Goal: Task Accomplishment & Management: Manage account settings

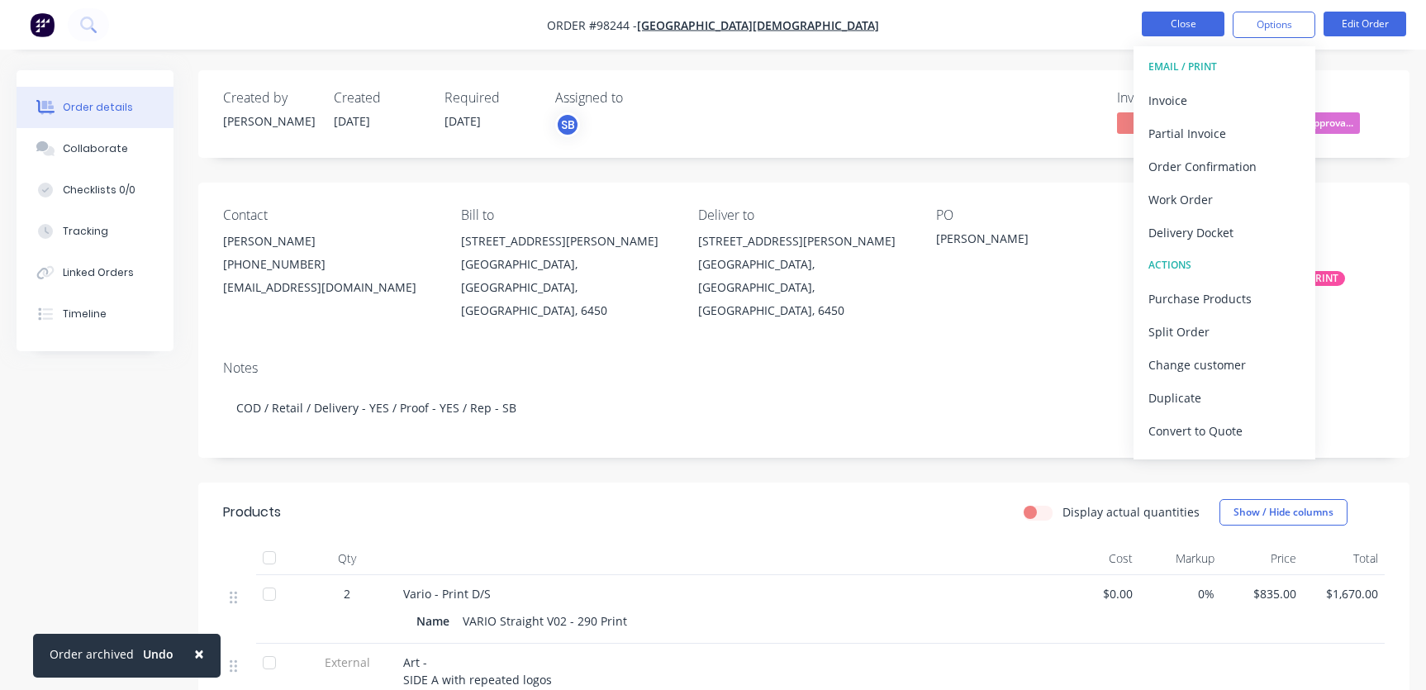
click at [1194, 17] on button "Close" at bounding box center [1183, 24] width 83 height 25
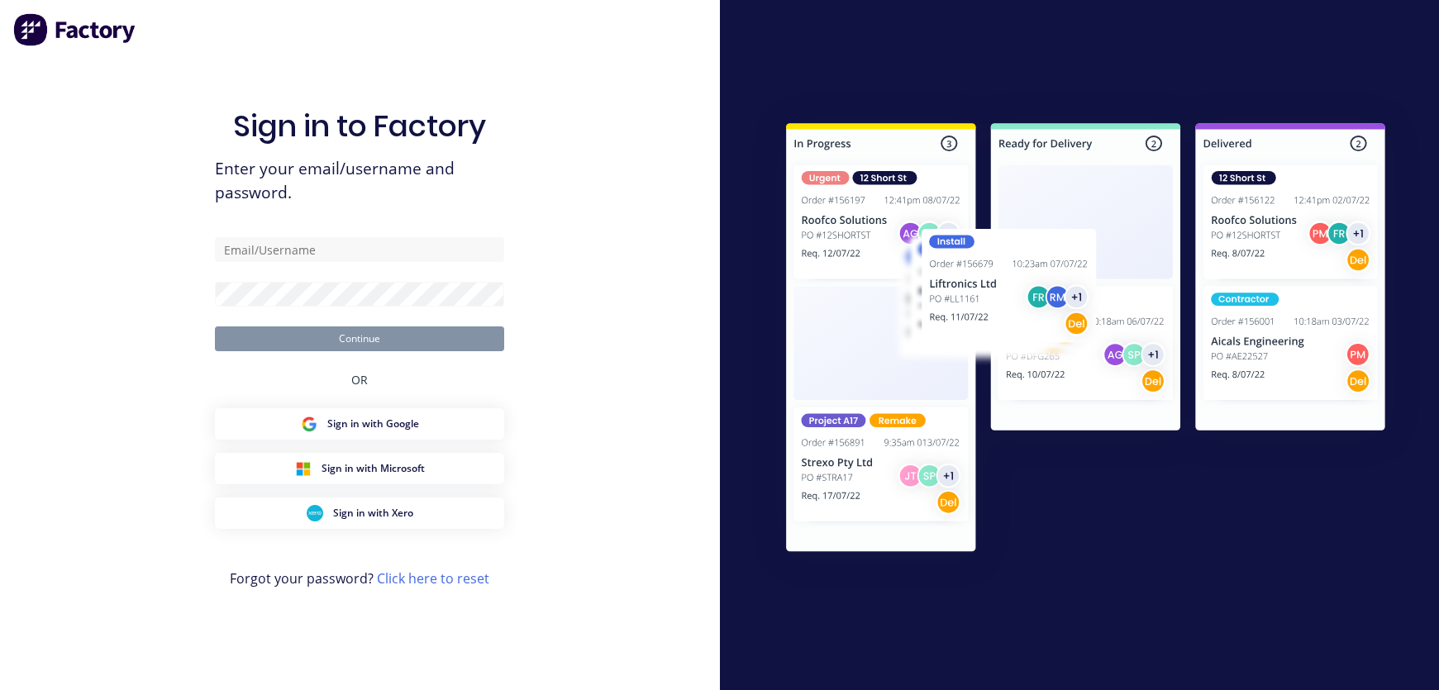
type input "[EMAIL_ADDRESS][DOMAIN_NAME]"
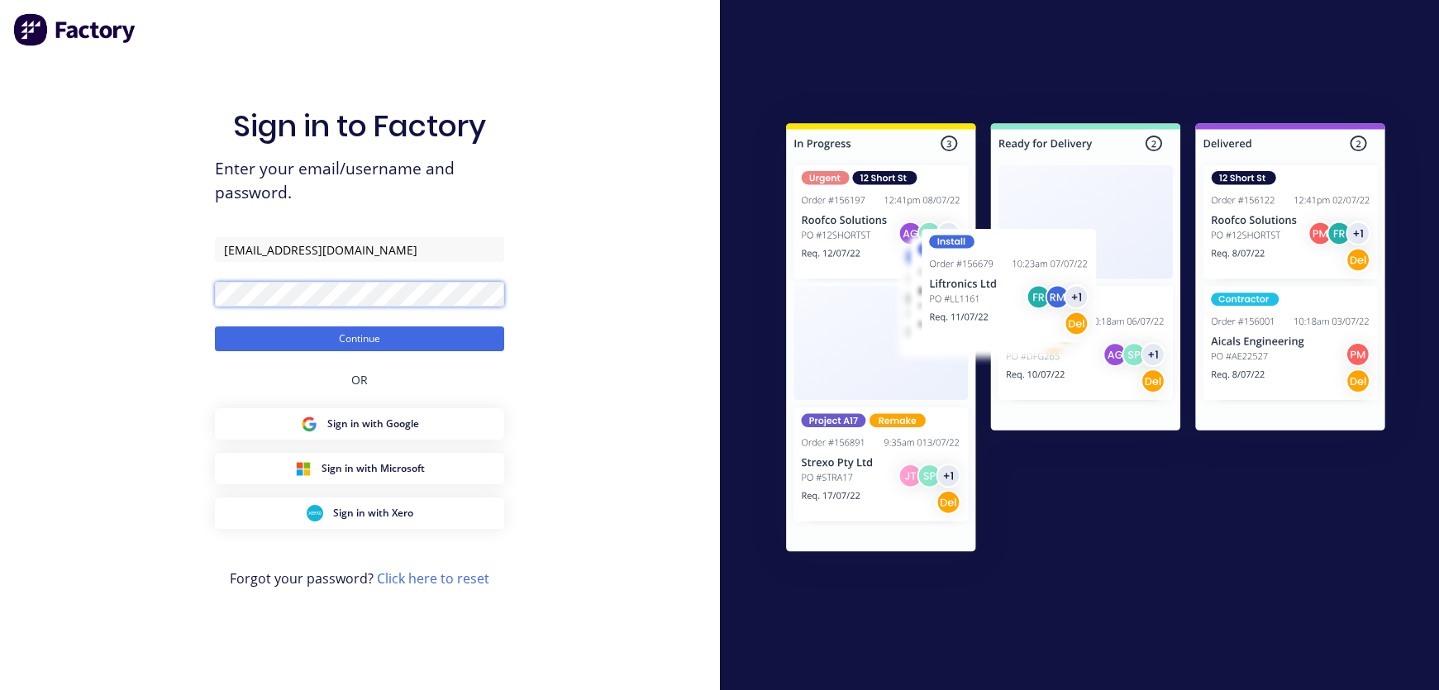
click at [215, 326] on button "Continue" at bounding box center [359, 338] width 289 height 25
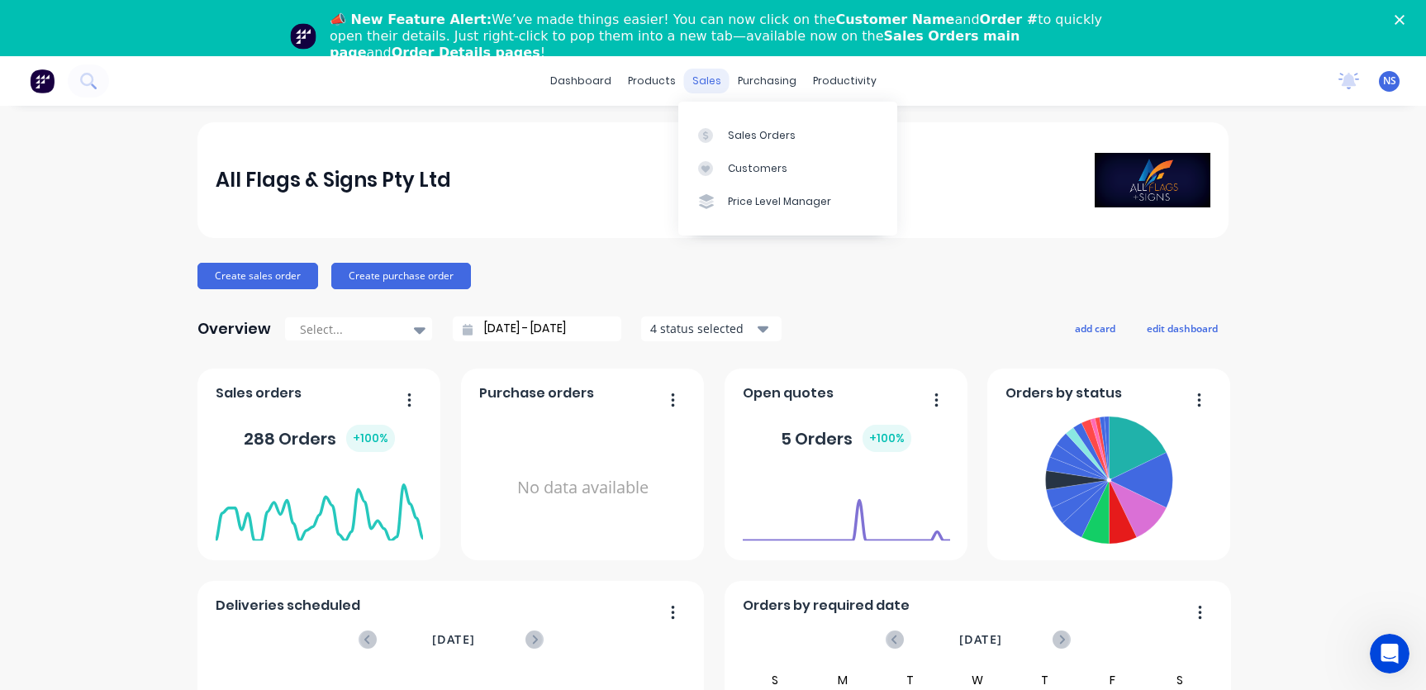
click at [703, 83] on div "sales" at bounding box center [706, 81] width 45 height 25
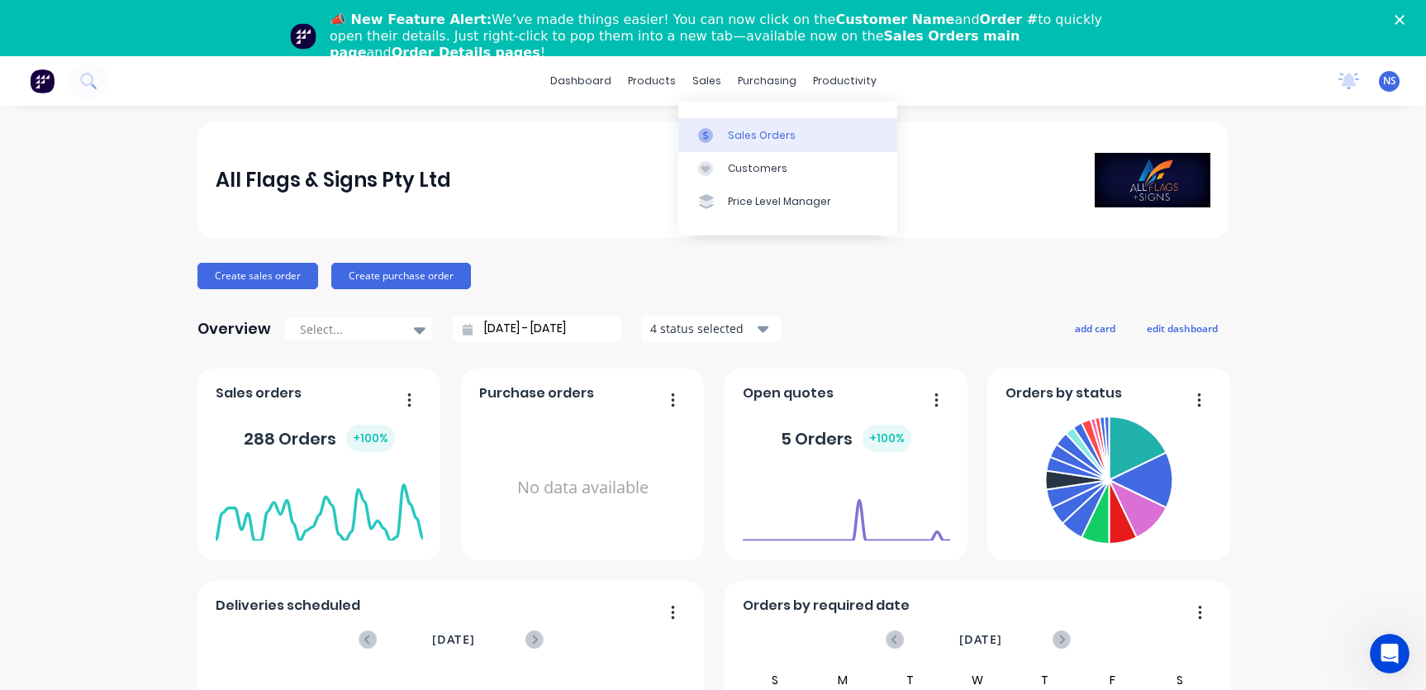
click at [757, 137] on div "Sales Orders" at bounding box center [762, 135] width 68 height 15
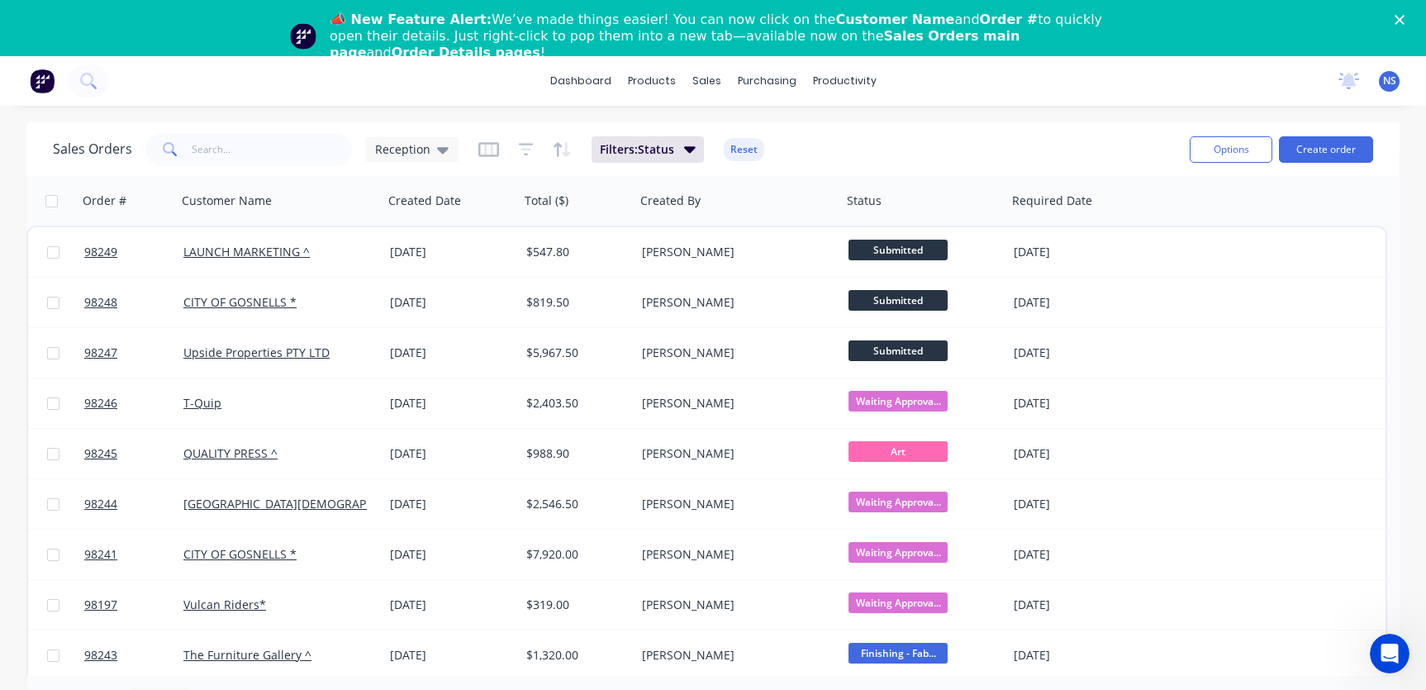
click at [1405, 15] on icon "Close" at bounding box center [1400, 20] width 10 height 10
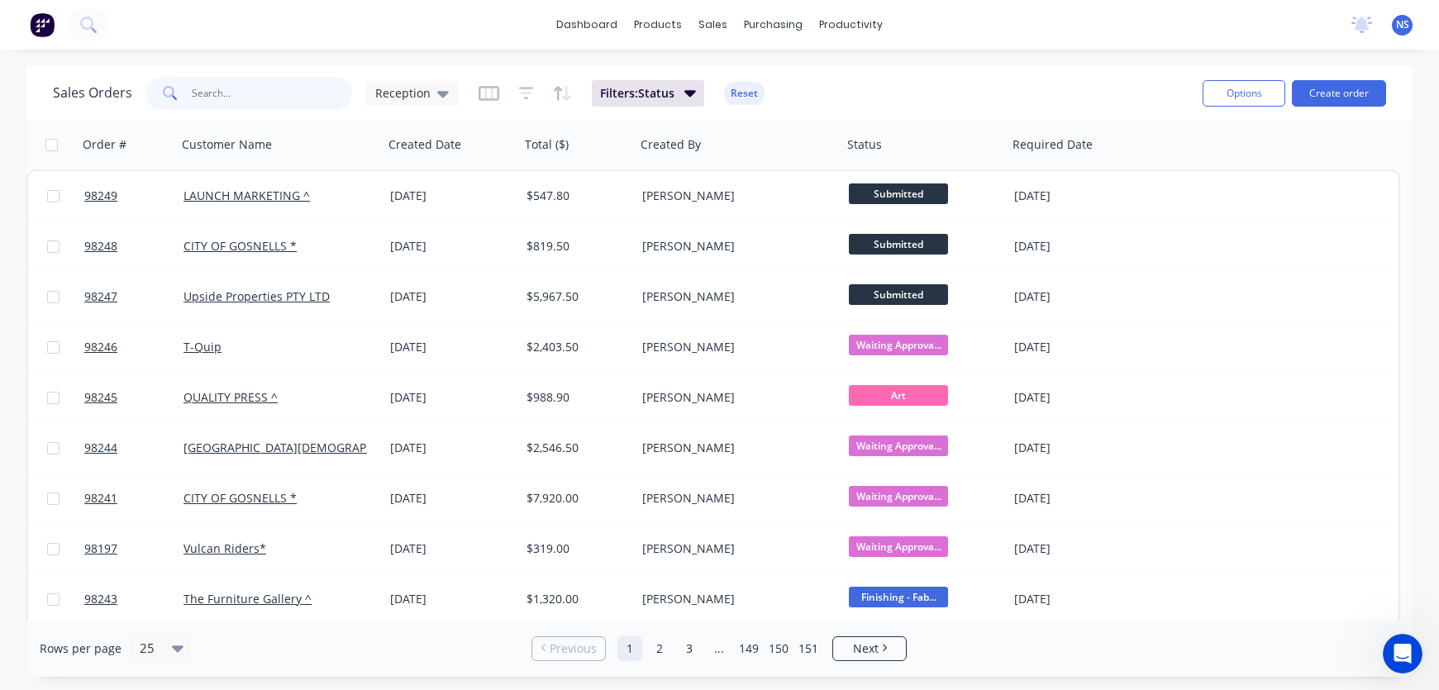
click at [250, 91] on input "text" at bounding box center [272, 93] width 161 height 33
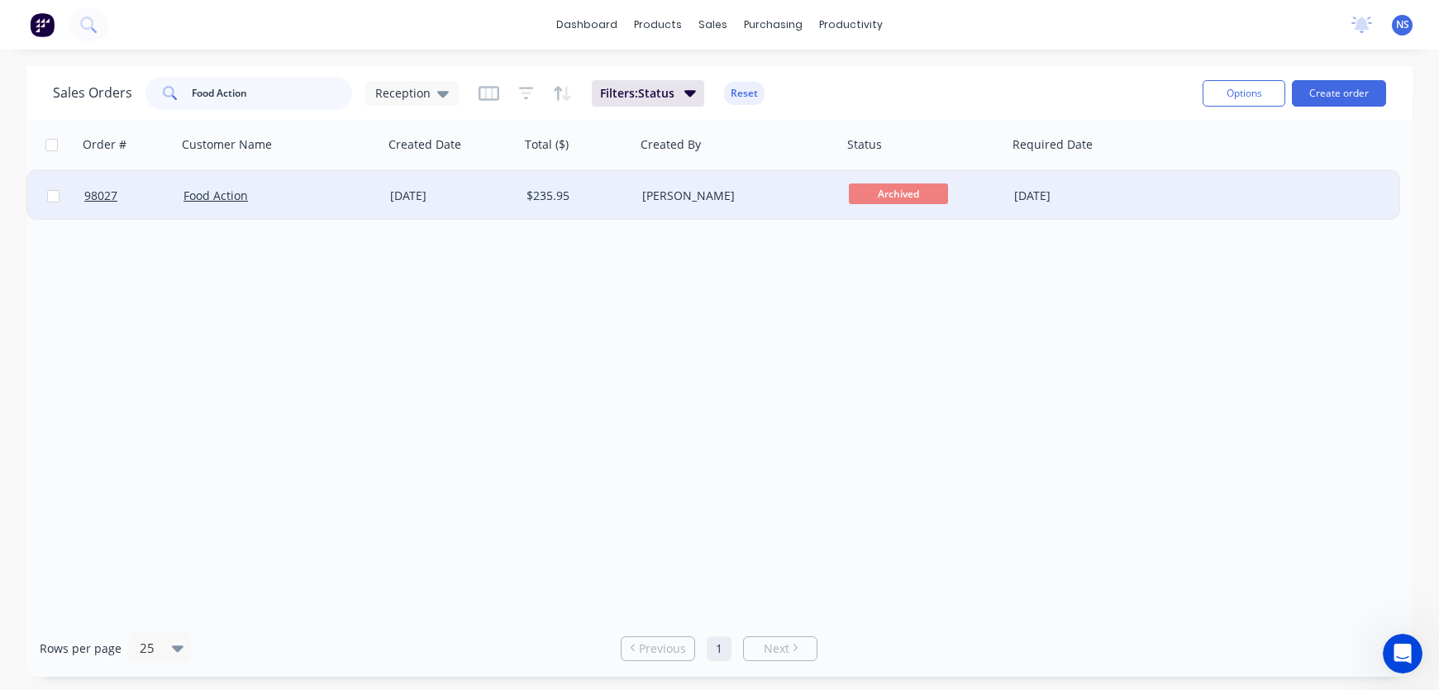
type input "Food Action"
click at [324, 192] on div "Food Action" at bounding box center [274, 196] width 183 height 17
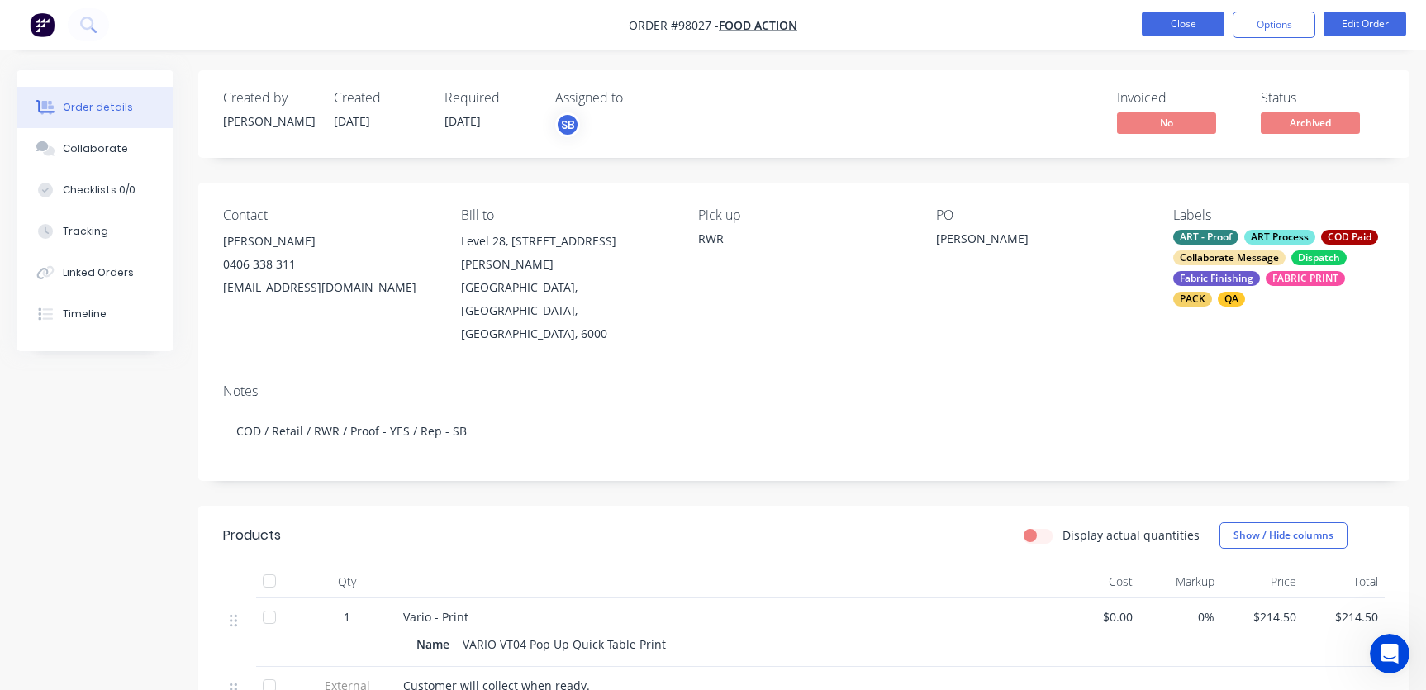
click at [1173, 23] on button "Close" at bounding box center [1183, 24] width 83 height 25
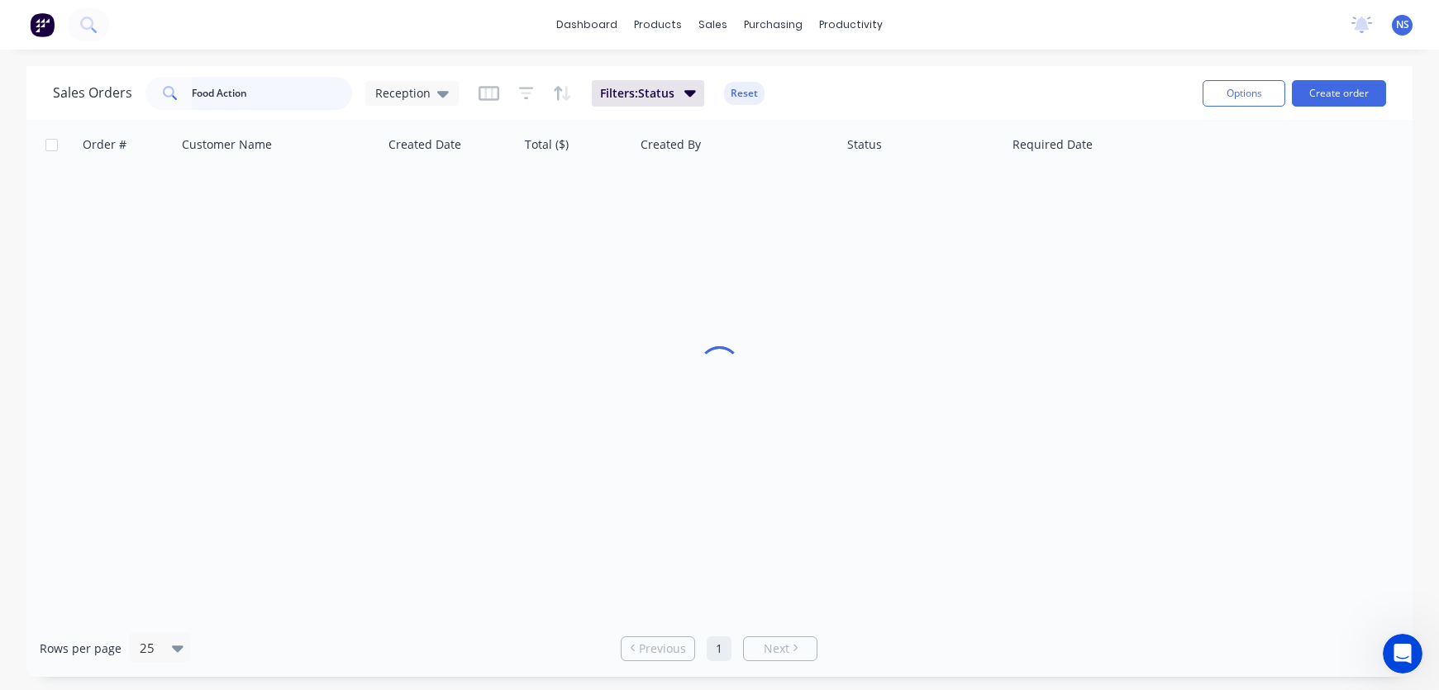
click at [260, 93] on input "Food Action" at bounding box center [272, 93] width 161 height 33
drag, startPoint x: 254, startPoint y: 93, endPoint x: 169, endPoint y: 68, distance: 88.6
click at [169, 68] on div "Sales Orders Food Action Reception Filters: Status Reset Options Create order" at bounding box center [719, 93] width 1386 height 54
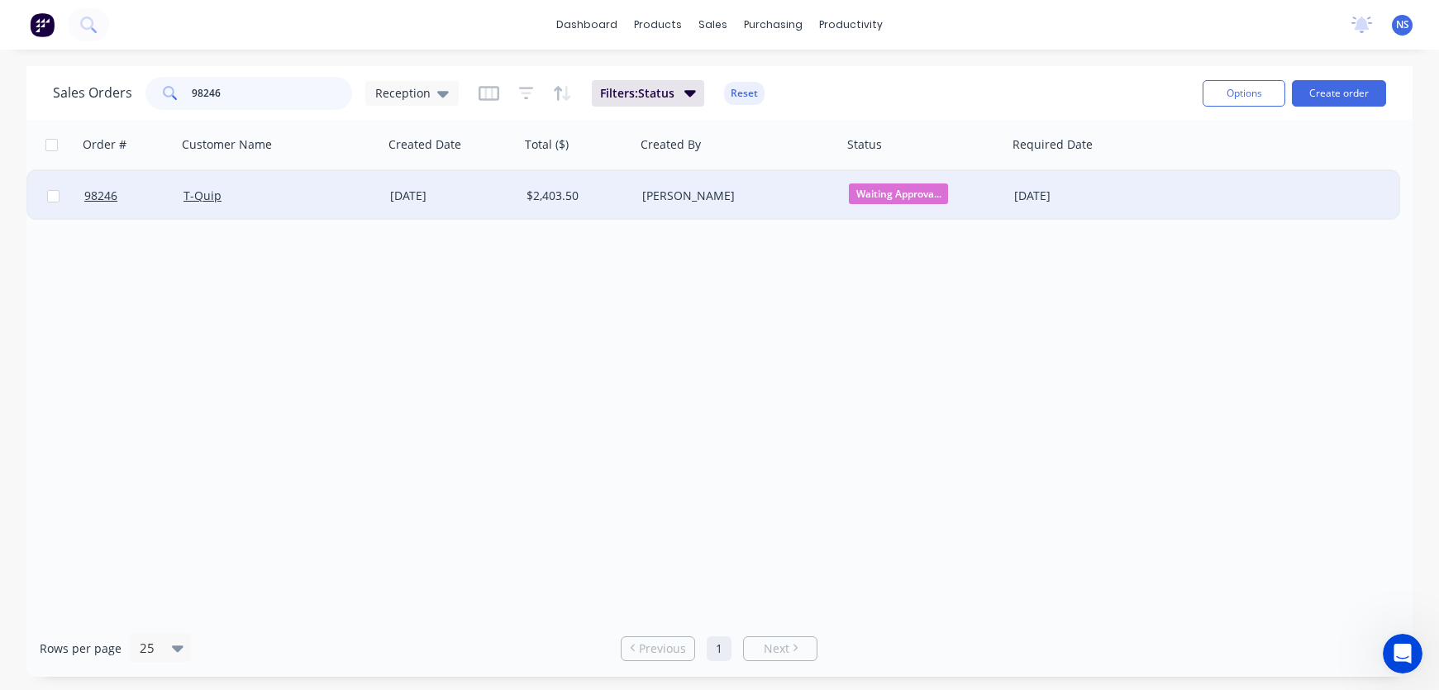
type input "98246"
click at [787, 202] on div "[PERSON_NAME]" at bounding box center [733, 196] width 183 height 17
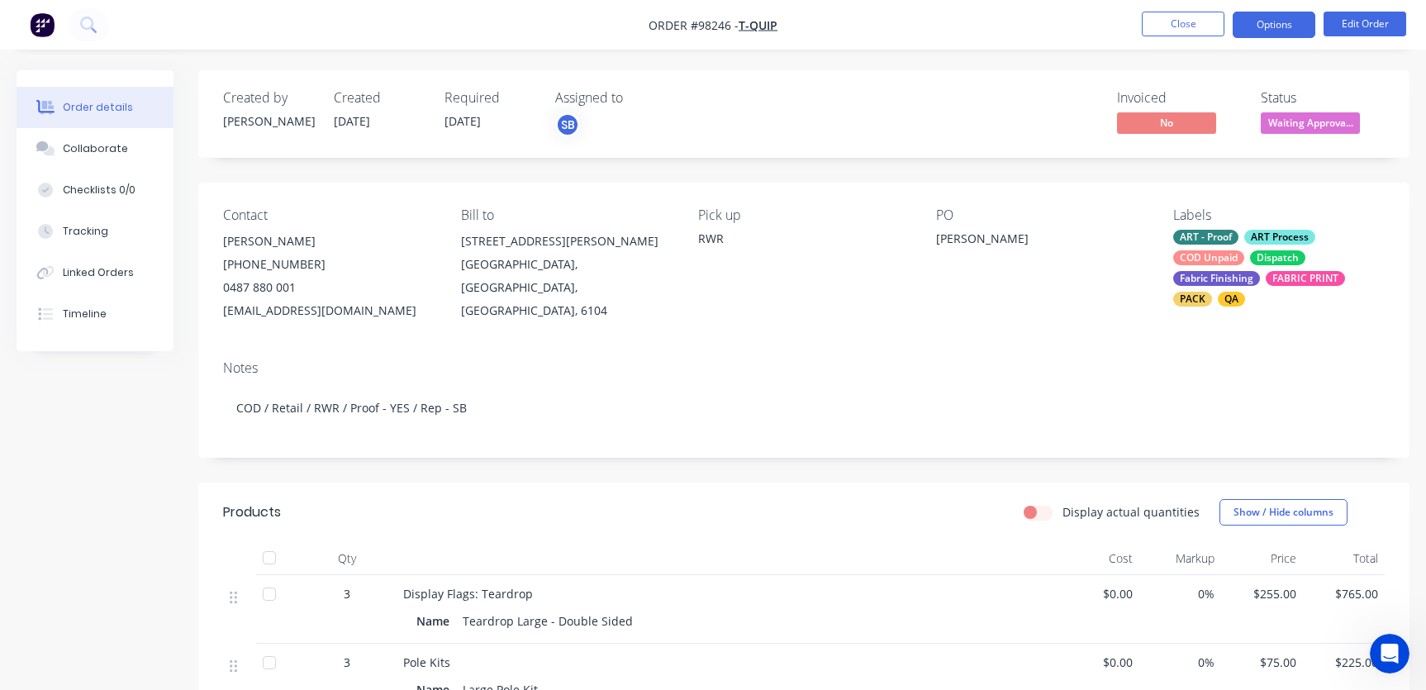
click at [1268, 27] on button "Options" at bounding box center [1274, 25] width 83 height 26
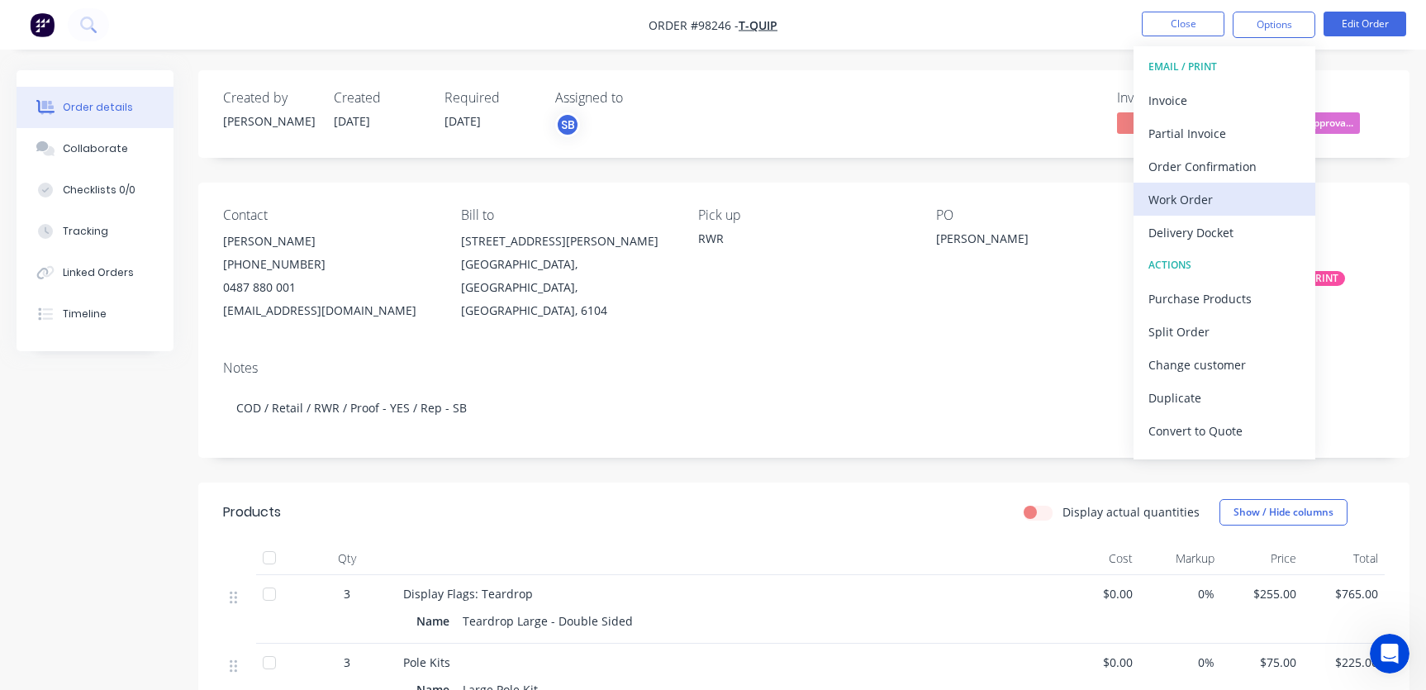
click at [1200, 195] on div "Work Order" at bounding box center [1225, 200] width 152 height 24
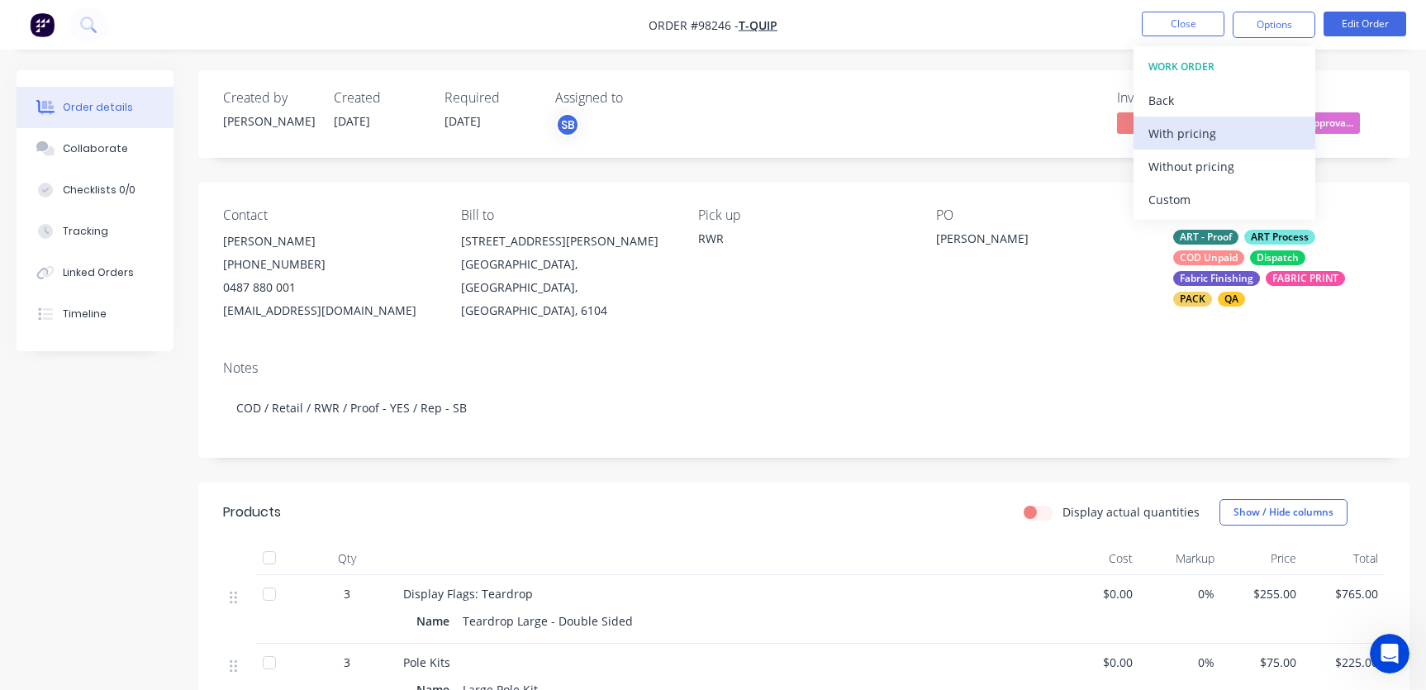
click at [1185, 133] on div "With pricing" at bounding box center [1225, 133] width 152 height 24
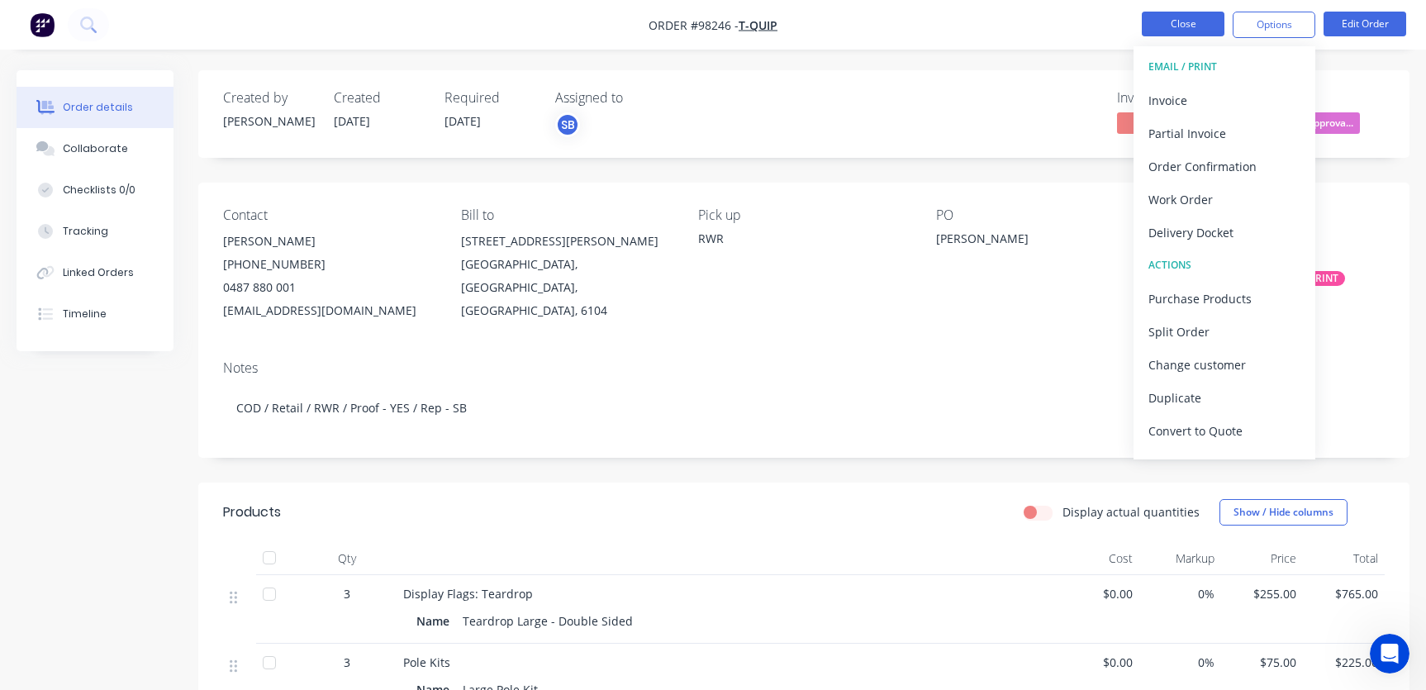
click at [1177, 24] on button "Close" at bounding box center [1183, 24] width 83 height 25
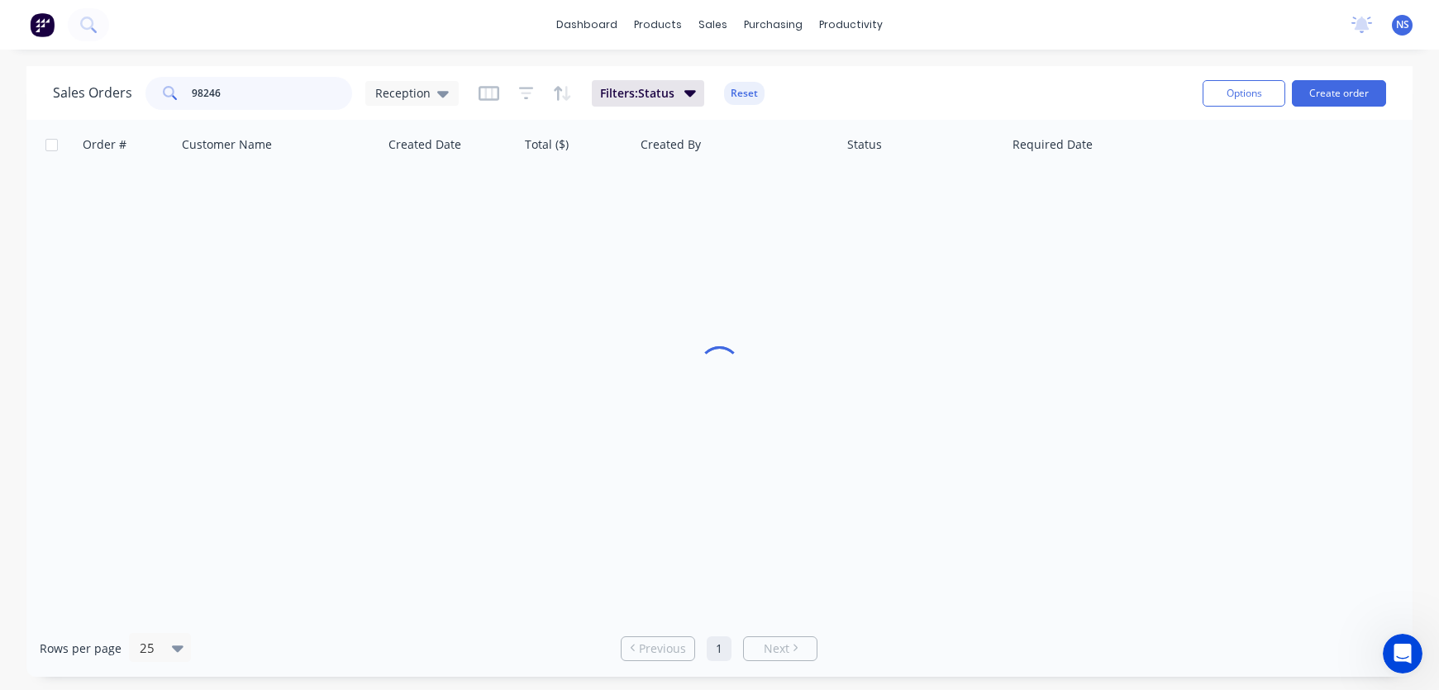
click at [263, 90] on input "98246" at bounding box center [272, 93] width 161 height 33
drag, startPoint x: 257, startPoint y: 95, endPoint x: 187, endPoint y: 91, distance: 70.4
click at [187, 91] on div "98246" at bounding box center [248, 93] width 207 height 33
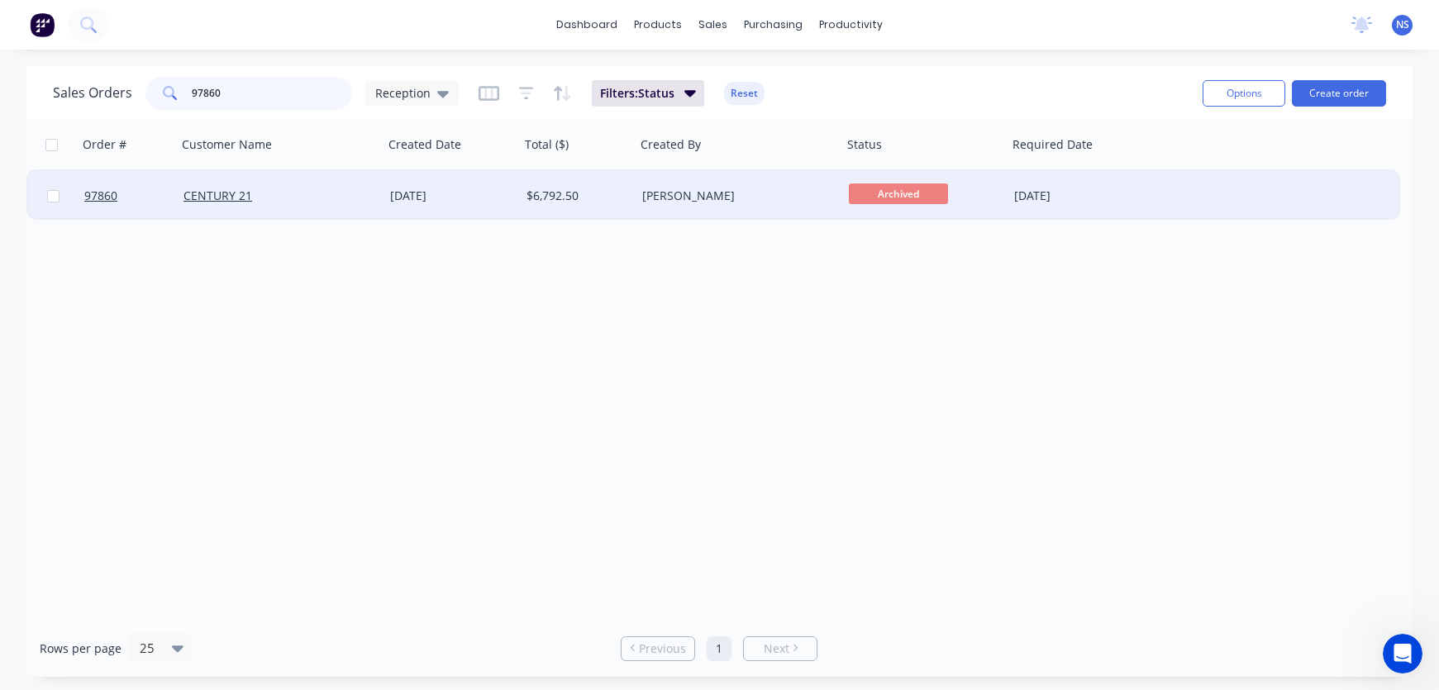
type input "97860"
click at [749, 202] on div "[PERSON_NAME]" at bounding box center [733, 196] width 183 height 17
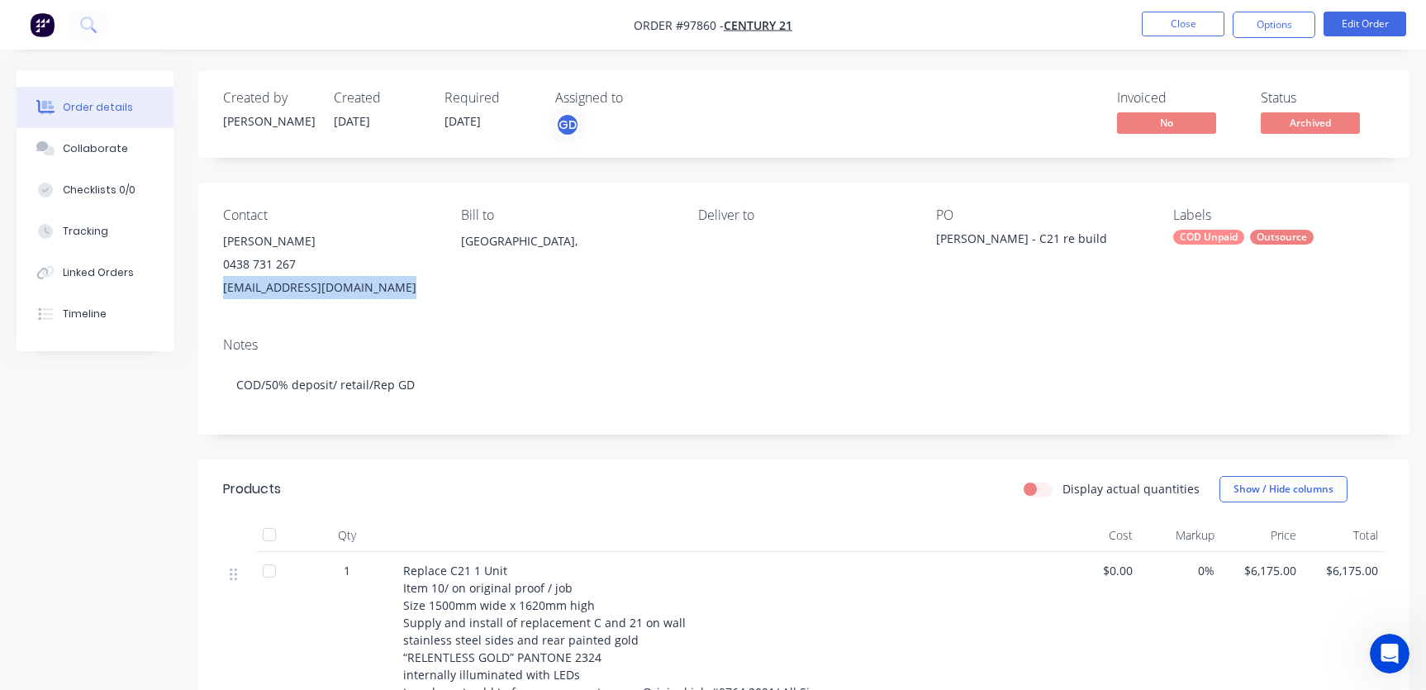
drag, startPoint x: 220, startPoint y: 285, endPoint x: 396, endPoint y: 291, distance: 176.1
click at [396, 291] on div "Contact [PERSON_NAME] [PHONE_NUMBER] [EMAIL_ADDRESS][DOMAIN_NAME] Bill to [GEOG…" at bounding box center [803, 253] width 1211 height 141
copy div "[EMAIL_ADDRESS][DOMAIN_NAME]"
click at [1149, 23] on button "Close" at bounding box center [1183, 24] width 83 height 25
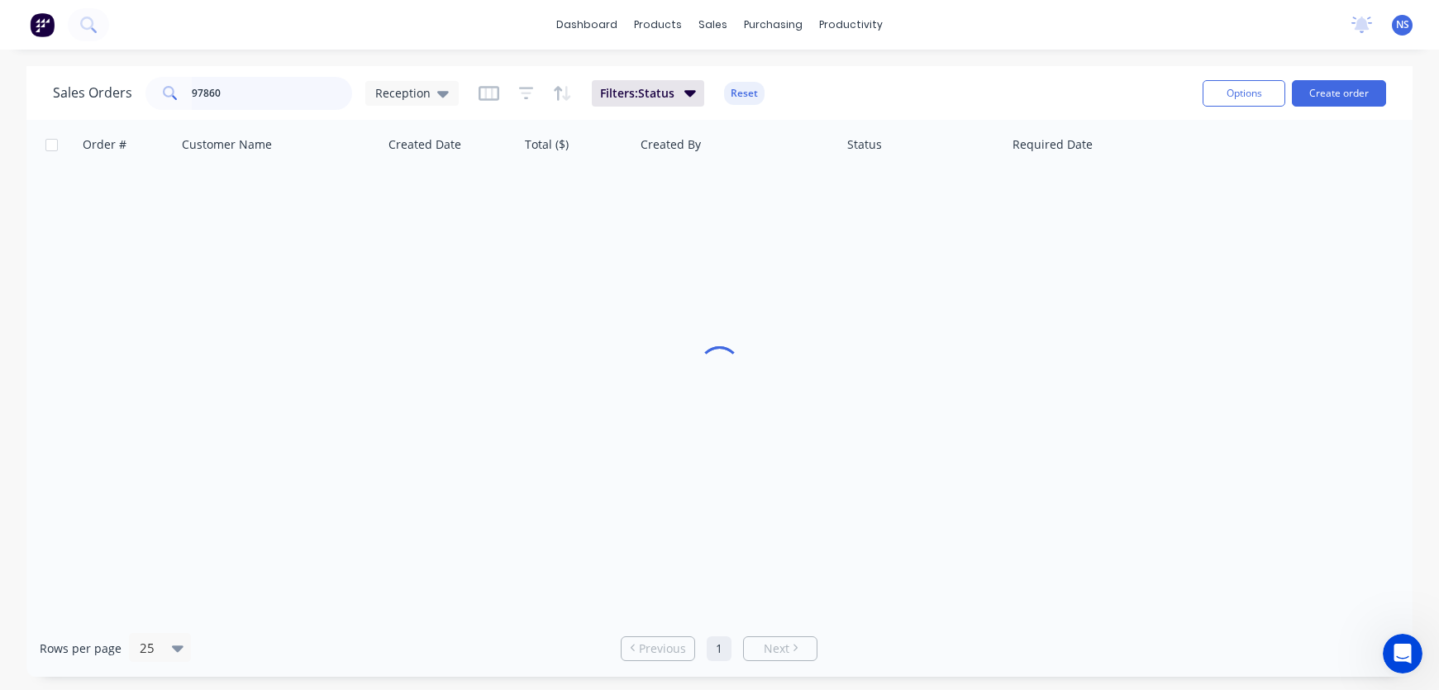
click at [254, 93] on input "97860" at bounding box center [272, 93] width 161 height 33
drag, startPoint x: 254, startPoint y: 93, endPoint x: 170, endPoint y: 93, distance: 83.5
click at [170, 93] on div "97860" at bounding box center [248, 93] width 207 height 33
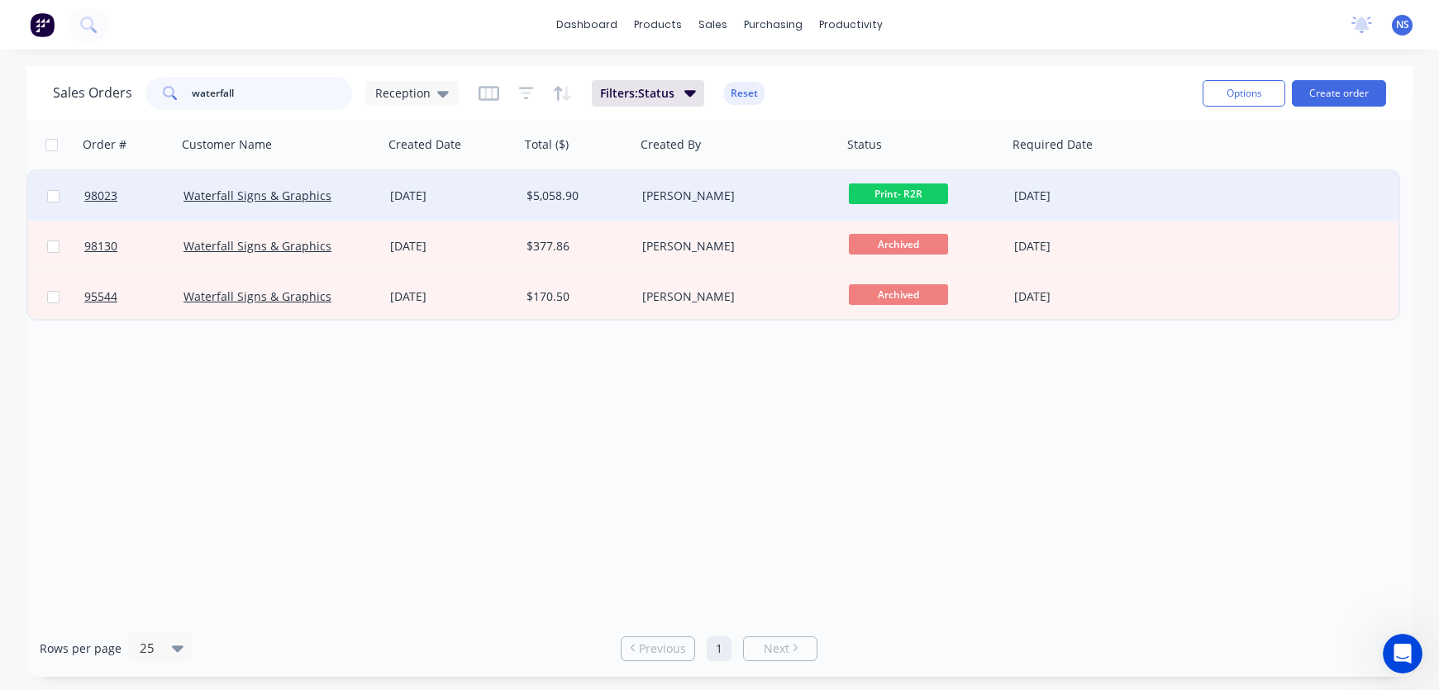
type input "waterfall"
click at [352, 199] on div "Waterfall Signs & Graphics" at bounding box center [274, 196] width 183 height 17
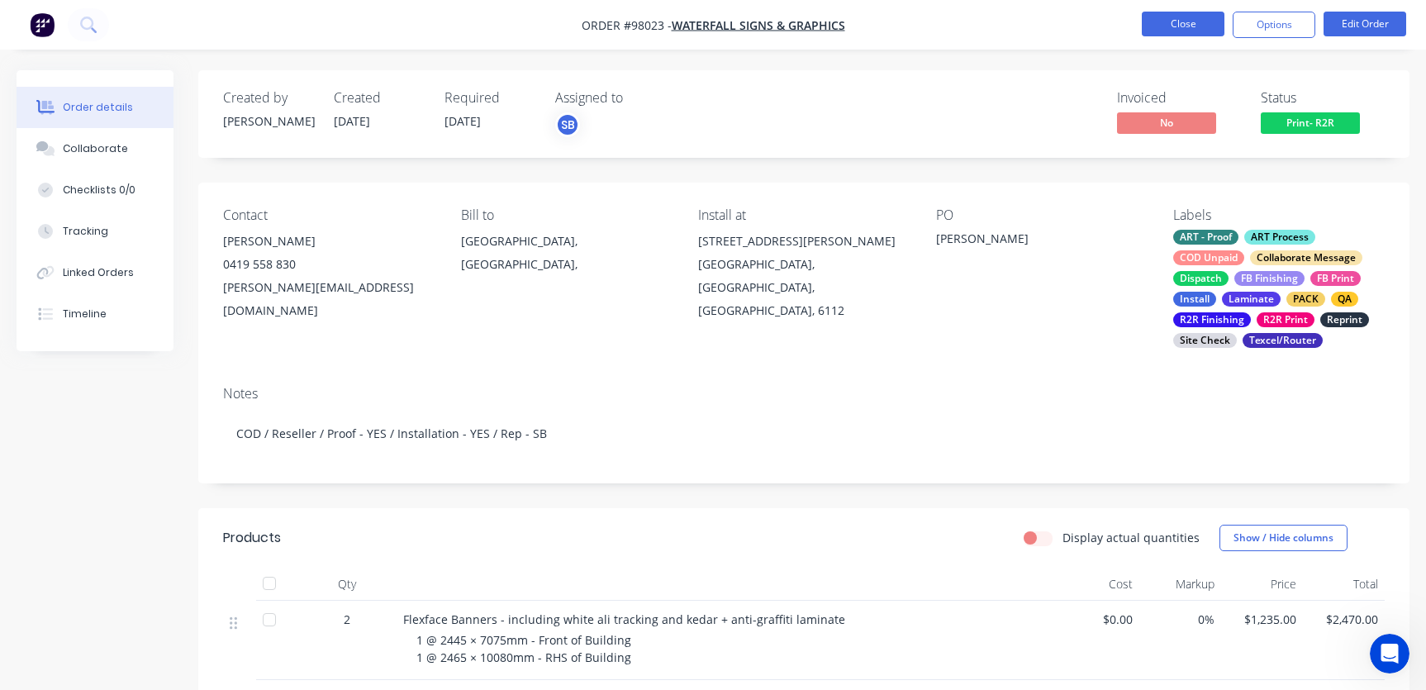
click at [1176, 23] on button "Close" at bounding box center [1183, 24] width 83 height 25
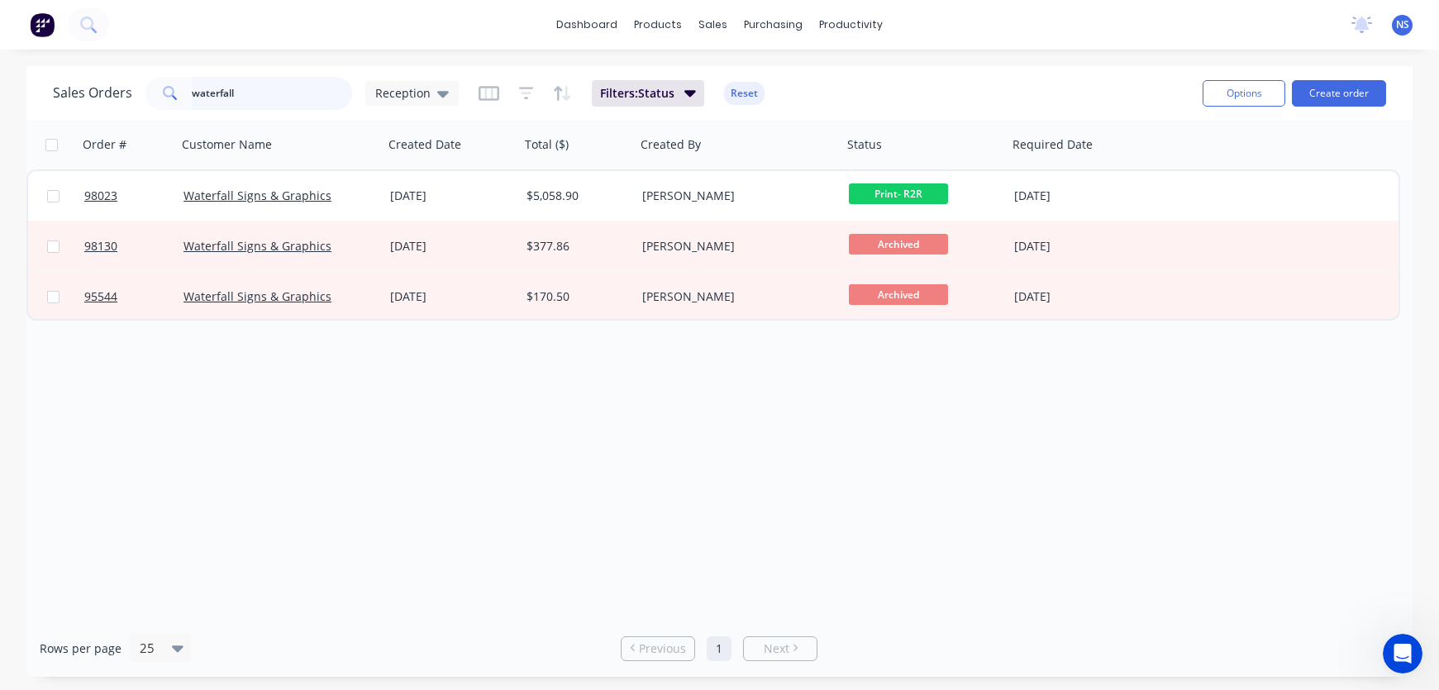
click at [292, 94] on input "waterfall" at bounding box center [272, 93] width 161 height 33
drag, startPoint x: 351, startPoint y: 105, endPoint x: 142, endPoint y: 83, distance: 210.2
click at [137, 82] on div "Sales Orders waterfall Reception" at bounding box center [256, 93] width 406 height 33
click at [231, 97] on input "waterfall" at bounding box center [272, 93] width 161 height 33
drag, startPoint x: 254, startPoint y: 96, endPoint x: 324, endPoint y: 119, distance: 73.2
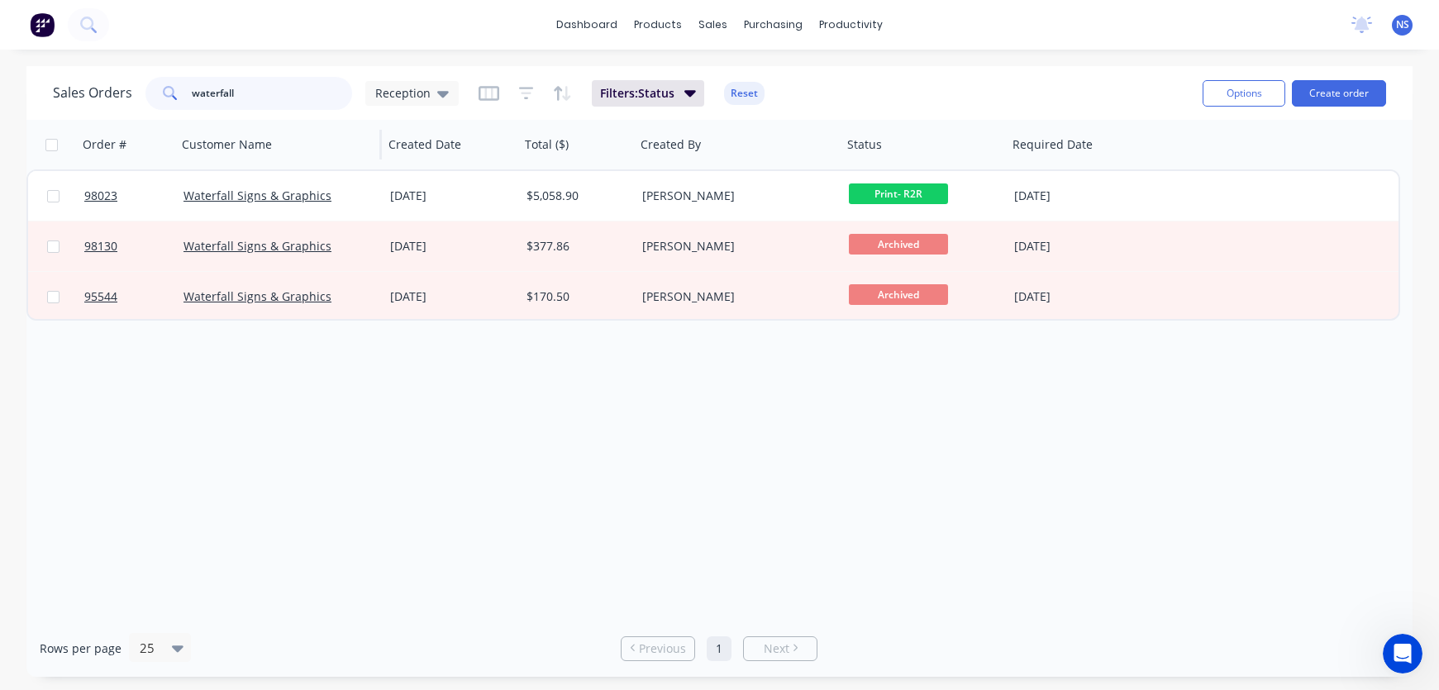
click at [193, 81] on input "waterfall" at bounding box center [272, 93] width 161 height 33
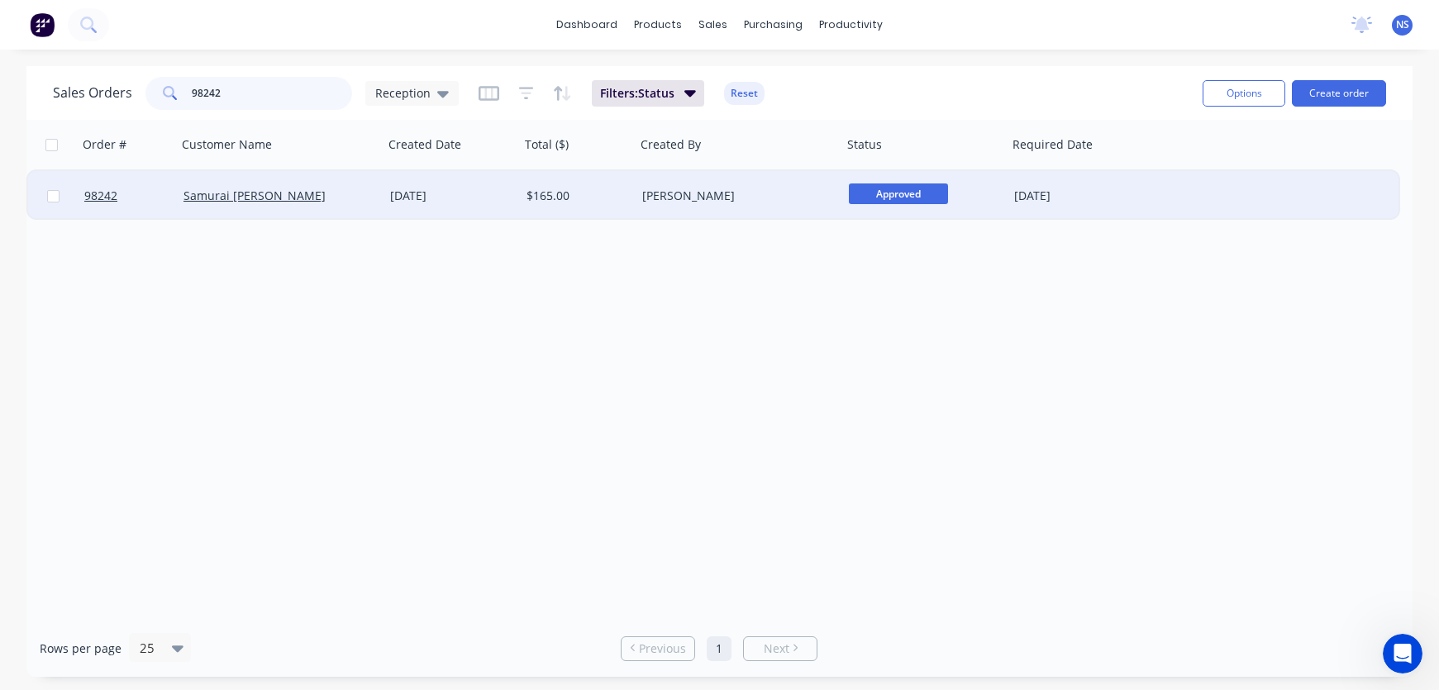
type input "98242"
click at [612, 199] on div "$165.00" at bounding box center [575, 196] width 98 height 17
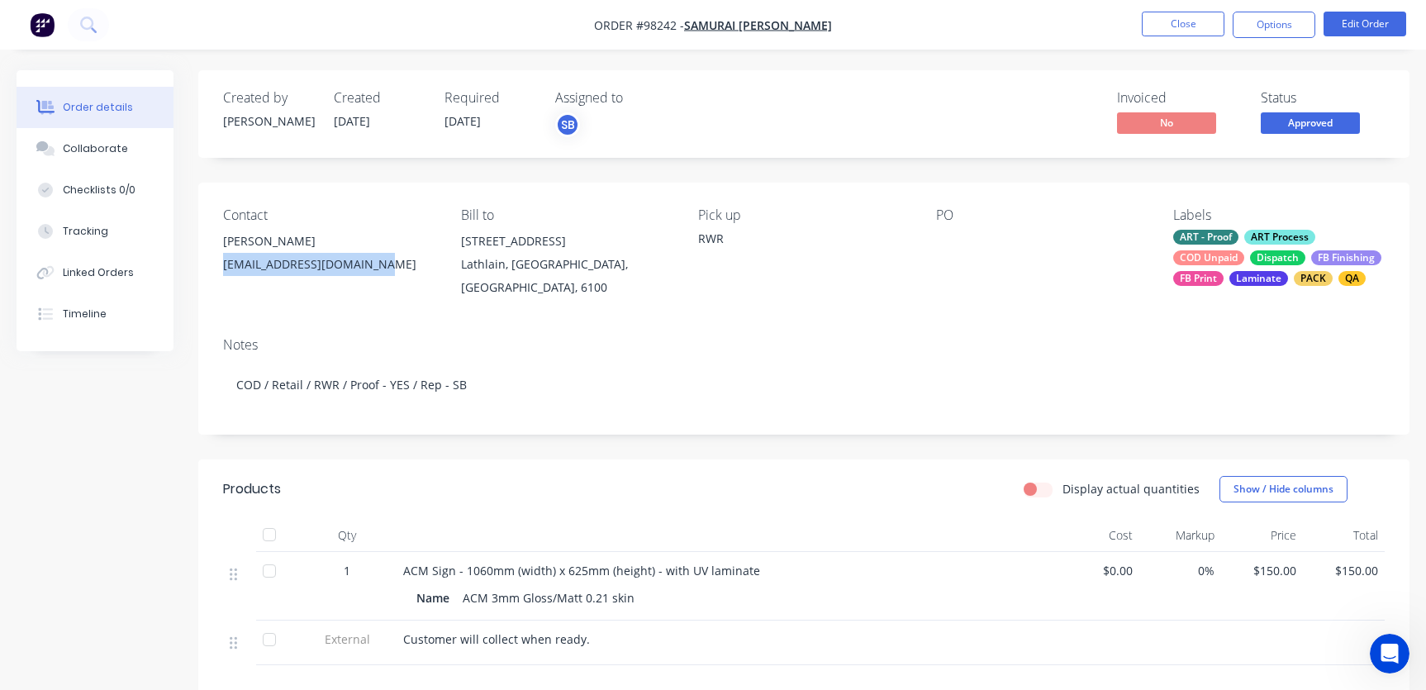
drag, startPoint x: 389, startPoint y: 266, endPoint x: 237, endPoint y: 262, distance: 152.1
click at [218, 268] on div "Contact Inoue Kentaro [EMAIL_ADDRESS][DOMAIN_NAME] Bill to [STREET_ADDRESS] Pic…" at bounding box center [803, 253] width 1211 height 141
copy div "[EMAIL_ADDRESS][DOMAIN_NAME]"
click at [111, 152] on div "Collaborate" at bounding box center [95, 148] width 65 height 15
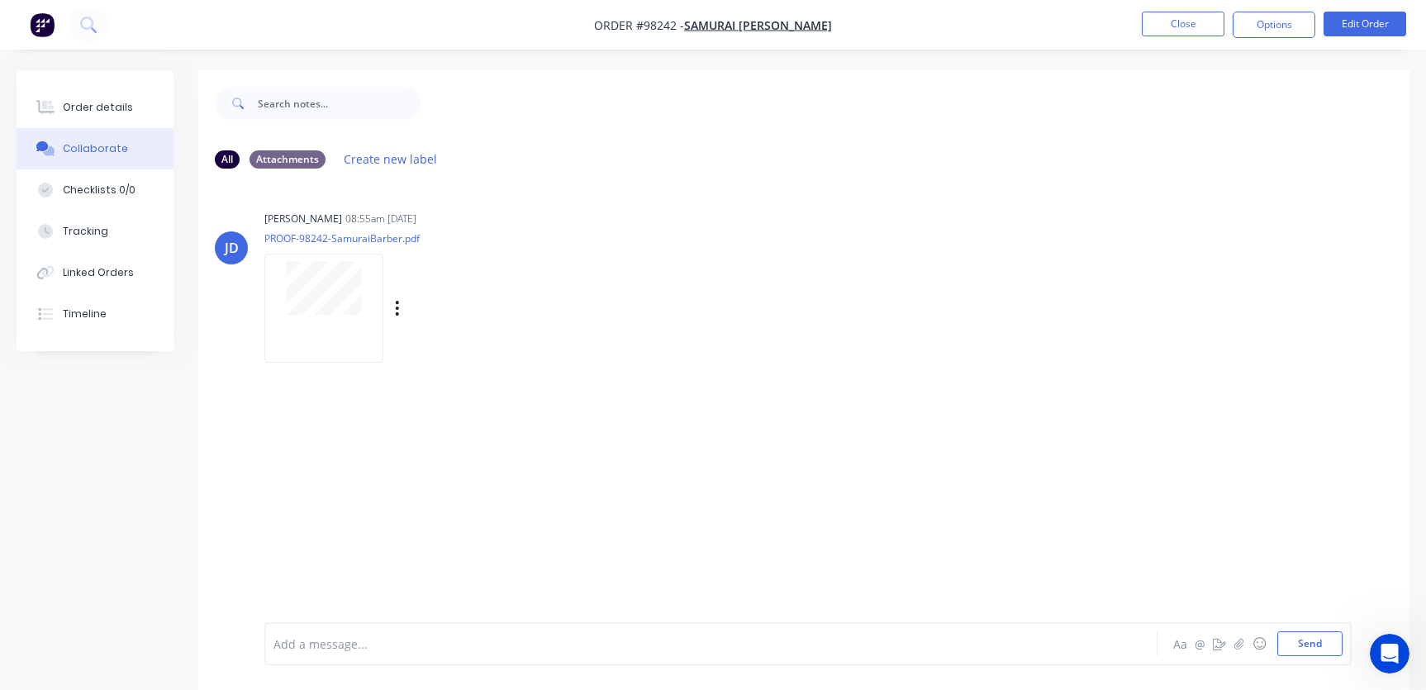
click at [1269, 223] on div "[PERSON_NAME] 08:55am [DATE] PROOF-98242-SamuraiBarber.pdf Labels Download" at bounding box center [803, 281] width 1211 height 149
click at [378, 643] on div at bounding box center [675, 643] width 802 height 17
click at [1190, 23] on button "Close" at bounding box center [1183, 24] width 83 height 25
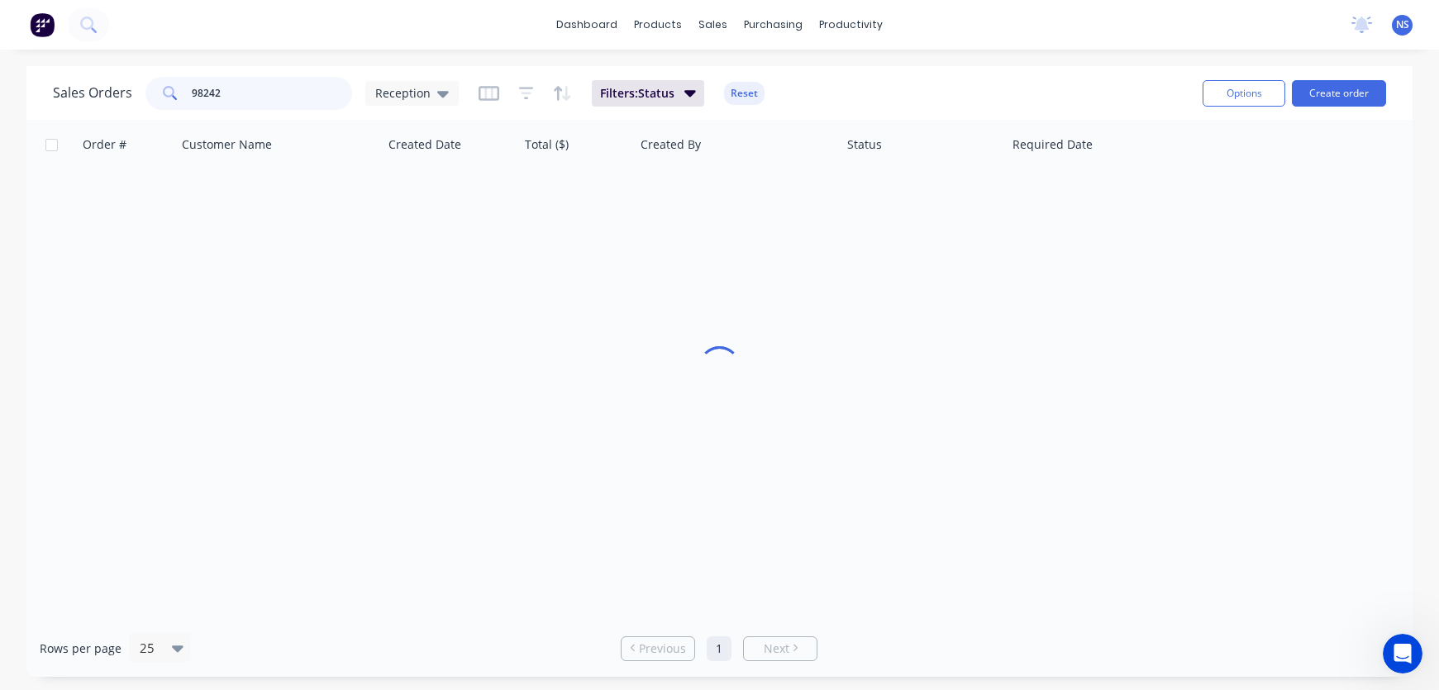
click at [255, 97] on input "98242" at bounding box center [272, 93] width 161 height 33
drag, startPoint x: 217, startPoint y: 93, endPoint x: 149, endPoint y: 90, distance: 68.7
click at [149, 91] on div "9824298197" at bounding box center [248, 93] width 207 height 33
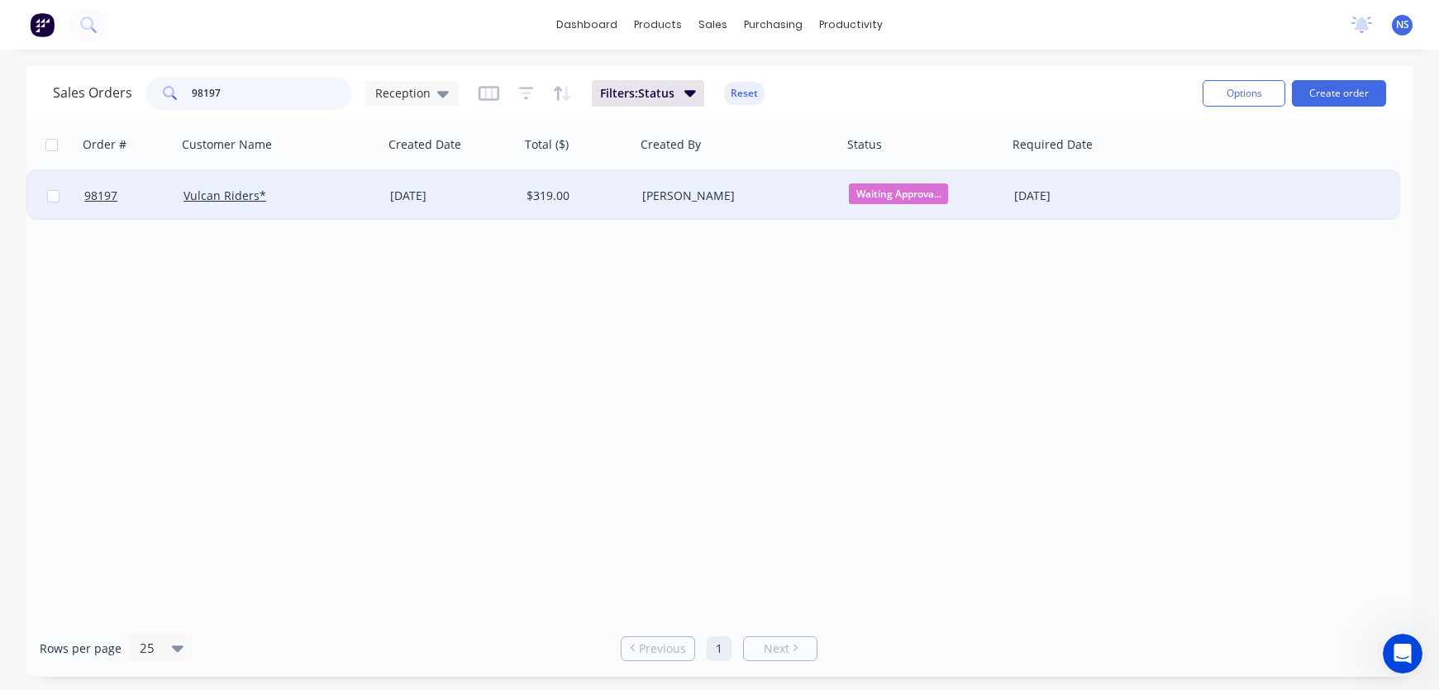
type input "98197"
click at [314, 204] on div "Vulcan Riders*" at bounding box center [280, 196] width 207 height 50
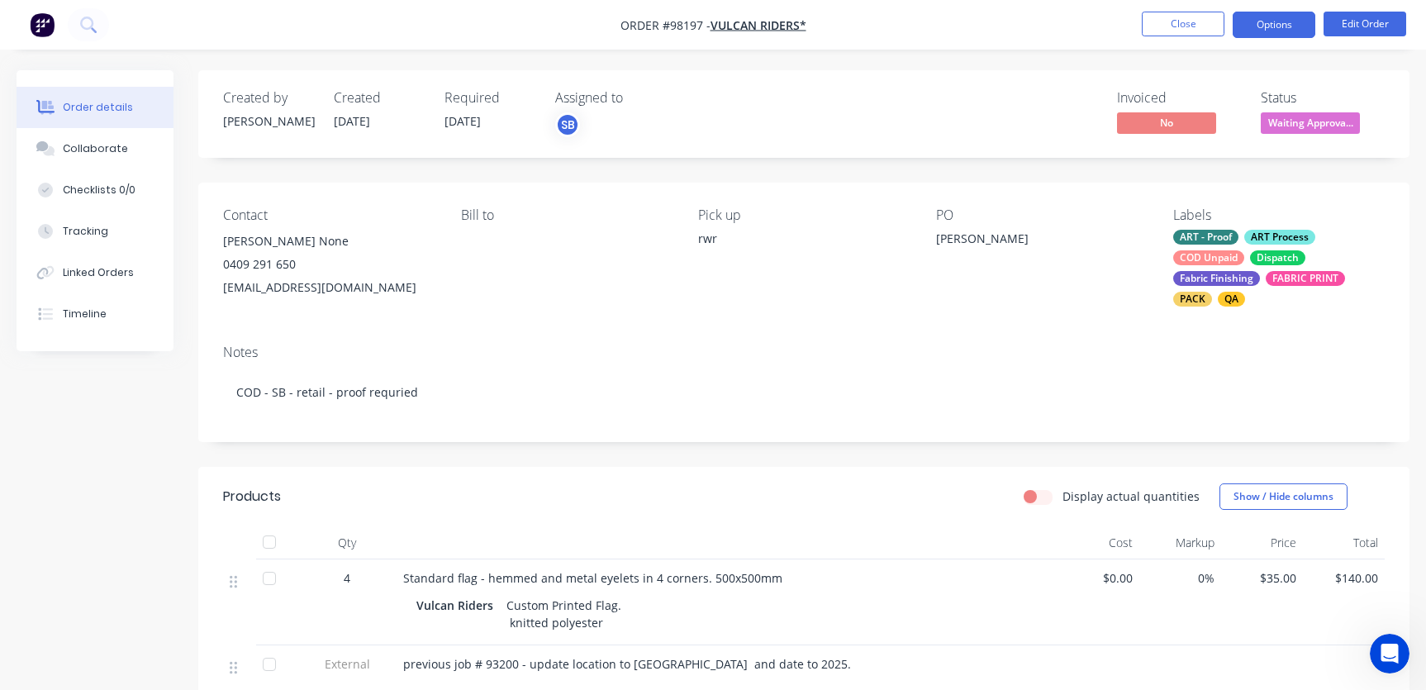
click at [1286, 20] on button "Options" at bounding box center [1274, 25] width 83 height 26
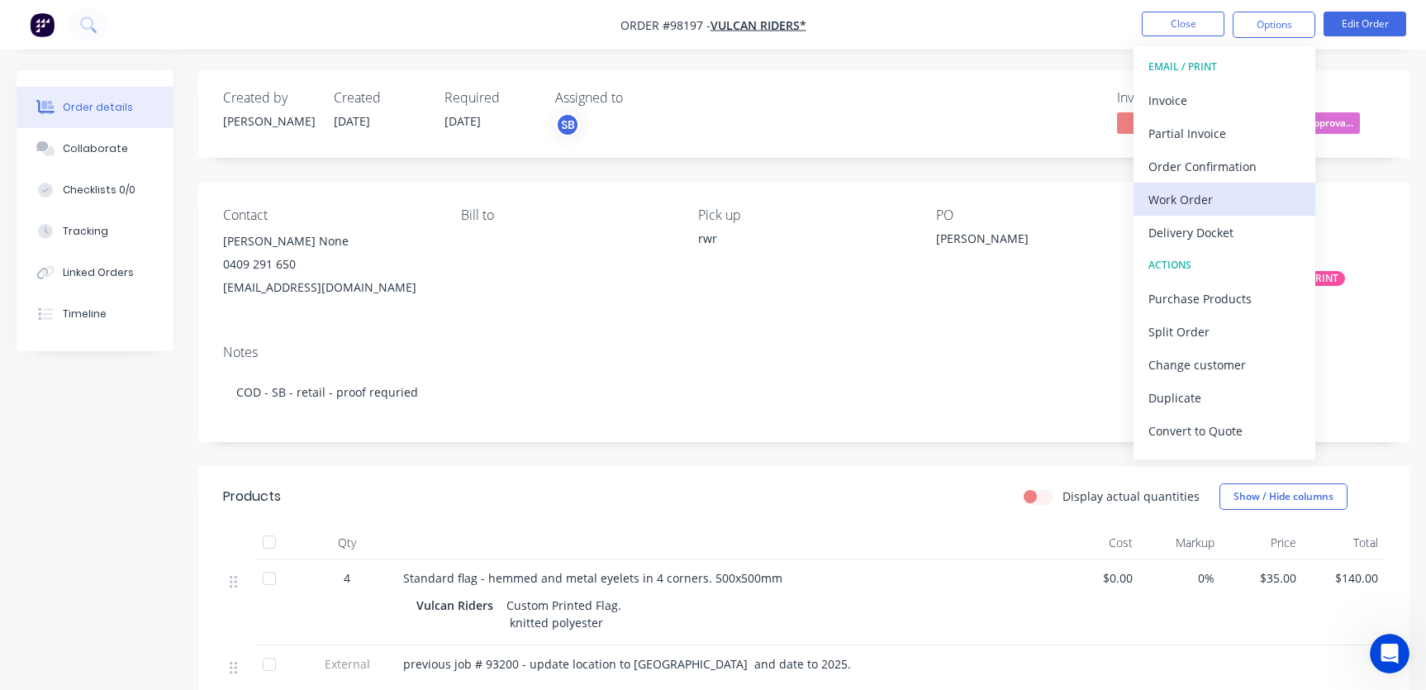
click at [1220, 195] on div "Work Order" at bounding box center [1225, 200] width 152 height 24
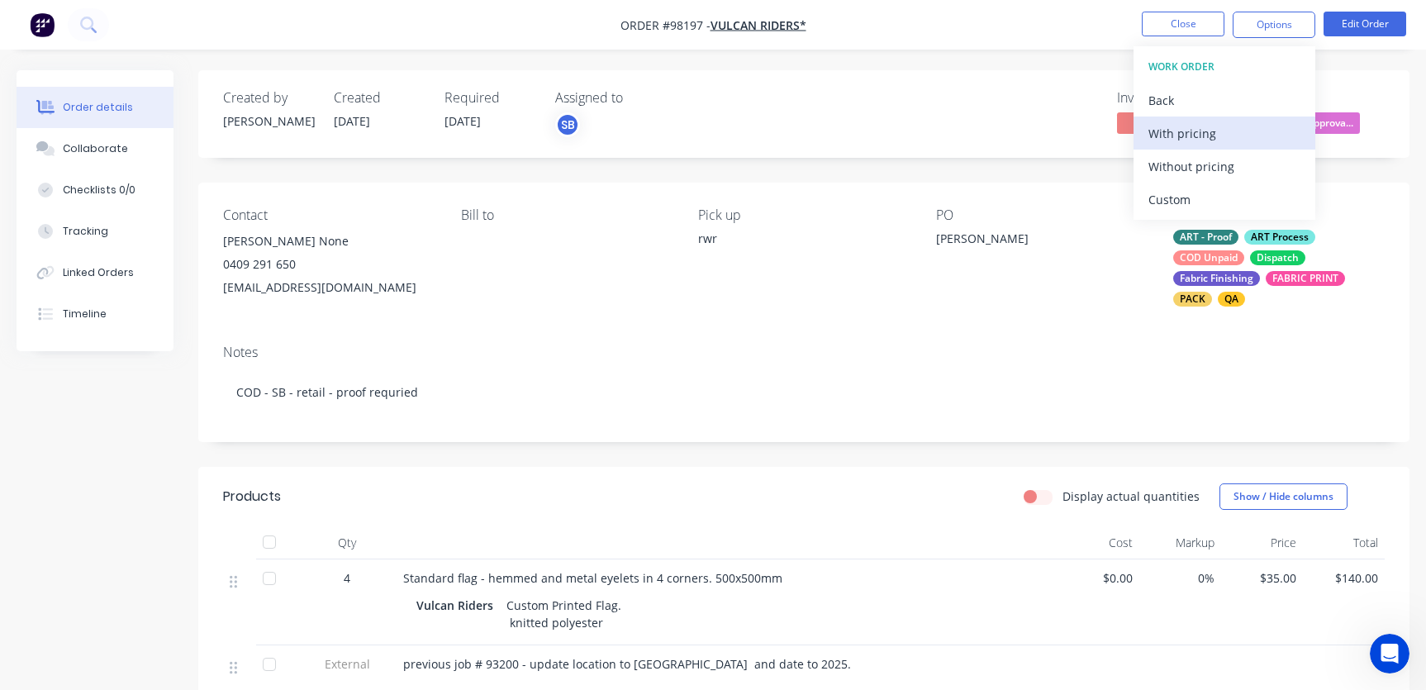
click at [1184, 130] on div "With pricing" at bounding box center [1225, 133] width 152 height 24
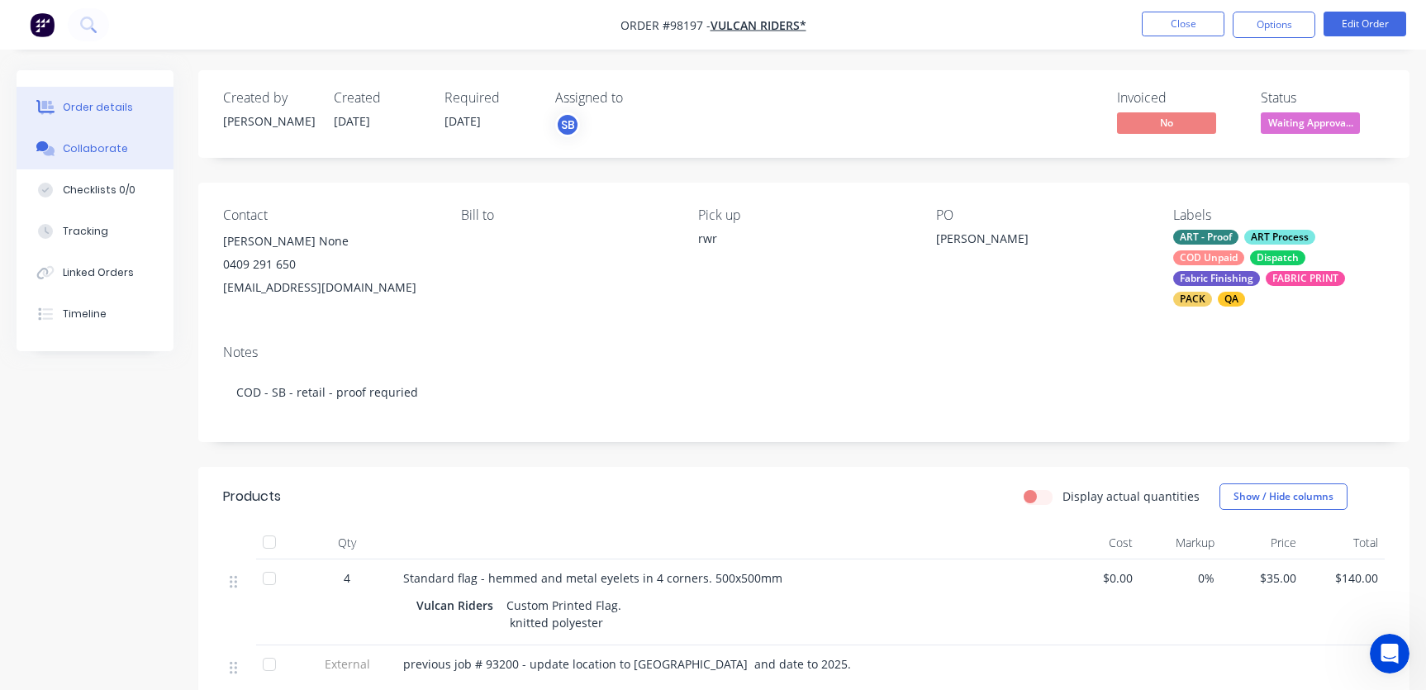
click at [91, 150] on div "Collaborate" at bounding box center [95, 148] width 65 height 15
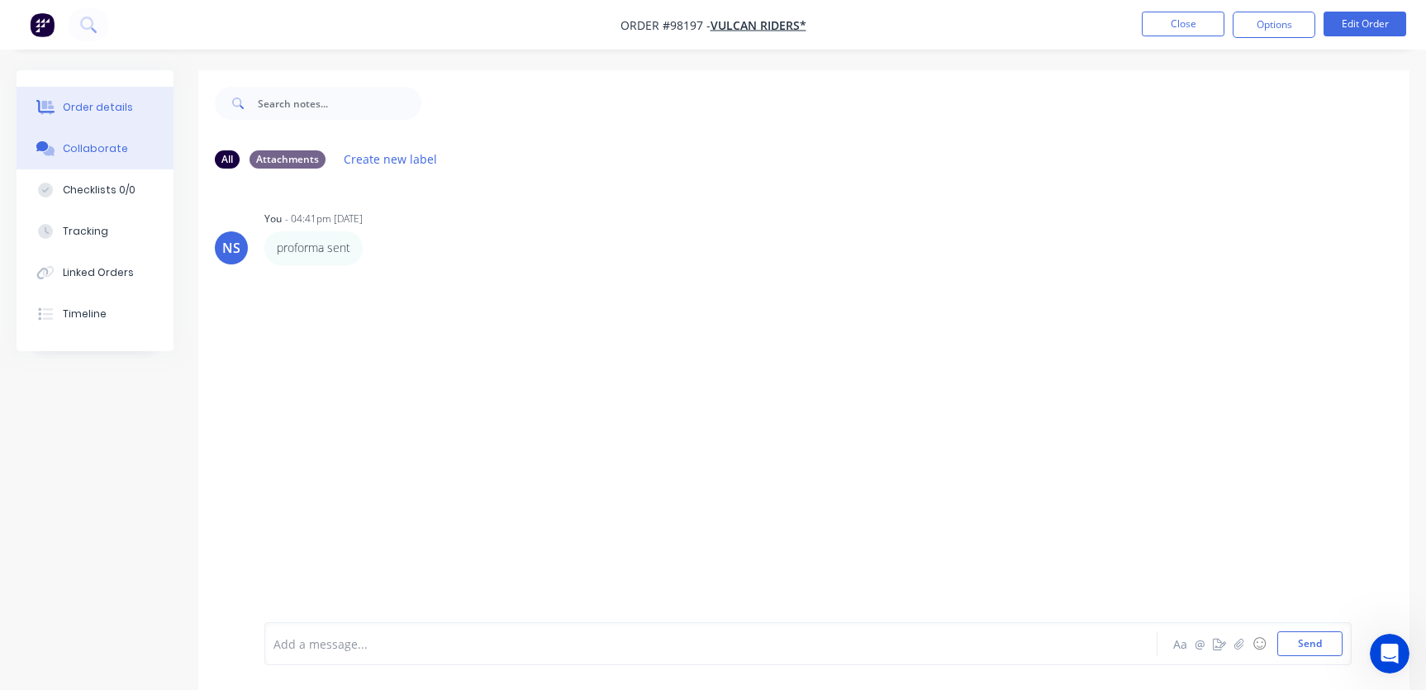
click at [85, 107] on div "Order details" at bounding box center [98, 107] width 70 height 15
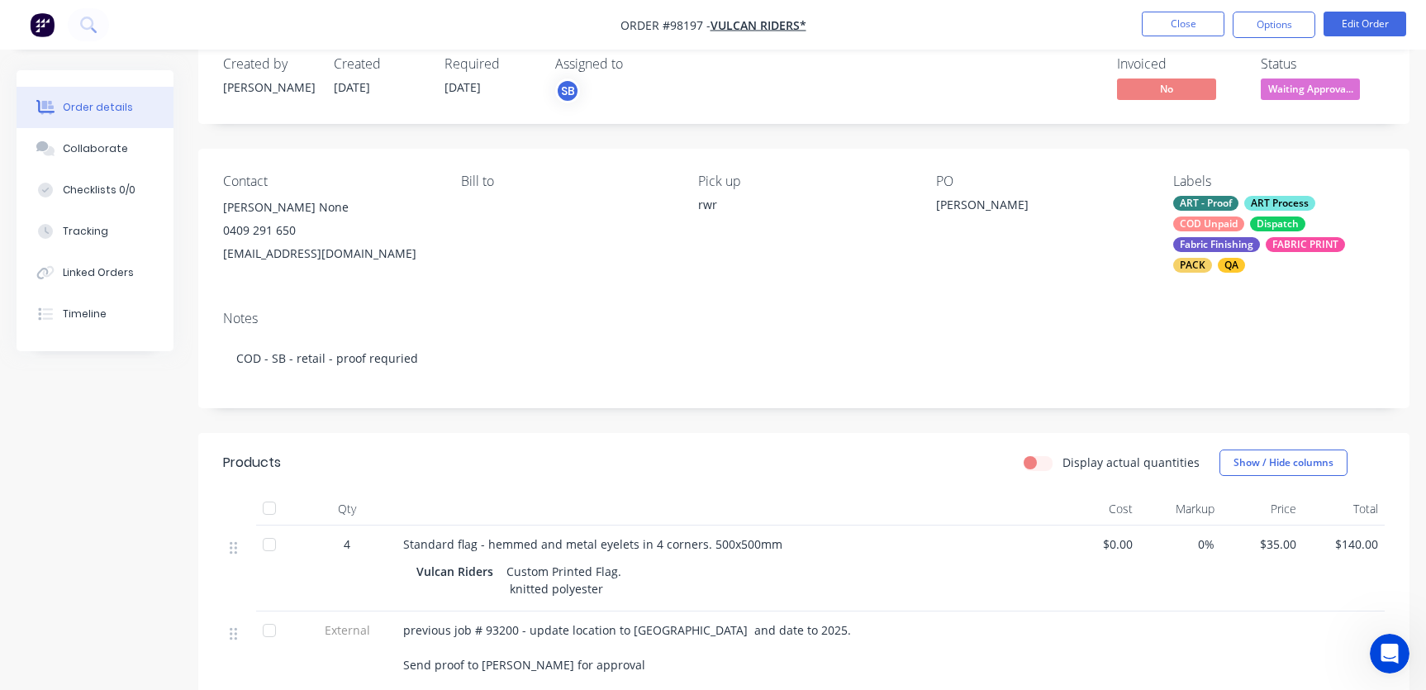
scroll to position [36, 0]
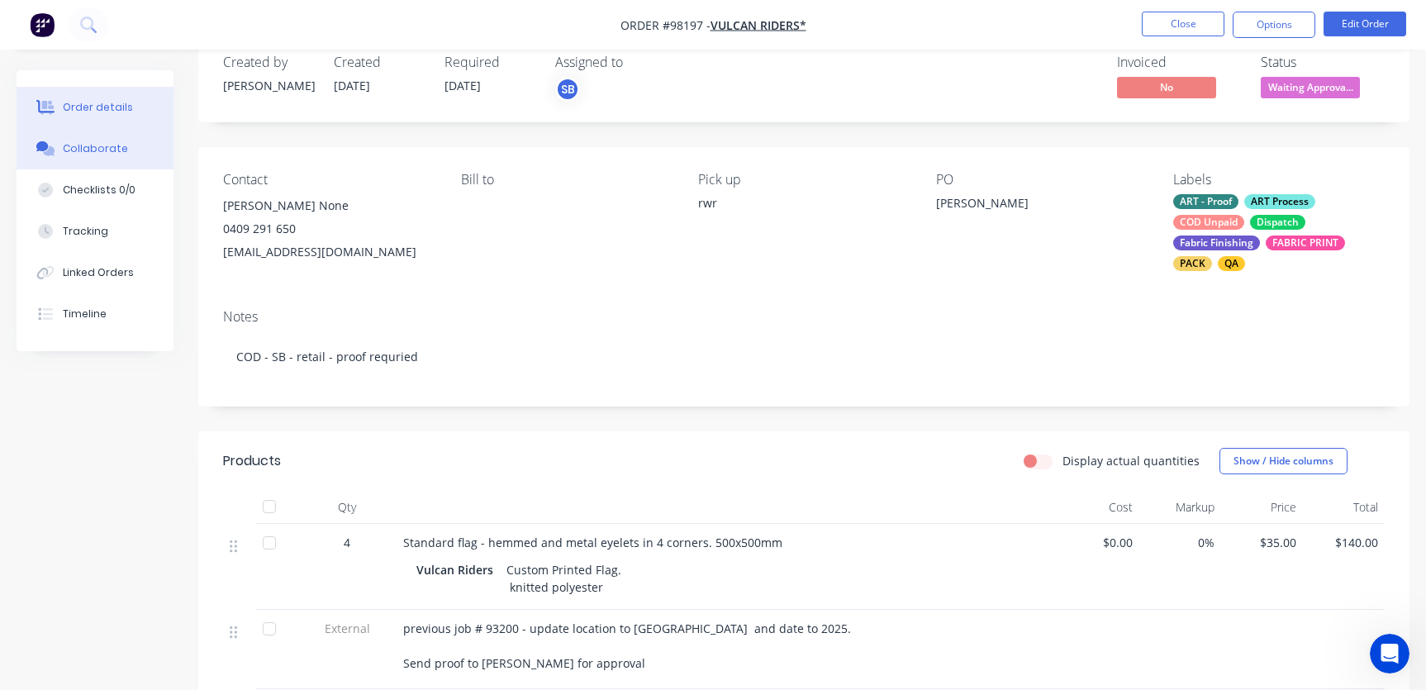
click at [84, 146] on div "Collaborate" at bounding box center [95, 148] width 65 height 15
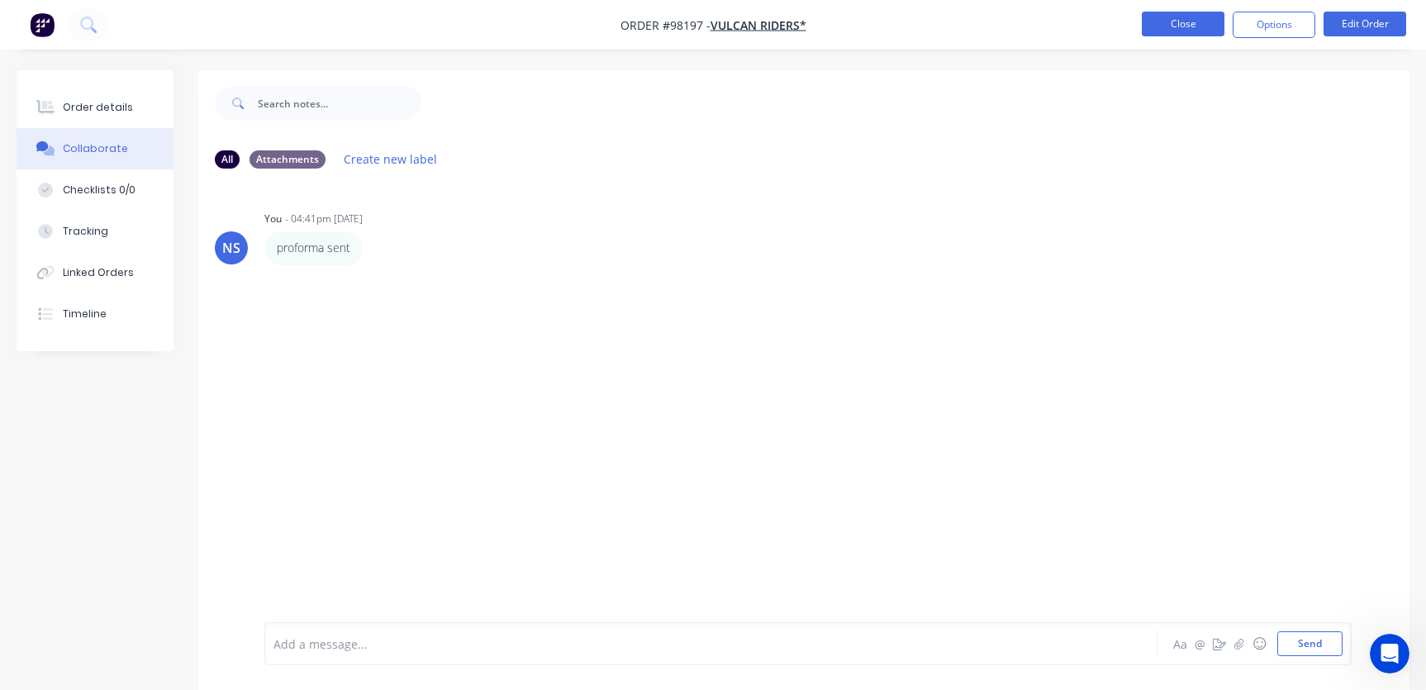
click at [1166, 31] on button "Close" at bounding box center [1183, 24] width 83 height 25
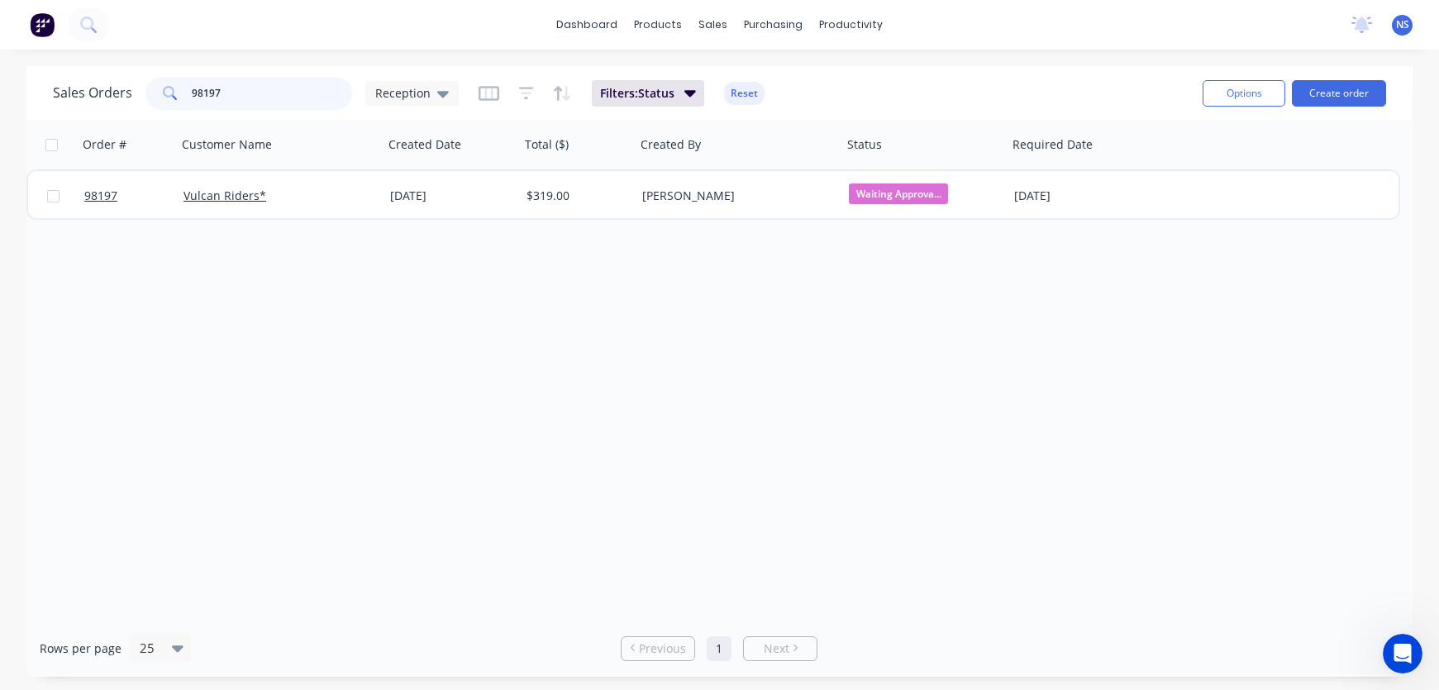
click at [321, 89] on input "98197" at bounding box center [272, 93] width 161 height 33
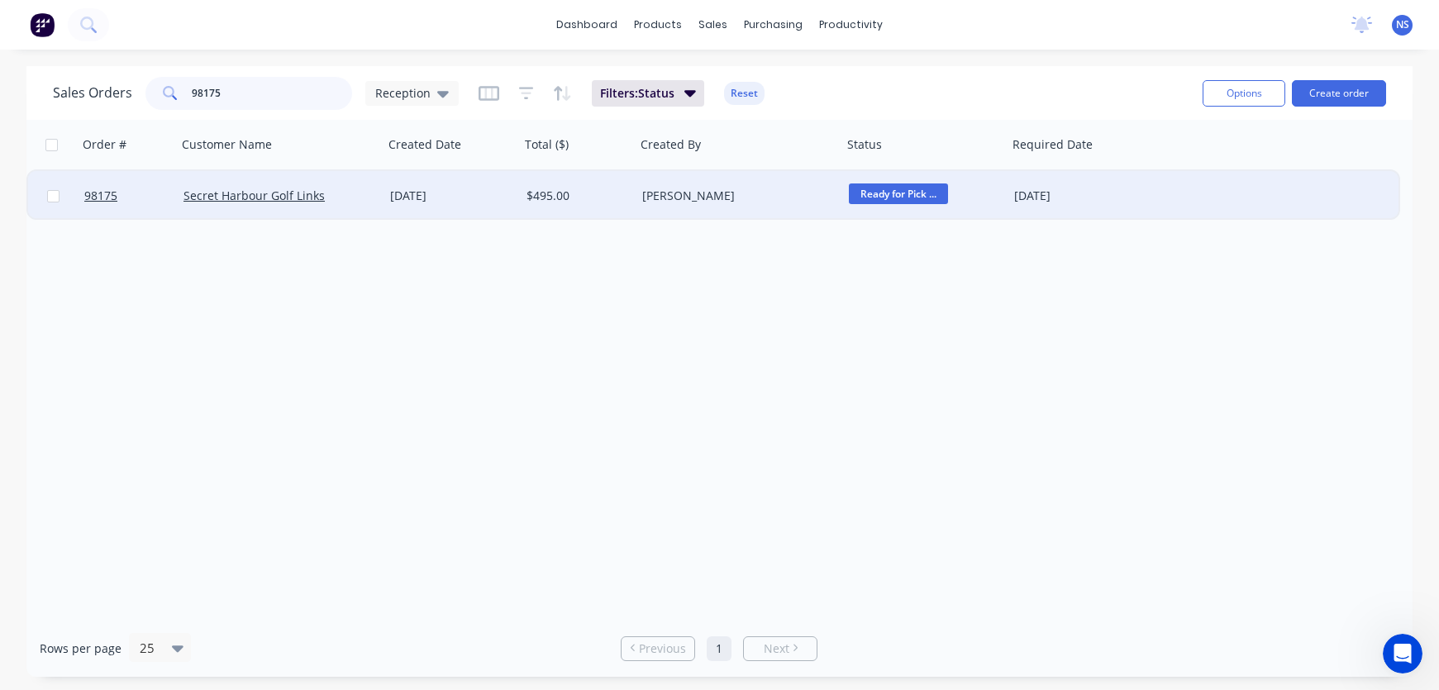
type input "98175"
click at [608, 204] on div "$495.00" at bounding box center [578, 196] width 116 height 50
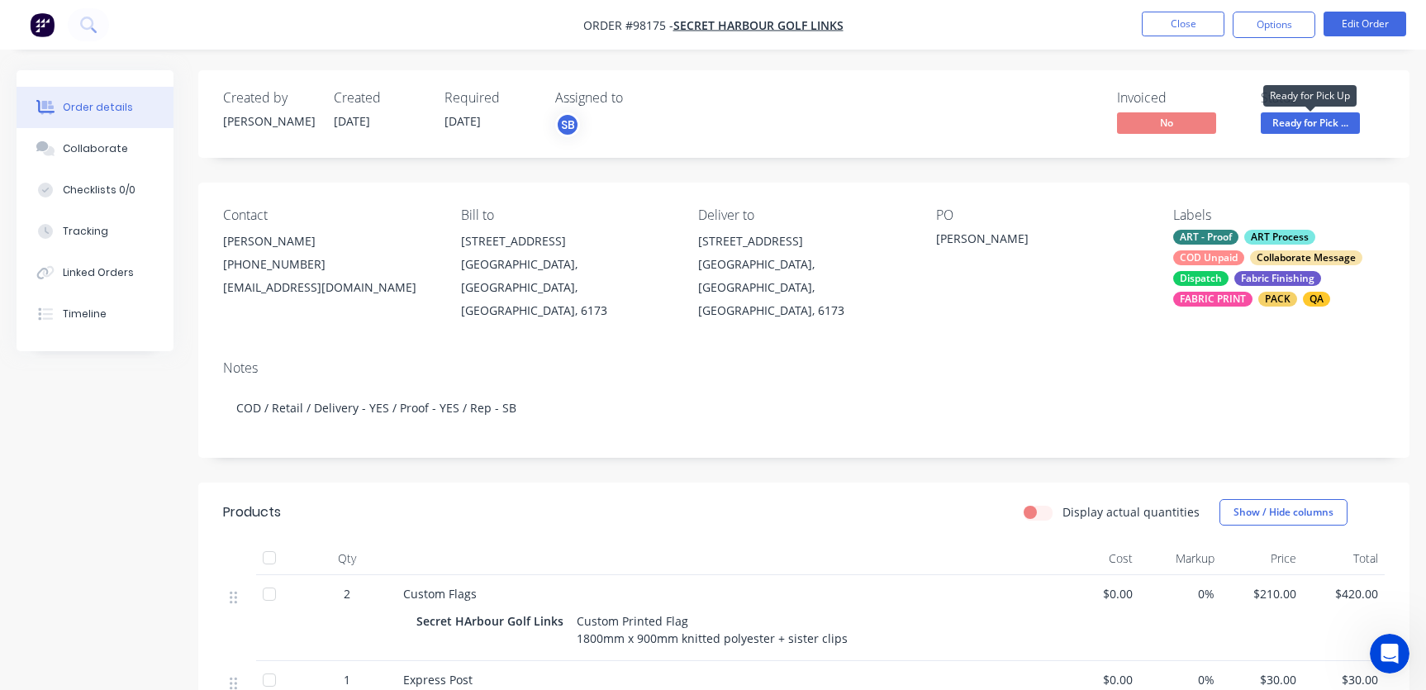
click at [1320, 121] on span "Ready for Pick ..." at bounding box center [1310, 122] width 99 height 21
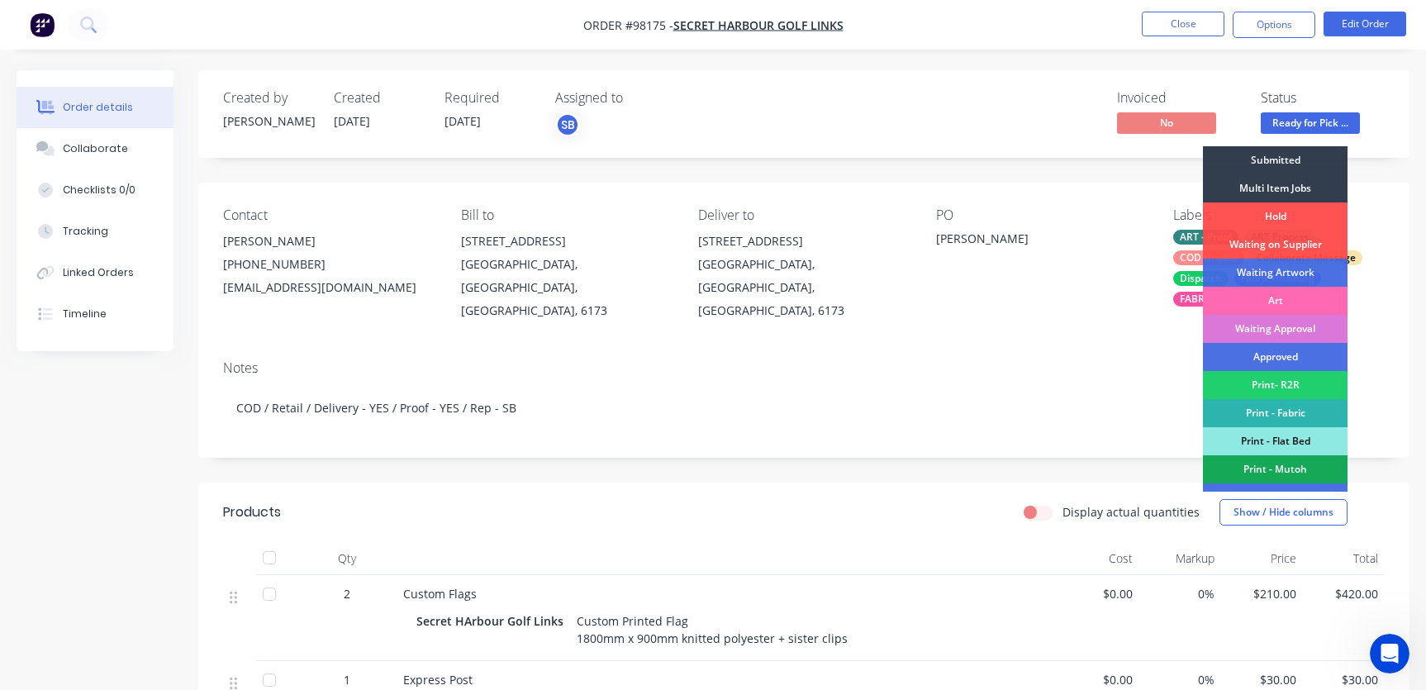
scroll to position [318, 0]
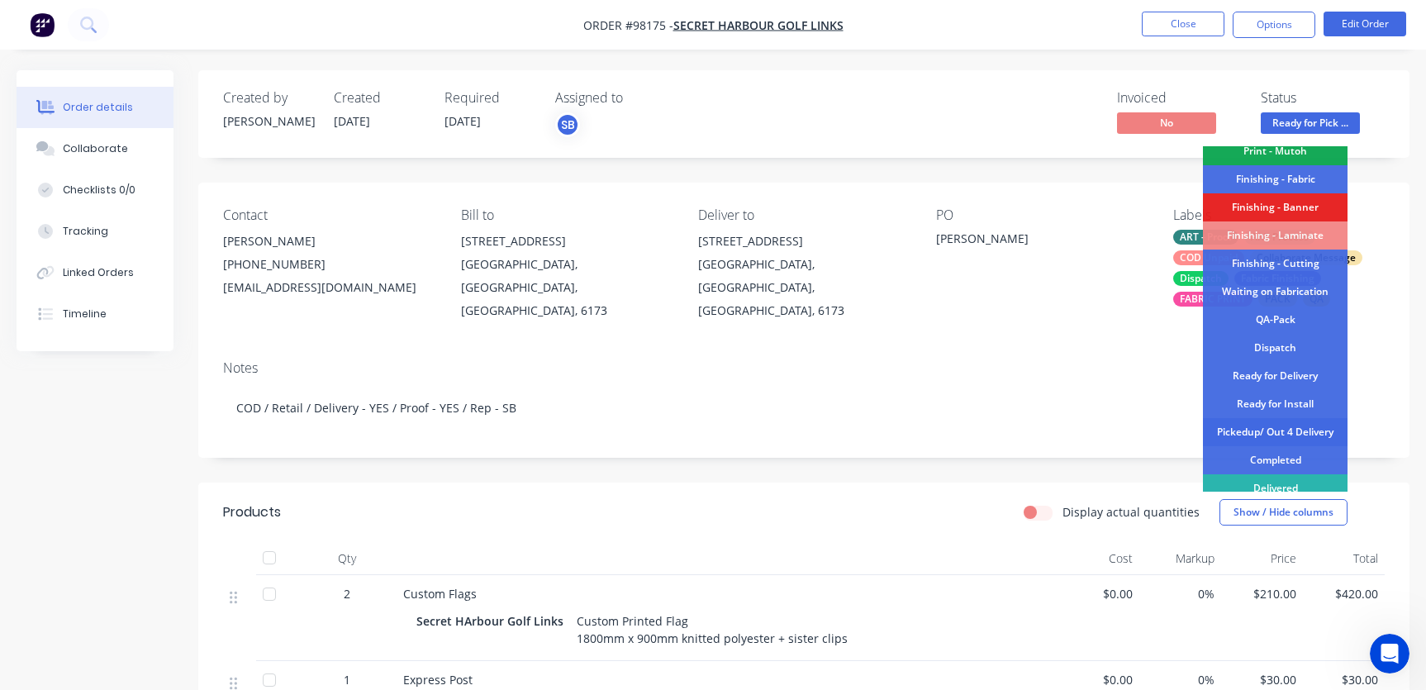
click at [1276, 427] on div "Pickedup/ Out 4 Delivery" at bounding box center [1275, 432] width 145 height 28
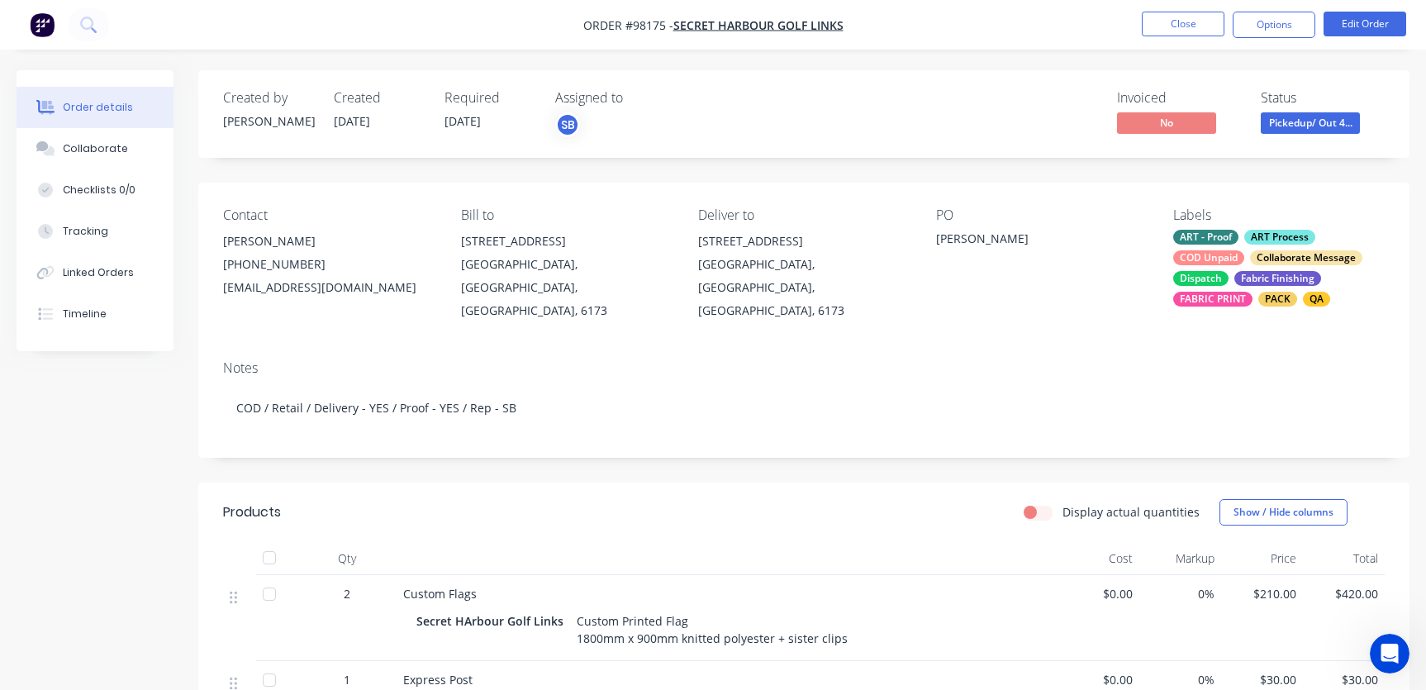
click at [1235, 274] on div "Fabric Finishing" at bounding box center [1277, 278] width 87 height 15
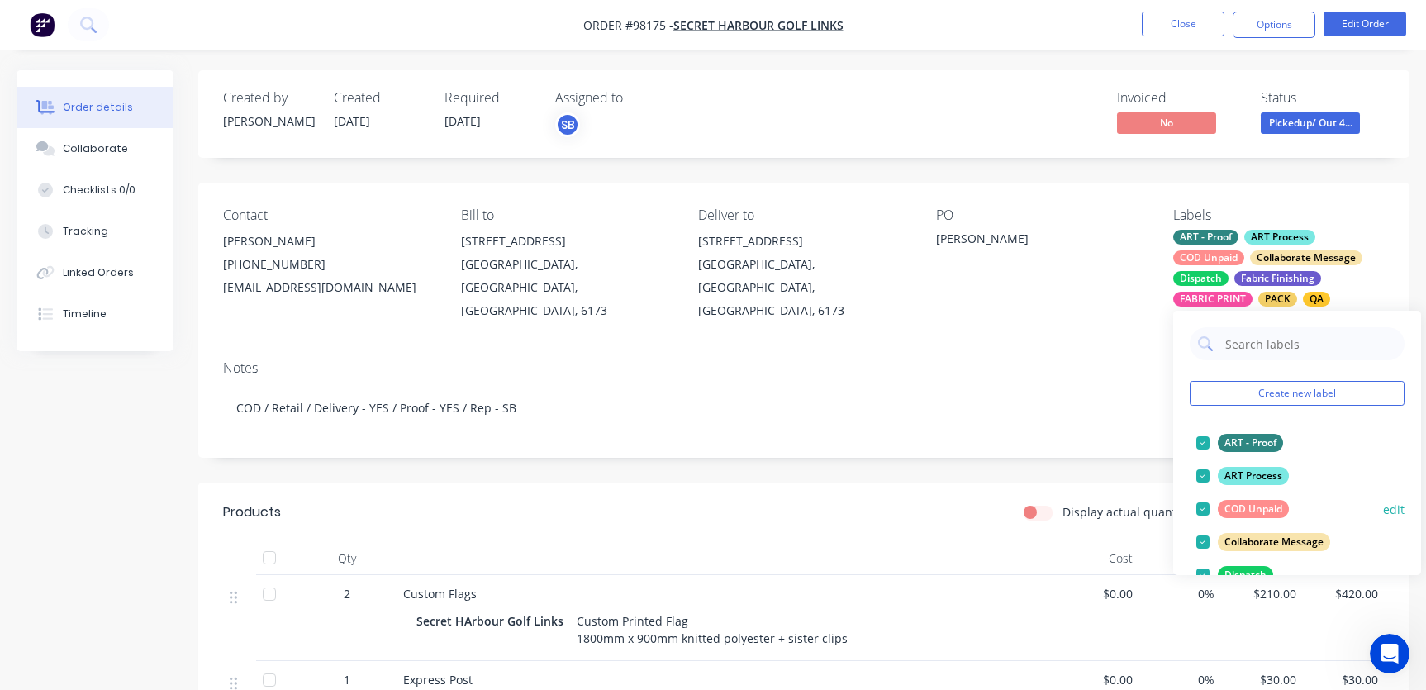
click at [1206, 507] on div at bounding box center [1203, 508] width 33 height 33
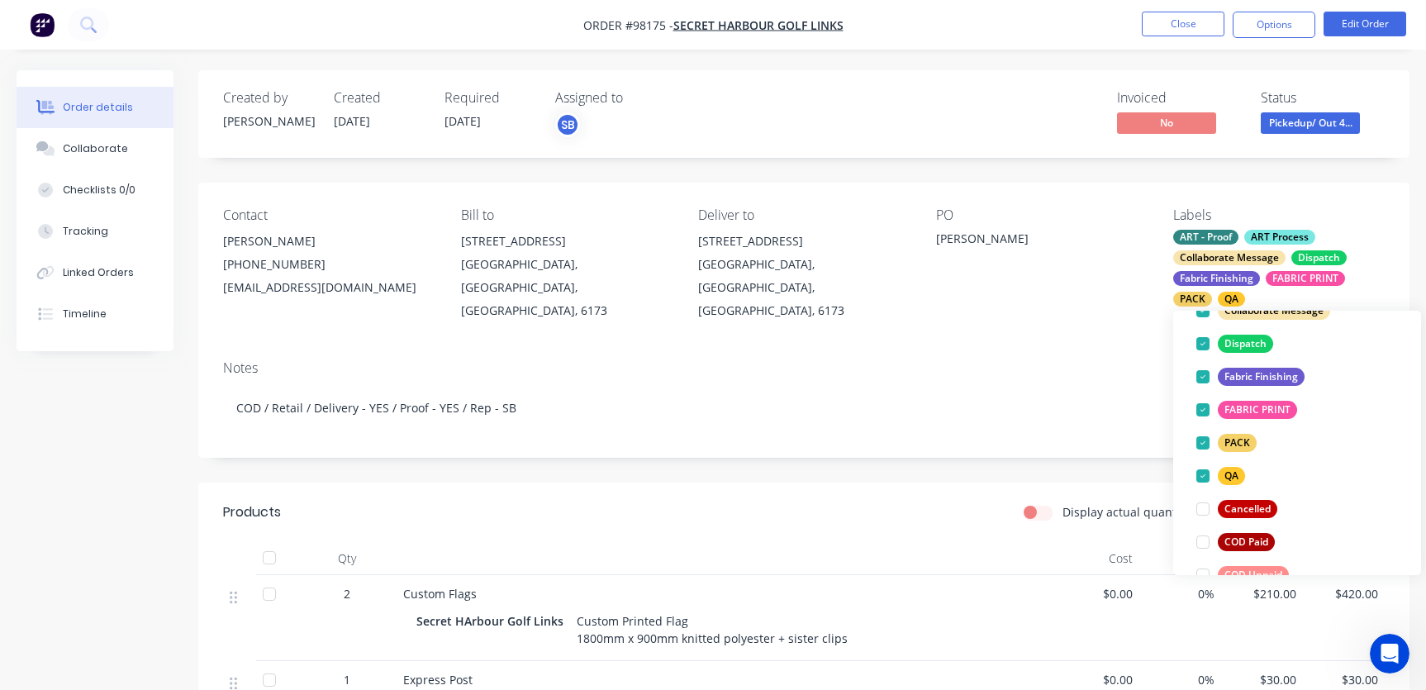
scroll to position [364, 0]
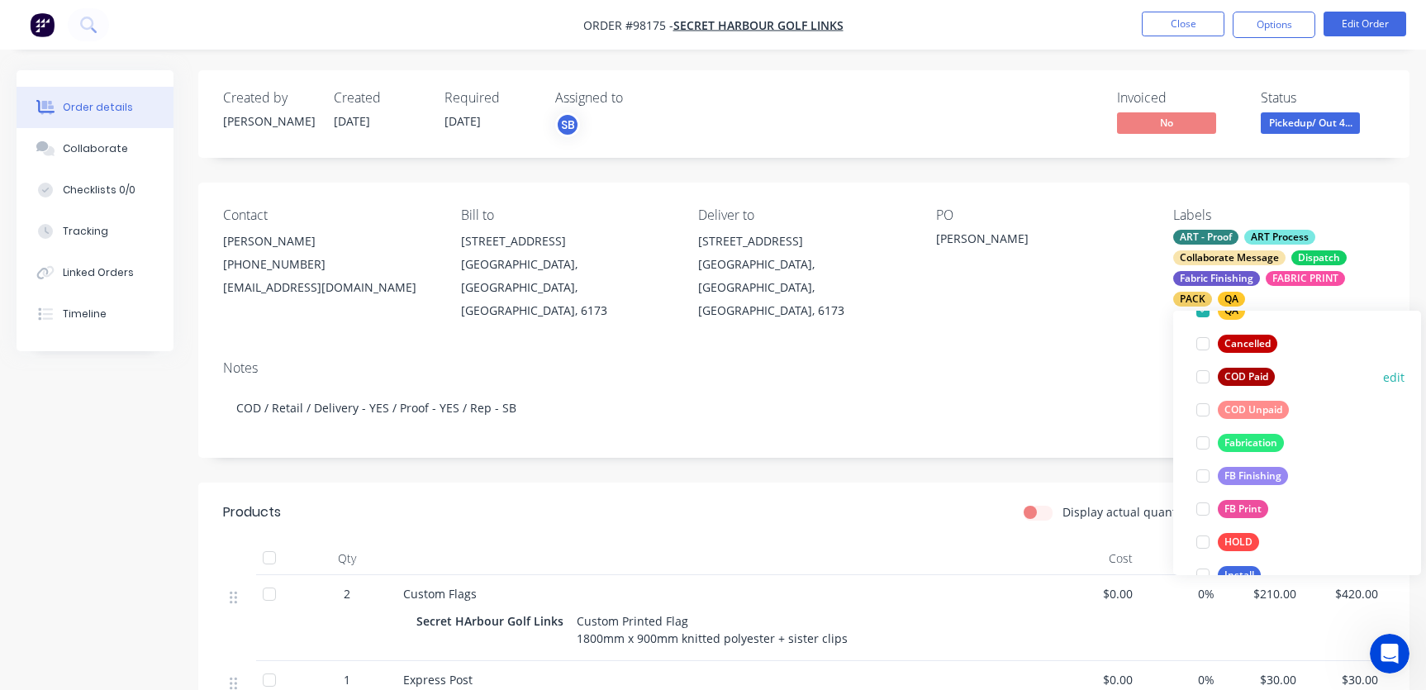
click at [1203, 378] on div at bounding box center [1203, 376] width 33 height 33
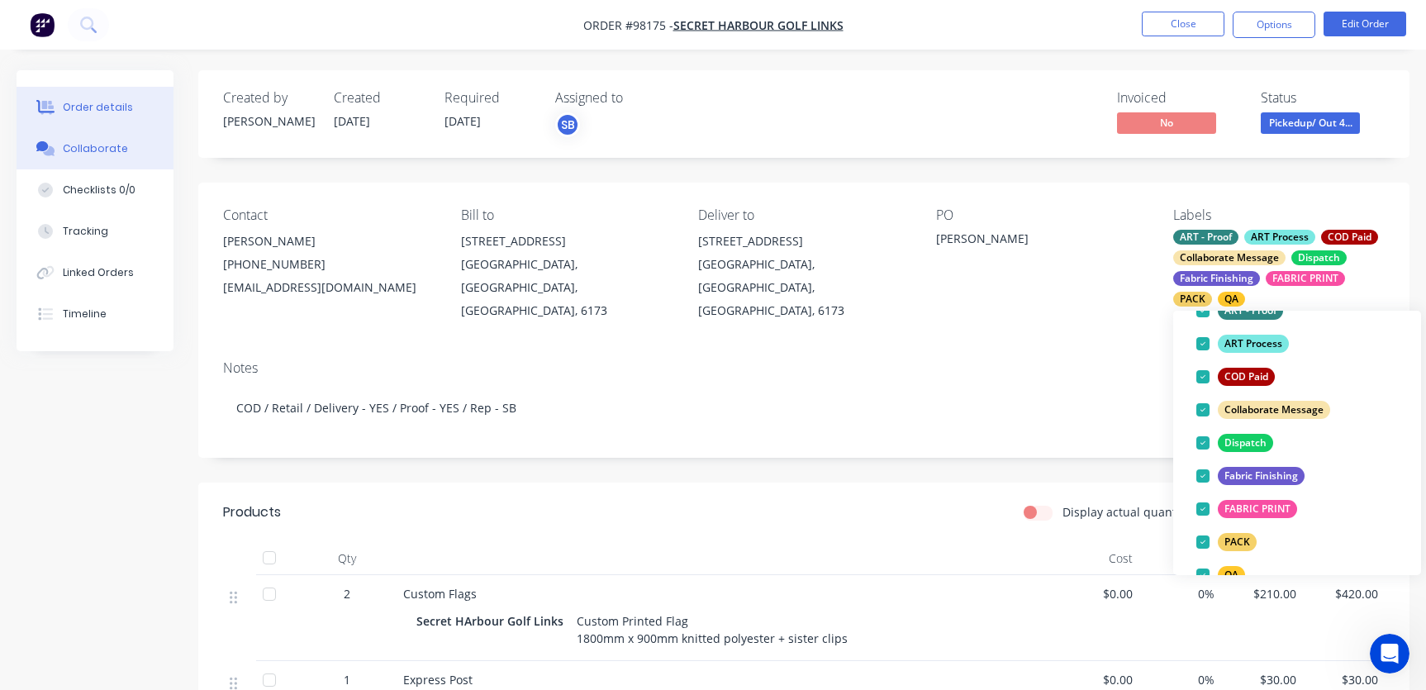
click at [106, 147] on div "Collaborate" at bounding box center [95, 148] width 65 height 15
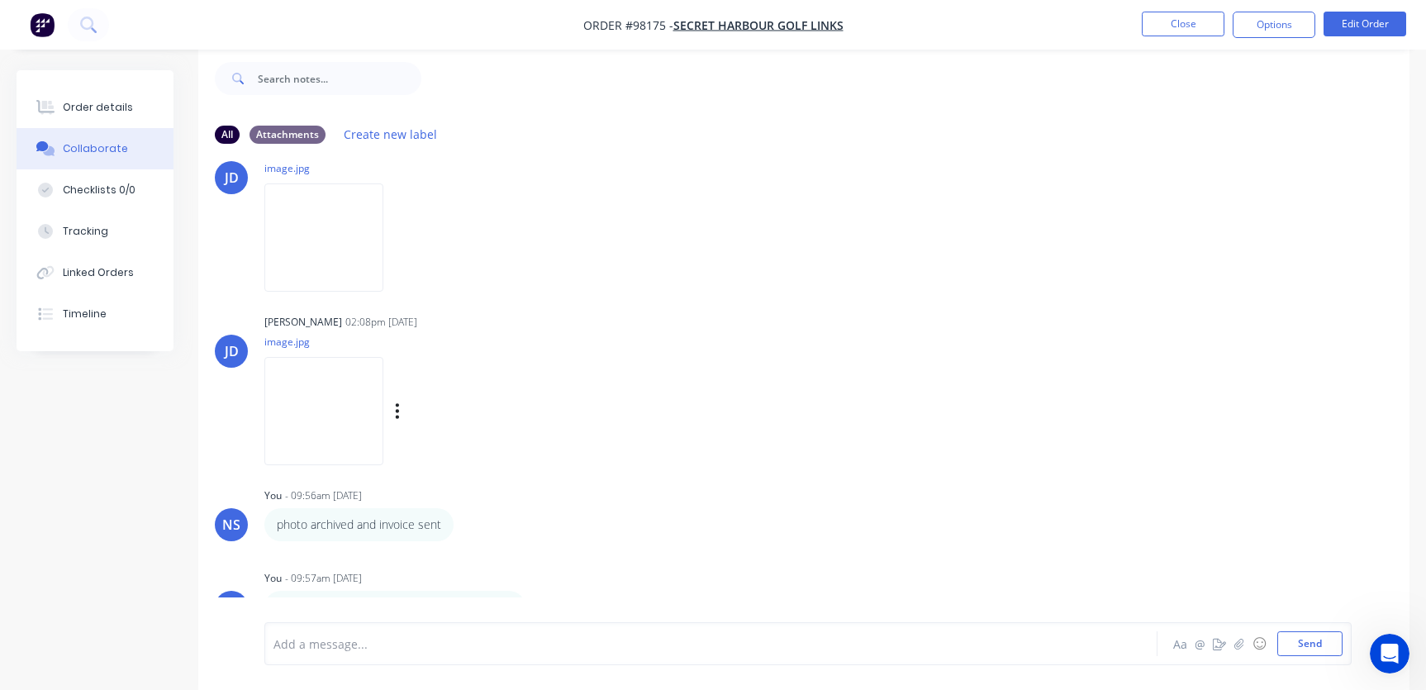
scroll to position [502, 0]
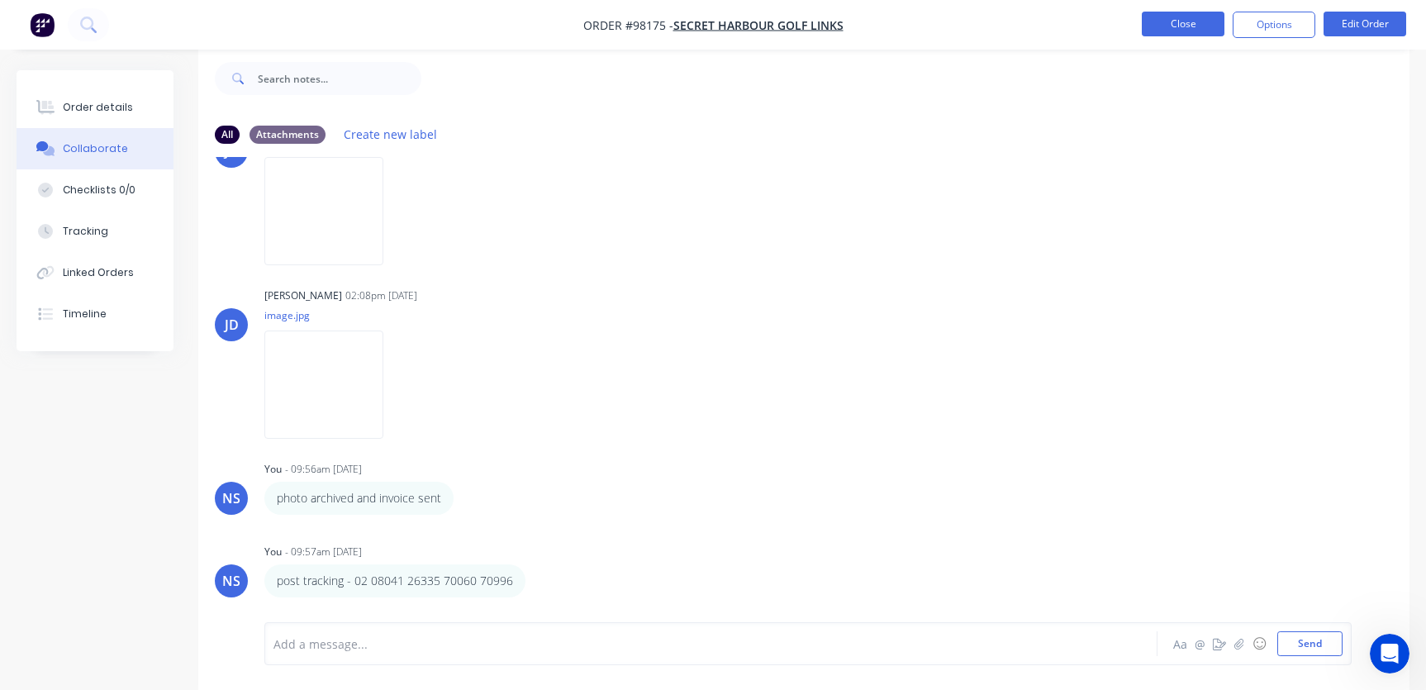
click at [1166, 20] on button "Close" at bounding box center [1183, 24] width 83 height 25
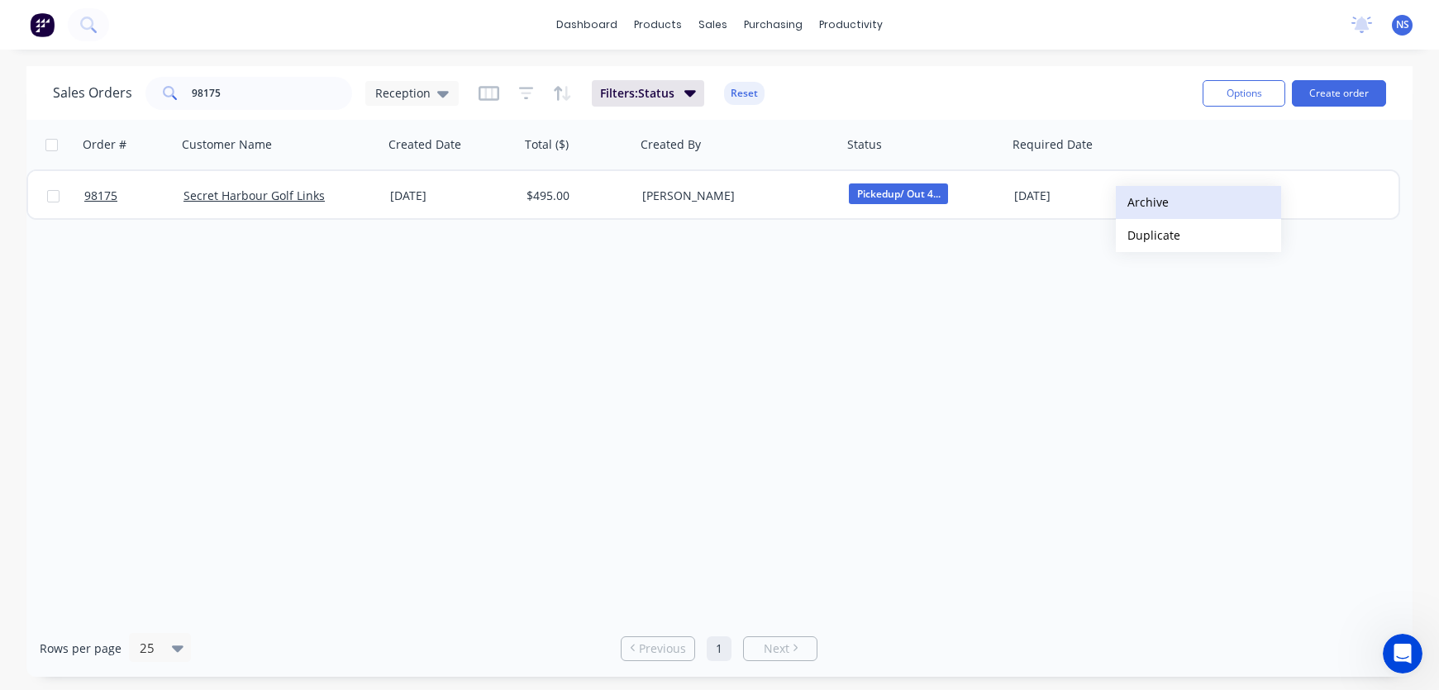
click at [1148, 200] on button "Archive" at bounding box center [1198, 202] width 165 height 33
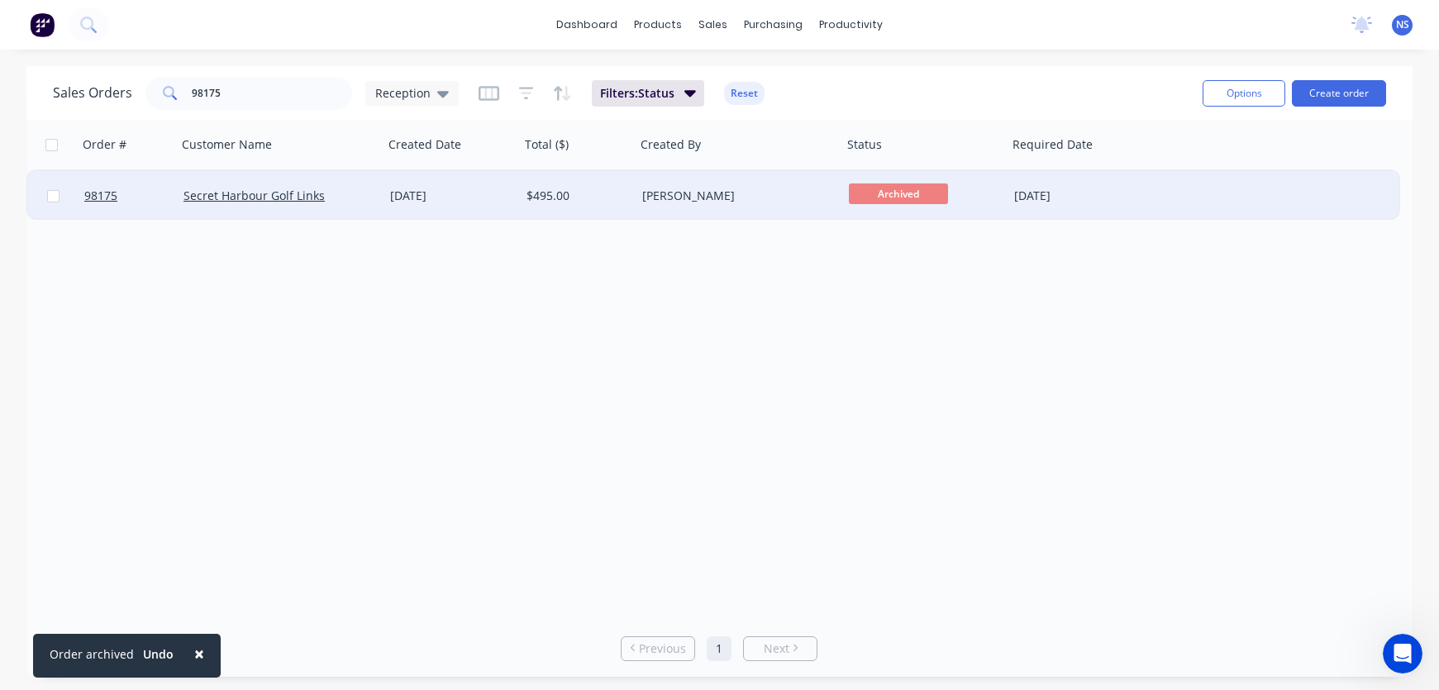
click at [368, 203] on div "Secret Harbour Golf Links" at bounding box center [279, 196] width 193 height 17
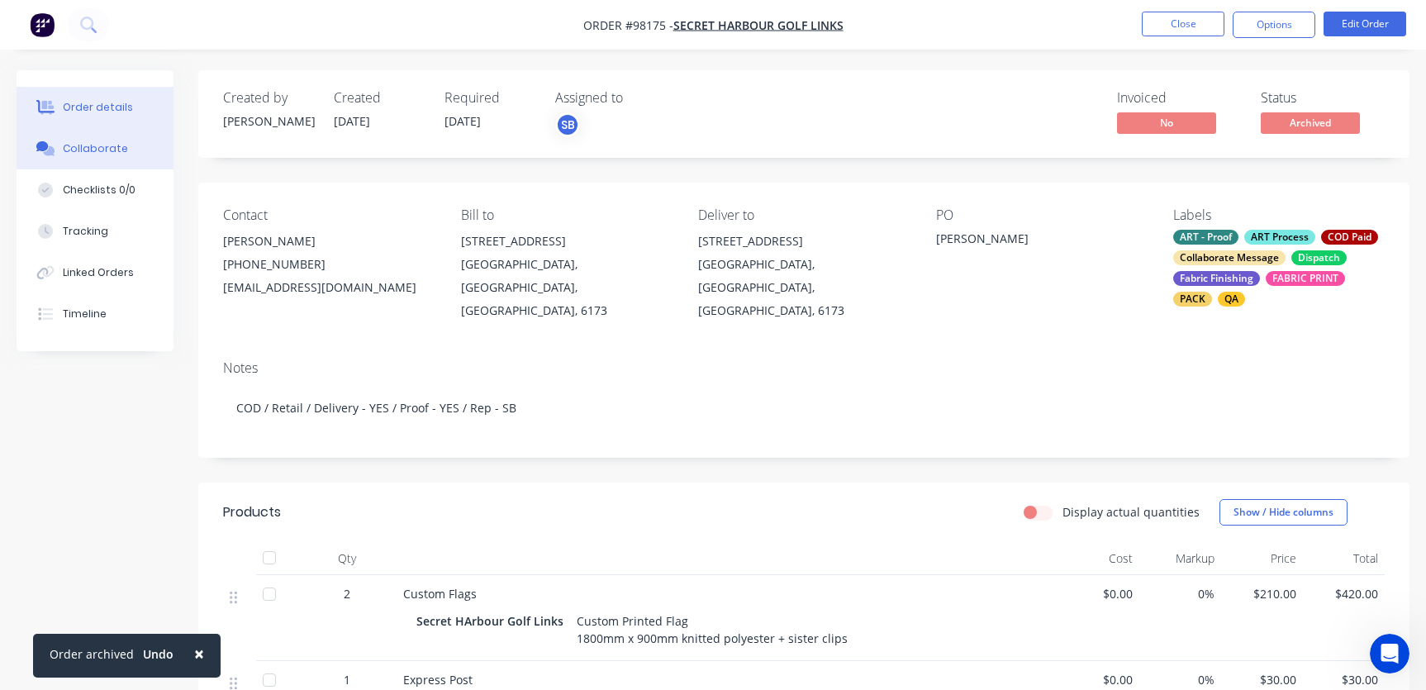
click at [82, 142] on div "Collaborate" at bounding box center [95, 148] width 65 height 15
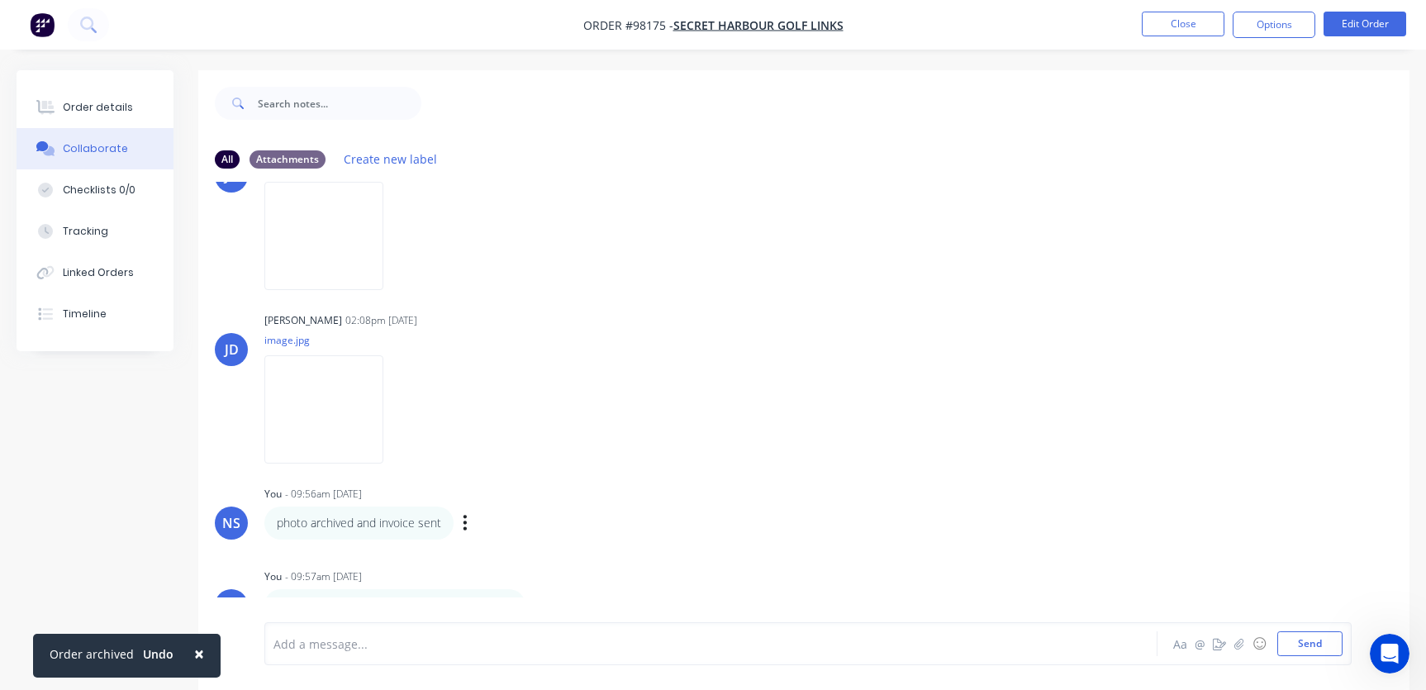
scroll to position [25, 0]
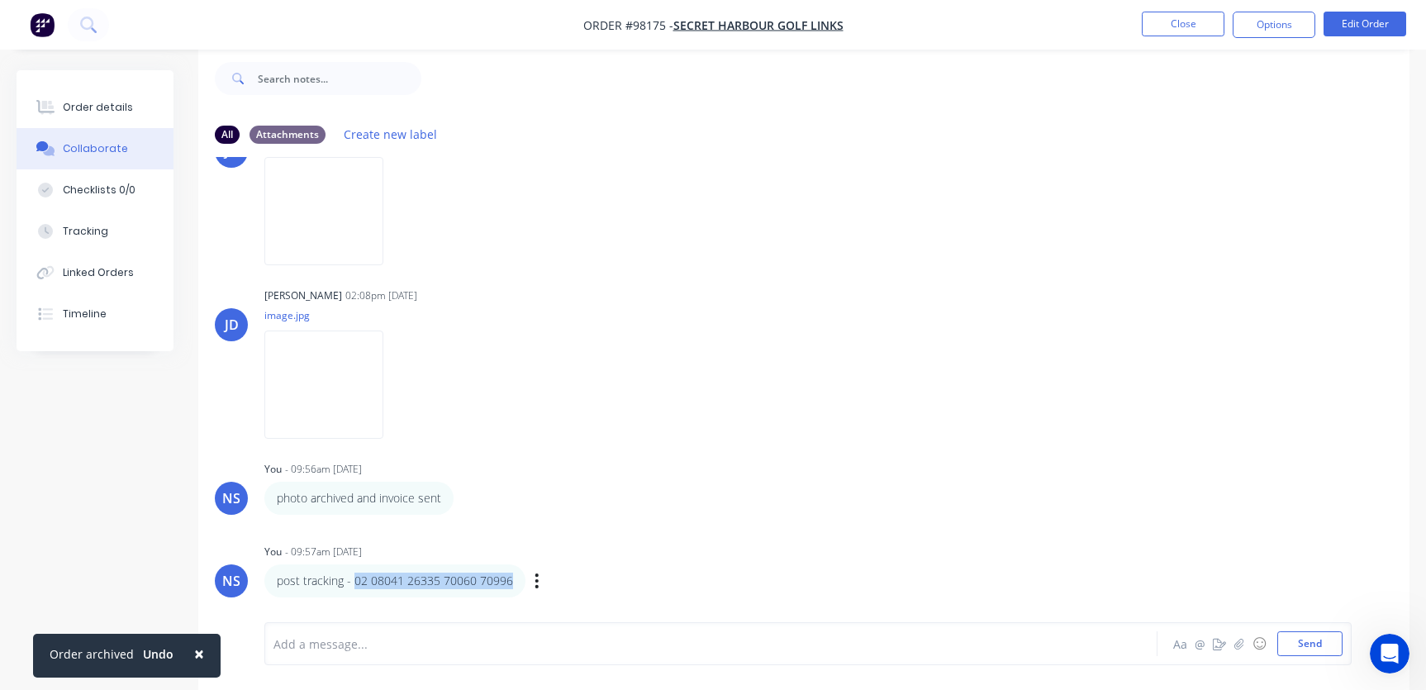
drag, startPoint x: 353, startPoint y: 582, endPoint x: 493, endPoint y: 582, distance: 140.5
click at [511, 579] on div "post tracking - 02 08041 26335 70060 70996" at bounding box center [394, 580] width 261 height 33
copy p "02 08041 26335 70060 70996"
click at [1164, 24] on button "Close" at bounding box center [1183, 24] width 83 height 25
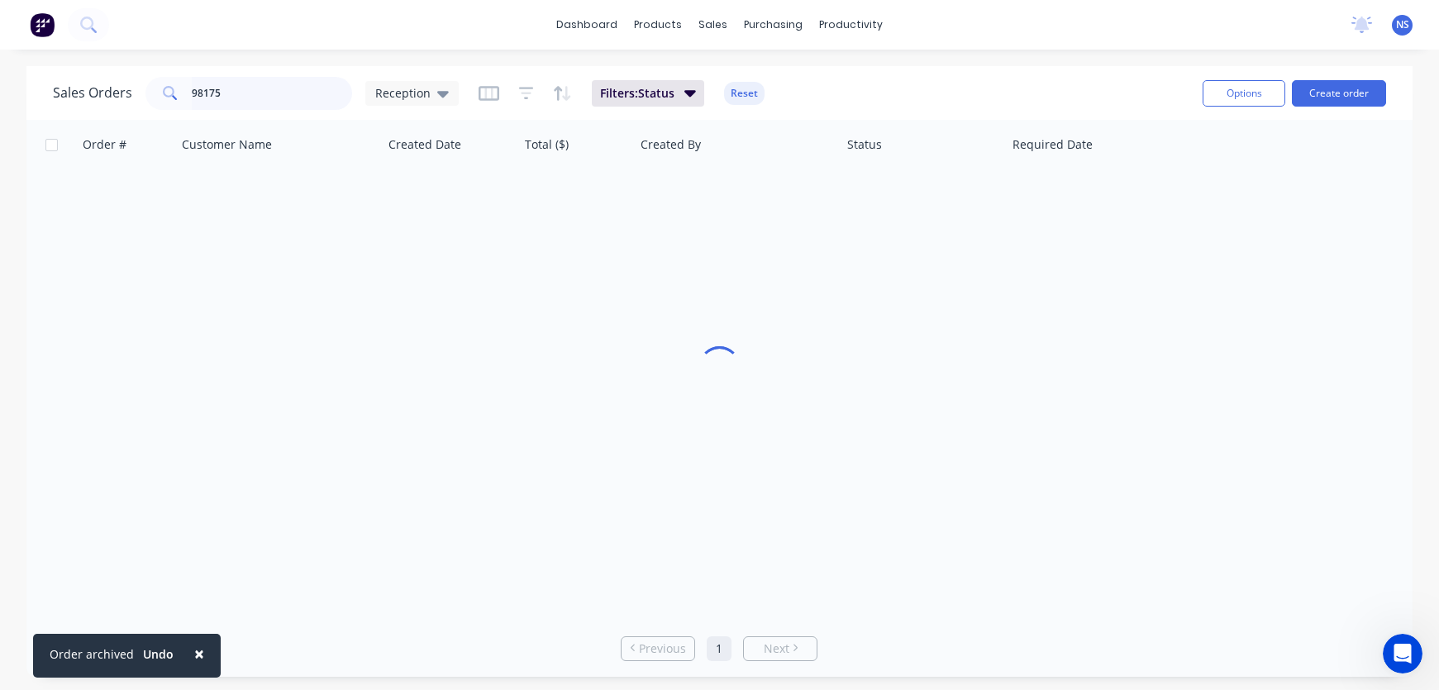
click at [250, 84] on input "98175" at bounding box center [272, 93] width 161 height 33
click at [259, 96] on input "98175" at bounding box center [272, 93] width 161 height 33
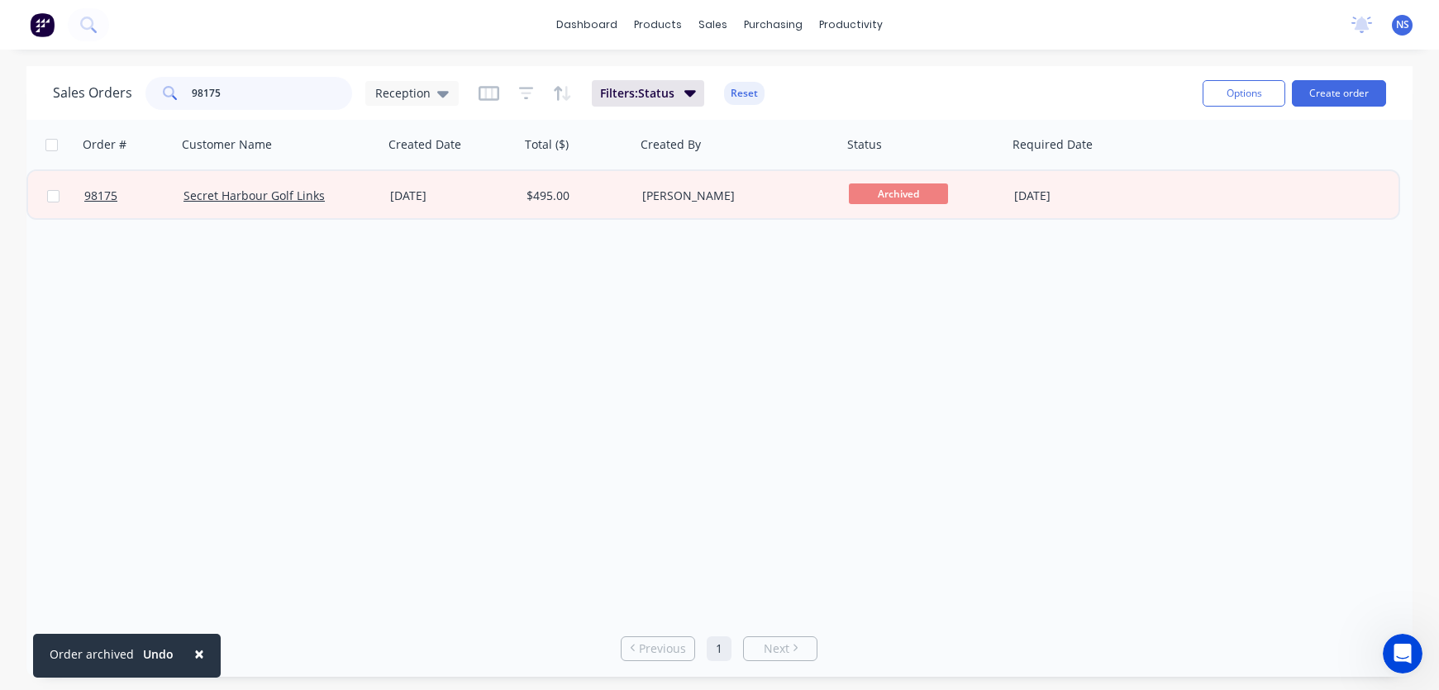
drag, startPoint x: 261, startPoint y: 98, endPoint x: 159, endPoint y: 93, distance: 102.6
click at [159, 93] on div "98175" at bounding box center [248, 93] width 207 height 33
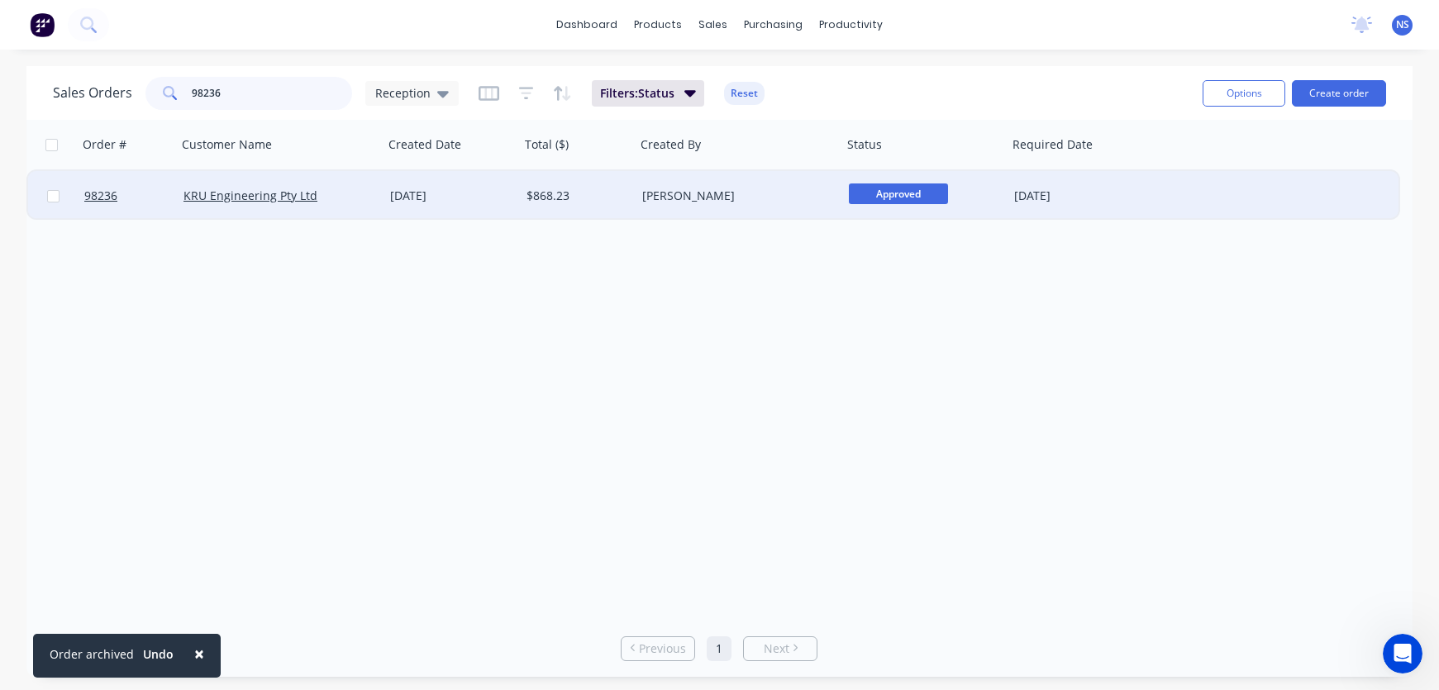
type input "98236"
click at [787, 193] on div "[PERSON_NAME]" at bounding box center [733, 196] width 183 height 17
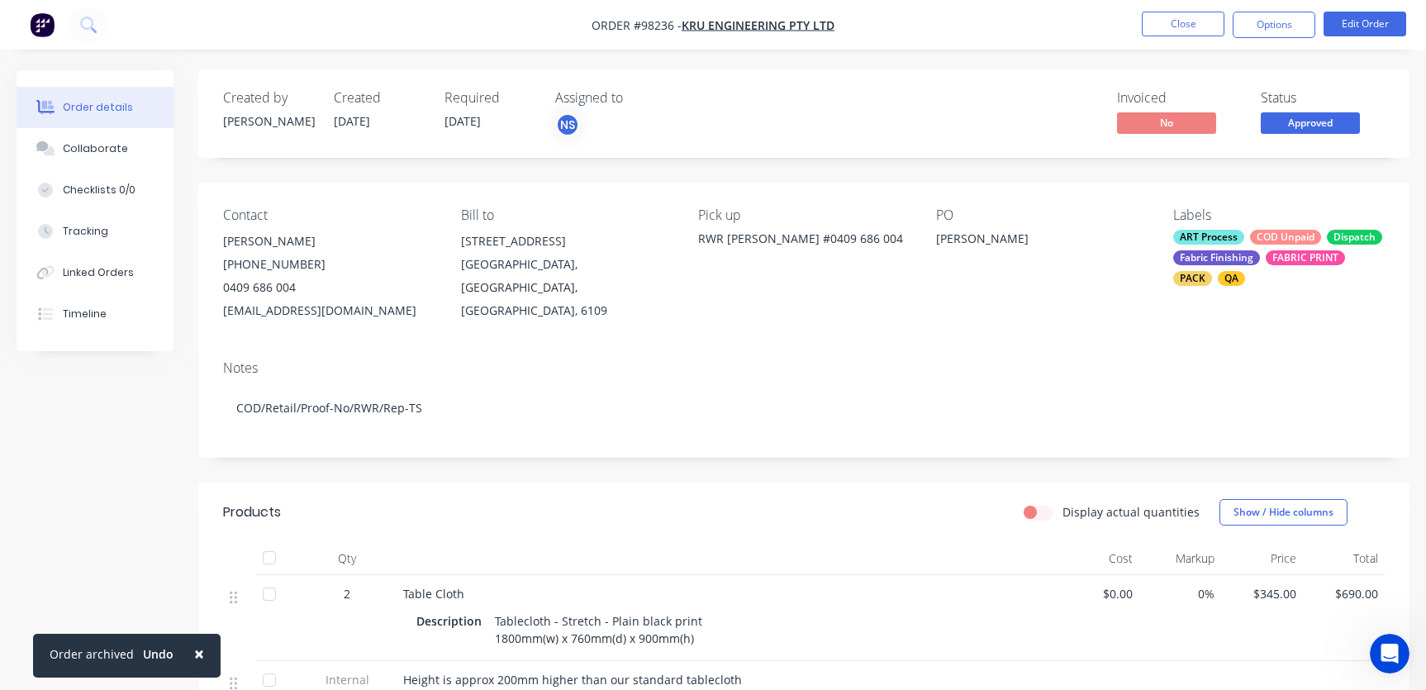
drag, startPoint x: 410, startPoint y: 312, endPoint x: 240, endPoint y: 307, distance: 169.5
click at [216, 307] on div "Contact [PERSON_NAME] [PHONE_NUMBER] [EMAIL_ADDRESS][DOMAIN_NAME] Bill to [STRE…" at bounding box center [803, 265] width 1211 height 164
copy div "[EMAIL_ADDRESS][DOMAIN_NAME]"
click at [102, 154] on div "Collaborate" at bounding box center [95, 148] width 65 height 15
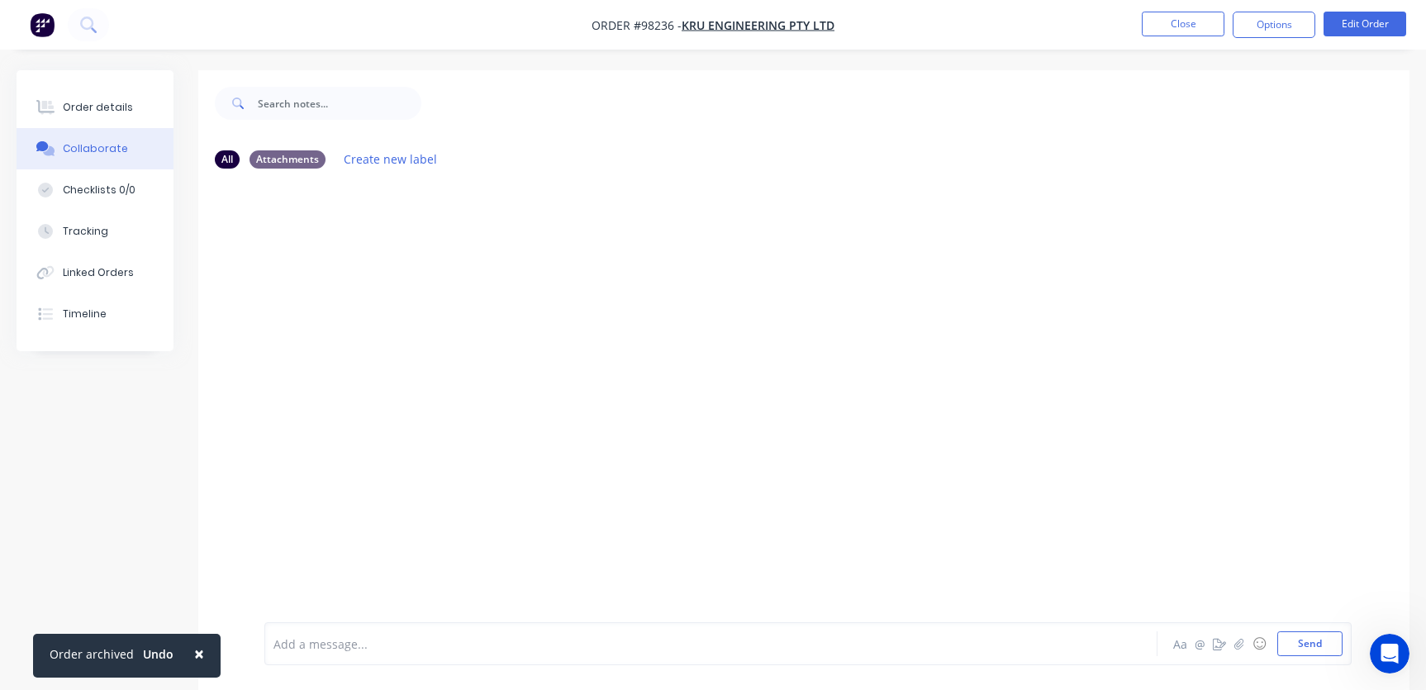
click at [335, 653] on div "Add a message..." at bounding box center [675, 643] width 802 height 25
click at [335, 648] on div at bounding box center [675, 643] width 802 height 17
click at [1178, 30] on button "Close" at bounding box center [1183, 24] width 83 height 25
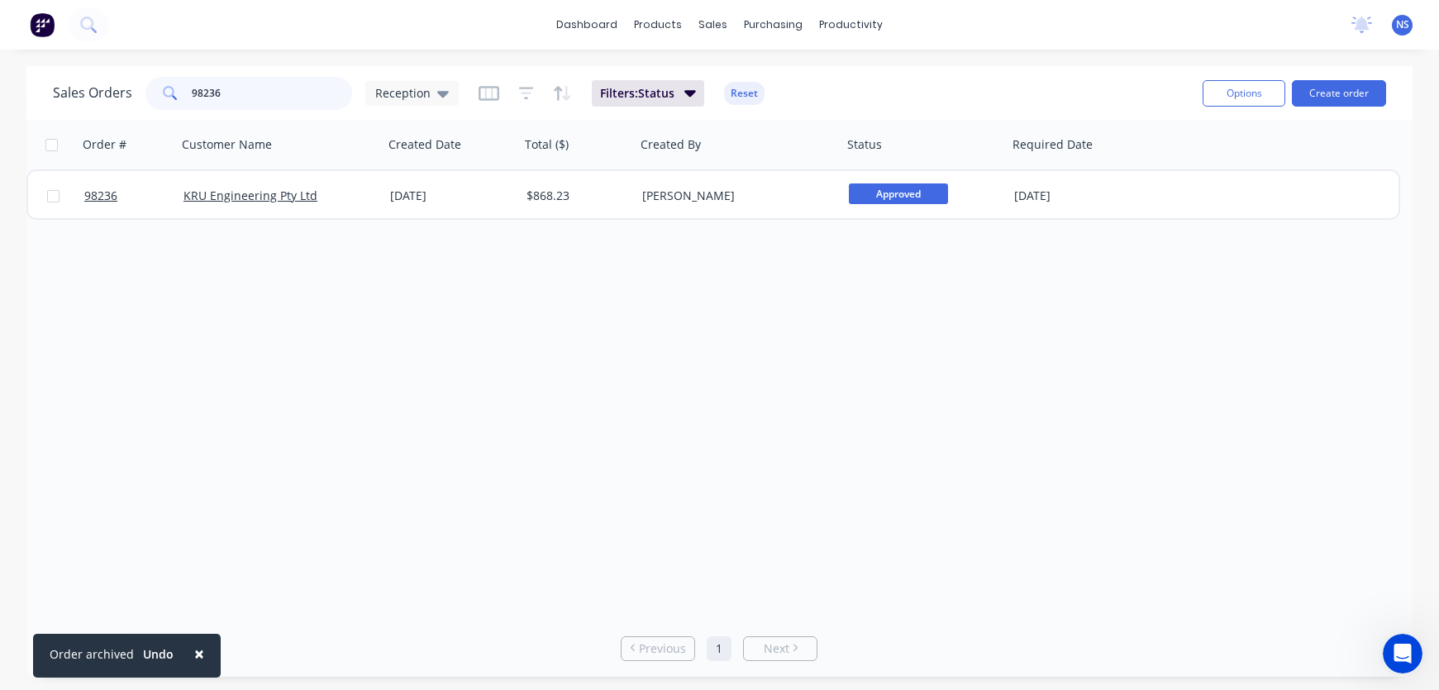
click at [248, 88] on input "98236" at bounding box center [272, 93] width 161 height 33
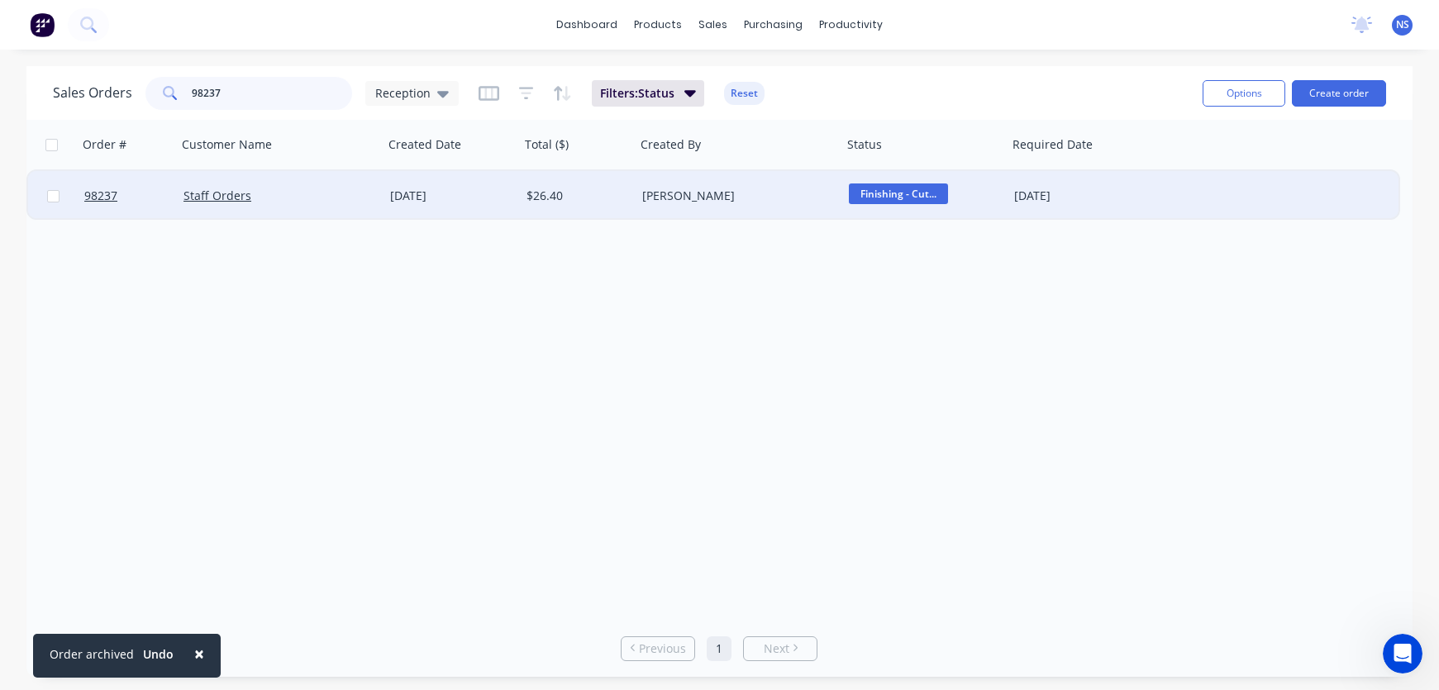
type input "98237"
click at [748, 202] on div "[PERSON_NAME]" at bounding box center [733, 196] width 183 height 17
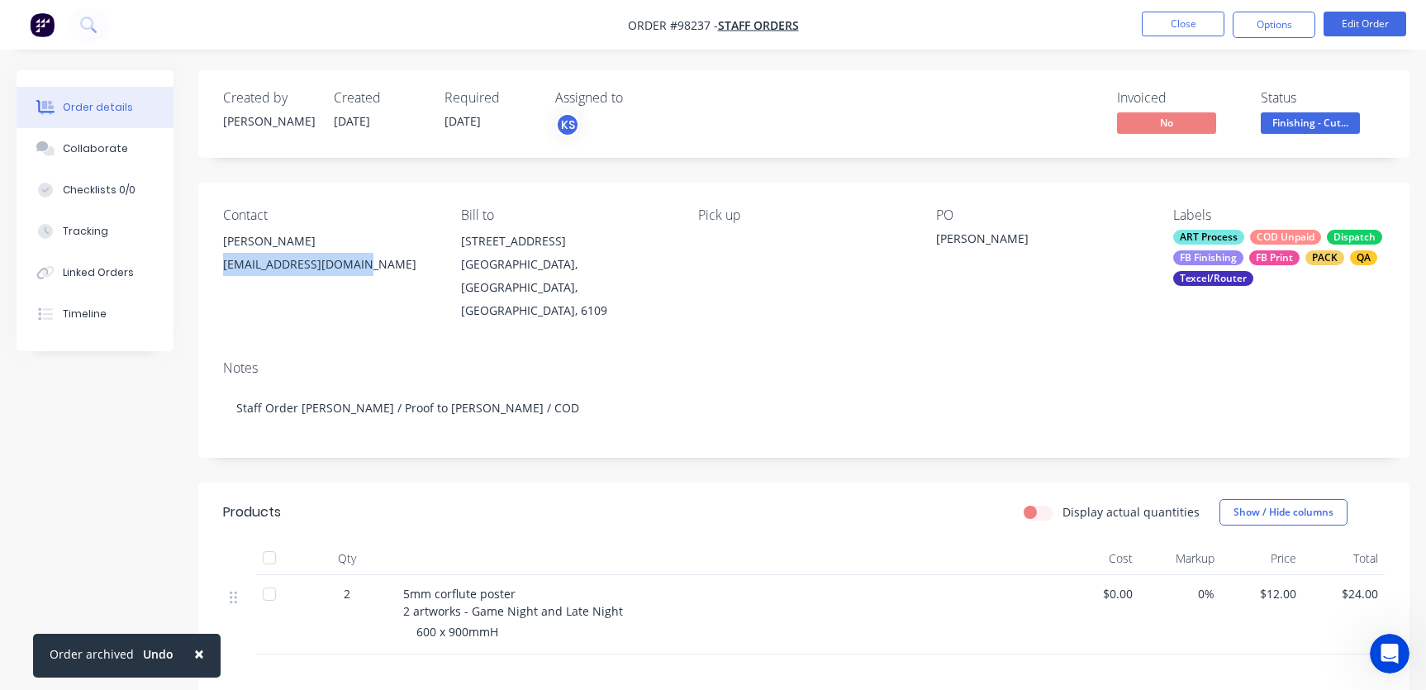
drag, startPoint x: 360, startPoint y: 264, endPoint x: 214, endPoint y: 260, distance: 146.3
click at [210, 262] on div "Contact [PERSON_NAME] [PERSON_NAME][EMAIL_ADDRESS][DOMAIN_NAME] Bill to [STREET…" at bounding box center [803, 265] width 1211 height 164
copy div "[EMAIL_ADDRESS][DOMAIN_NAME]"
click at [93, 145] on div "Collaborate" at bounding box center [95, 148] width 65 height 15
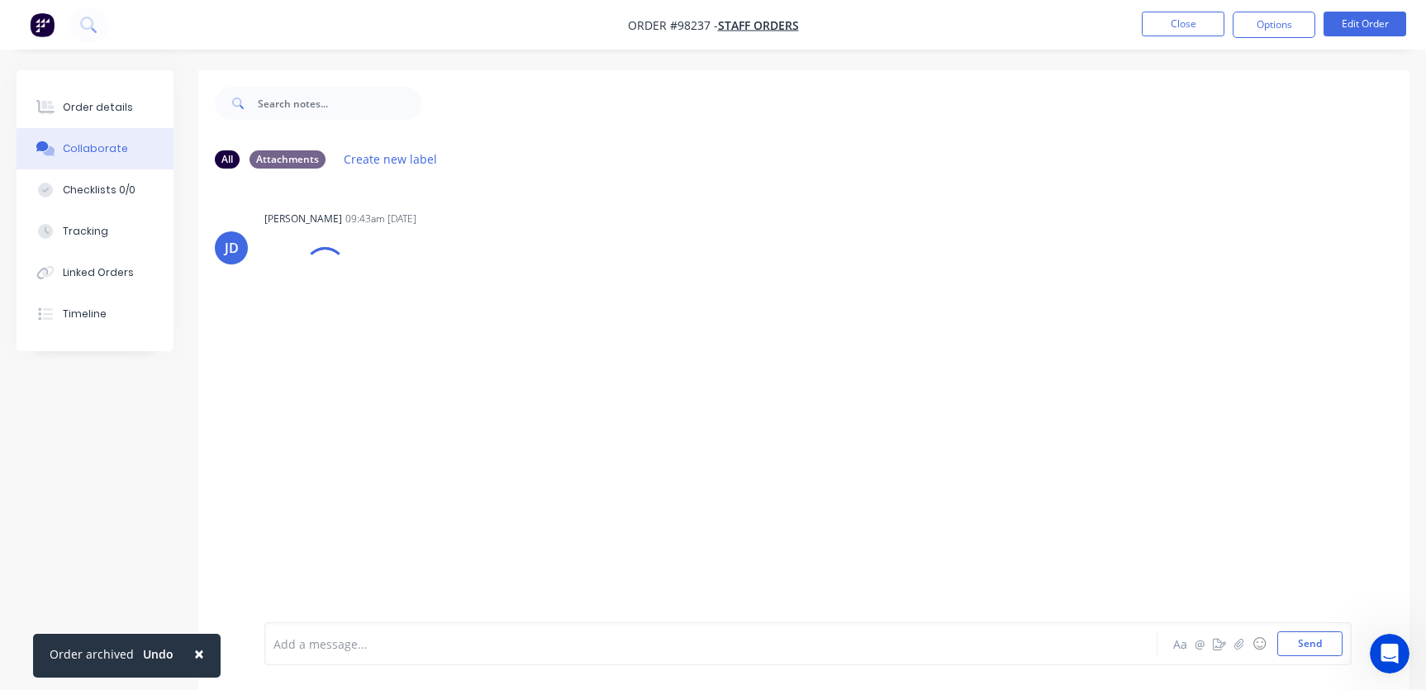
click at [373, 646] on div at bounding box center [675, 643] width 802 height 17
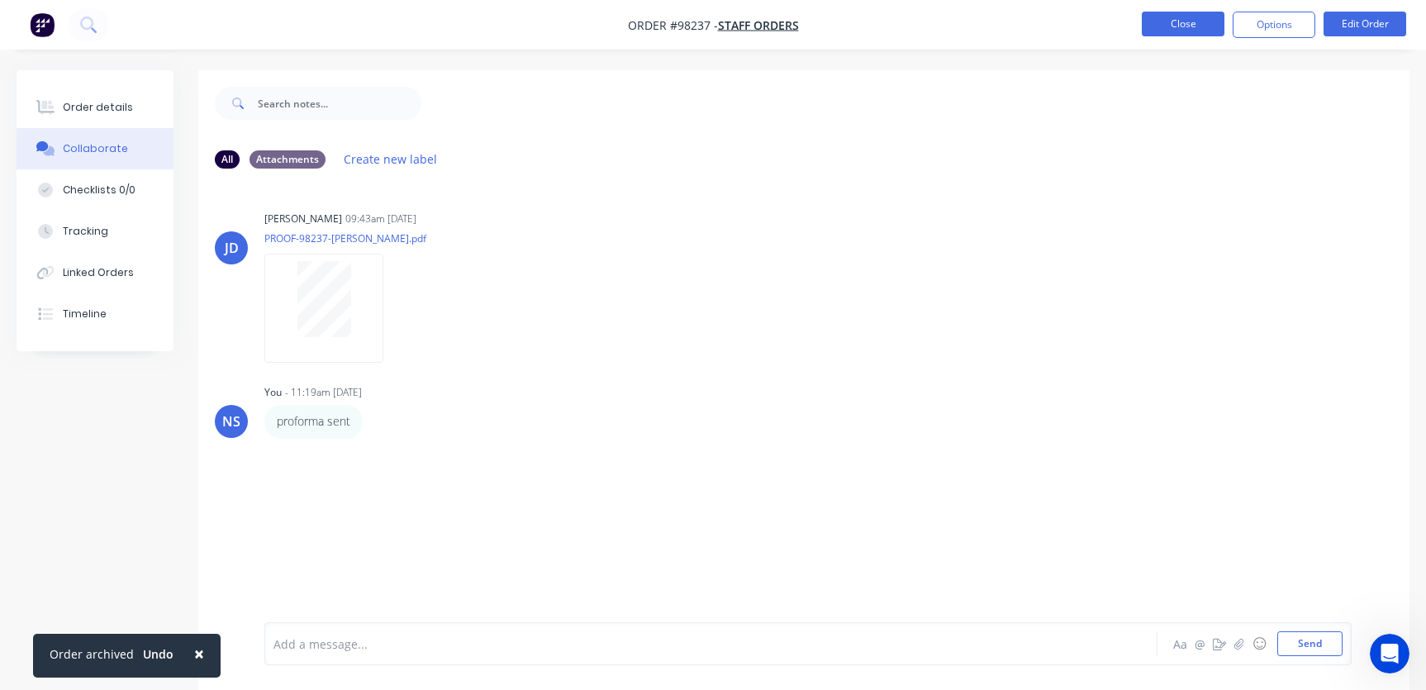
click at [1166, 26] on button "Close" at bounding box center [1183, 24] width 83 height 25
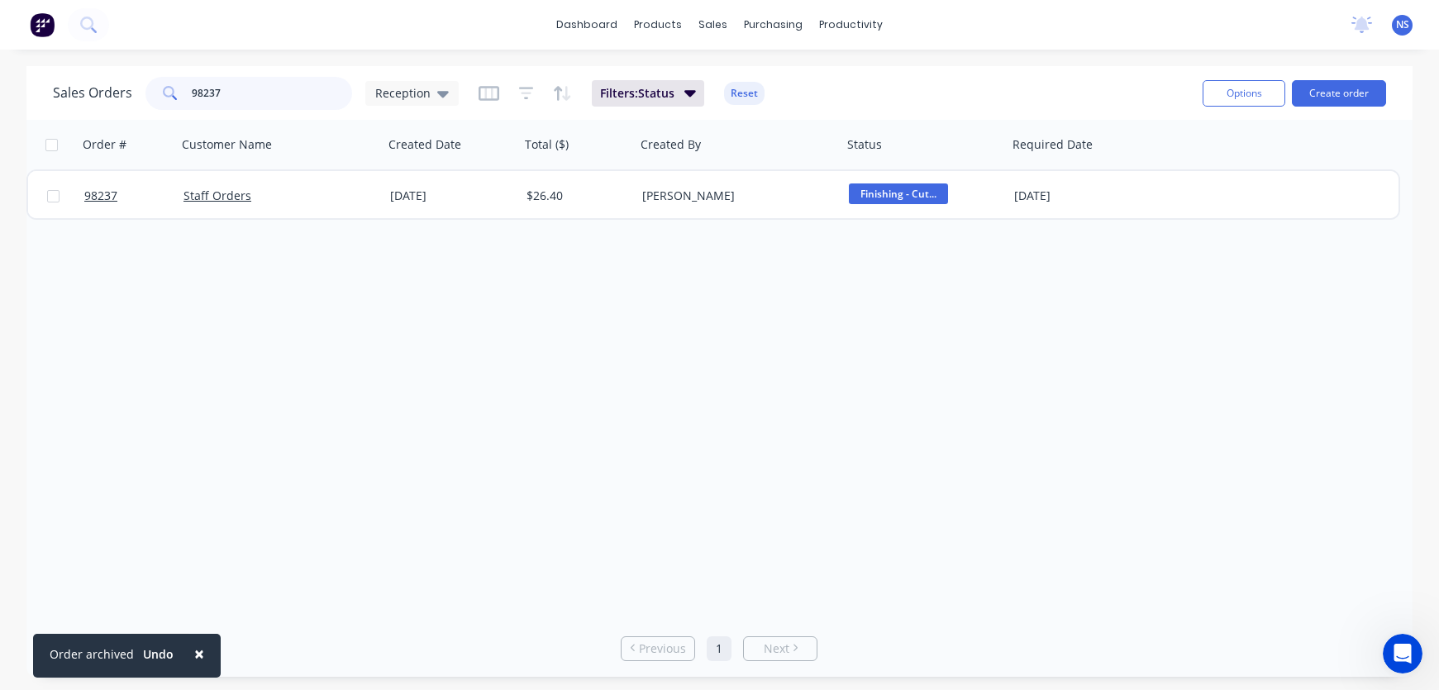
click at [251, 90] on input "98237" at bounding box center [272, 93] width 161 height 33
click at [1108, 197] on button "Archive" at bounding box center [1162, 195] width 165 height 33
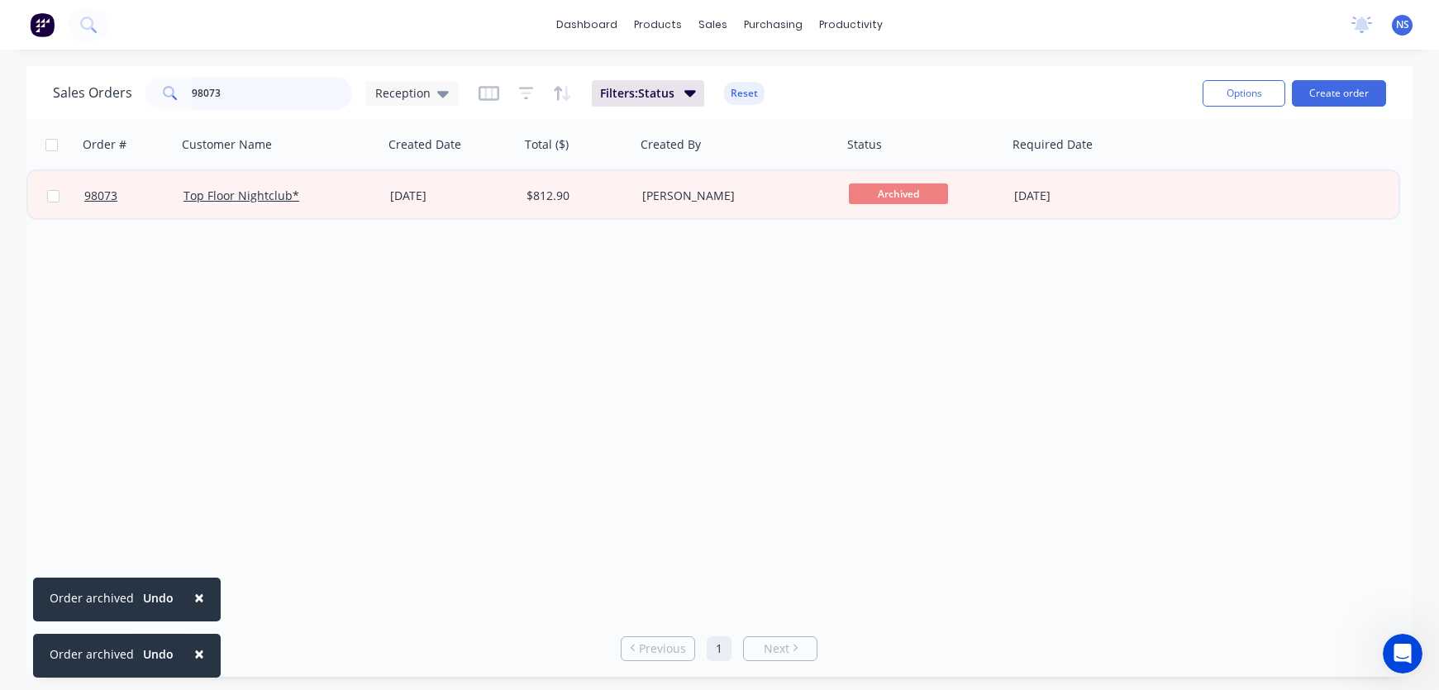
click at [285, 83] on input "98073" at bounding box center [272, 93] width 161 height 33
click at [288, 94] on input "98073" at bounding box center [272, 93] width 161 height 33
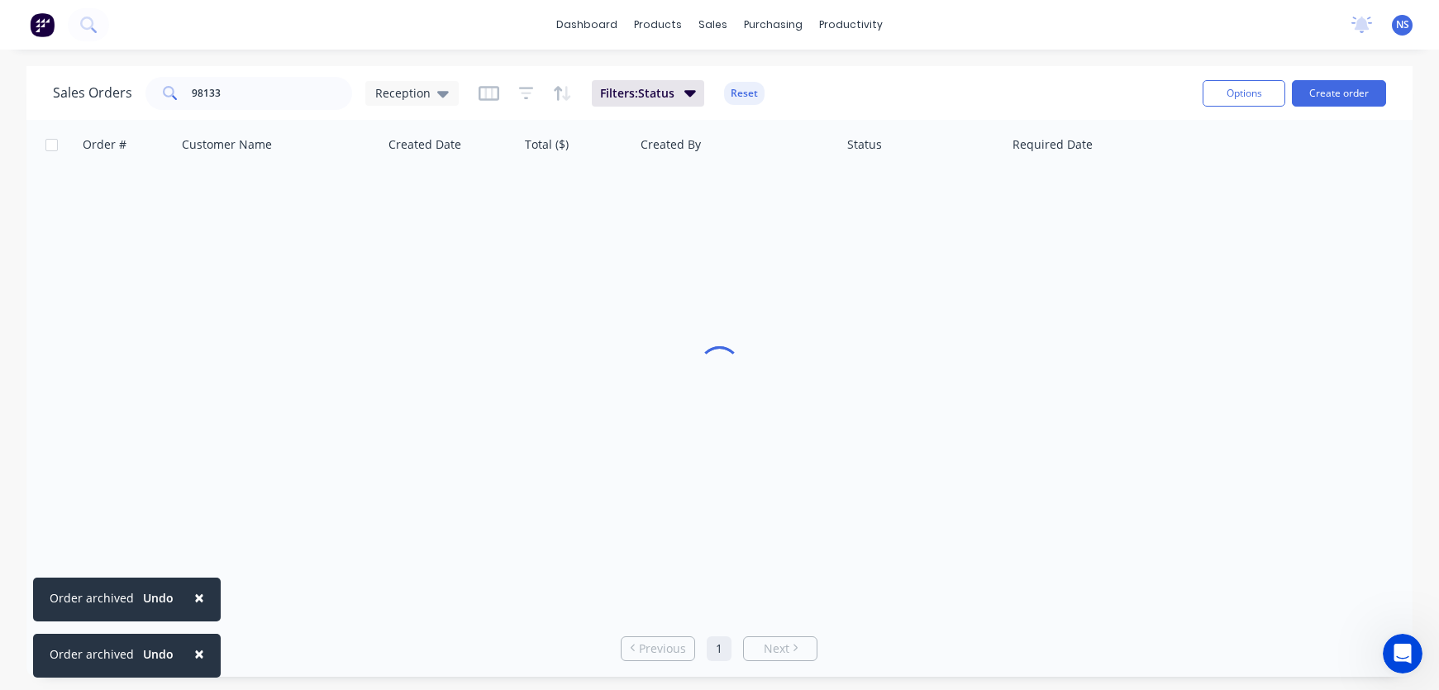
click at [194, 598] on span "×" at bounding box center [199, 597] width 10 height 23
click at [194, 656] on span "×" at bounding box center [199, 653] width 10 height 23
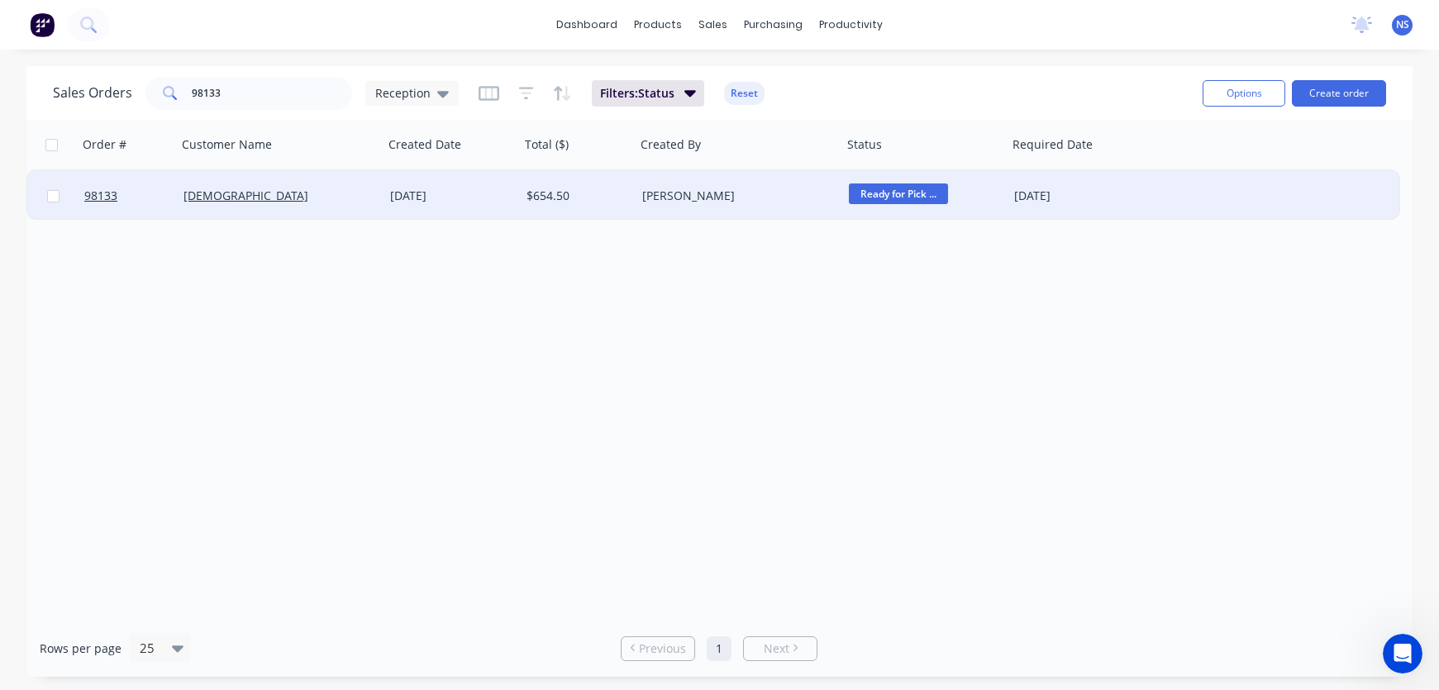
click at [921, 196] on span "Ready for Pick ..." at bounding box center [898, 193] width 99 height 21
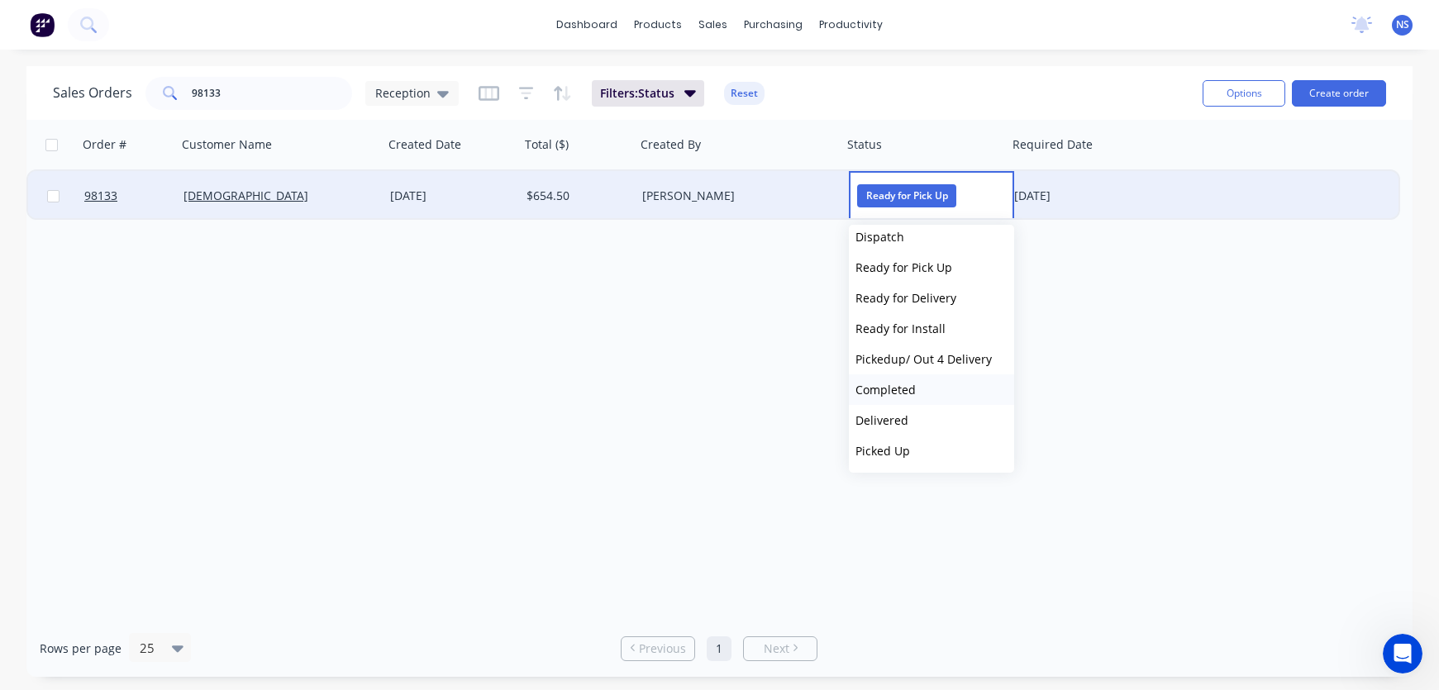
click at [917, 392] on button "Completed" at bounding box center [931, 389] width 165 height 31
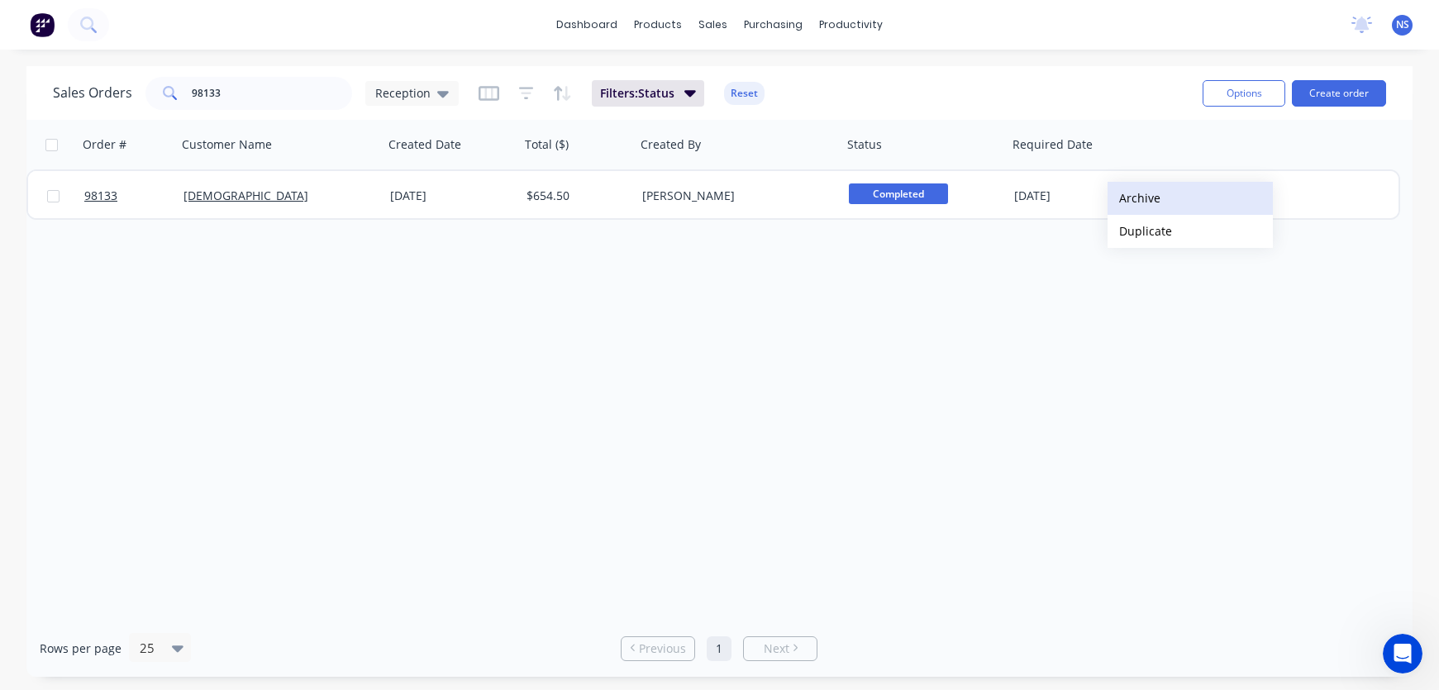
click at [1135, 202] on button "Archive" at bounding box center [1189, 198] width 165 height 33
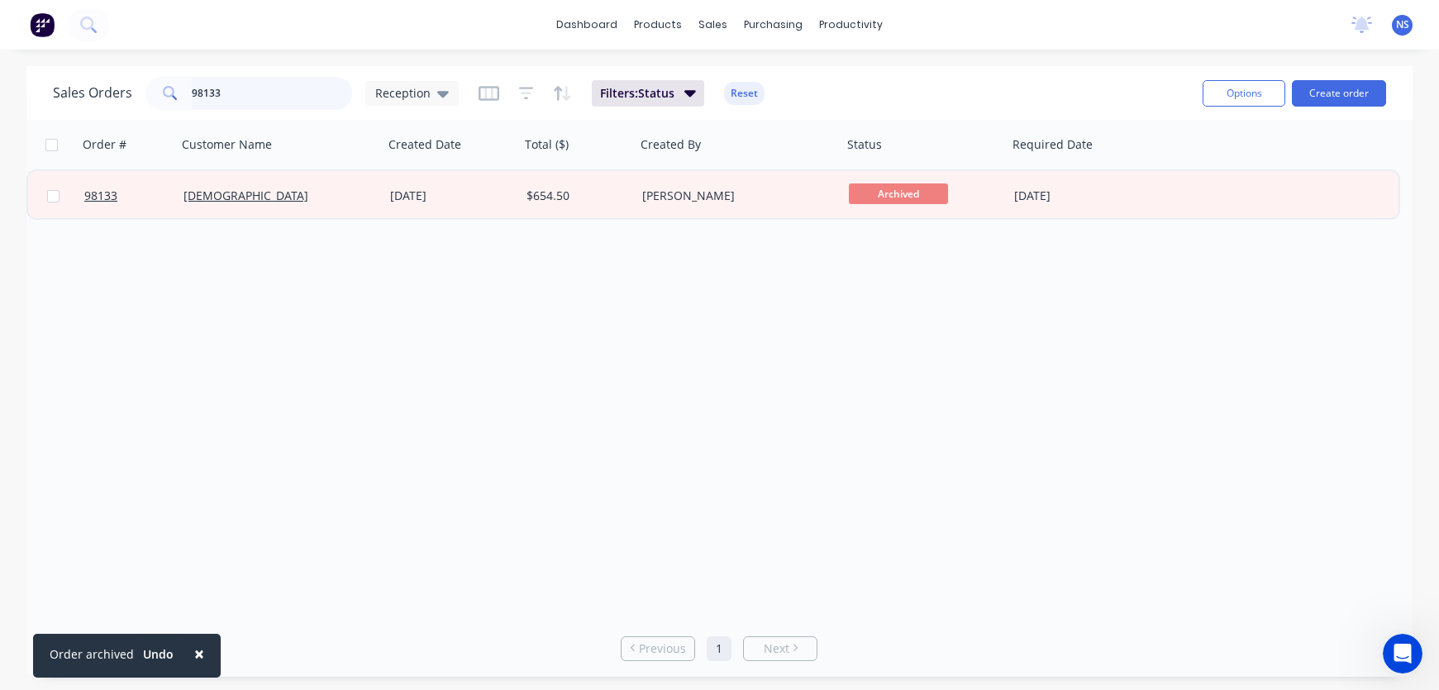
click at [259, 97] on input "98133" at bounding box center [272, 93] width 161 height 33
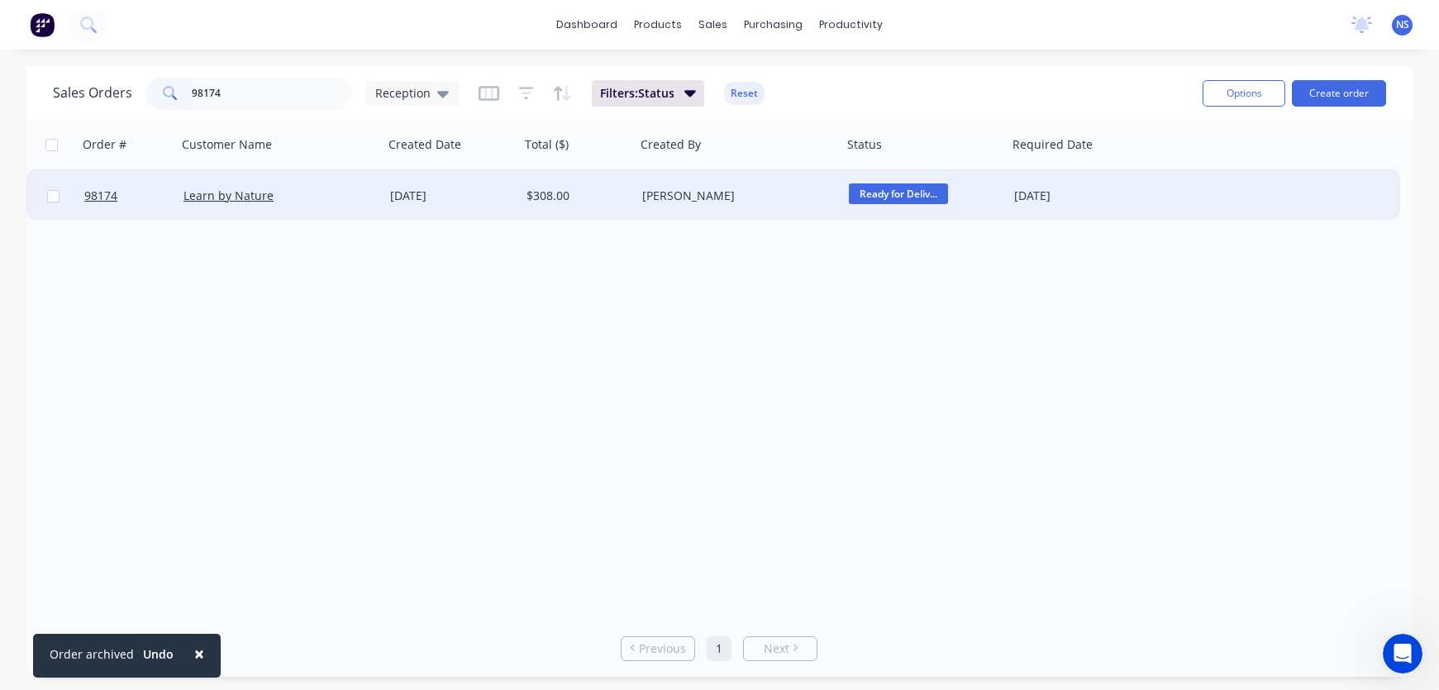
click at [904, 198] on span "Ready for Deliv..." at bounding box center [898, 193] width 99 height 21
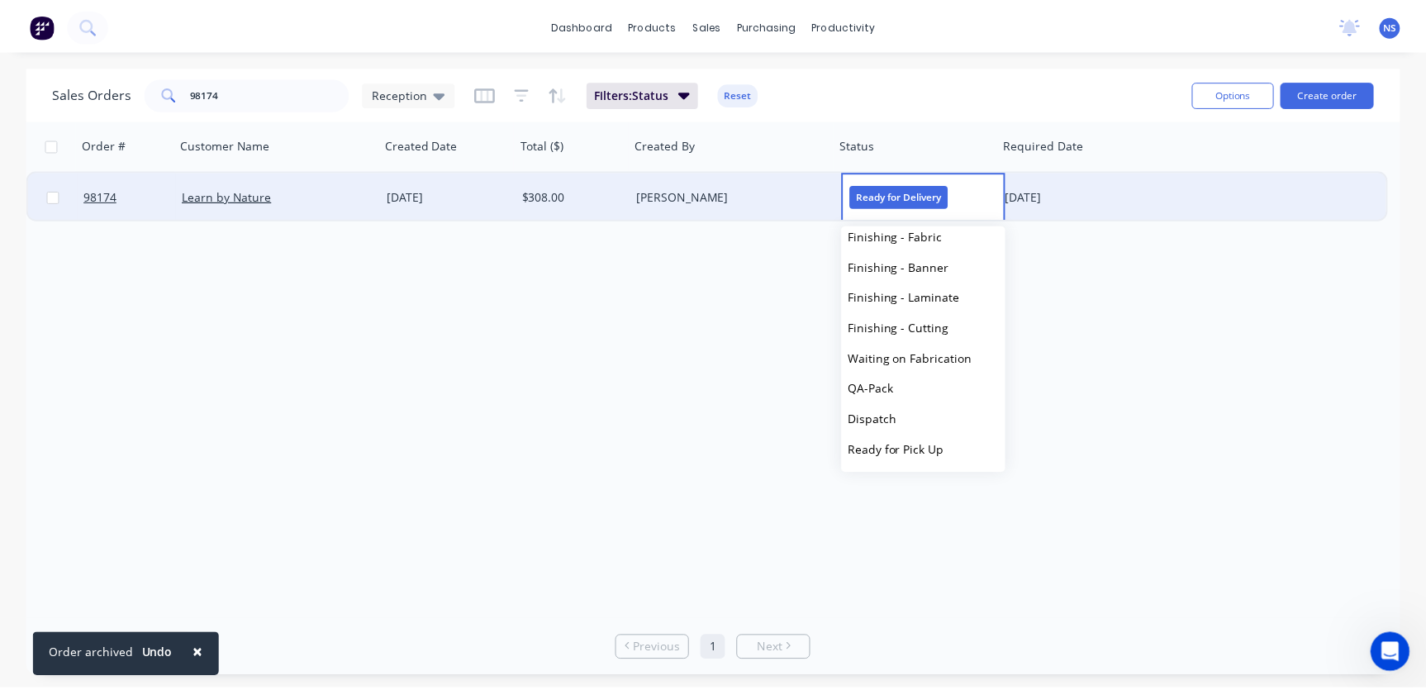
scroll to position [526, 0]
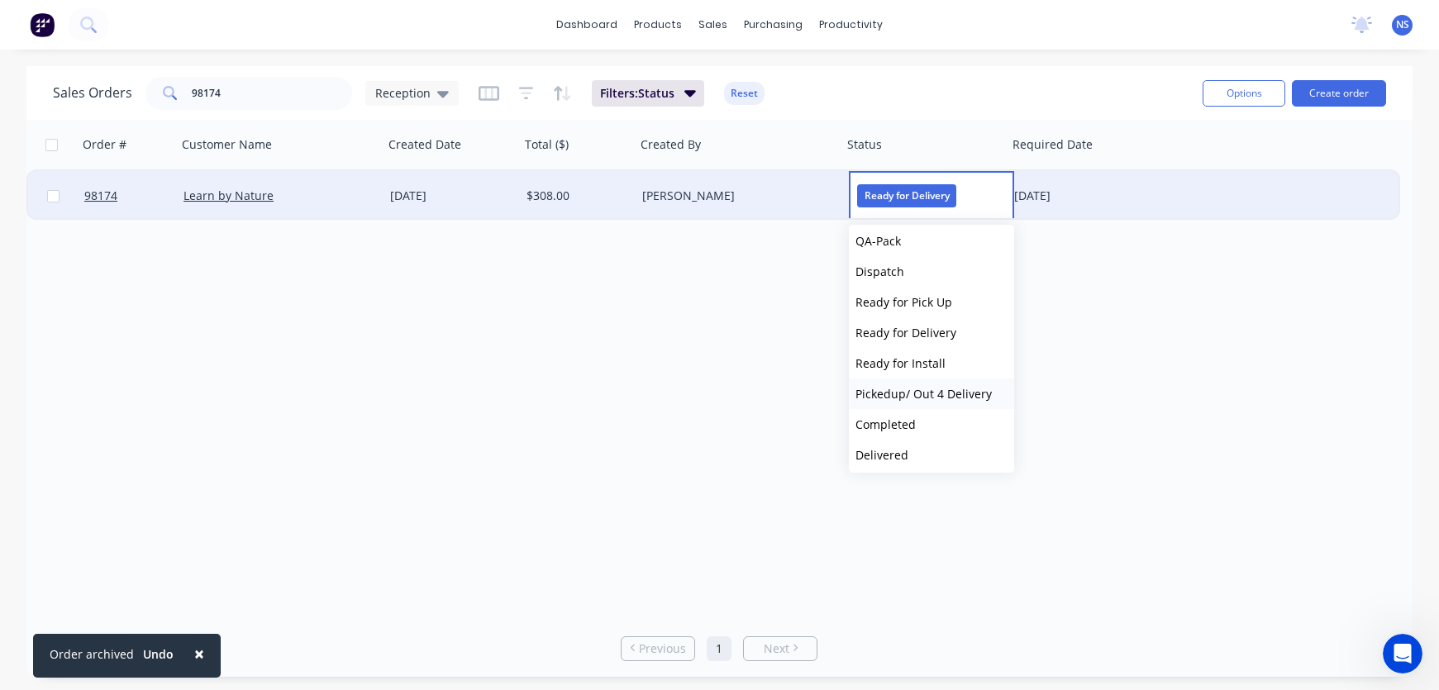
click at [929, 389] on span "Pickedup/ Out 4 Delivery" at bounding box center [923, 394] width 136 height 16
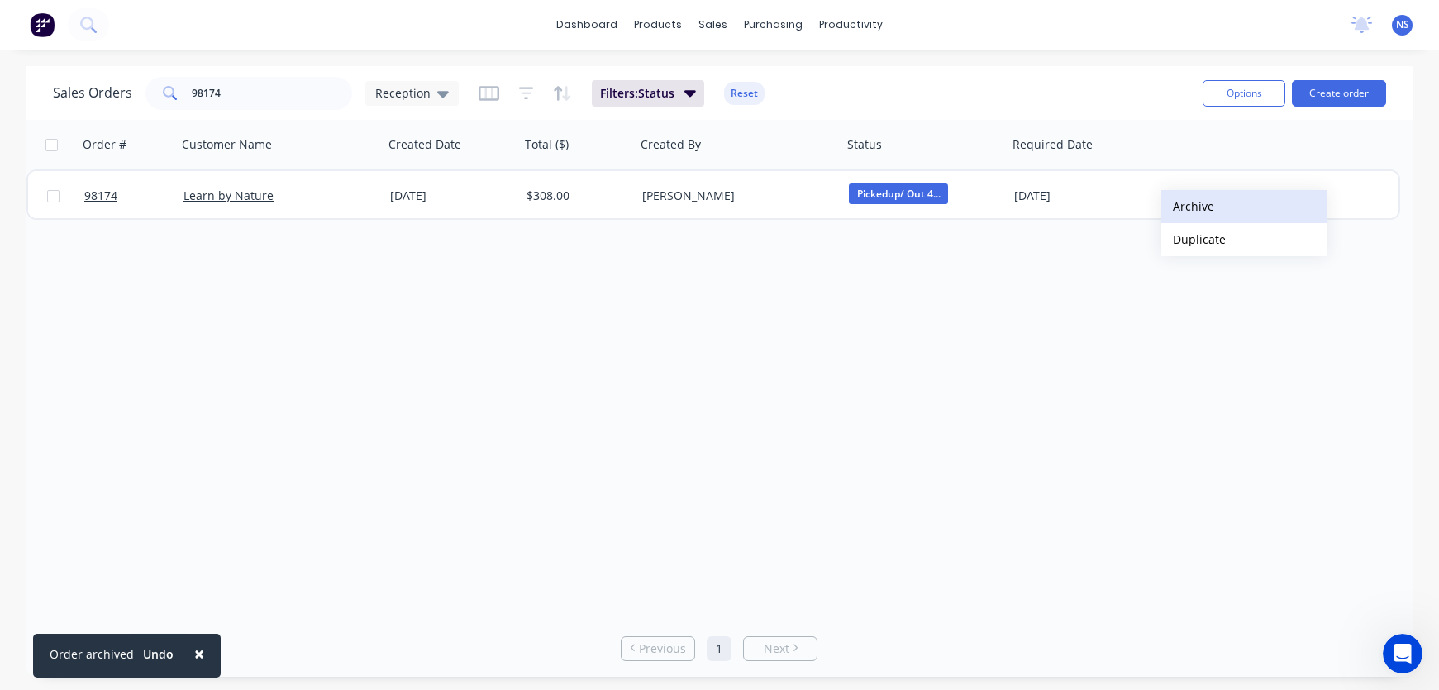
click at [1189, 205] on button "Archive" at bounding box center [1243, 206] width 165 height 33
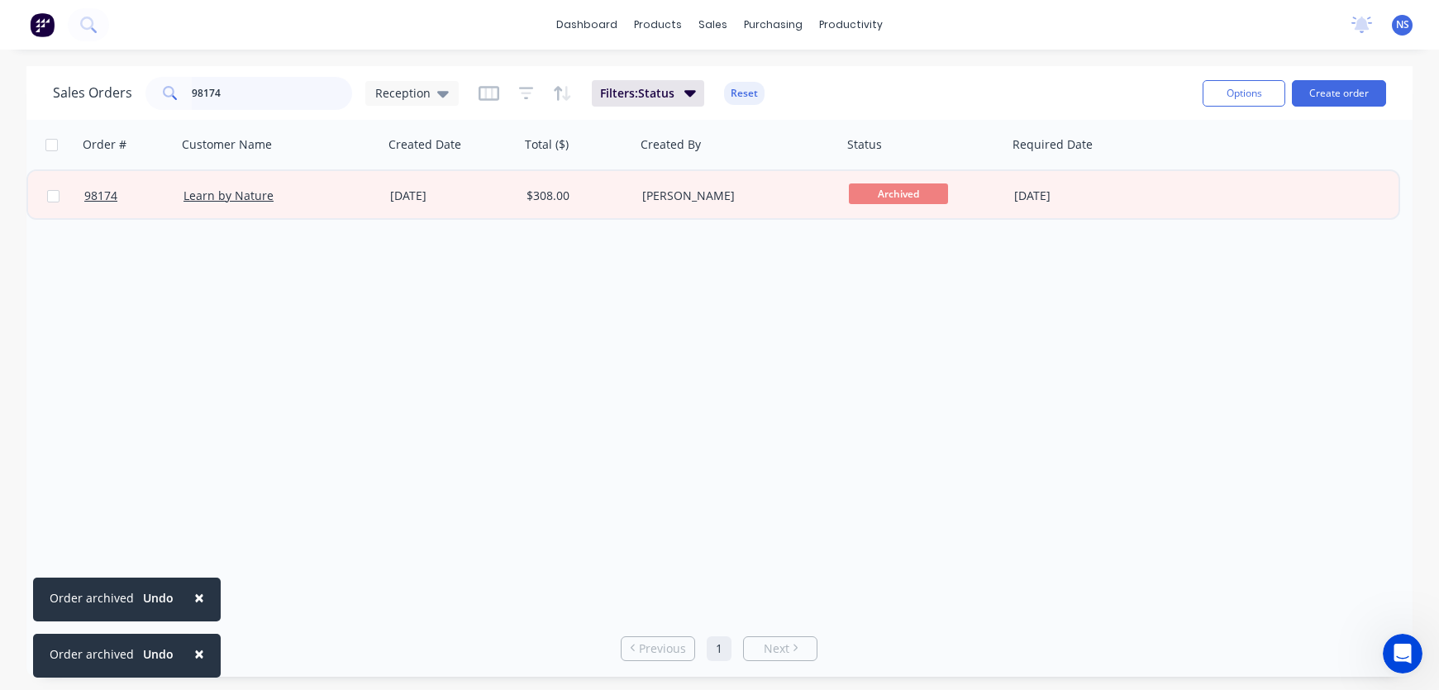
click at [246, 93] on input "98174" at bounding box center [272, 93] width 161 height 33
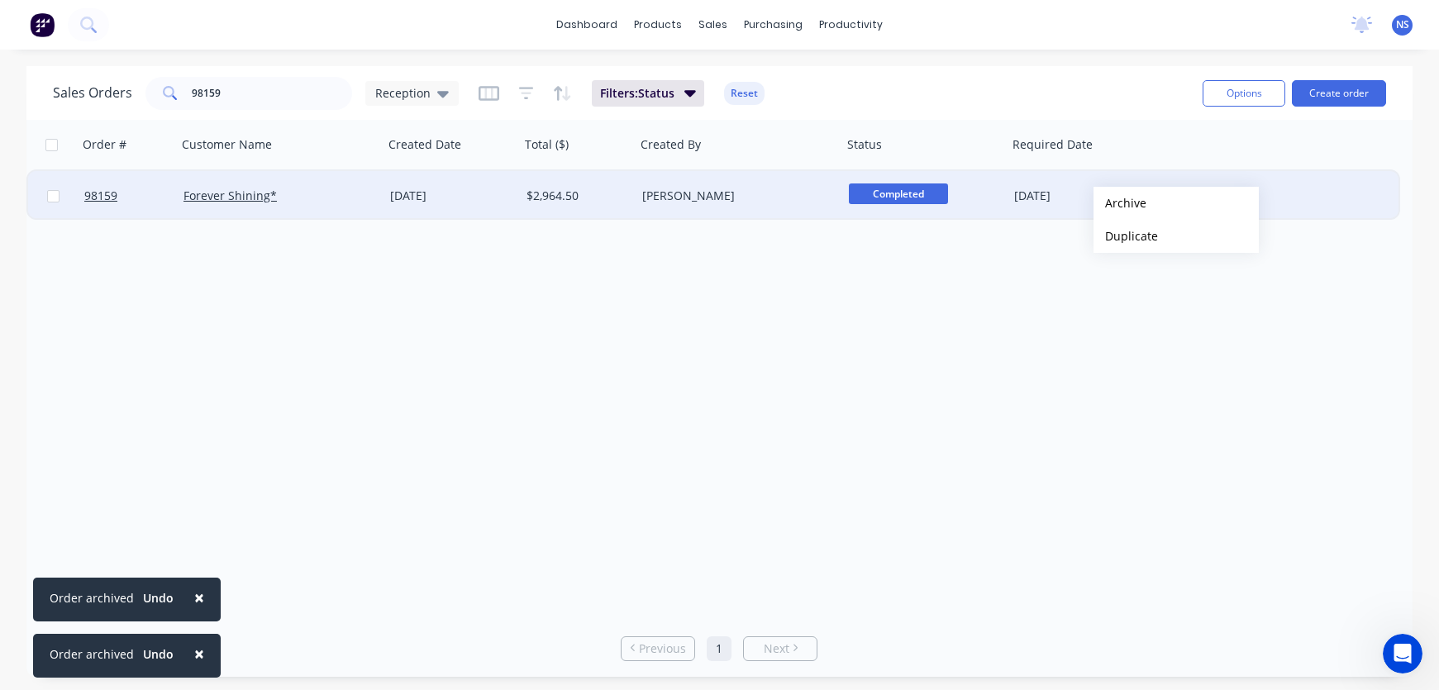
click at [1120, 203] on button "Archive" at bounding box center [1175, 203] width 165 height 33
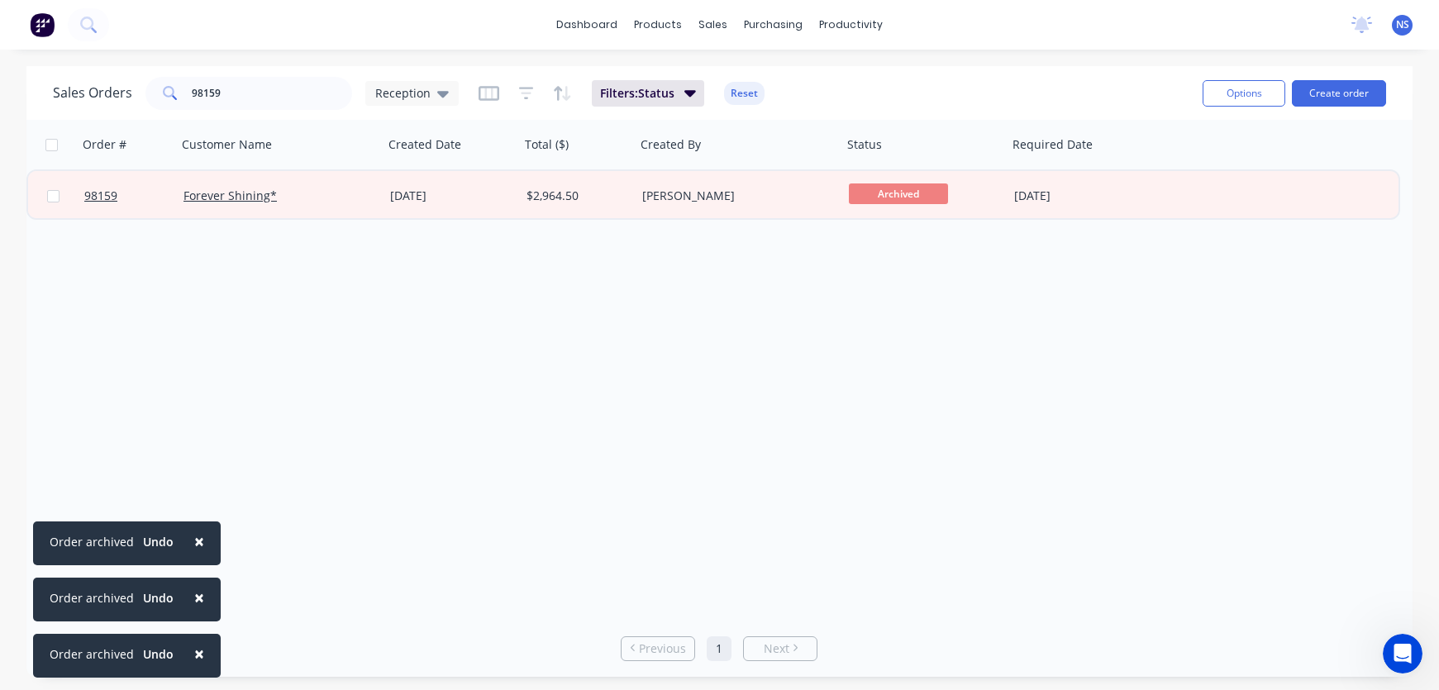
click at [197, 540] on span "×" at bounding box center [199, 541] width 10 height 23
click at [200, 601] on button "×" at bounding box center [199, 598] width 43 height 40
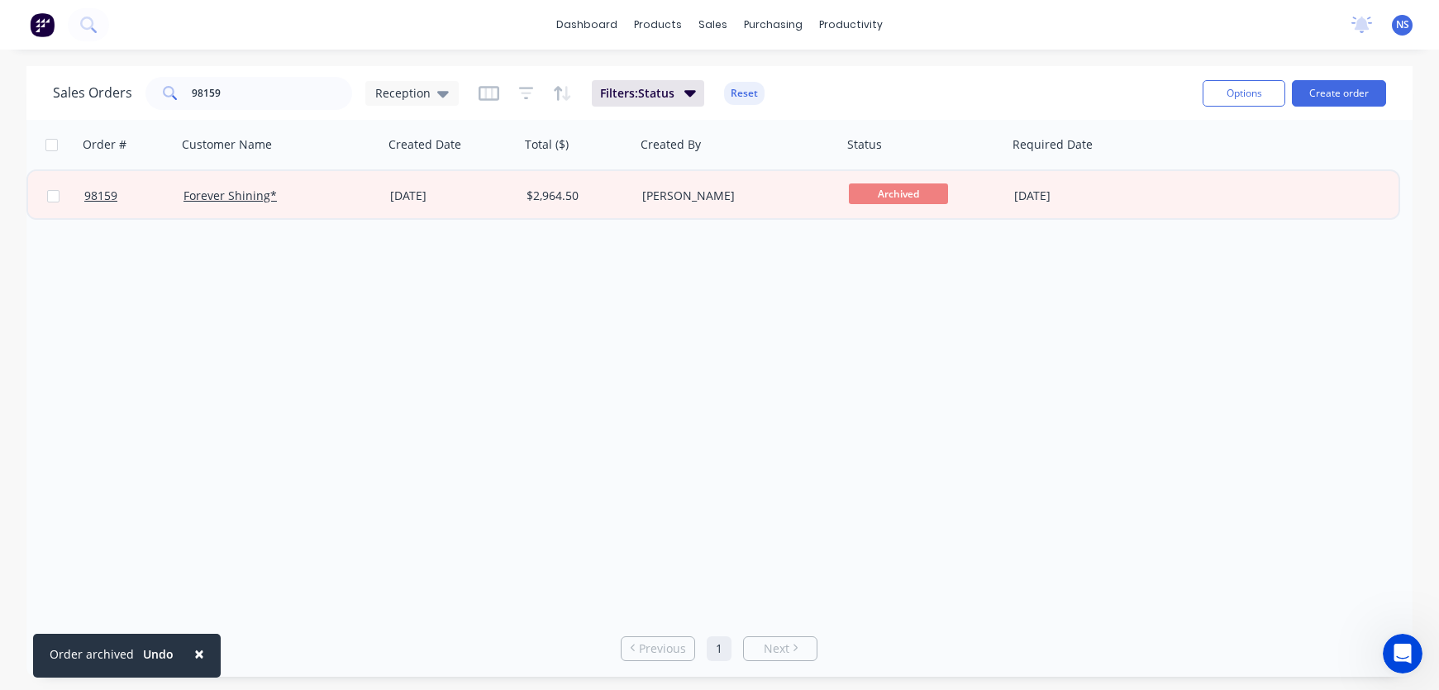
click at [198, 650] on span "×" at bounding box center [199, 653] width 10 height 23
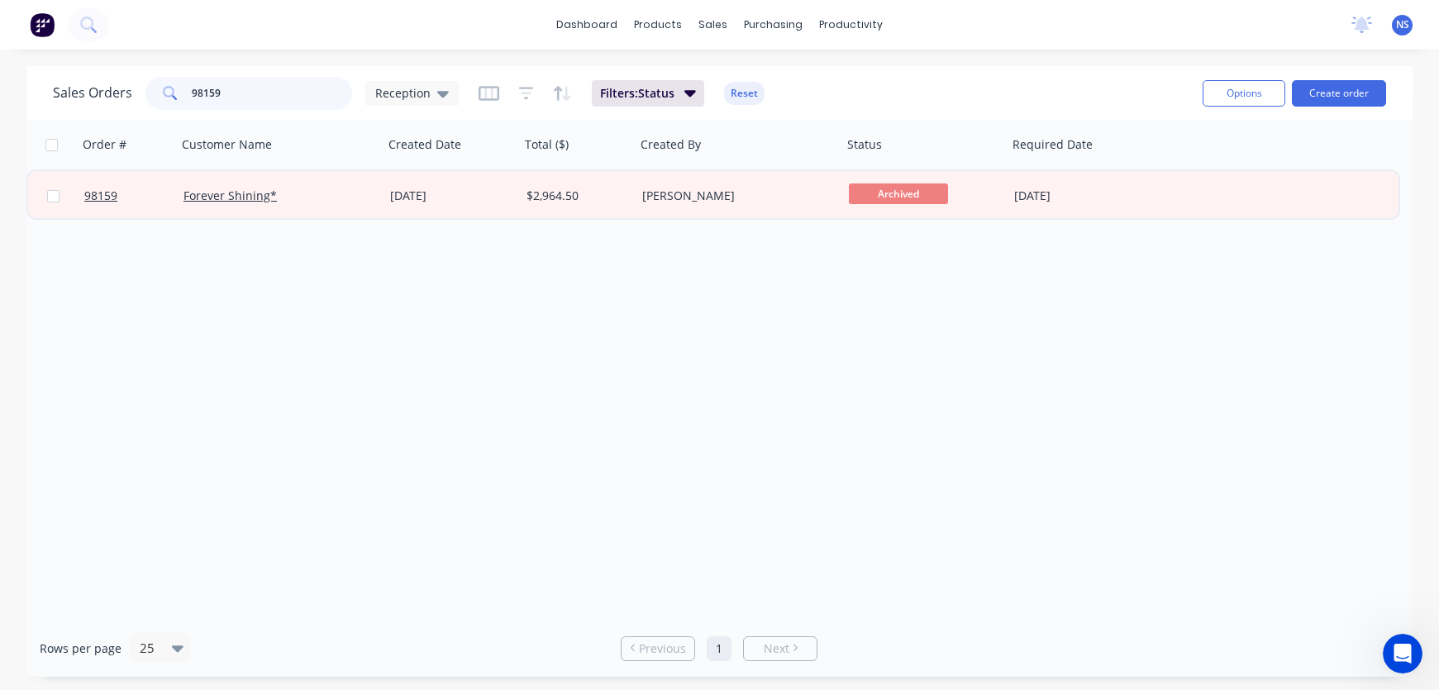
click at [265, 98] on input "98159" at bounding box center [272, 93] width 161 height 33
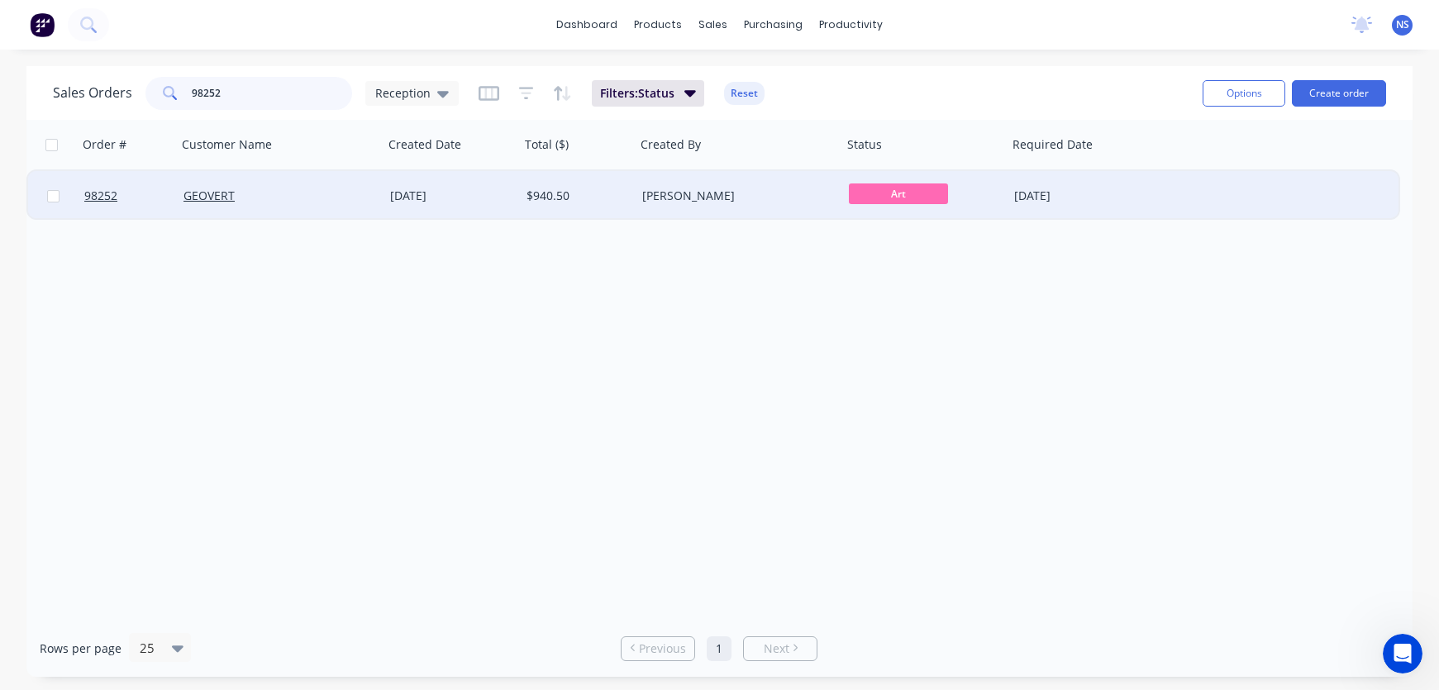
type input "98252"
click at [335, 205] on div "GEOVERT" at bounding box center [280, 196] width 207 height 50
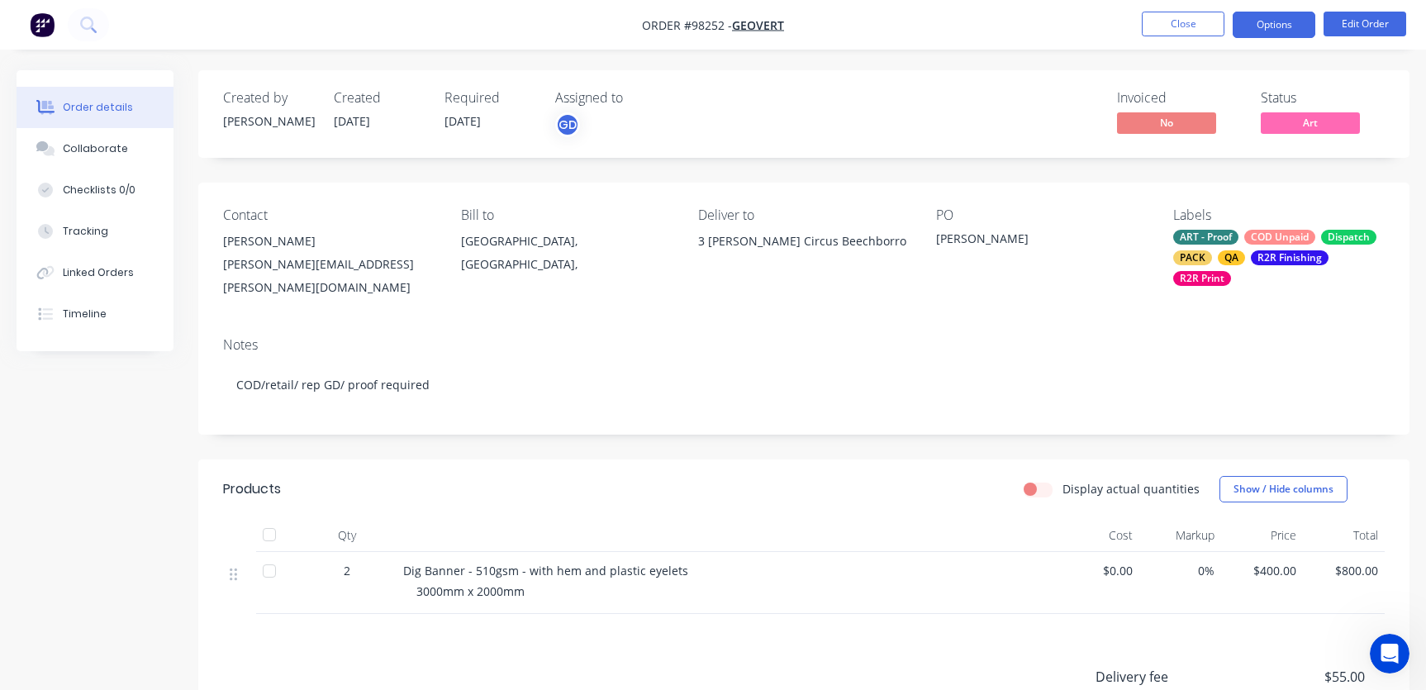
click at [1258, 30] on button "Options" at bounding box center [1274, 25] width 83 height 26
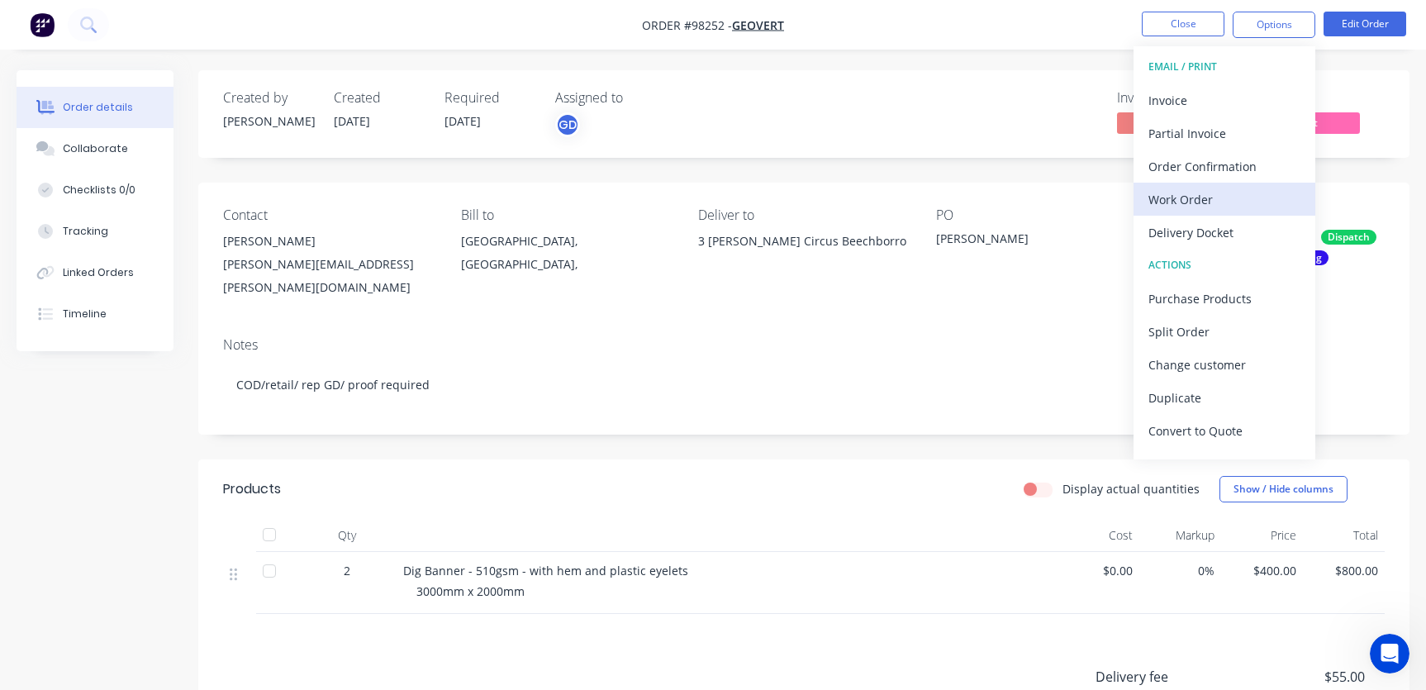
click at [1193, 192] on div "Work Order" at bounding box center [1225, 200] width 152 height 24
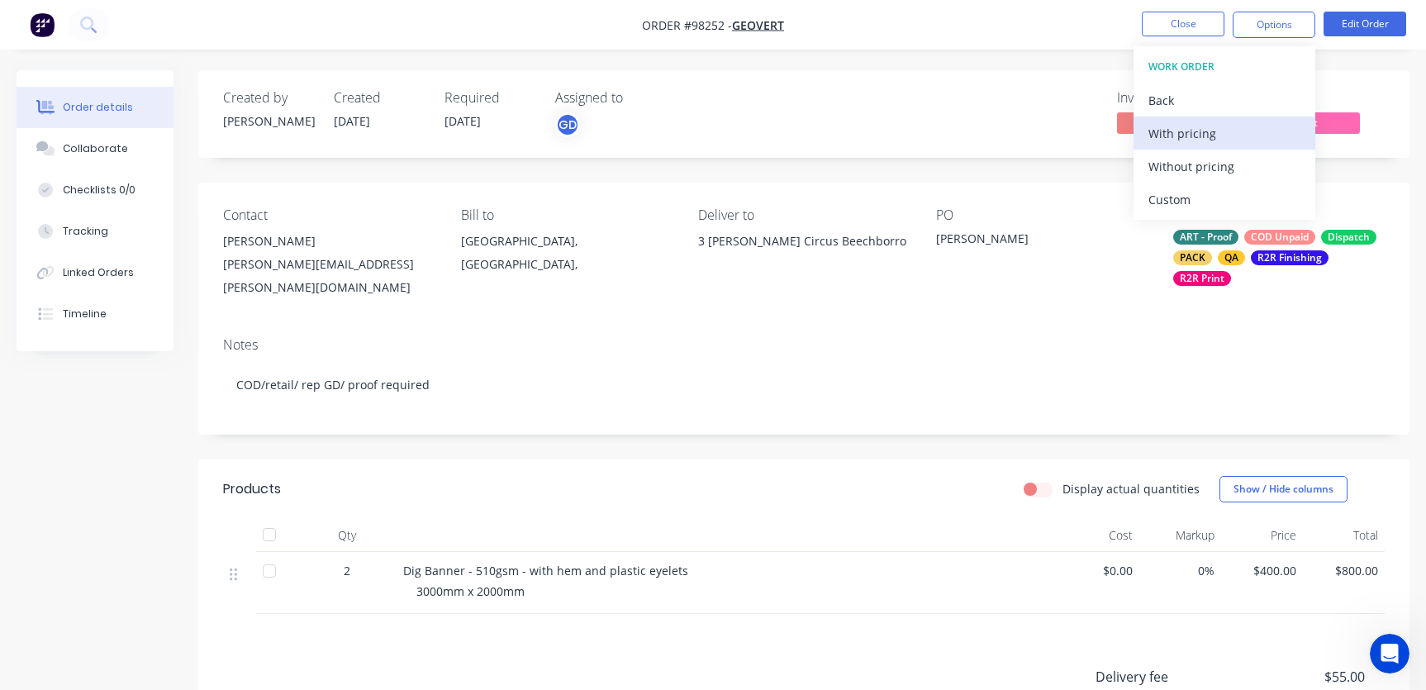
click at [1189, 131] on div "With pricing" at bounding box center [1225, 133] width 152 height 24
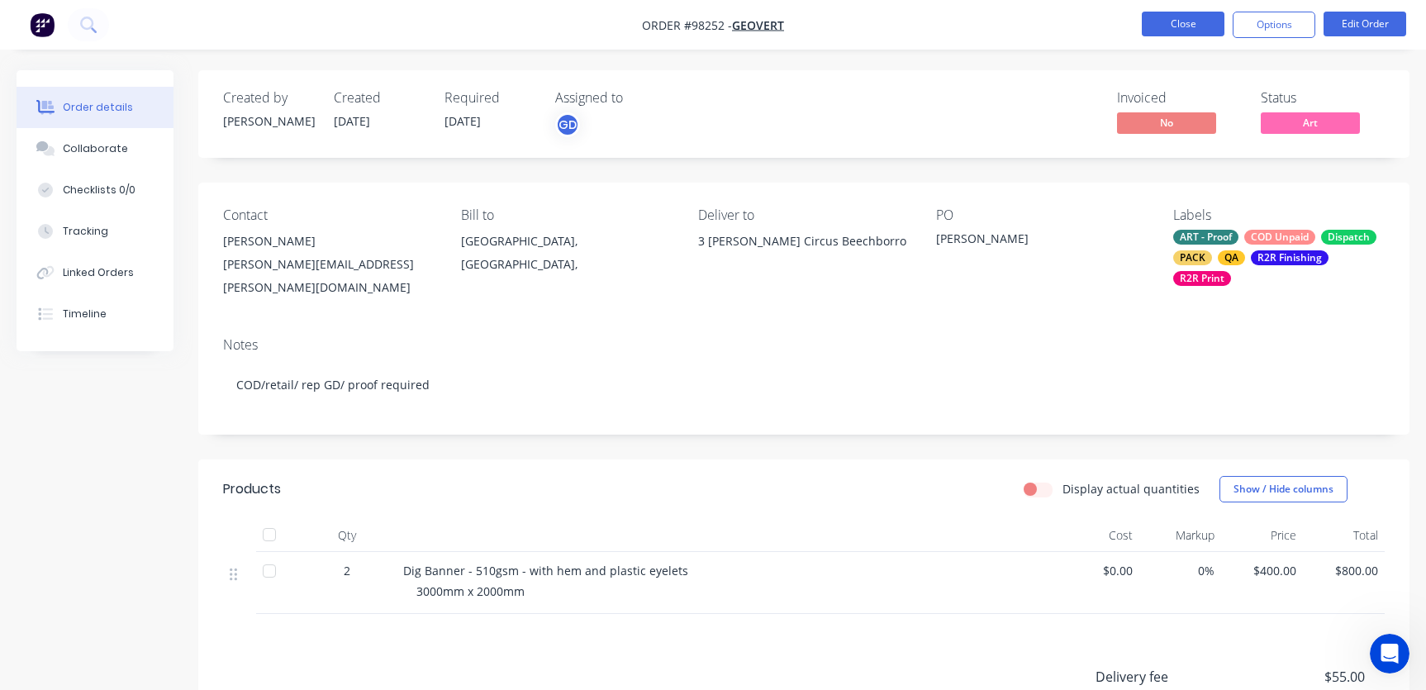
click at [1188, 31] on button "Close" at bounding box center [1183, 24] width 83 height 25
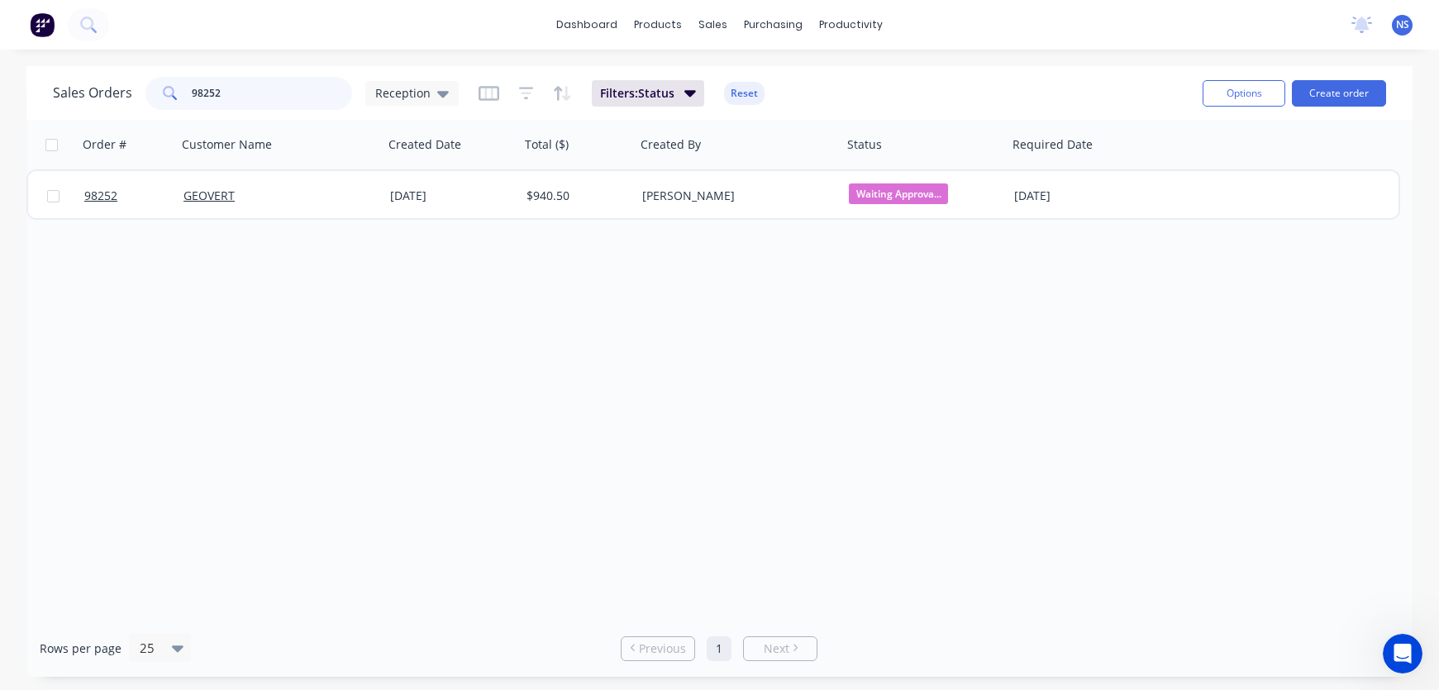
click at [292, 87] on input "98252" at bounding box center [272, 93] width 161 height 33
type input "9"
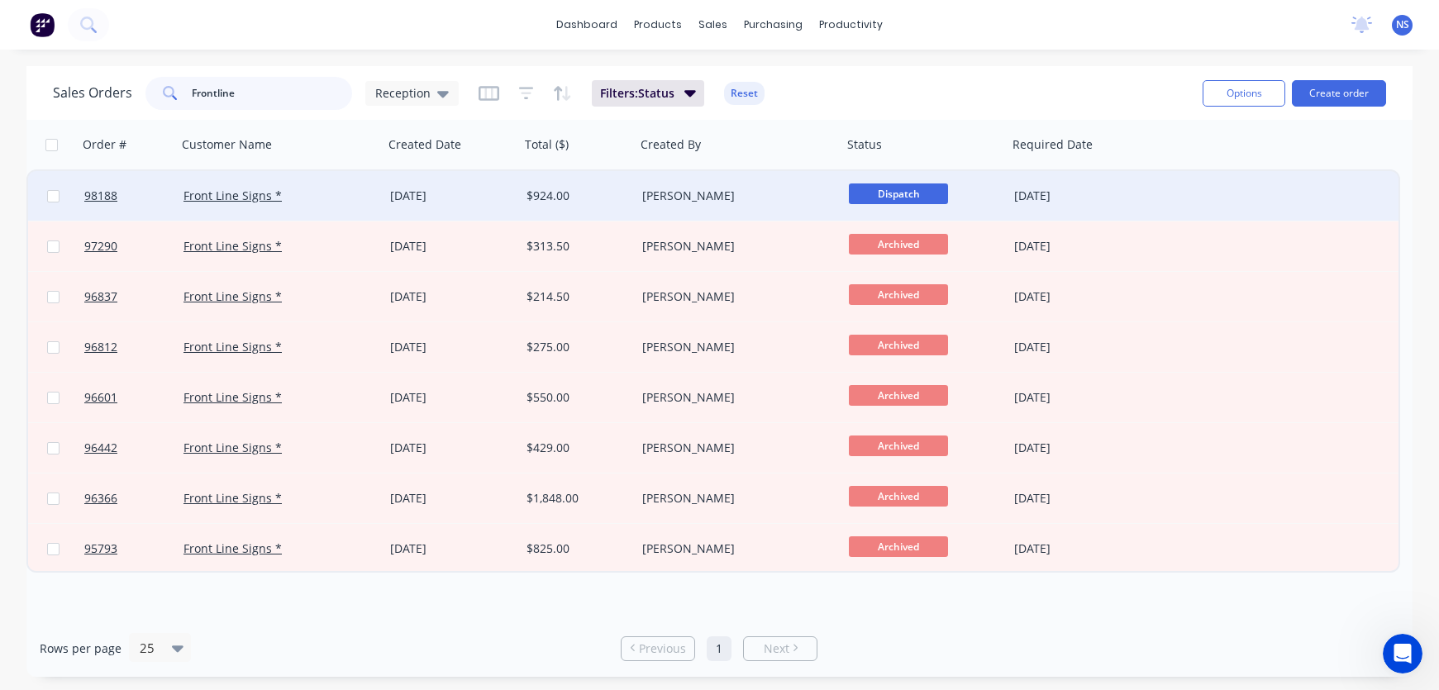
type input "Frontline"
click at [324, 197] on div "Front Line Signs *" at bounding box center [274, 196] width 183 height 17
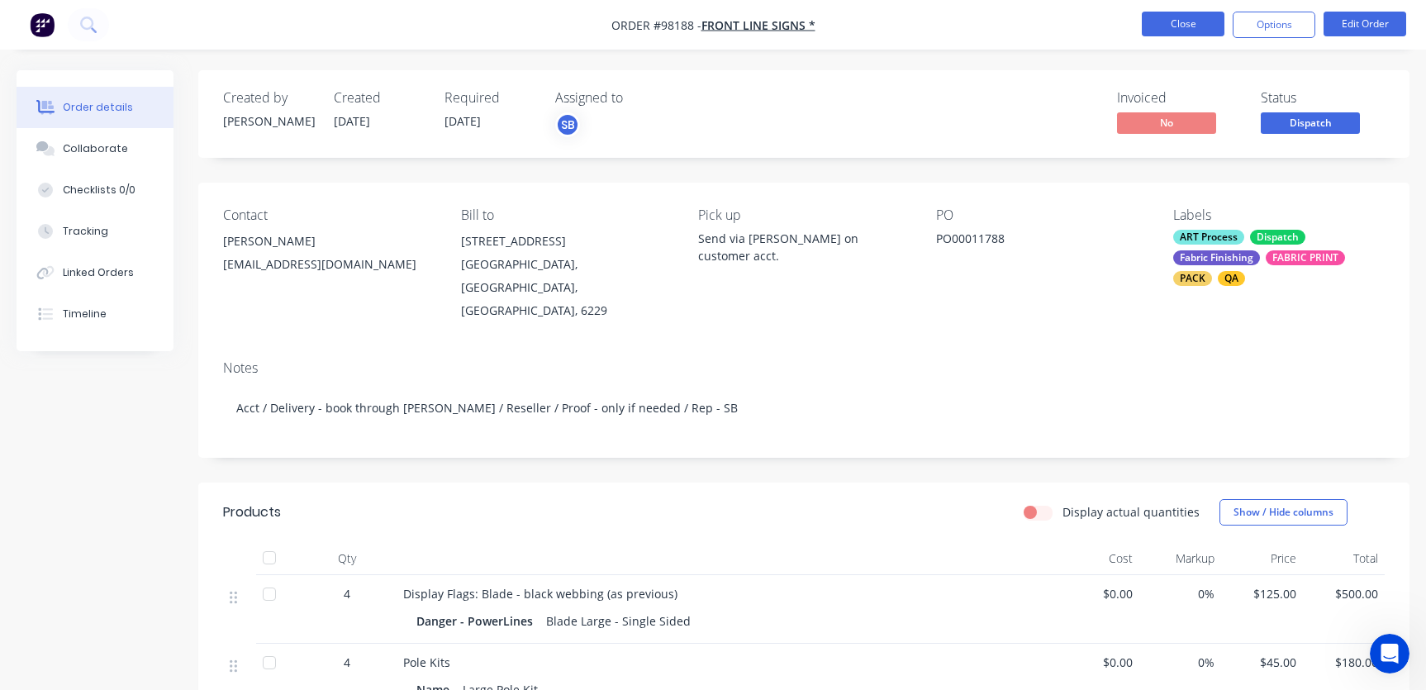
click at [1173, 20] on button "Close" at bounding box center [1183, 24] width 83 height 25
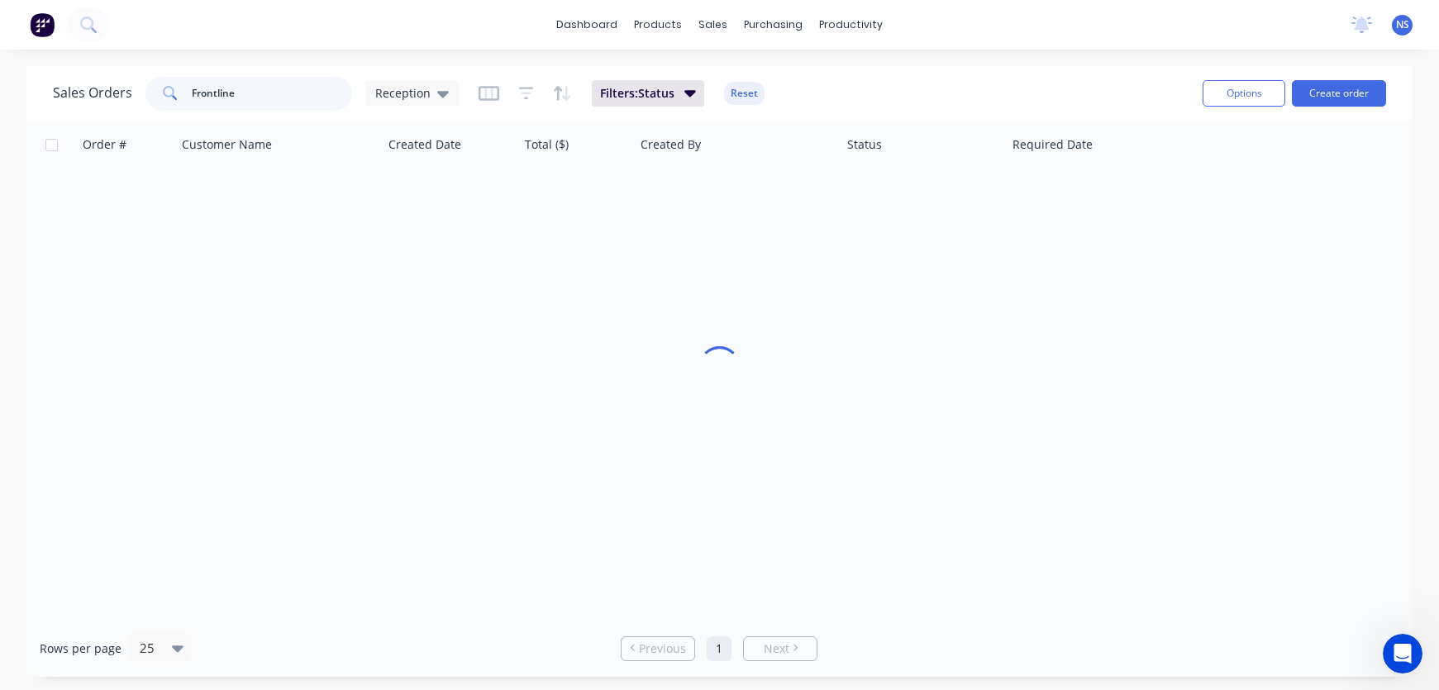
drag, startPoint x: 283, startPoint y: 95, endPoint x: 164, endPoint y: 85, distance: 118.6
click at [164, 85] on div "Frontline" at bounding box center [248, 93] width 207 height 33
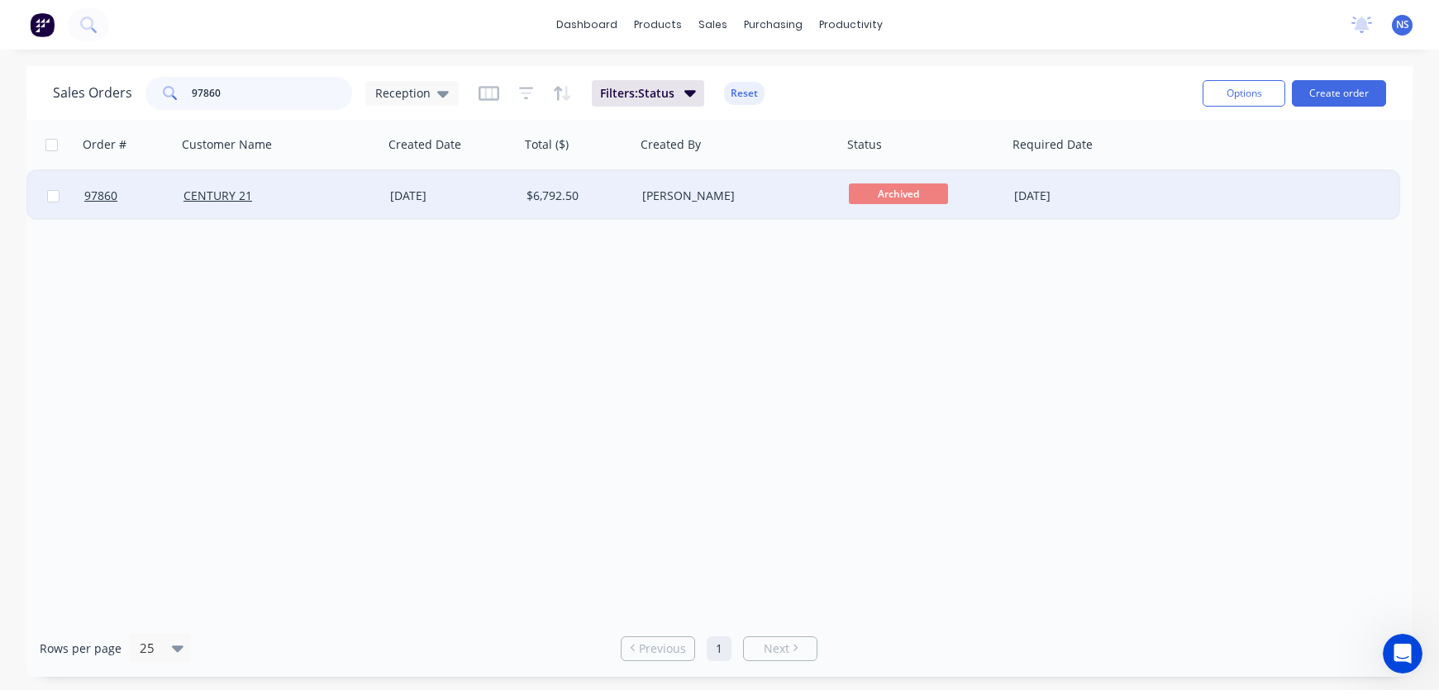
type input "97860"
click at [763, 203] on div "[PERSON_NAME]" at bounding box center [733, 196] width 183 height 17
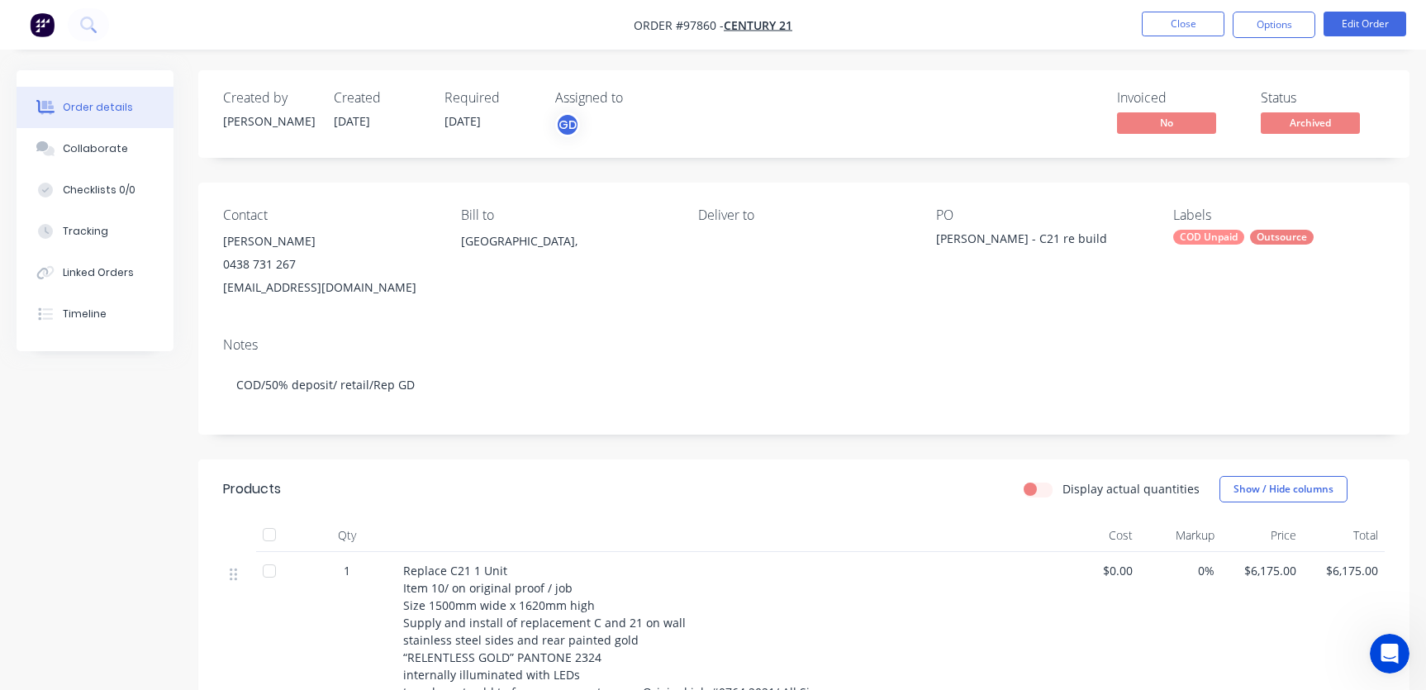
click at [1246, 241] on div "COD Unpaid Outsource" at bounding box center [1279, 237] width 212 height 15
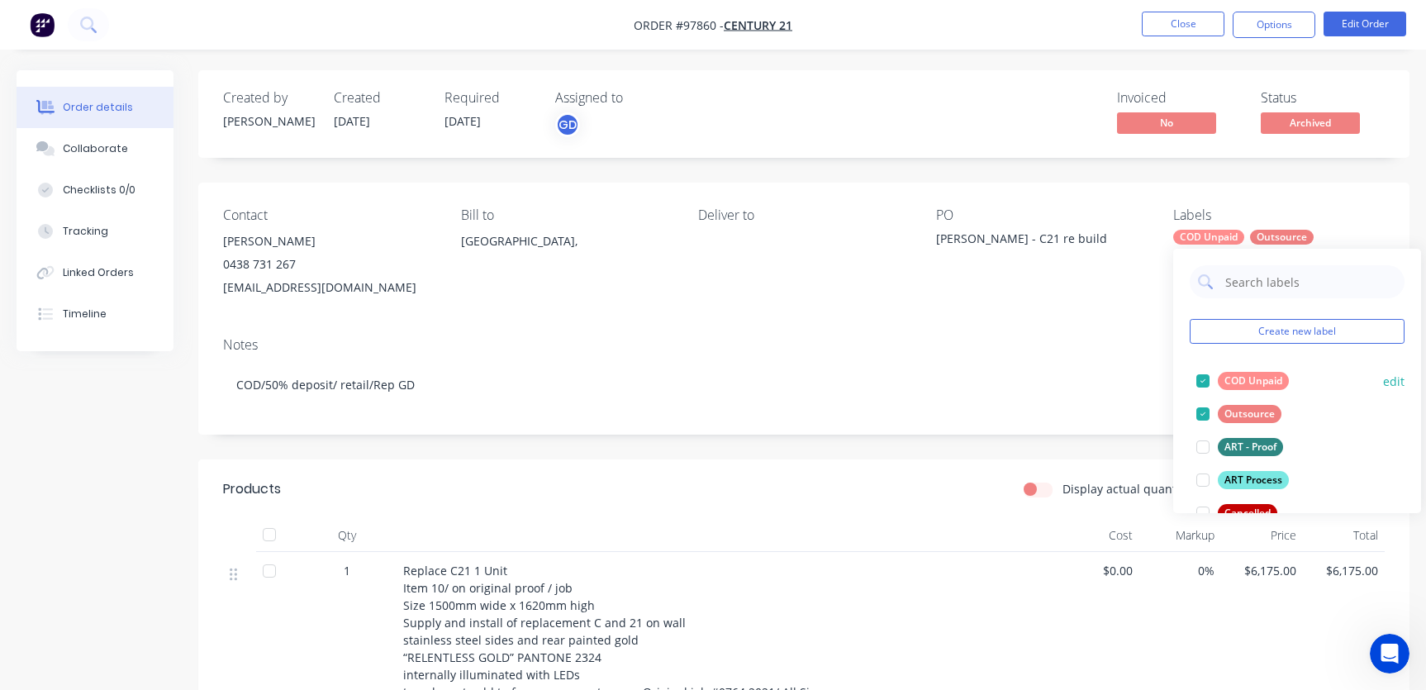
click at [1204, 378] on div at bounding box center [1203, 380] width 33 height 33
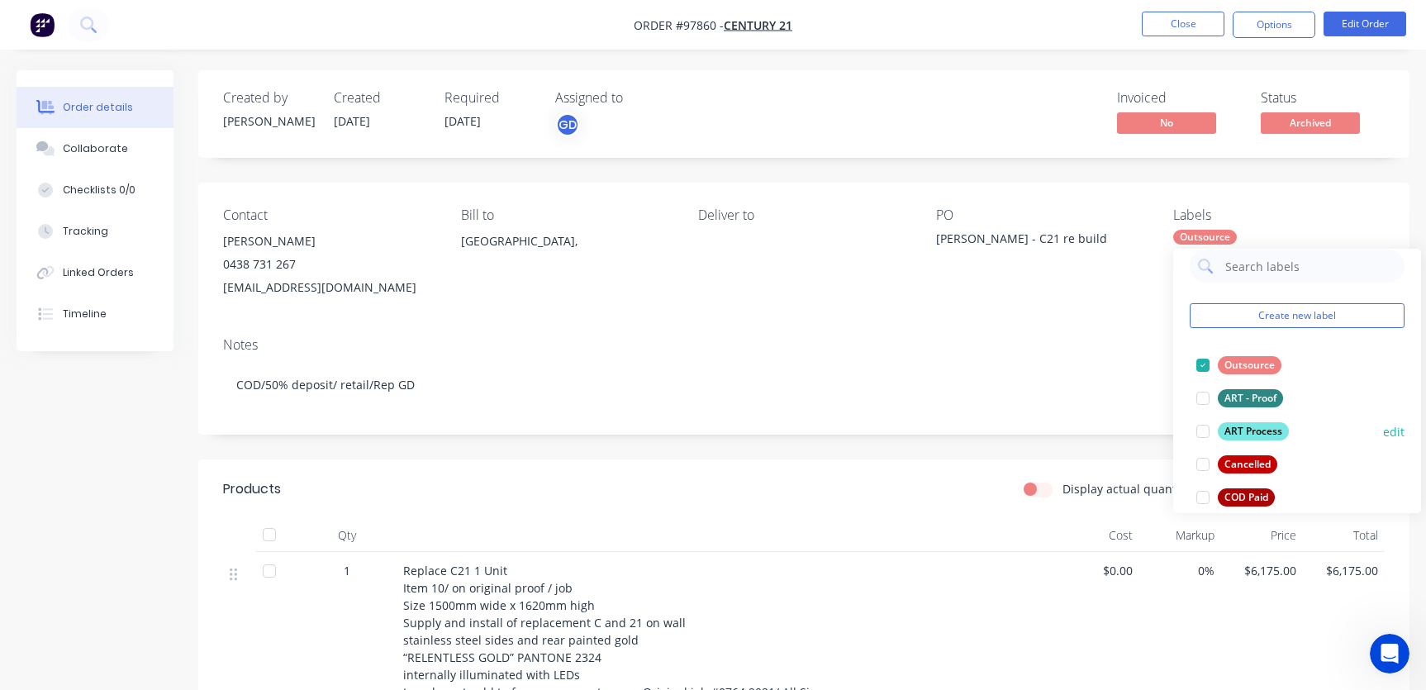
scroll to position [153, 0]
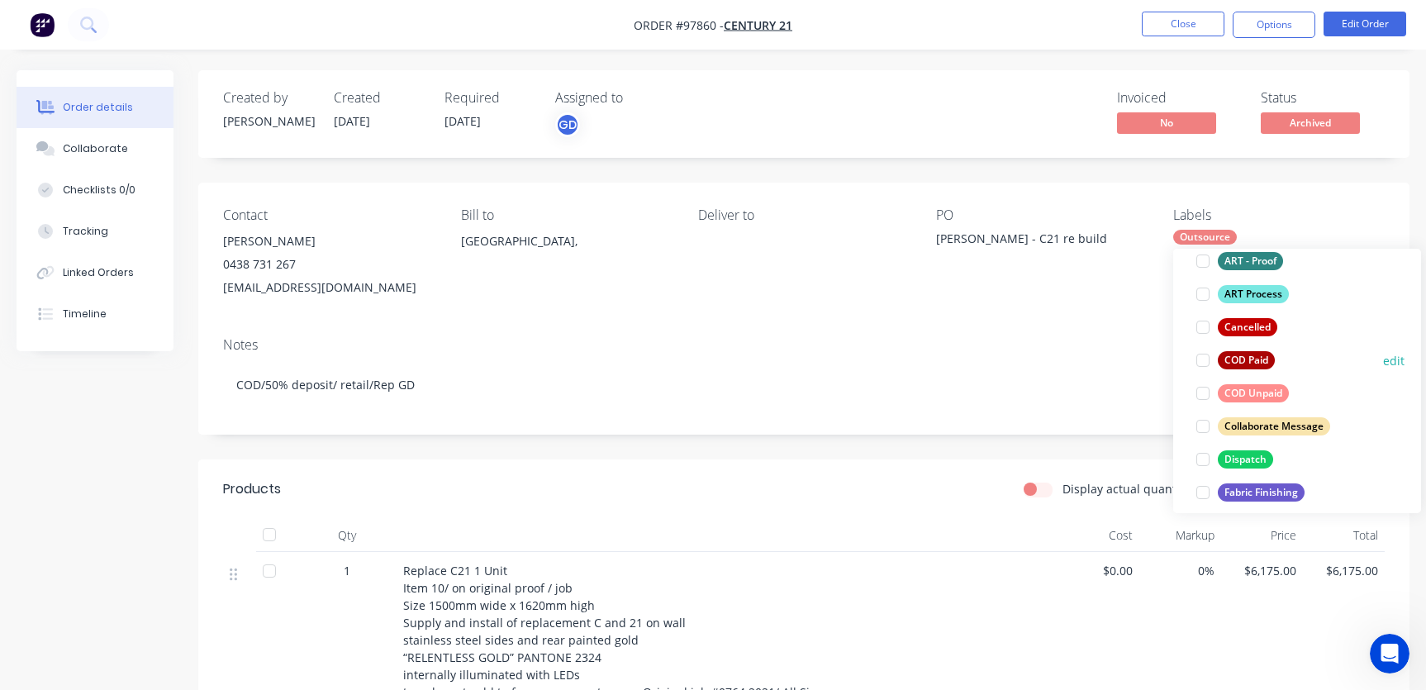
click at [1204, 363] on div at bounding box center [1203, 360] width 33 height 33
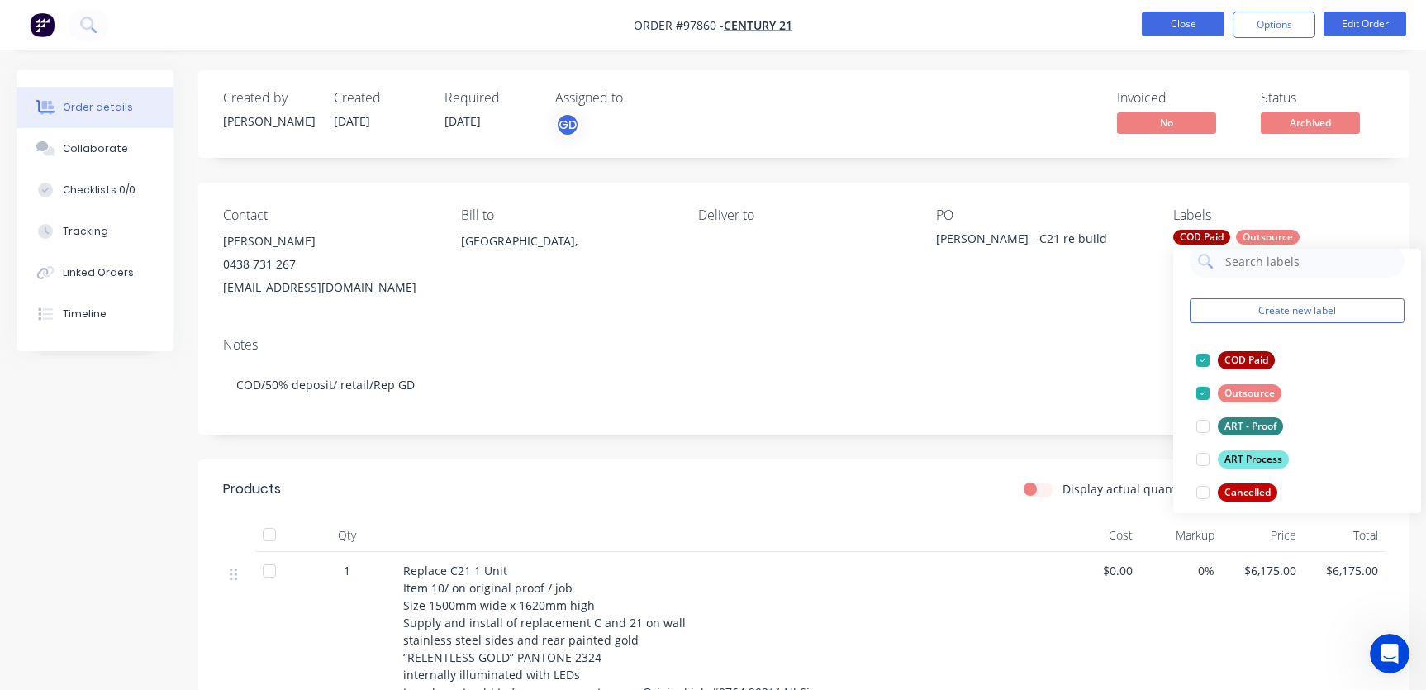
click at [1176, 27] on button "Close" at bounding box center [1183, 24] width 83 height 25
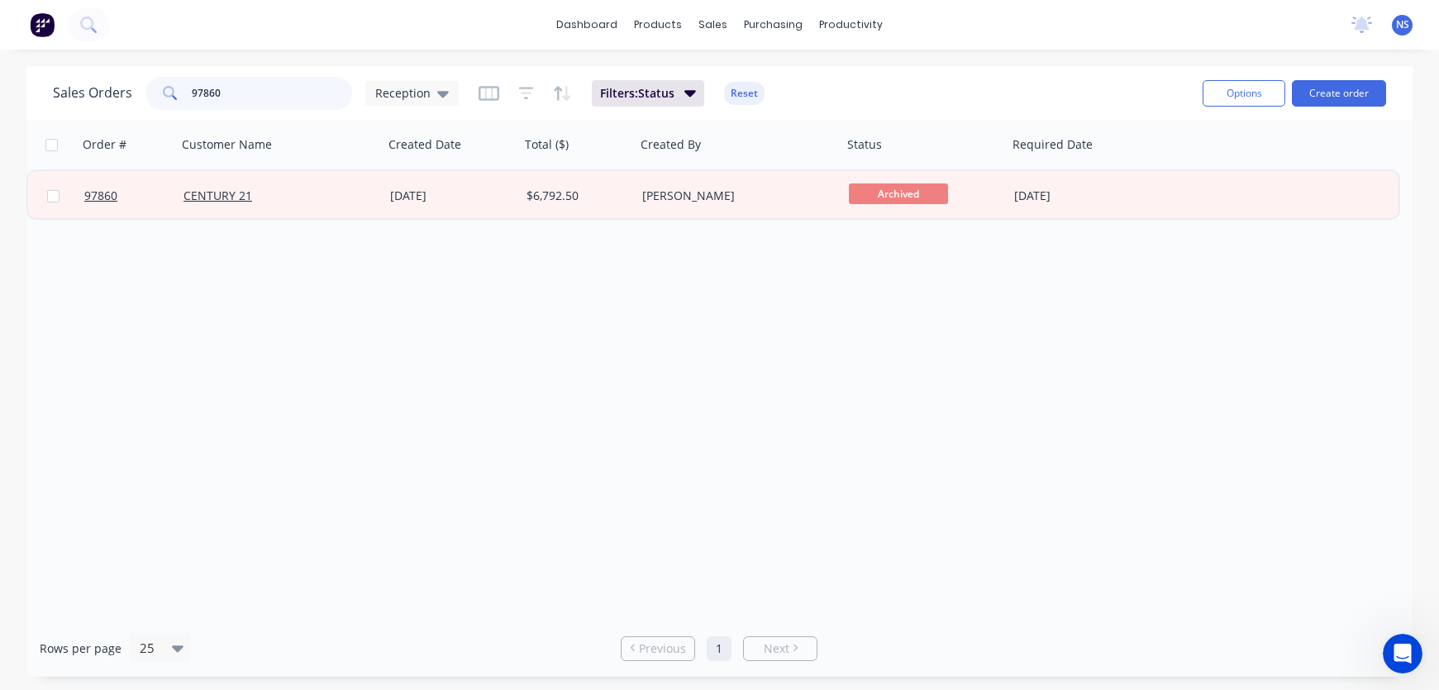
click at [267, 94] on input "97860" at bounding box center [272, 93] width 161 height 33
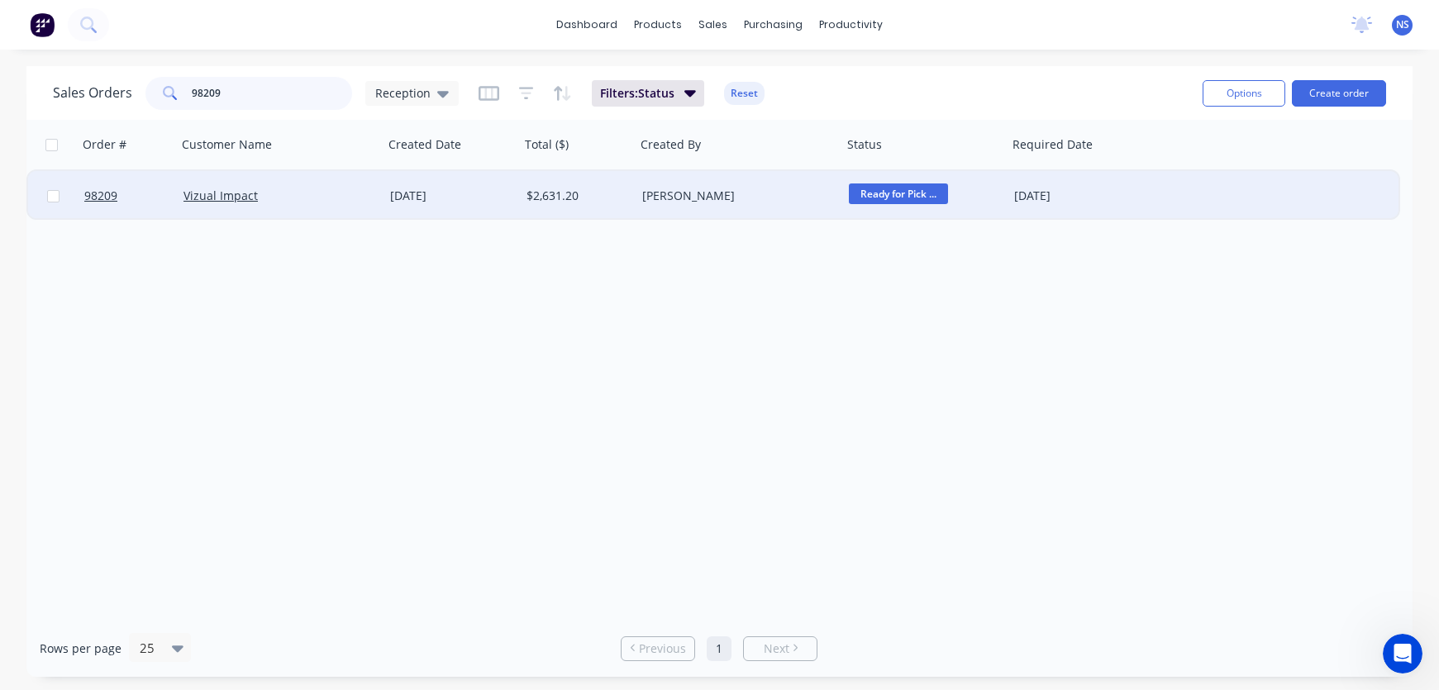
type input "98209"
click at [771, 200] on div "[PERSON_NAME]" at bounding box center [733, 196] width 183 height 17
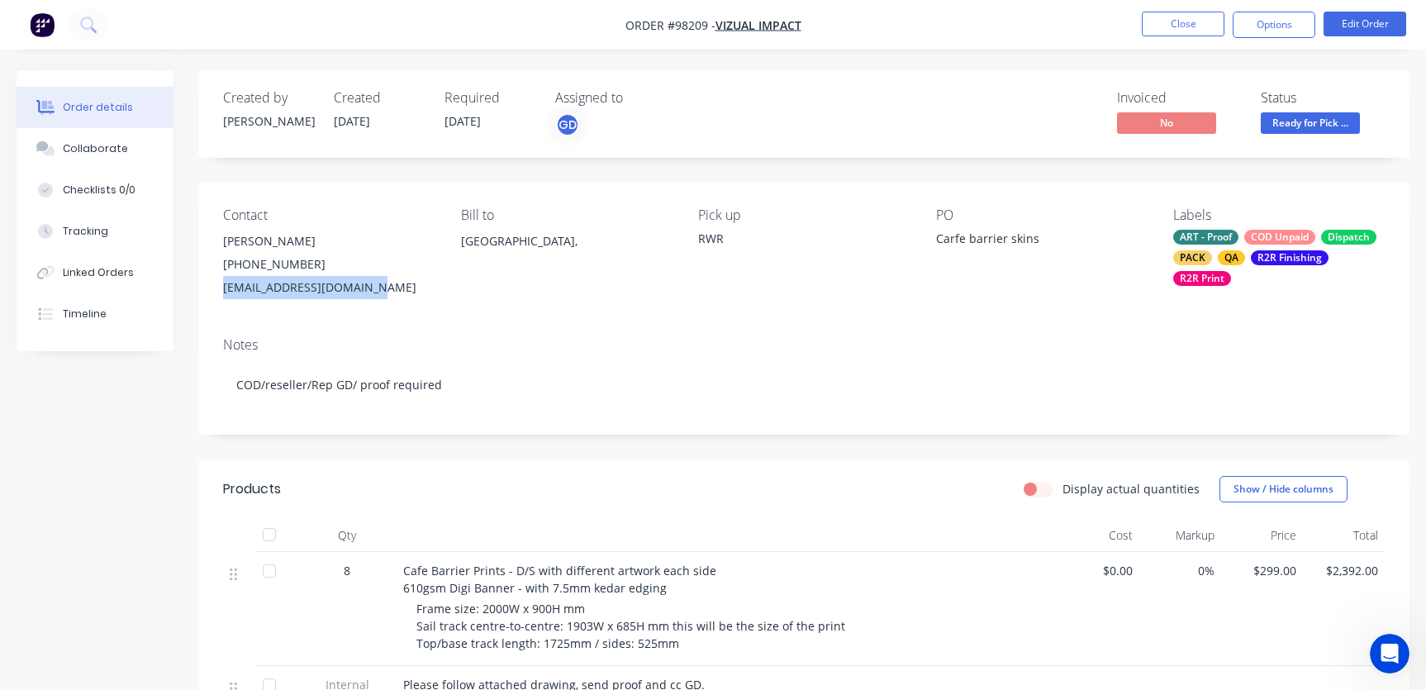
drag, startPoint x: 367, startPoint y: 288, endPoint x: 223, endPoint y: 284, distance: 143.8
click at [223, 284] on div "[EMAIL_ADDRESS][DOMAIN_NAME]" at bounding box center [329, 287] width 212 height 23
copy div "[EMAIL_ADDRESS][DOMAIN_NAME]"
click at [88, 152] on div "Collaborate" at bounding box center [95, 148] width 65 height 15
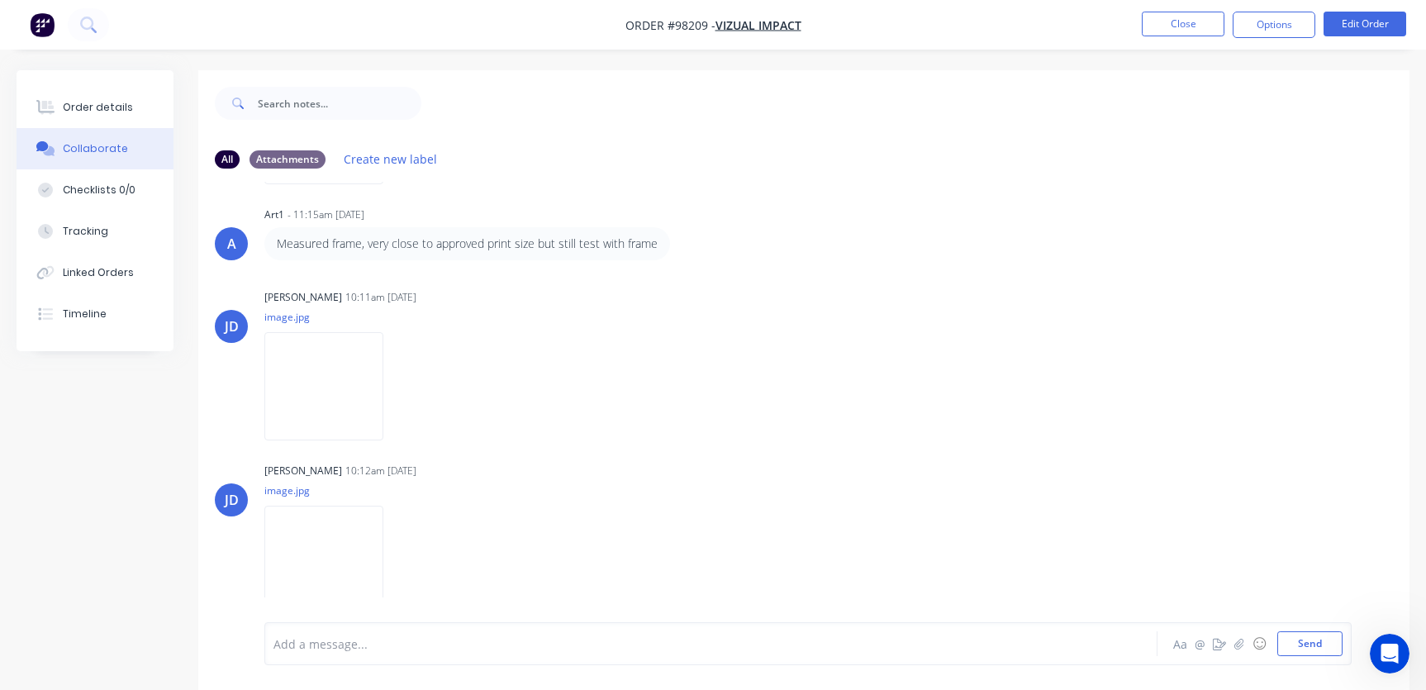
scroll to position [25, 0]
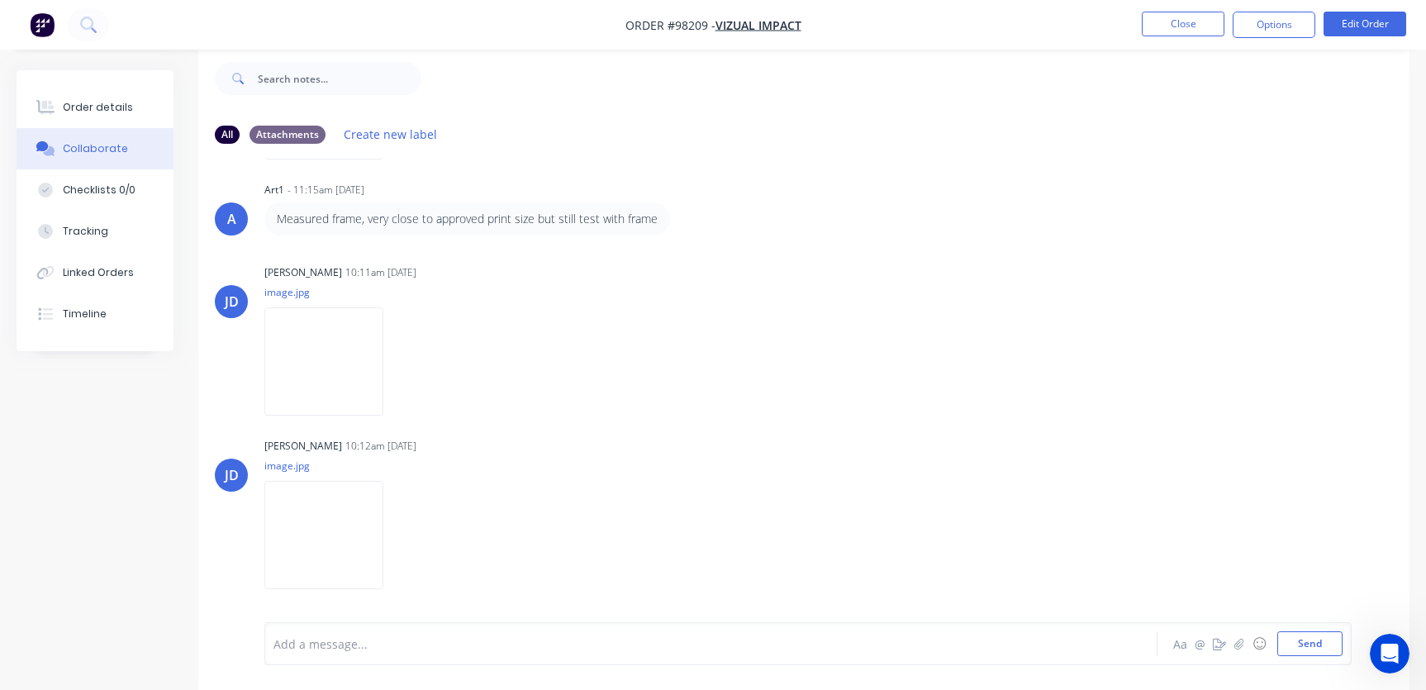
click at [334, 638] on div at bounding box center [675, 643] width 802 height 17
click at [1186, 21] on button "Close" at bounding box center [1183, 24] width 83 height 25
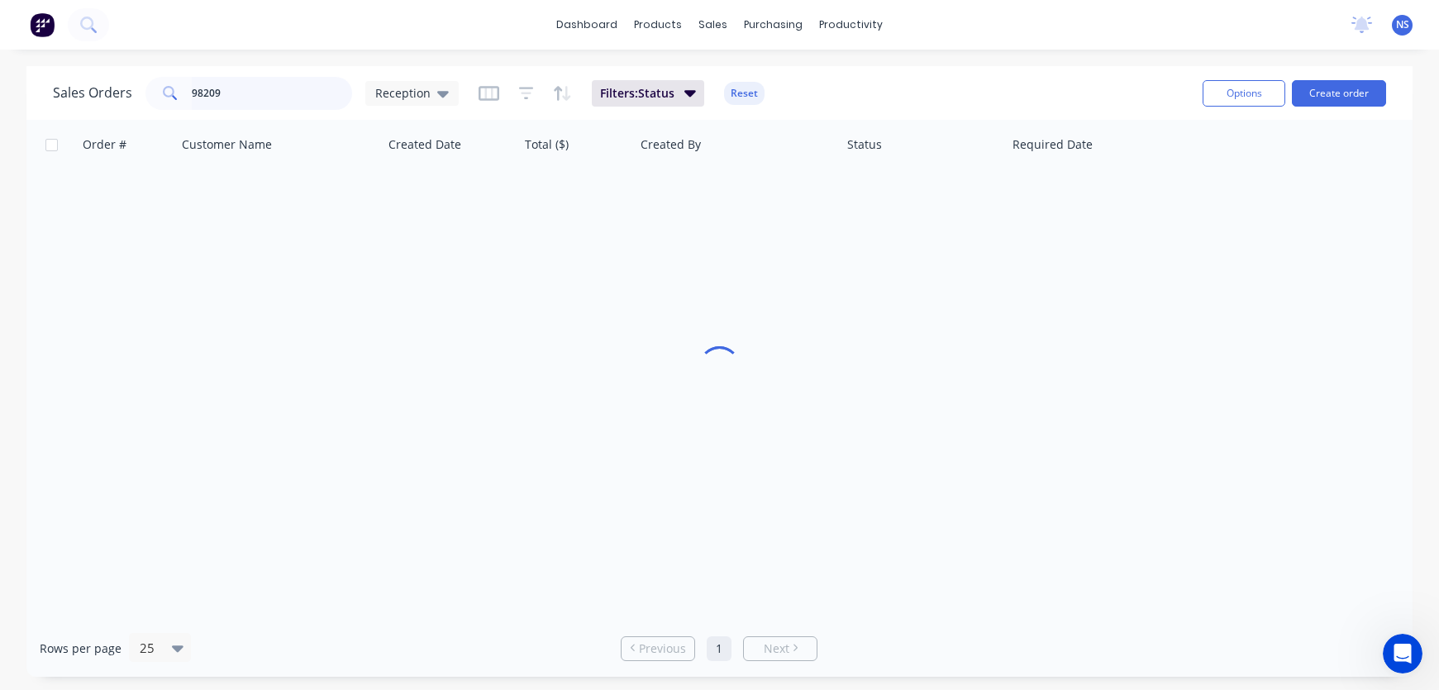
click at [264, 97] on input "98209" at bounding box center [272, 93] width 161 height 33
drag, startPoint x: 264, startPoint y: 98, endPoint x: 151, endPoint y: 88, distance: 112.8
click at [151, 88] on div "98209" at bounding box center [248, 93] width 207 height 33
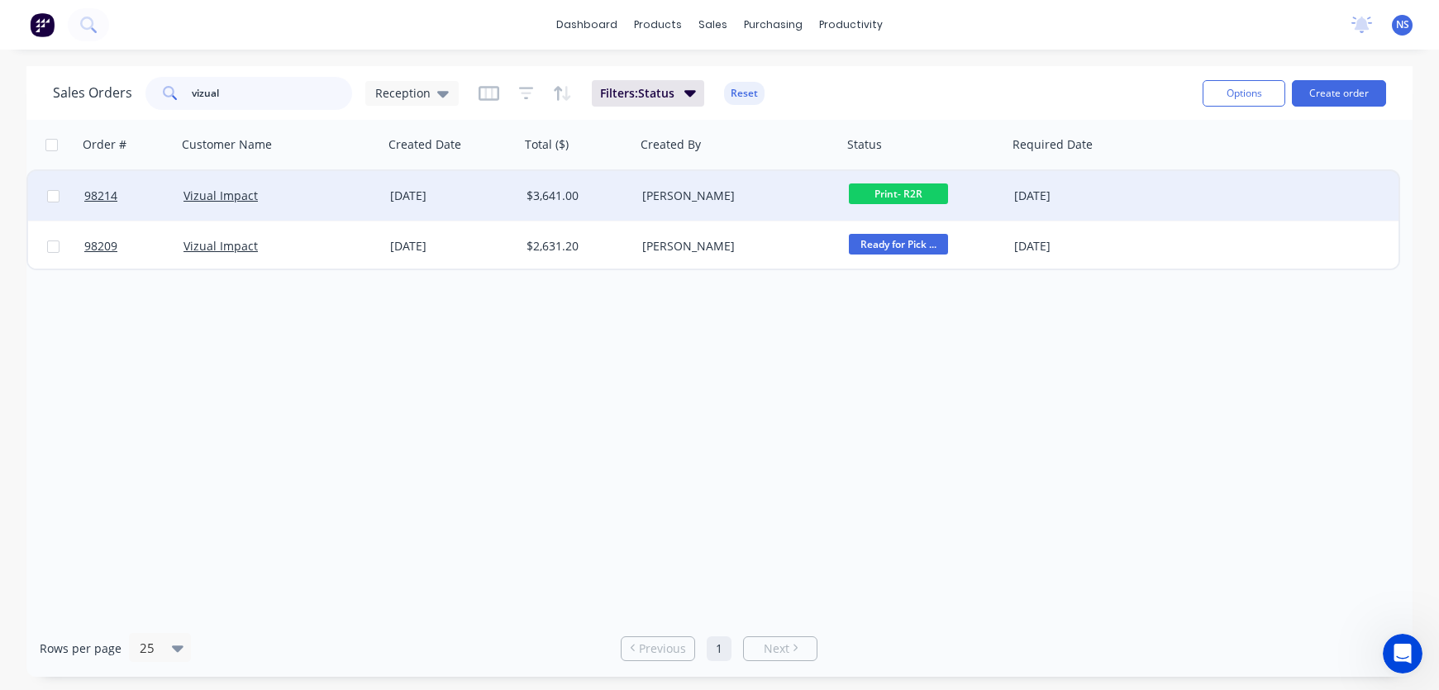
type input "vizual"
click at [307, 199] on div "Vizual Impact" at bounding box center [274, 196] width 183 height 17
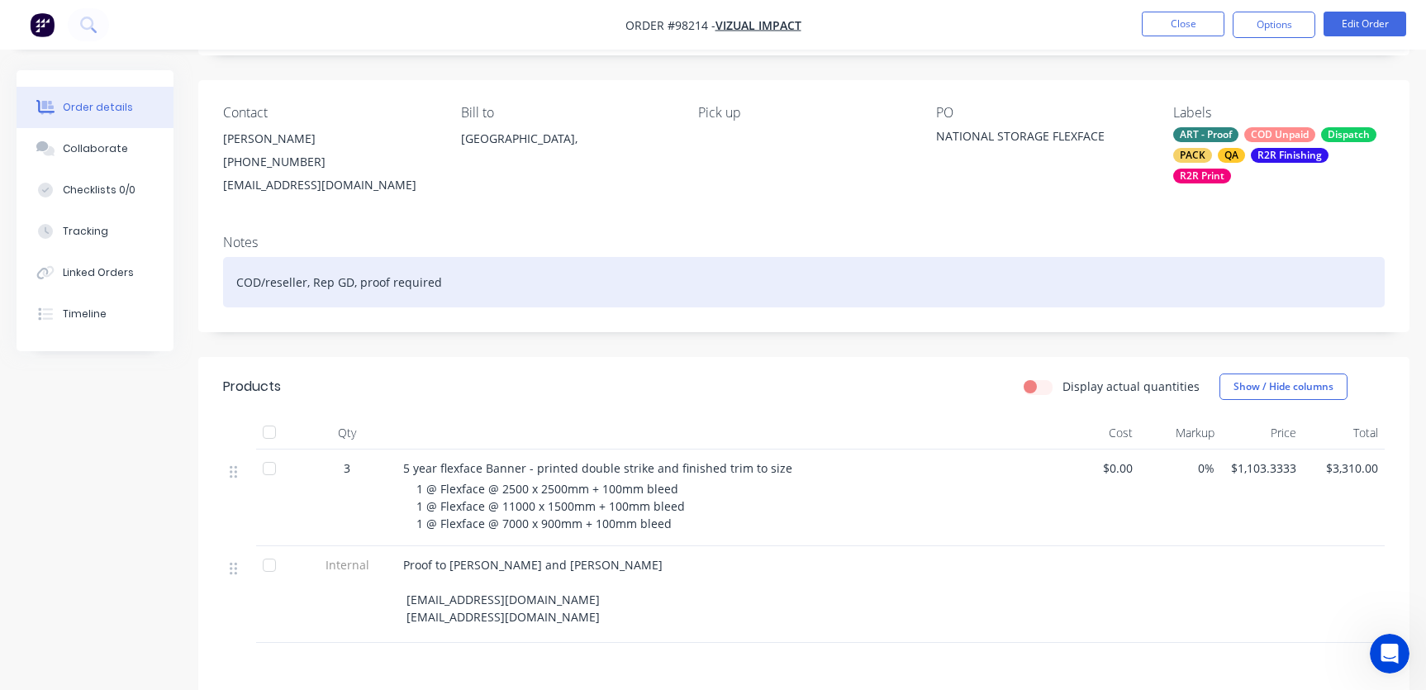
scroll to position [173, 0]
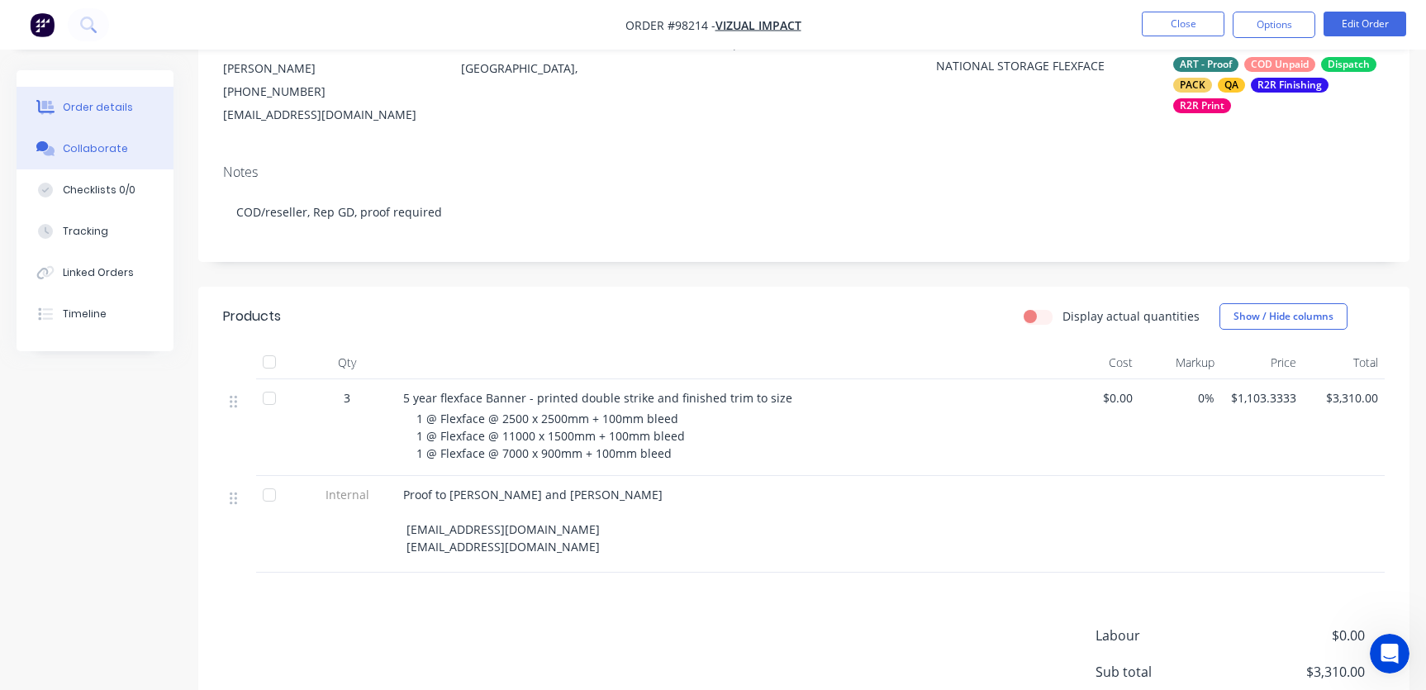
click at [100, 154] on div "Collaborate" at bounding box center [95, 148] width 65 height 15
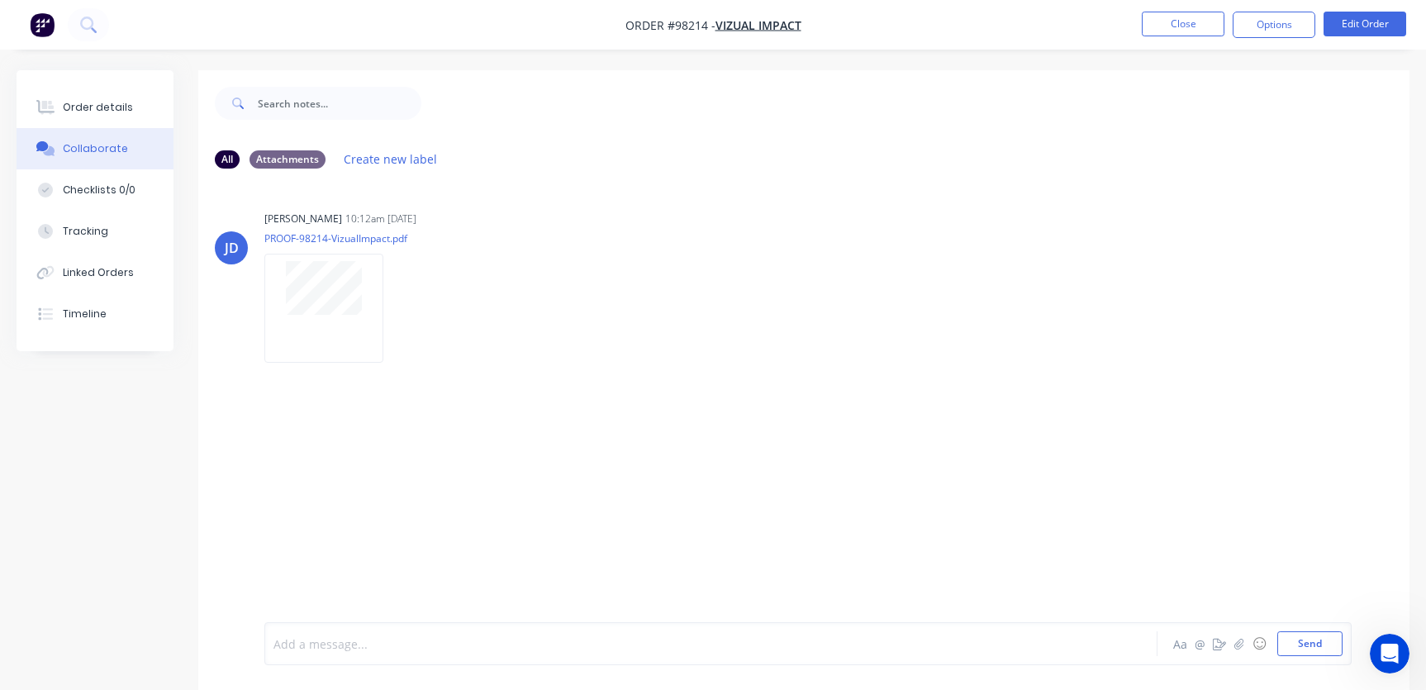
click at [350, 642] on div at bounding box center [675, 643] width 802 height 17
click at [1182, 23] on button "Close" at bounding box center [1183, 24] width 83 height 25
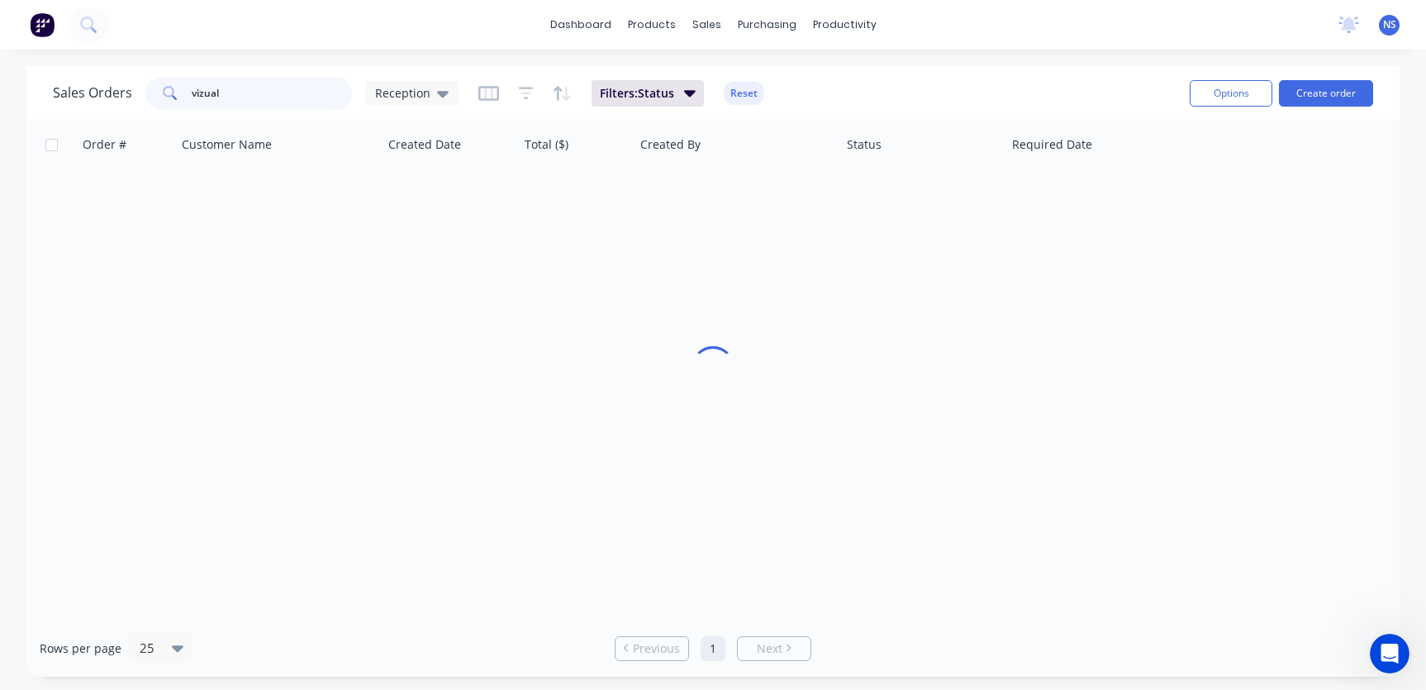
click at [291, 90] on input "vizual" at bounding box center [272, 93] width 161 height 33
drag, startPoint x: 286, startPoint y: 93, endPoint x: 161, endPoint y: 78, distance: 125.8
click at [163, 78] on div "vizual" at bounding box center [248, 93] width 207 height 33
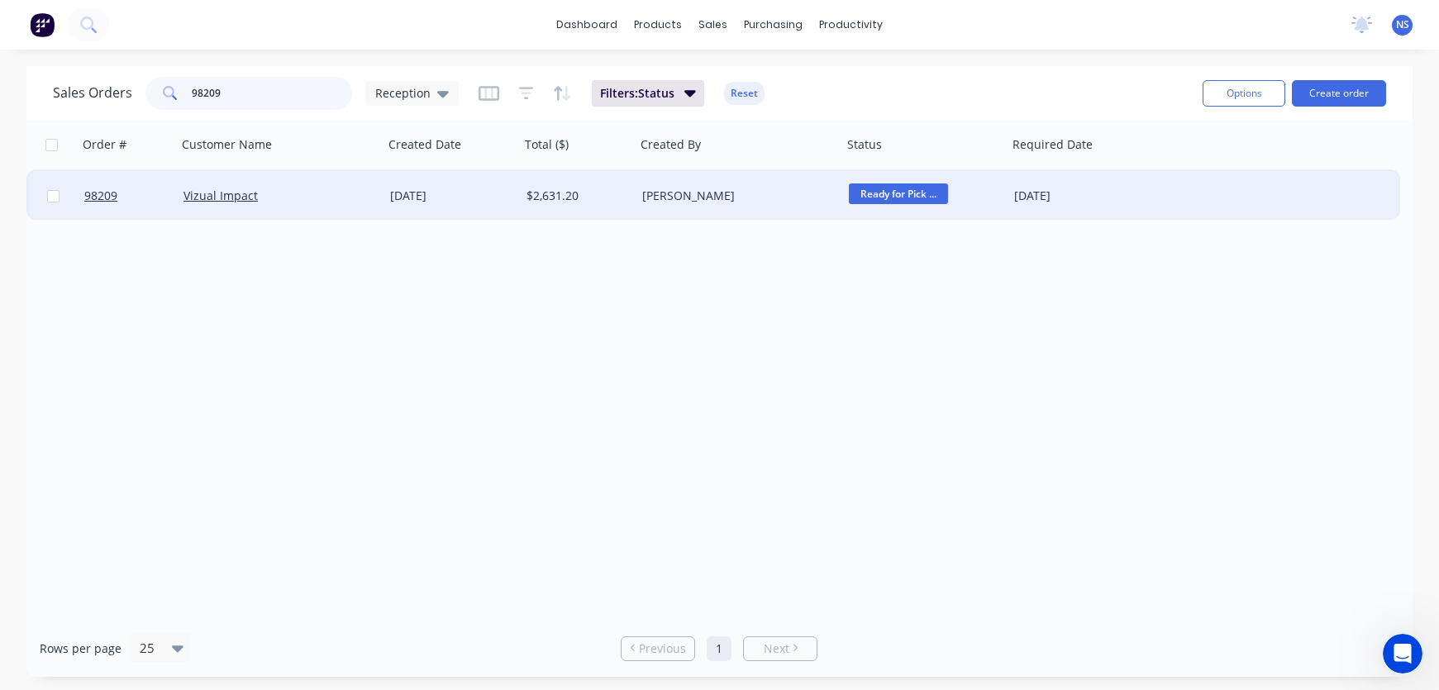
type input "98209"
click at [316, 193] on div "Vizual Impact" at bounding box center [274, 196] width 183 height 17
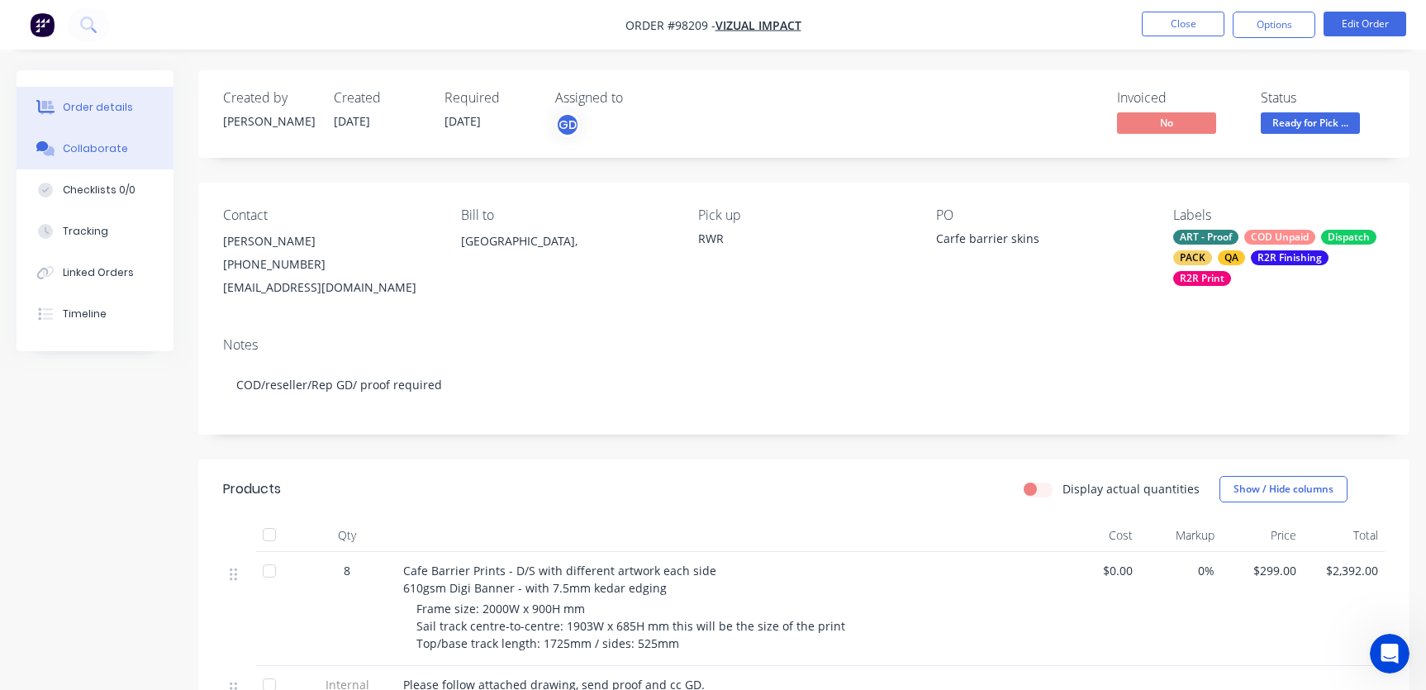
click at [85, 150] on div "Collaborate" at bounding box center [95, 148] width 65 height 15
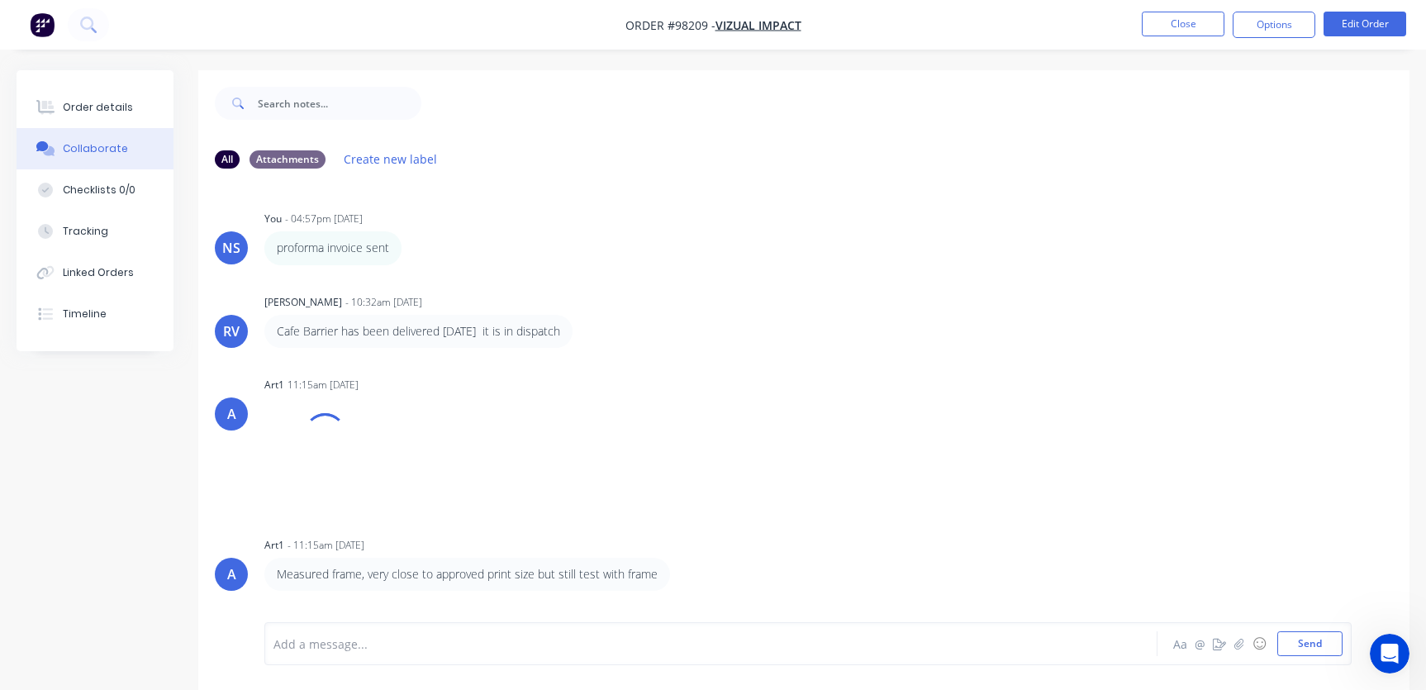
click at [402, 641] on div at bounding box center [675, 643] width 802 height 17
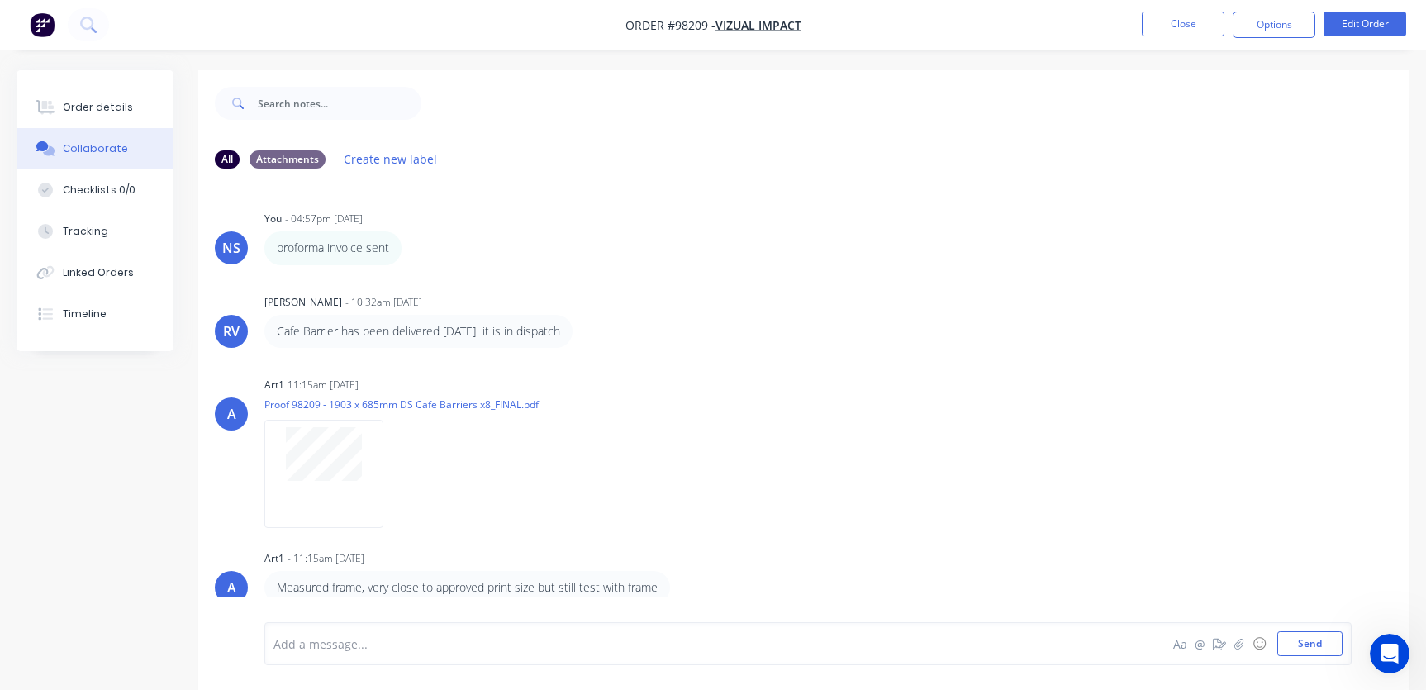
scroll to position [411, 0]
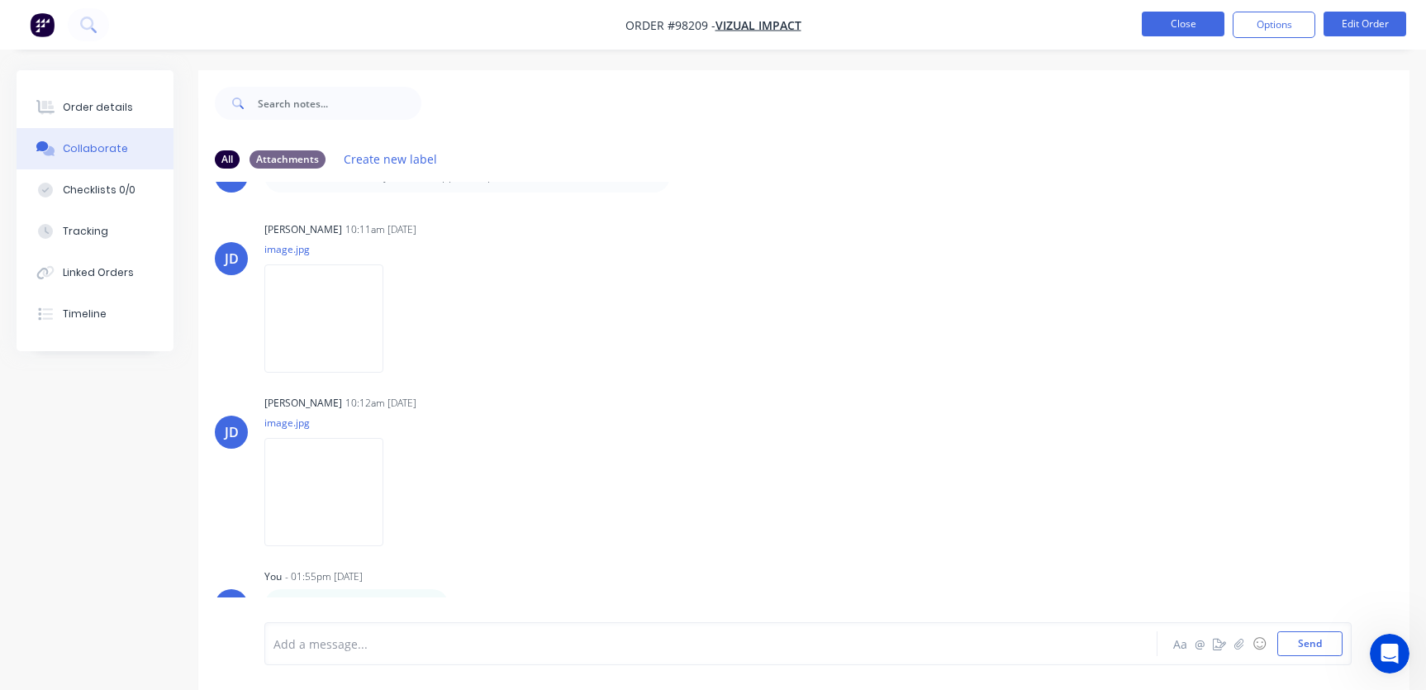
click at [1169, 26] on button "Close" at bounding box center [1183, 24] width 83 height 25
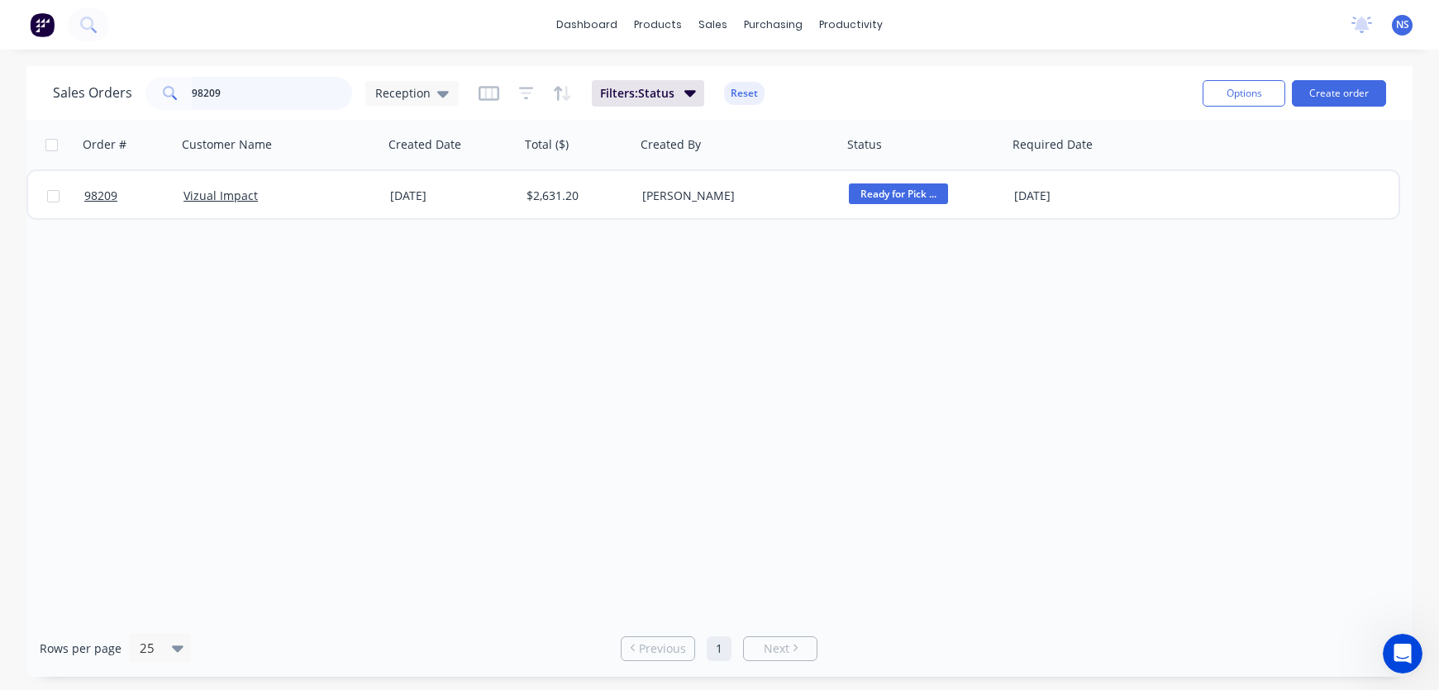
click at [259, 92] on input "98209" at bounding box center [272, 93] width 161 height 33
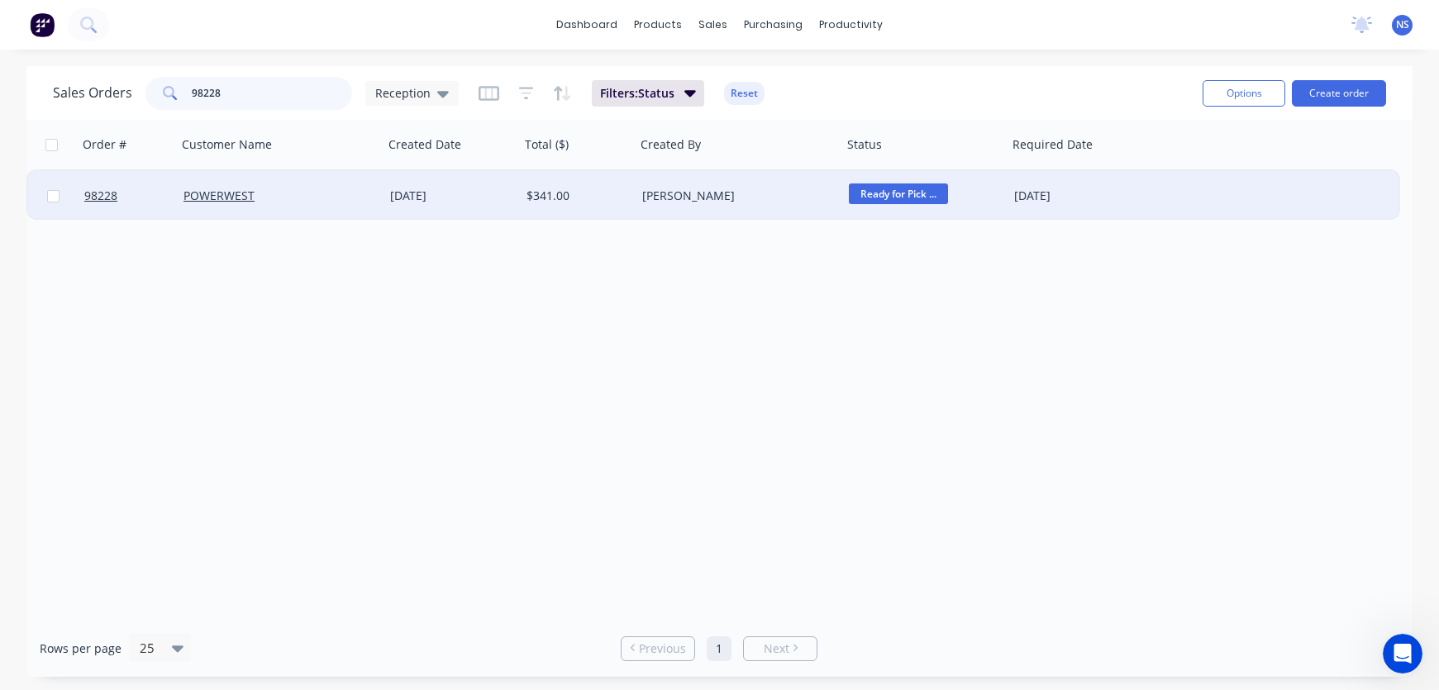
type input "98228"
click at [363, 199] on div "POWERWEST" at bounding box center [274, 196] width 183 height 17
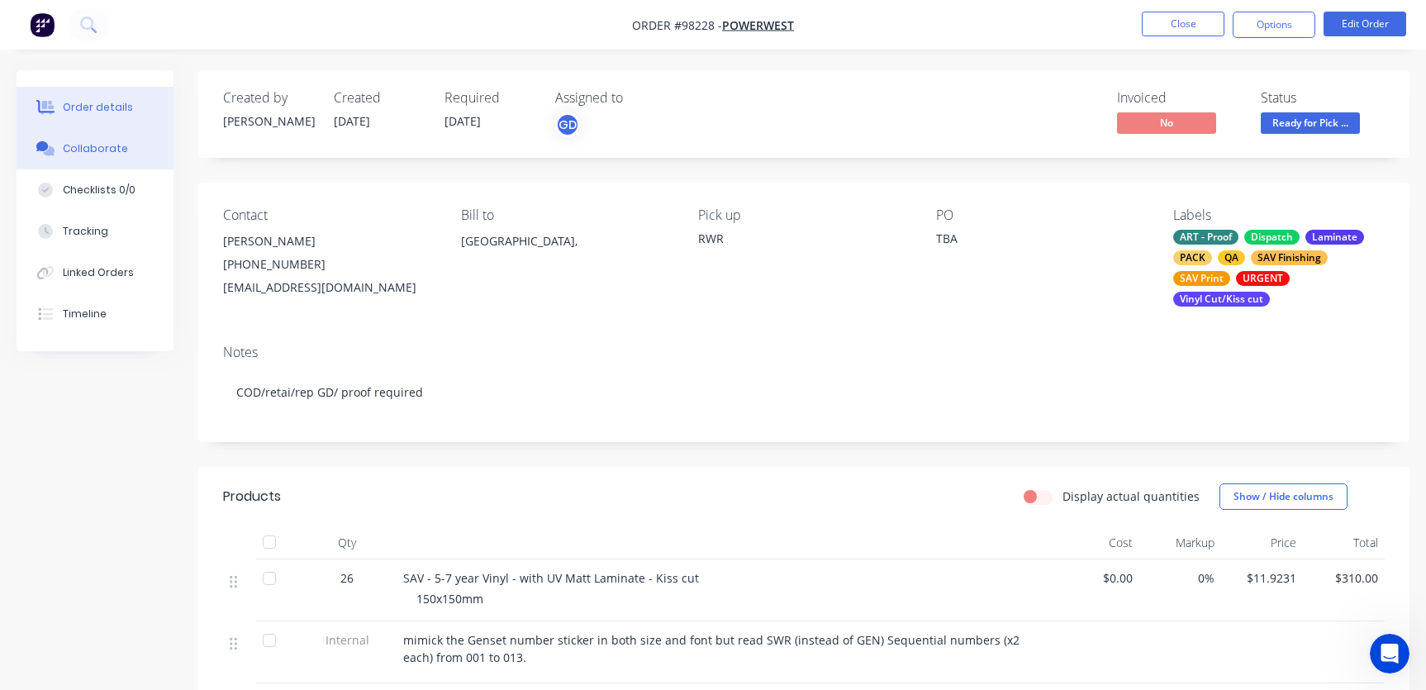
click at [82, 152] on div "Collaborate" at bounding box center [95, 148] width 65 height 15
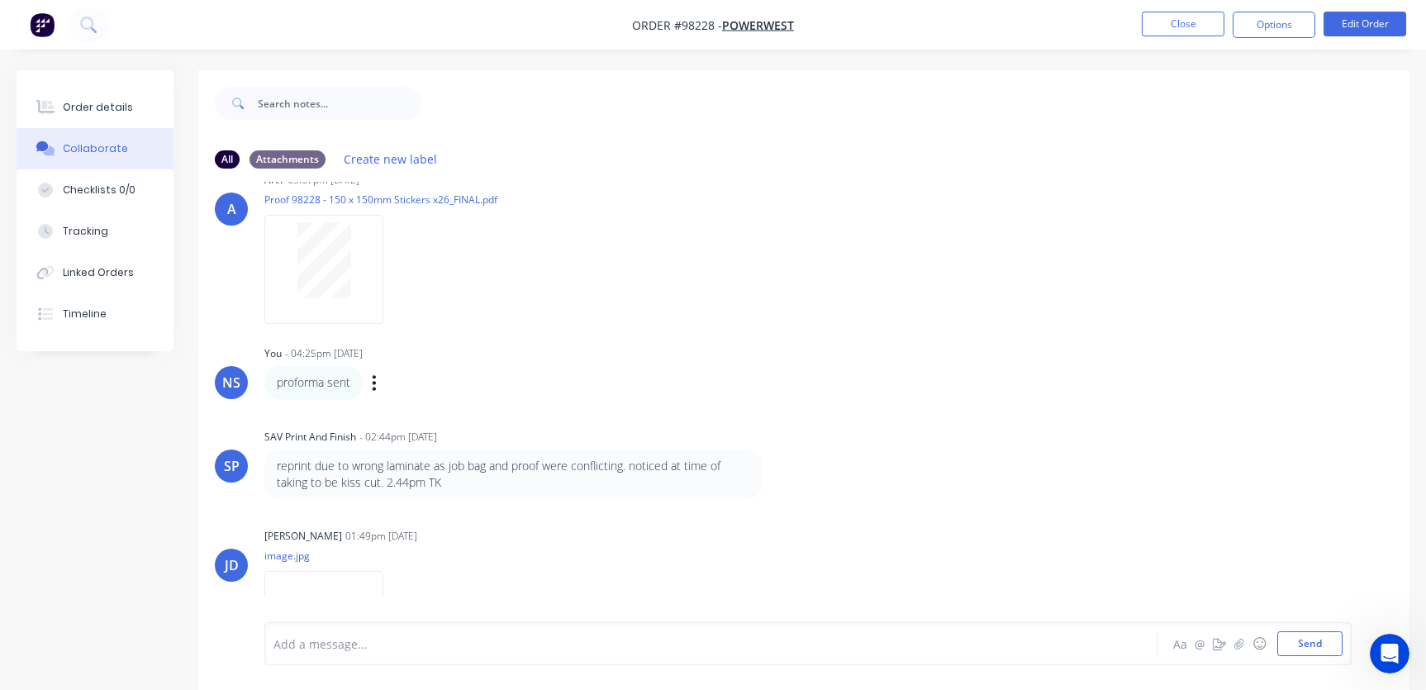
scroll to position [104, 0]
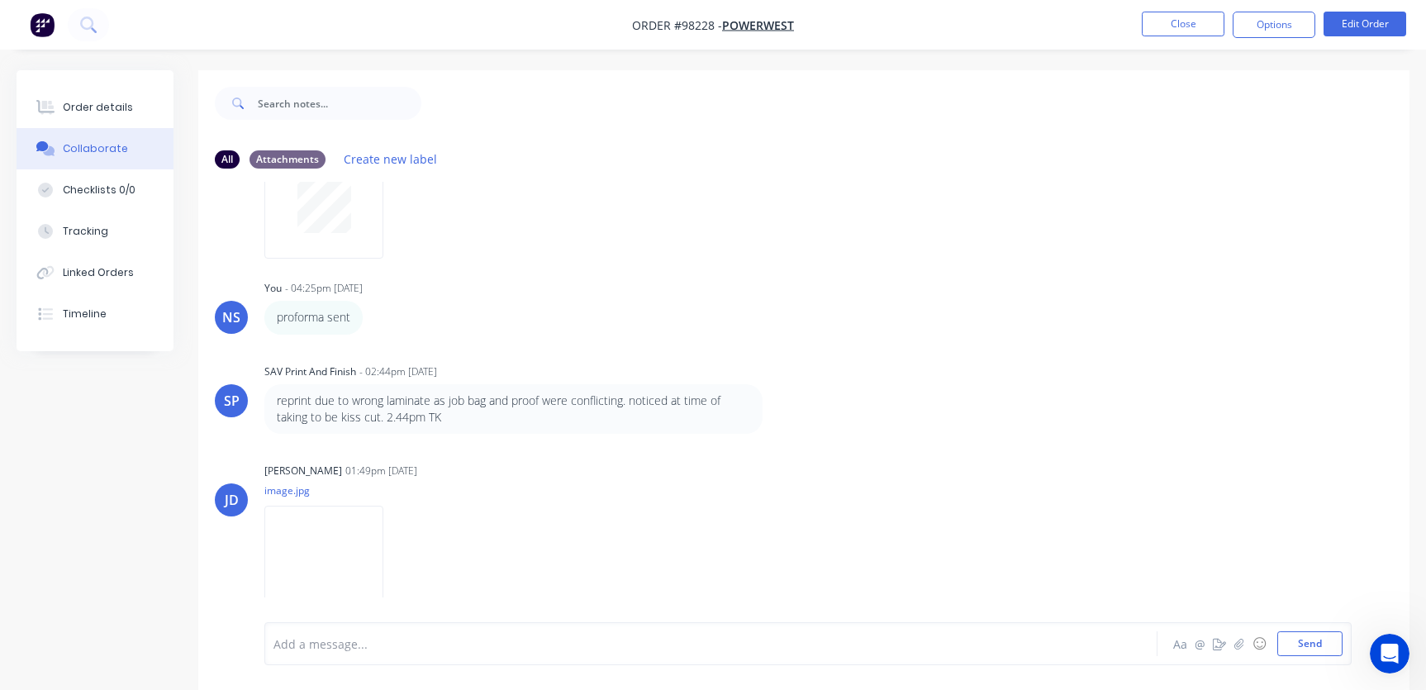
click at [373, 644] on div at bounding box center [675, 643] width 802 height 17
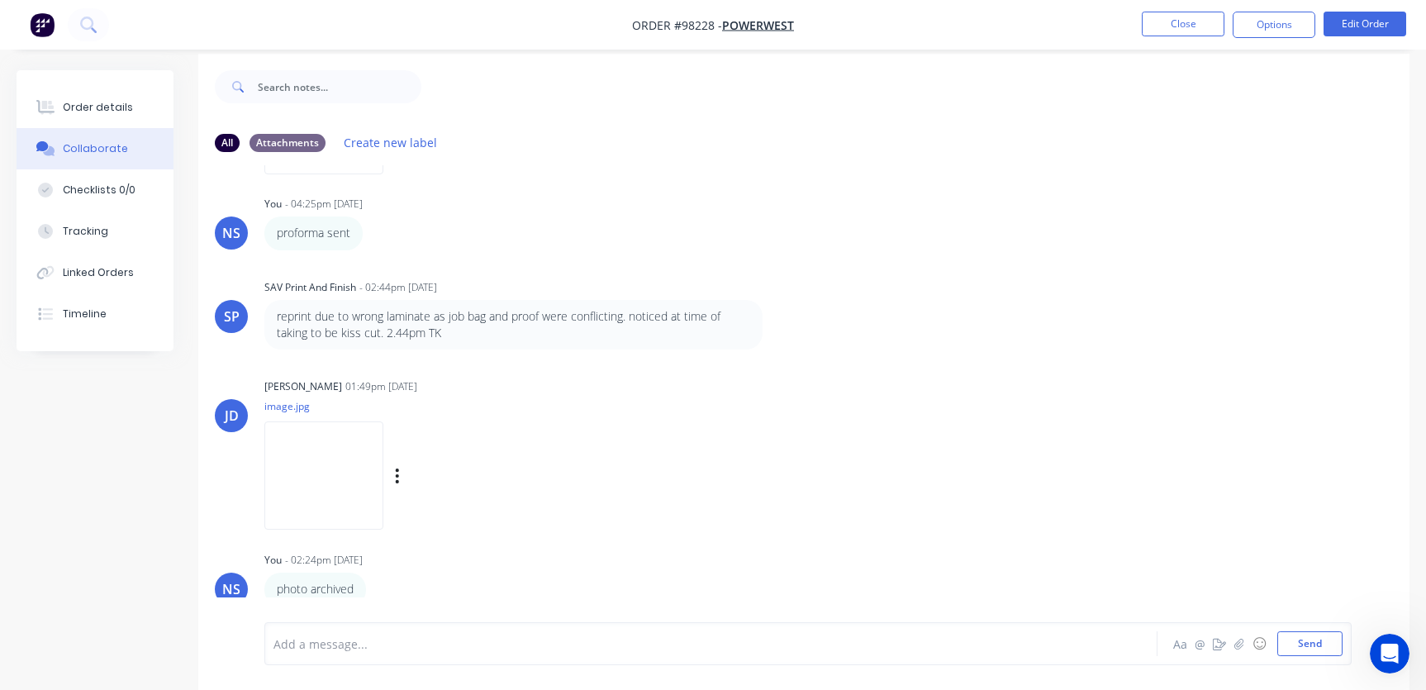
scroll to position [25, 0]
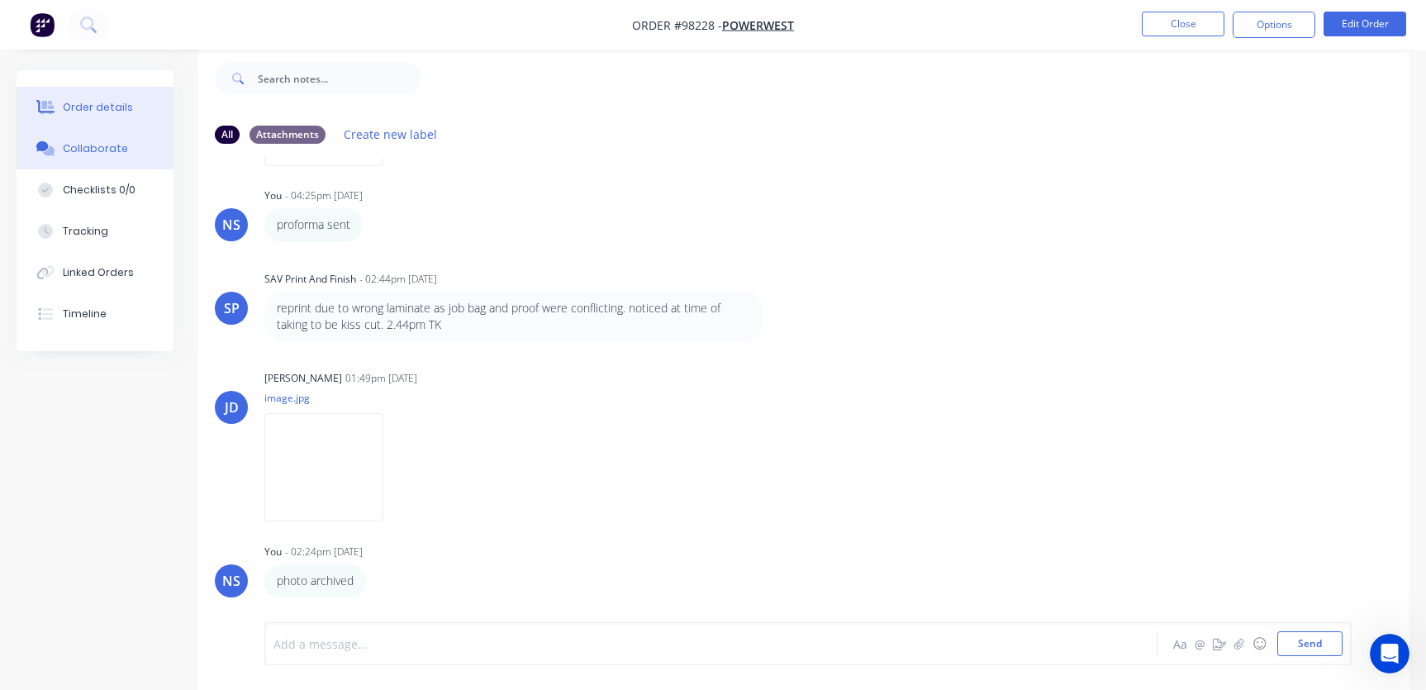
click at [132, 109] on button "Order details" at bounding box center [95, 107] width 157 height 41
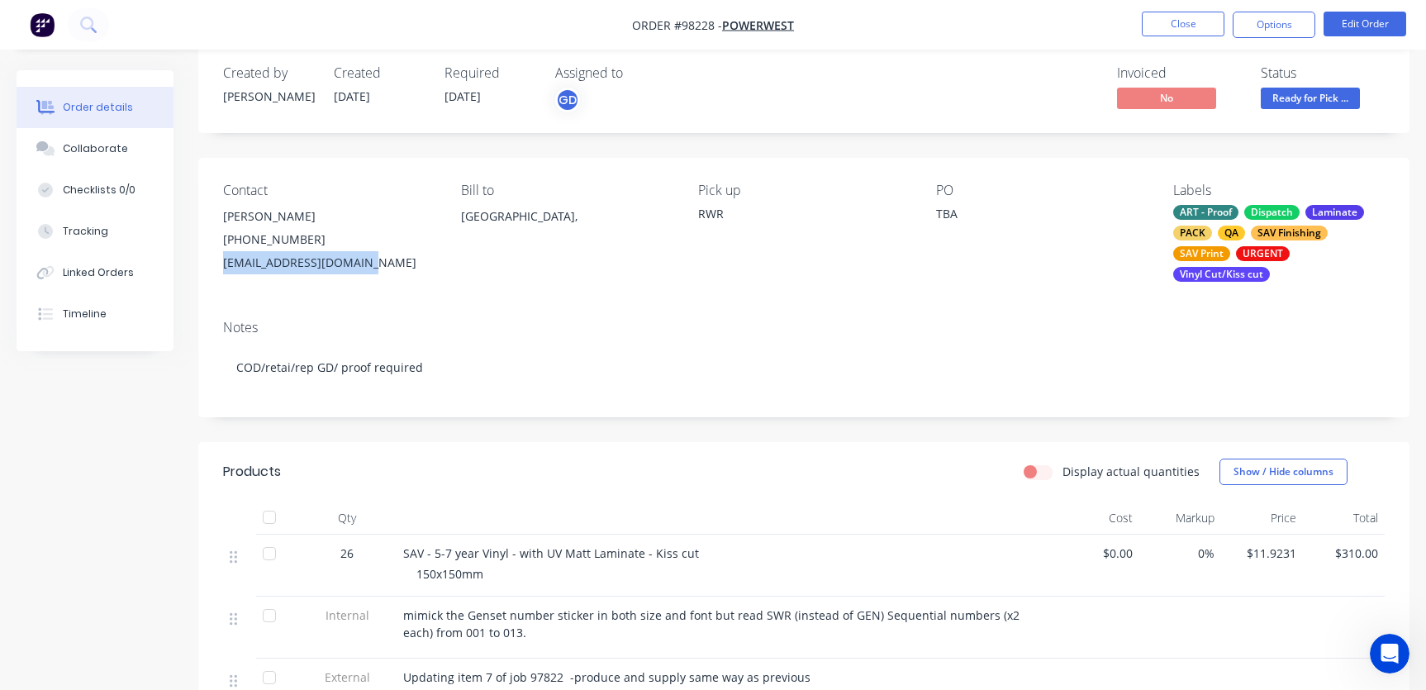
drag, startPoint x: 379, startPoint y: 261, endPoint x: 220, endPoint y: 263, distance: 159.5
click at [219, 263] on div "Contact [PERSON_NAME] [PHONE_NUMBER] [EMAIL_ADDRESS][DOMAIN_NAME] Bill to [GEOG…" at bounding box center [803, 232] width 1211 height 149
copy div "[EMAIL_ADDRESS][DOMAIN_NAME]"
click at [99, 151] on div "Collaborate" at bounding box center [95, 148] width 65 height 15
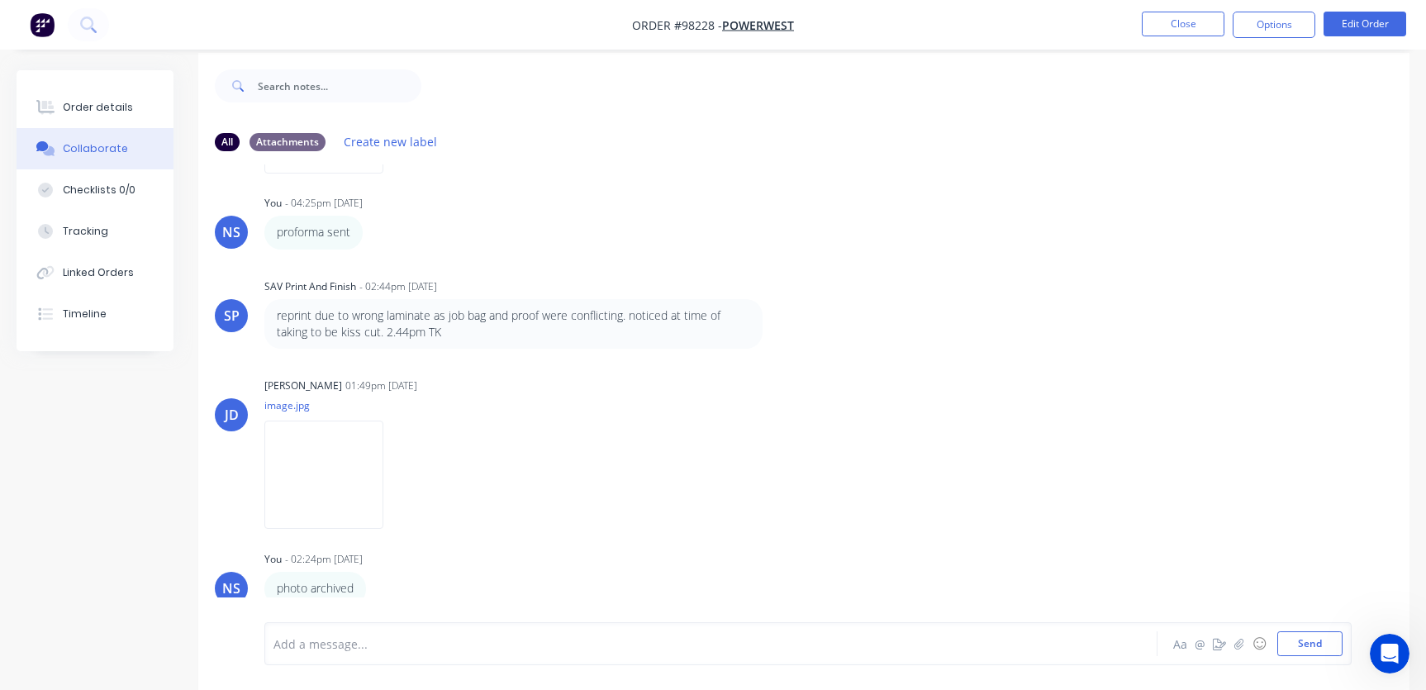
scroll to position [25, 0]
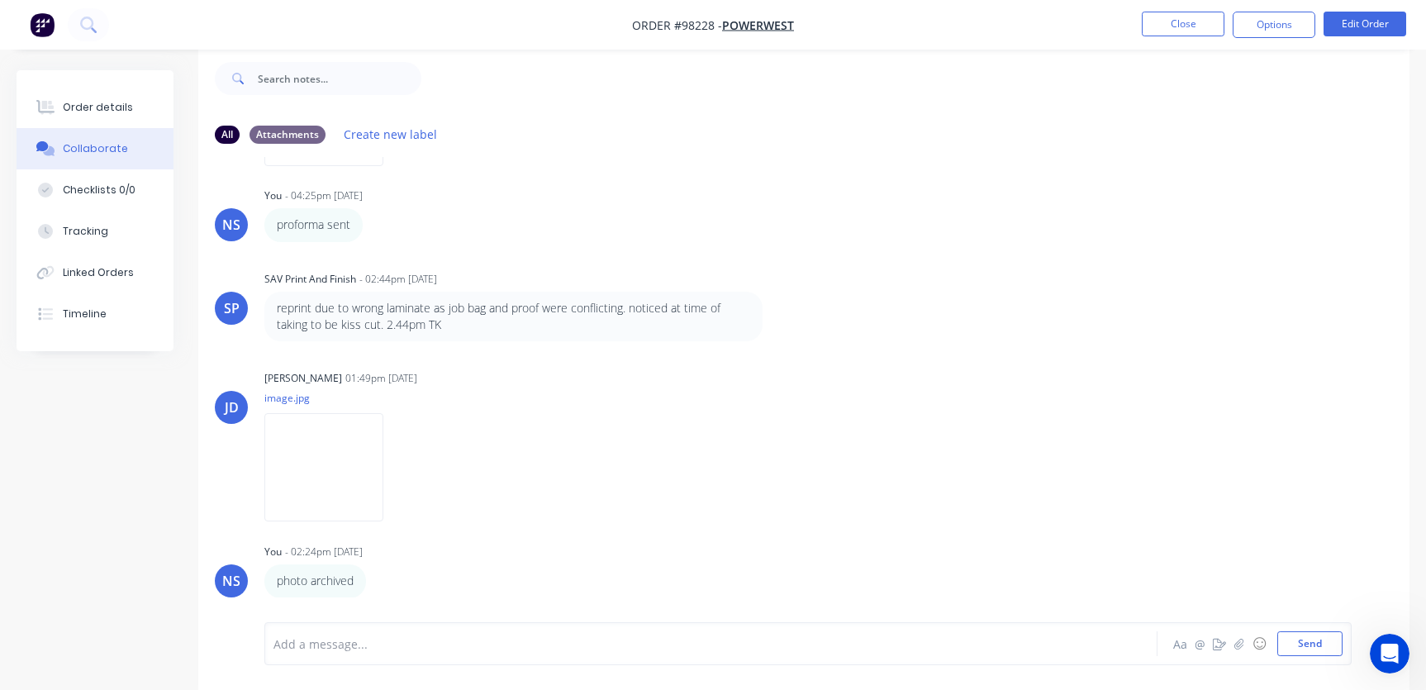
click at [354, 632] on div "Add a message..." at bounding box center [675, 643] width 802 height 25
click at [1176, 24] on button "Close" at bounding box center [1183, 24] width 83 height 25
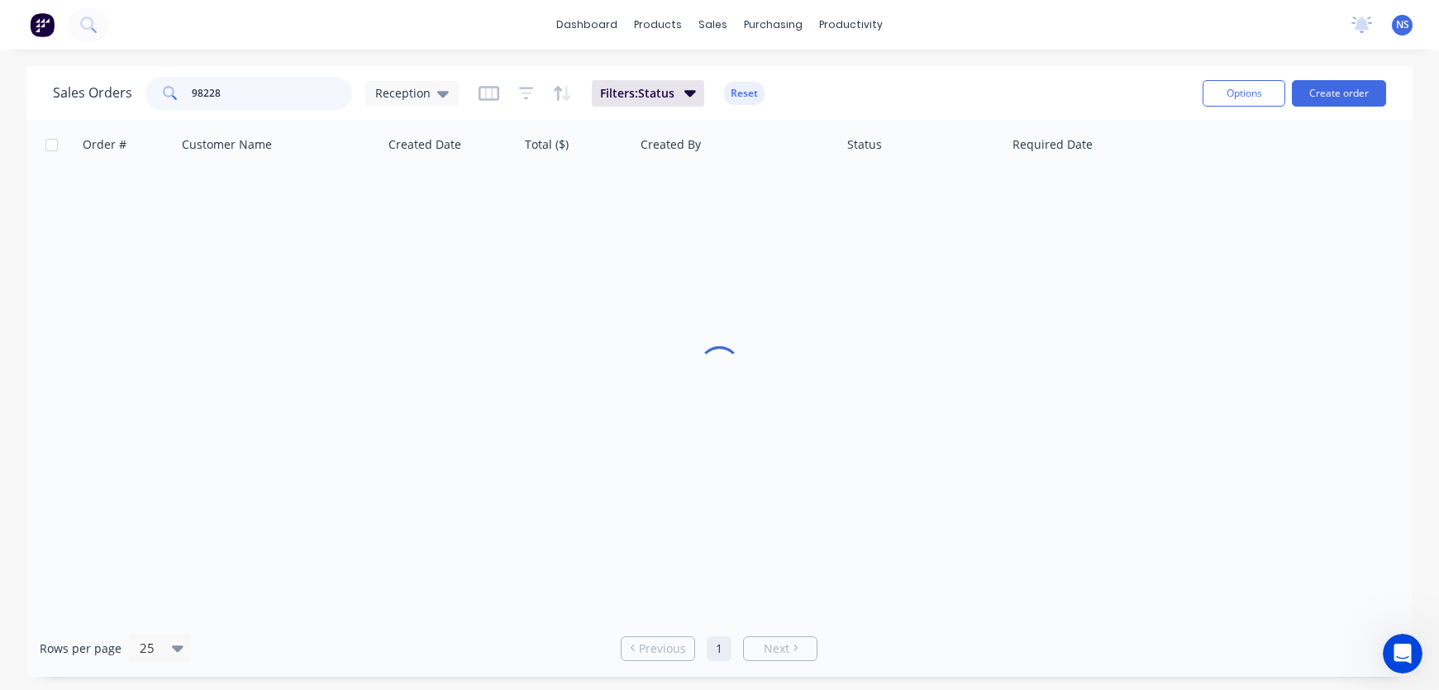
drag, startPoint x: 251, startPoint y: 95, endPoint x: 118, endPoint y: 83, distance: 133.5
click at [118, 83] on div "Sales Orders 98228 Reception" at bounding box center [256, 93] width 406 height 33
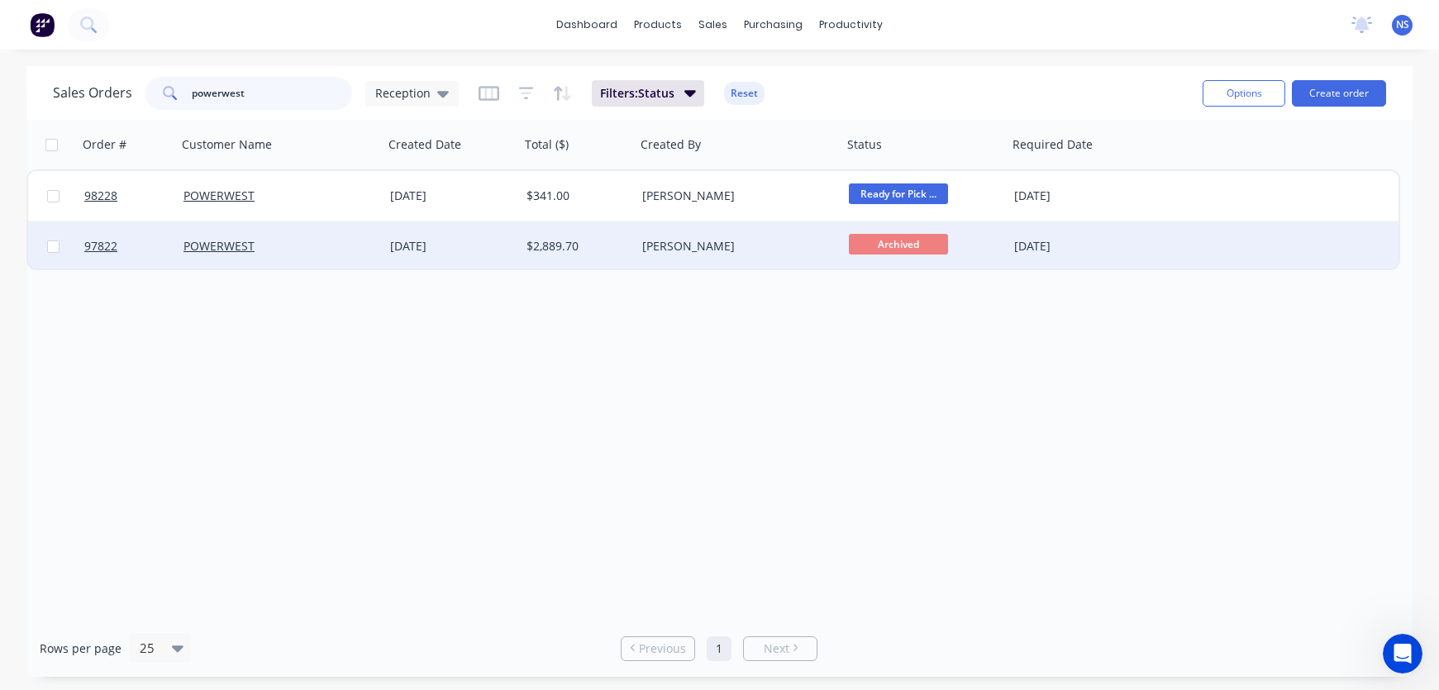
type input "powerwest"
click at [327, 243] on div "POWERWEST" at bounding box center [274, 246] width 183 height 17
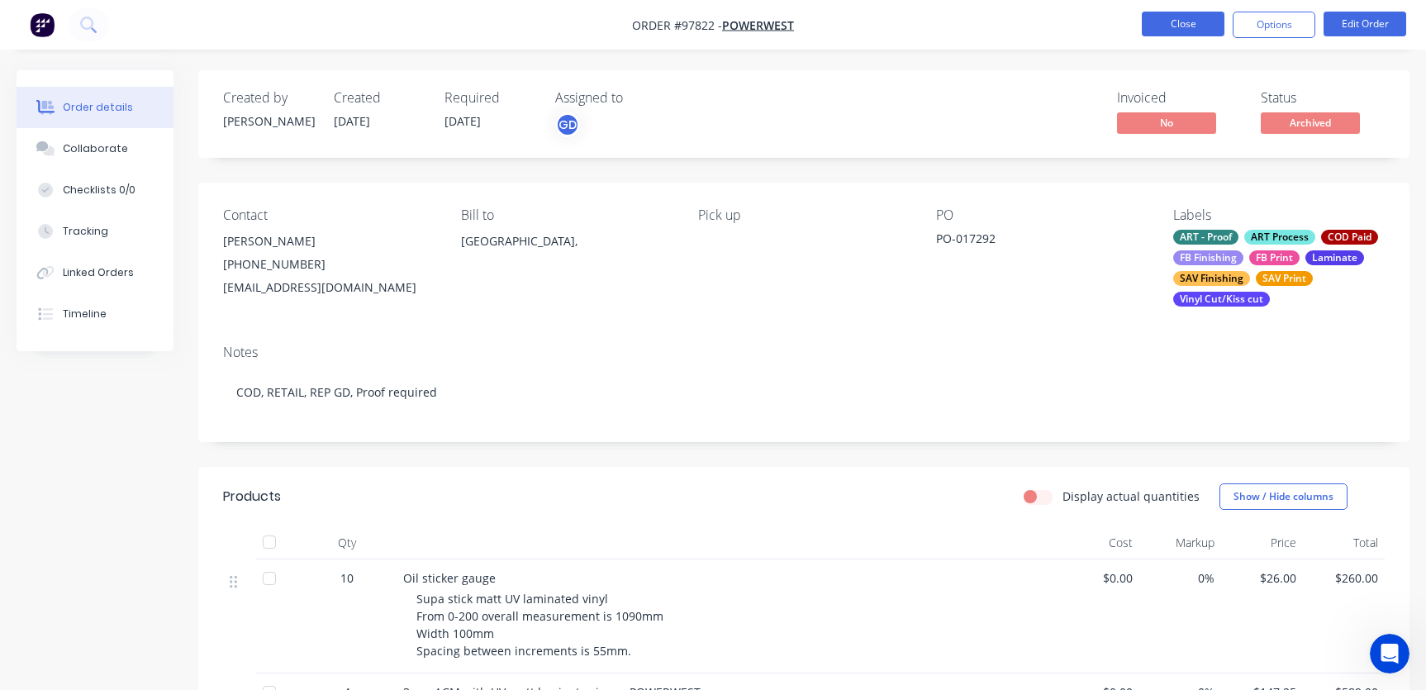
click at [1186, 26] on button "Close" at bounding box center [1183, 24] width 83 height 25
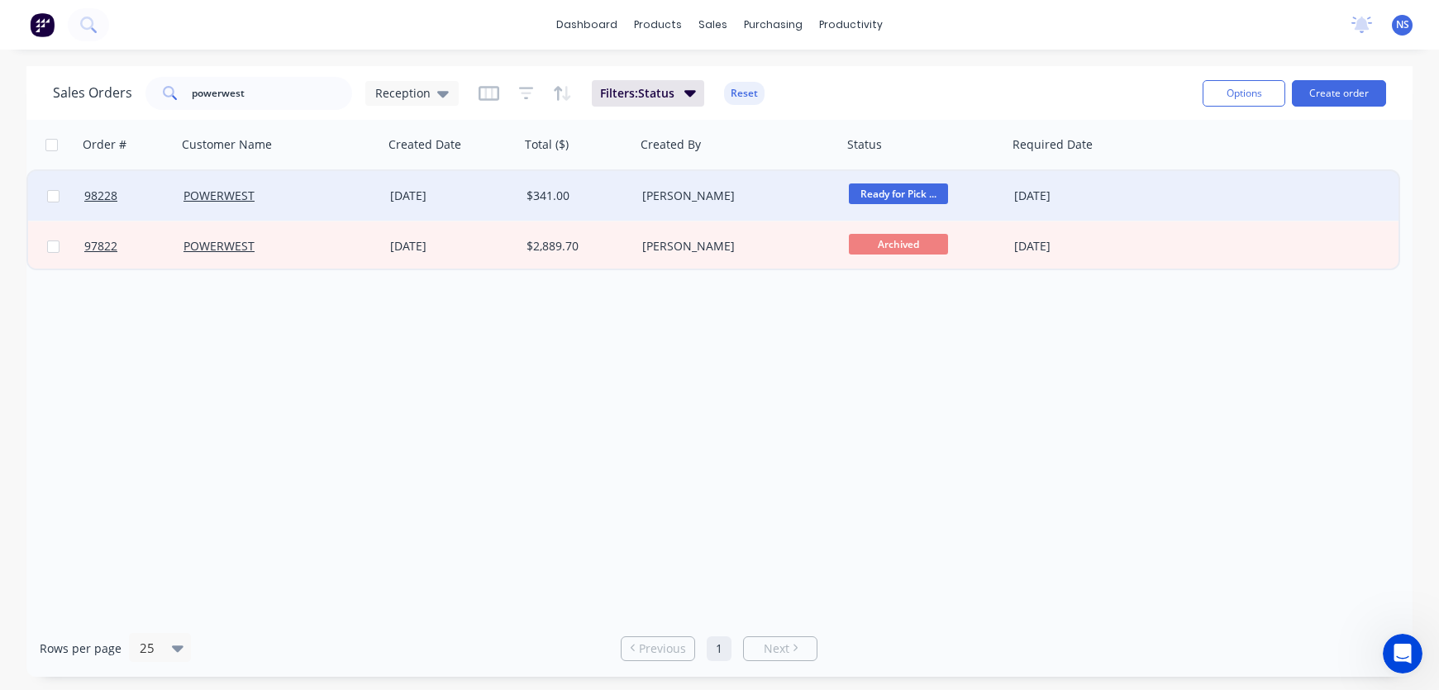
click at [323, 197] on div "POWERWEST" at bounding box center [274, 196] width 183 height 17
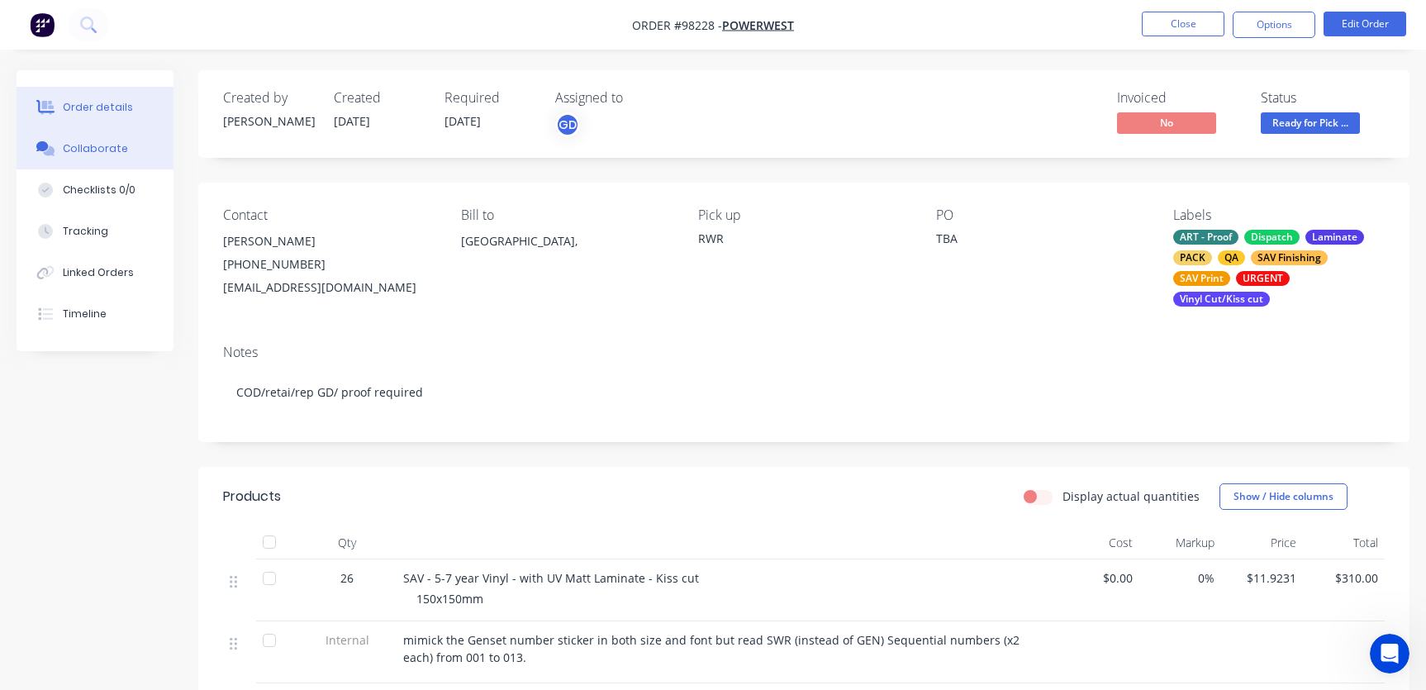
click at [104, 140] on button "Collaborate" at bounding box center [95, 148] width 157 height 41
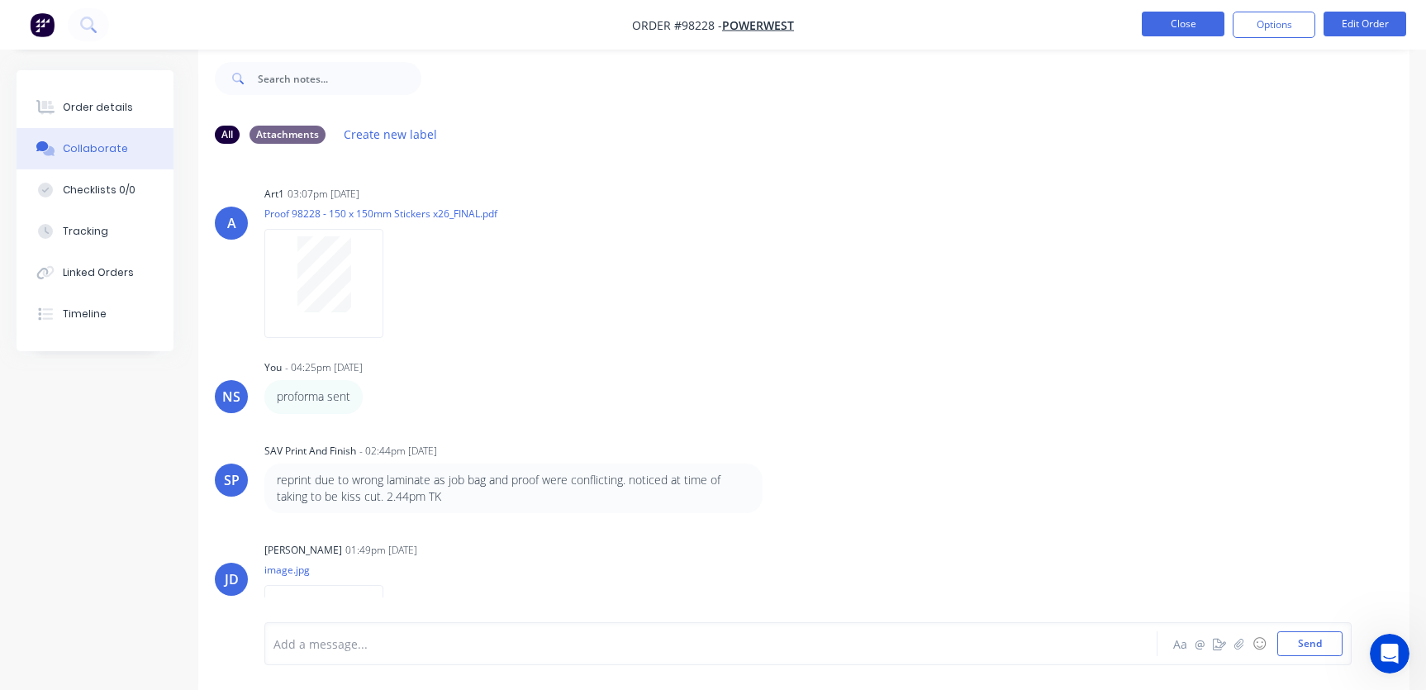
click at [1170, 16] on button "Close" at bounding box center [1183, 24] width 83 height 25
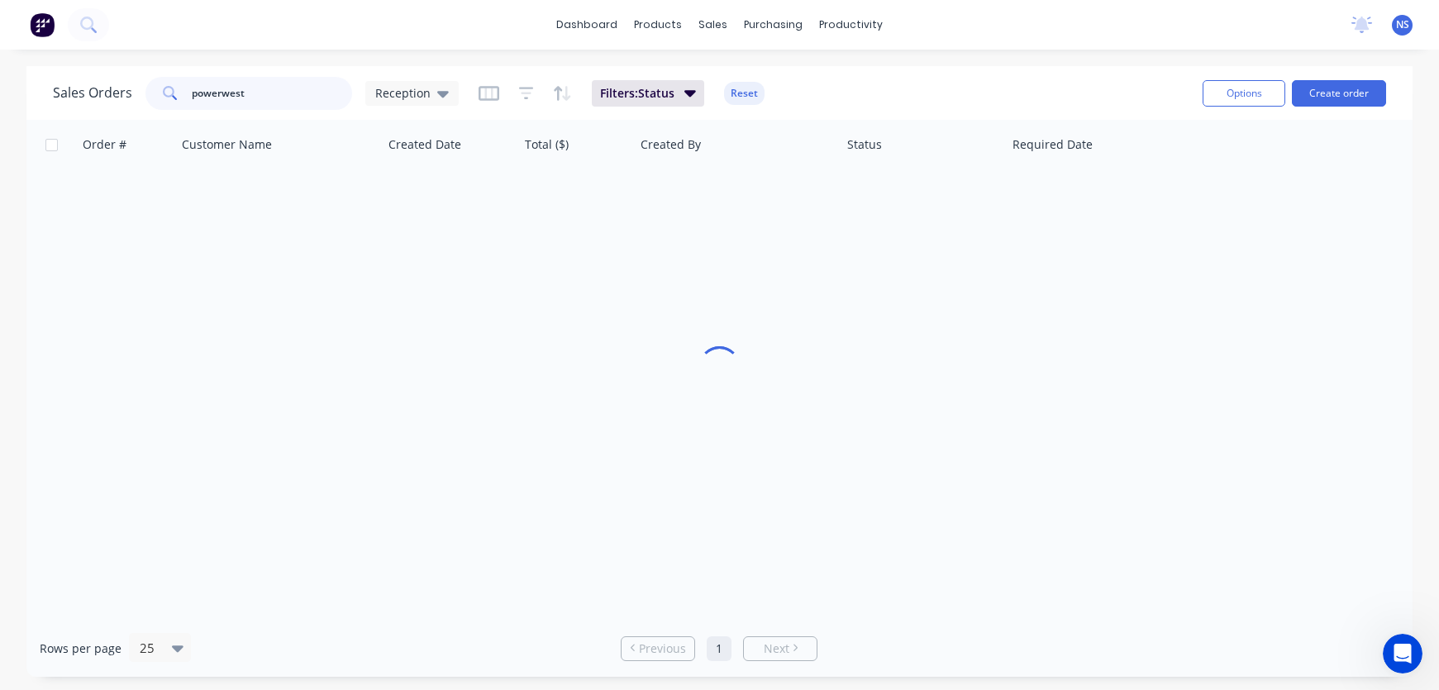
drag, startPoint x: 305, startPoint y: 91, endPoint x: 137, endPoint y: 84, distance: 167.9
click at [137, 84] on div "Sales Orders powerwest Reception" at bounding box center [256, 93] width 406 height 33
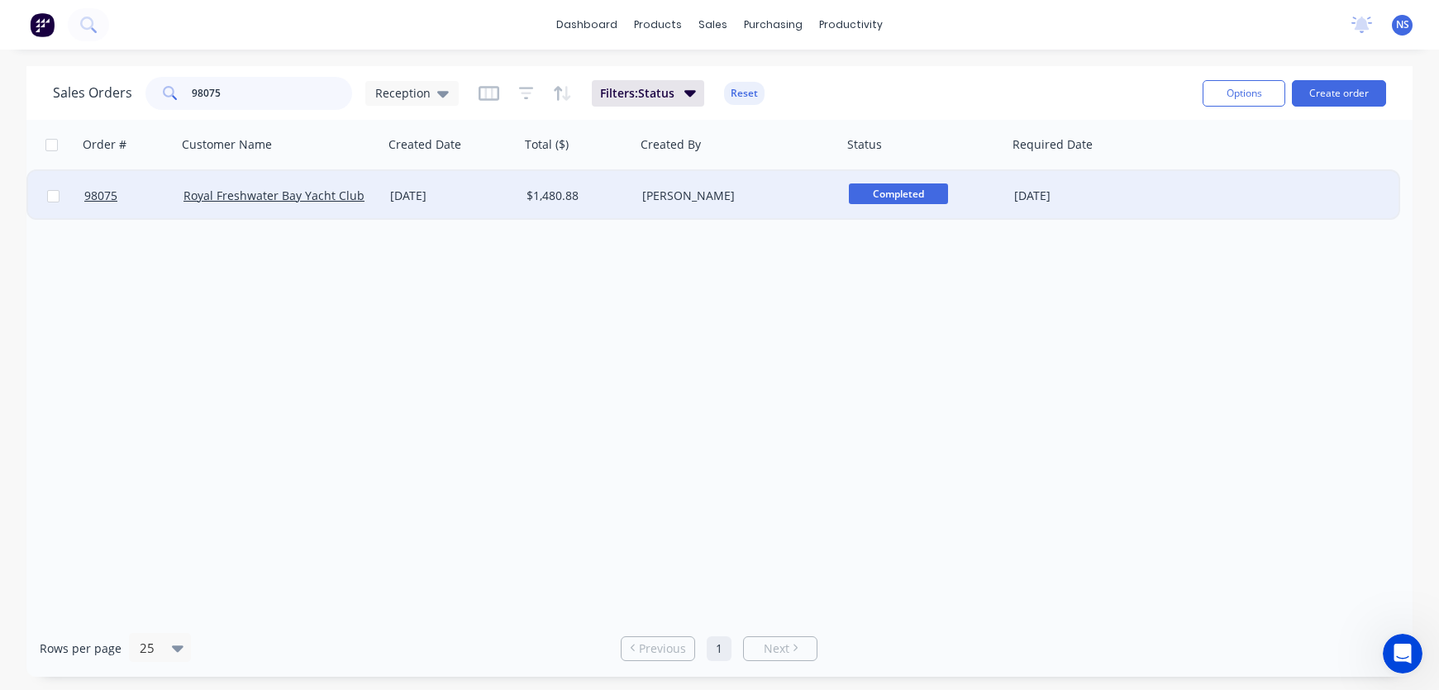
type input "98075"
click at [485, 195] on div "[DATE]" at bounding box center [451, 196] width 123 height 17
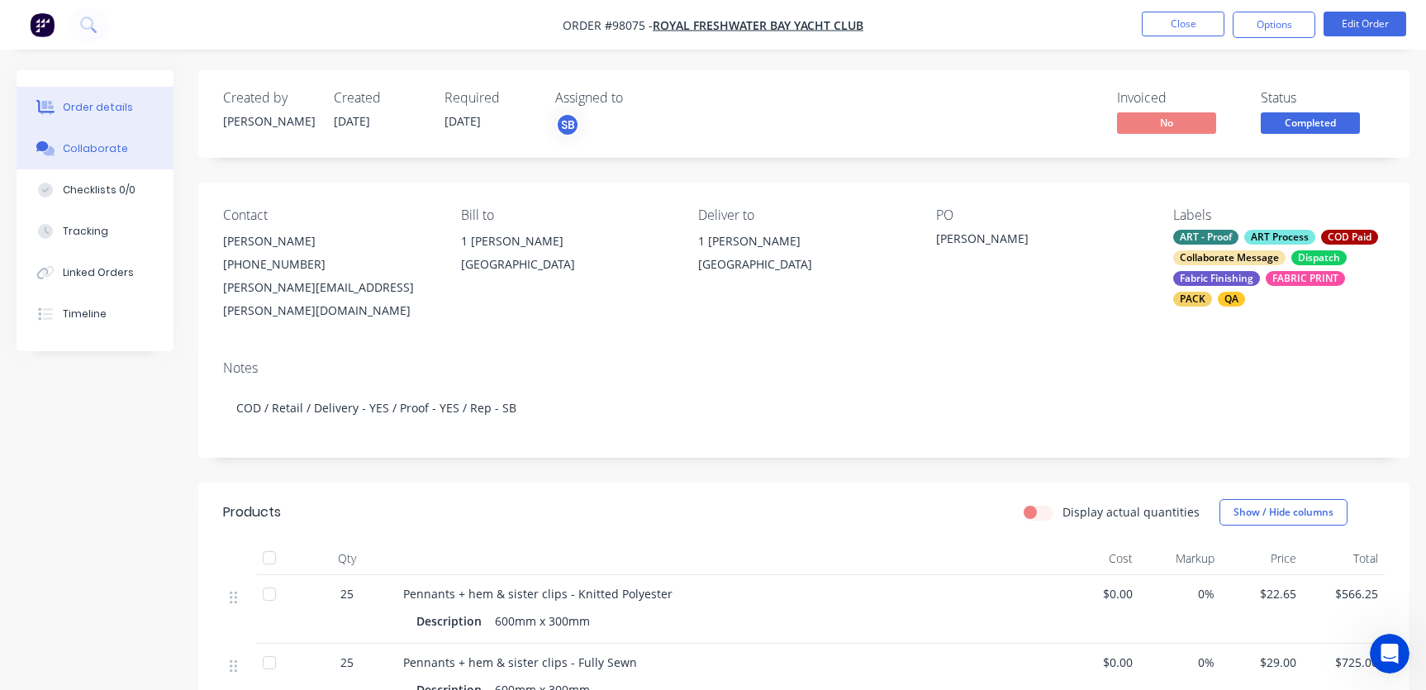
click at [74, 155] on div "Collaborate" at bounding box center [95, 148] width 65 height 15
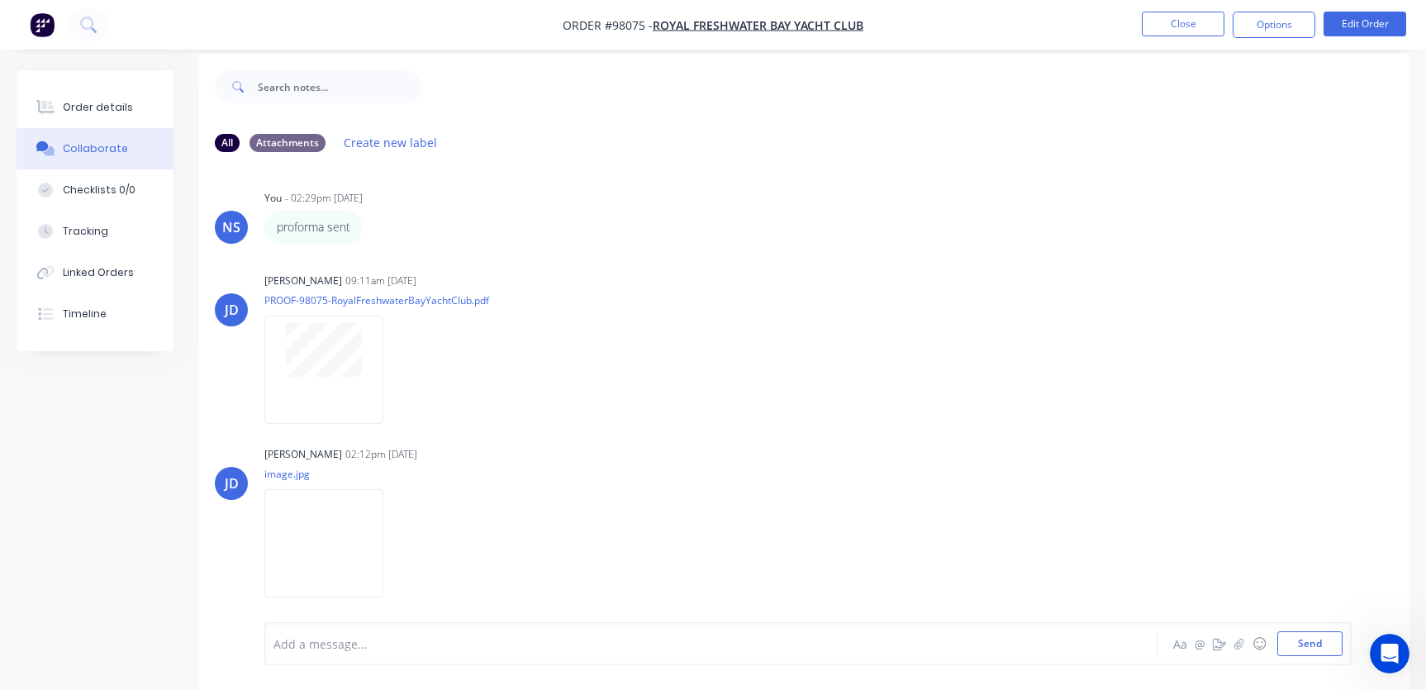
scroll to position [25, 0]
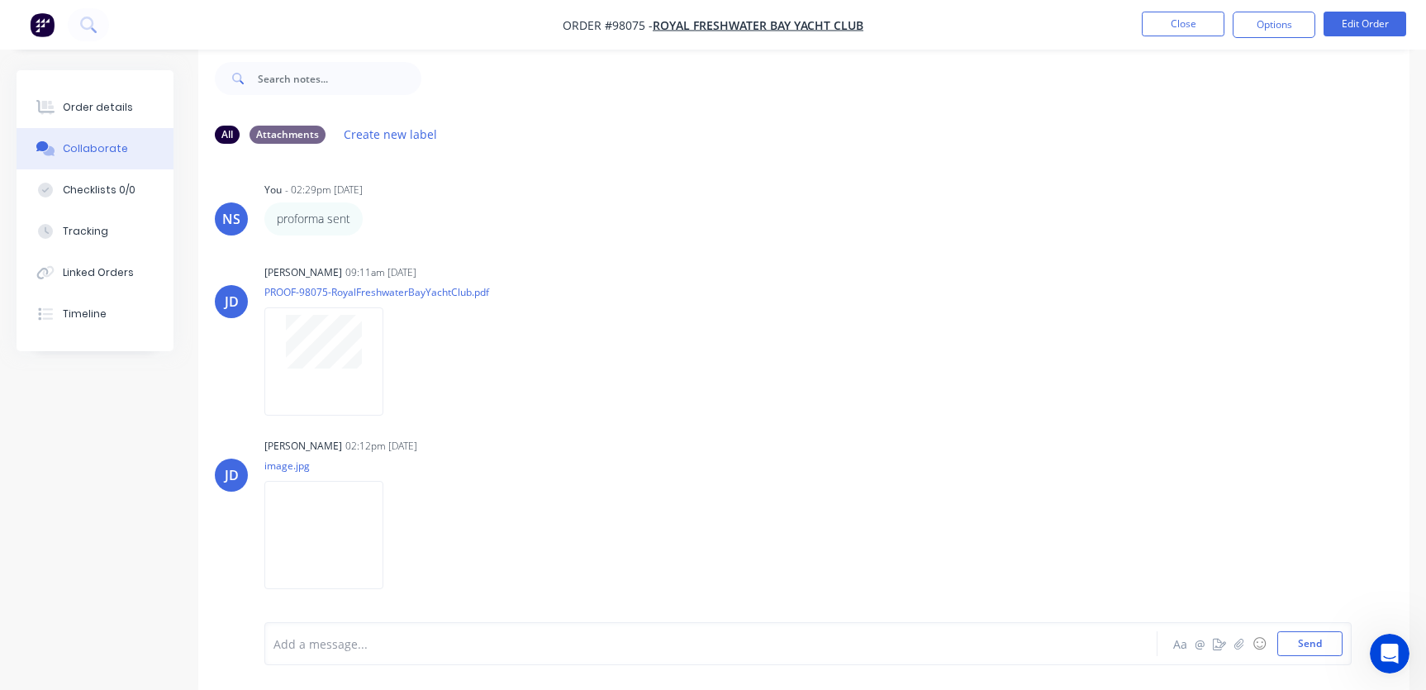
click at [468, 647] on div at bounding box center [675, 643] width 802 height 17
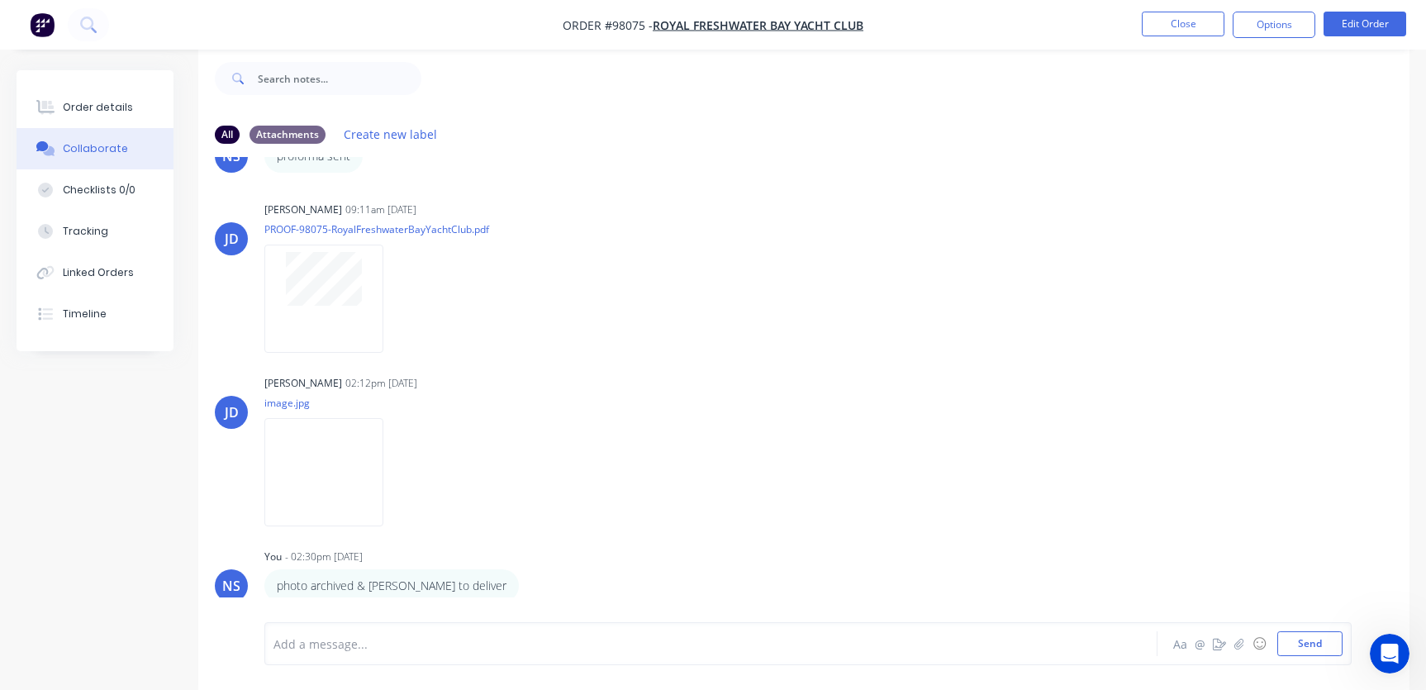
scroll to position [329, 0]
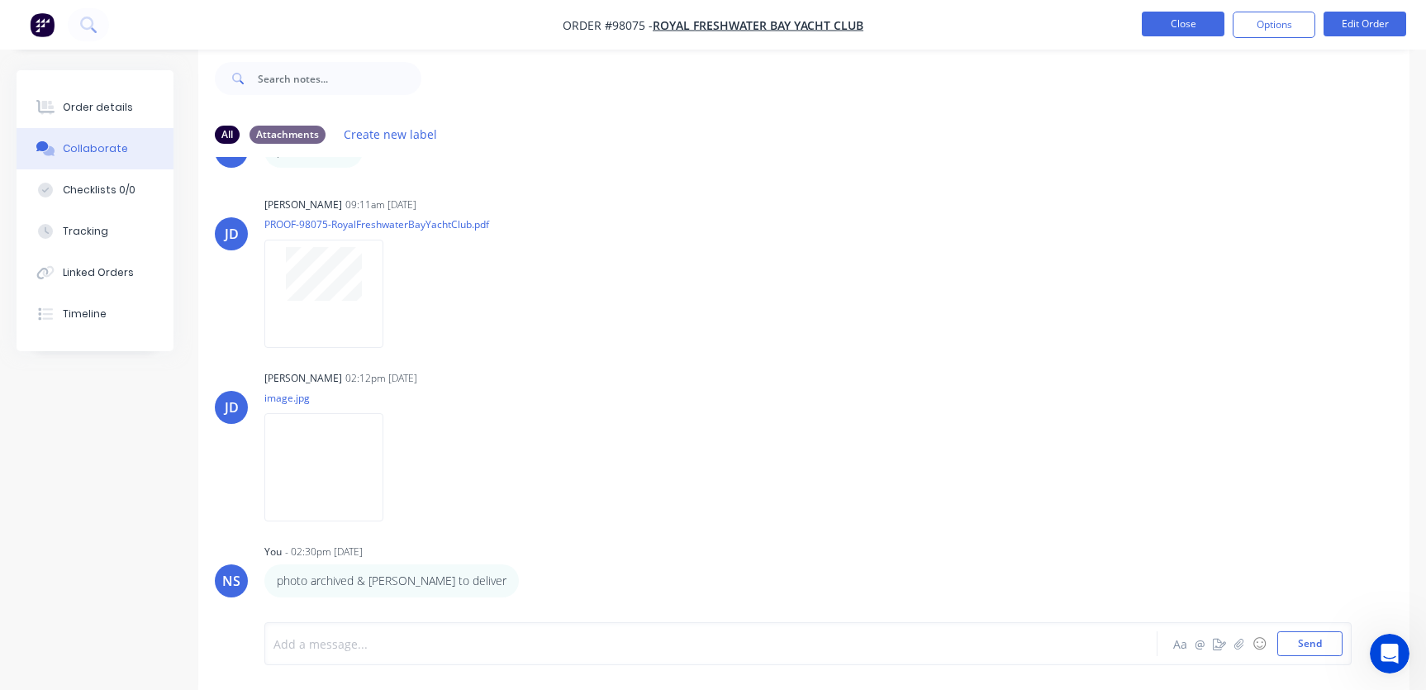
click at [1178, 22] on button "Close" at bounding box center [1183, 24] width 83 height 25
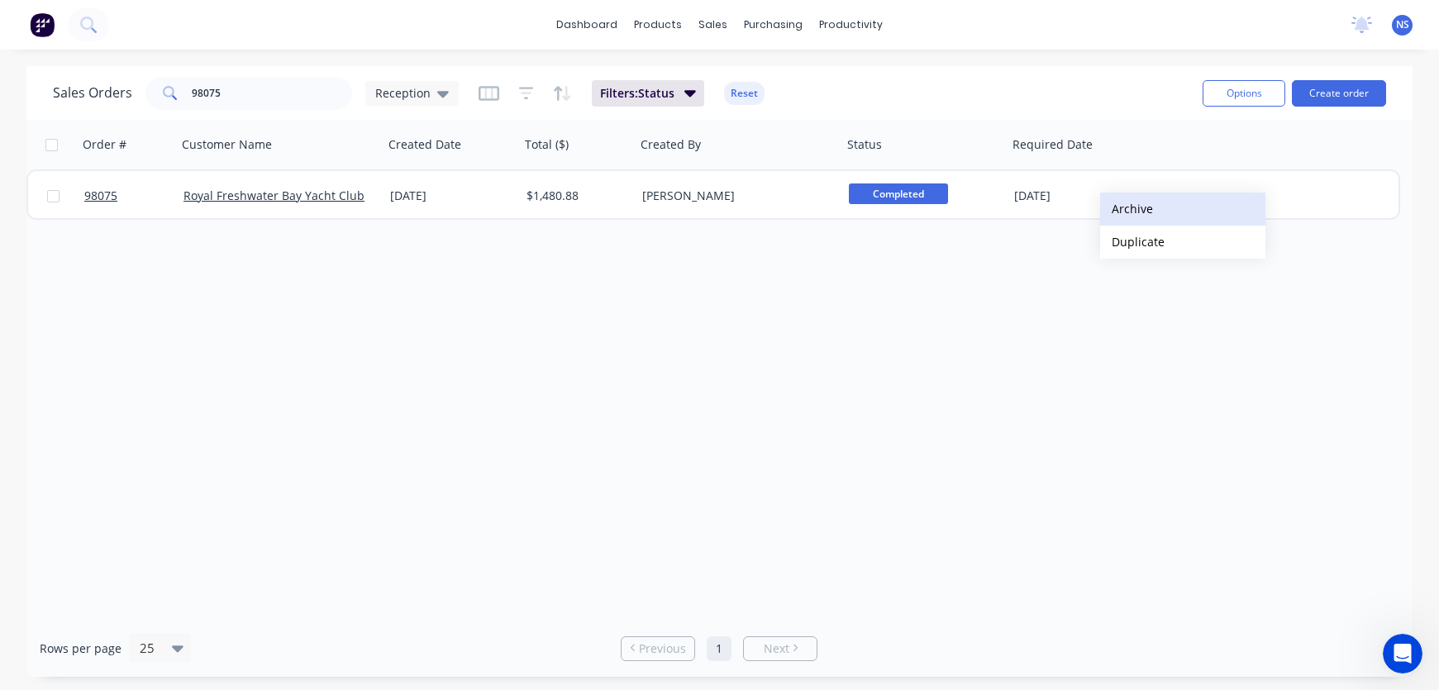
click at [1138, 205] on button "Archive" at bounding box center [1182, 209] width 165 height 33
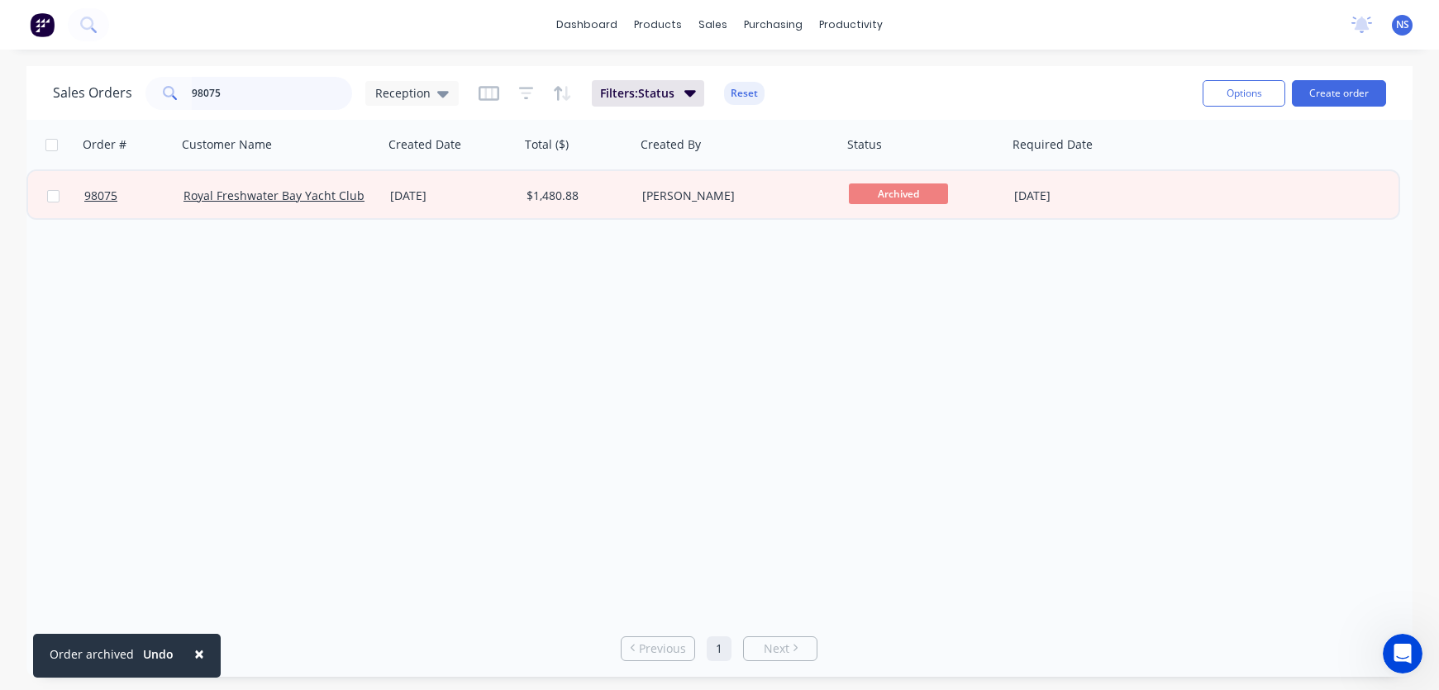
click at [258, 93] on input "98075" at bounding box center [272, 93] width 161 height 33
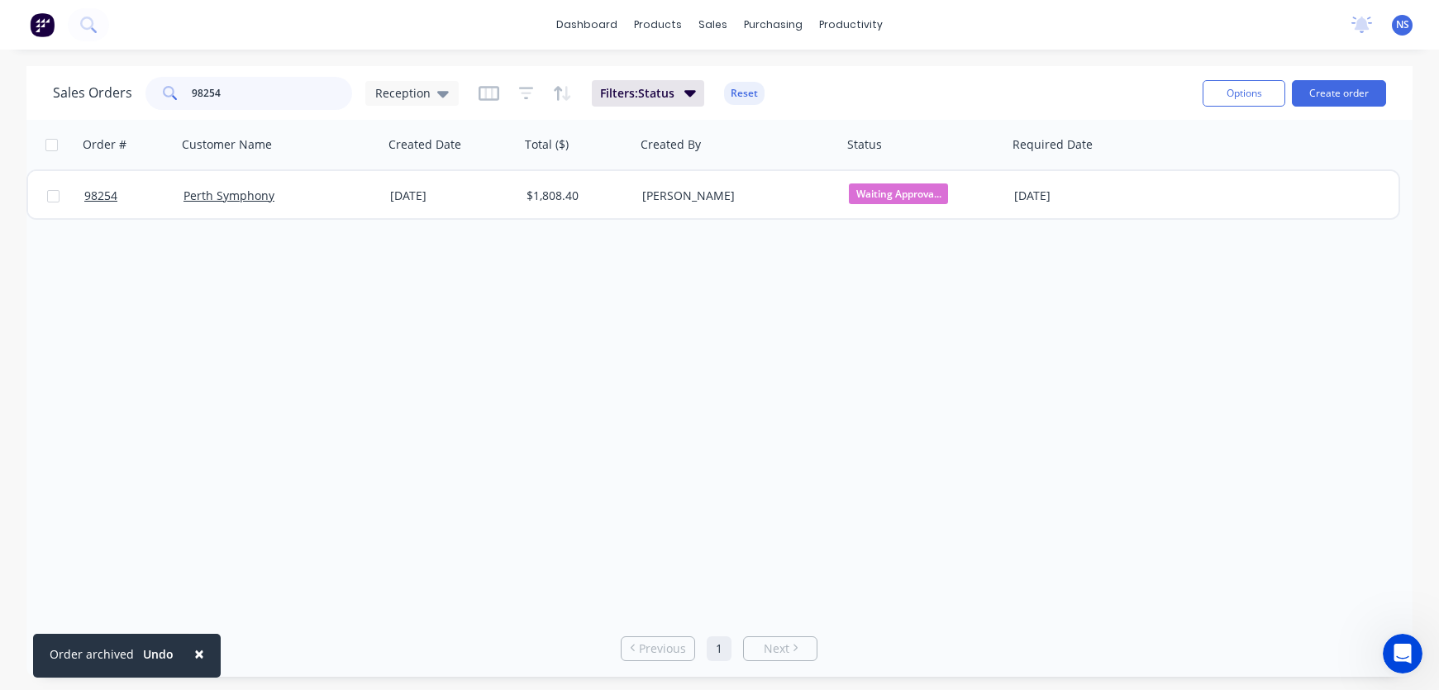
type input "98254"
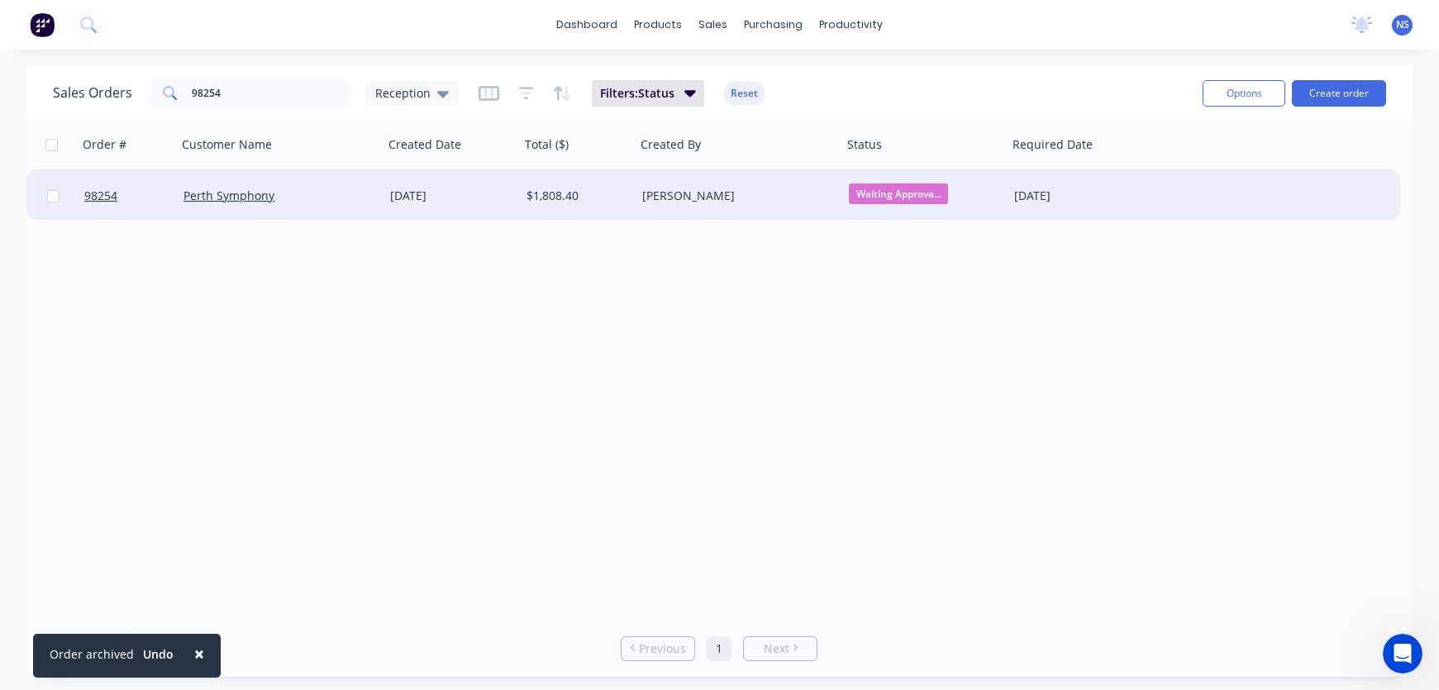
click at [345, 202] on div "Perth Symphony" at bounding box center [274, 196] width 183 height 17
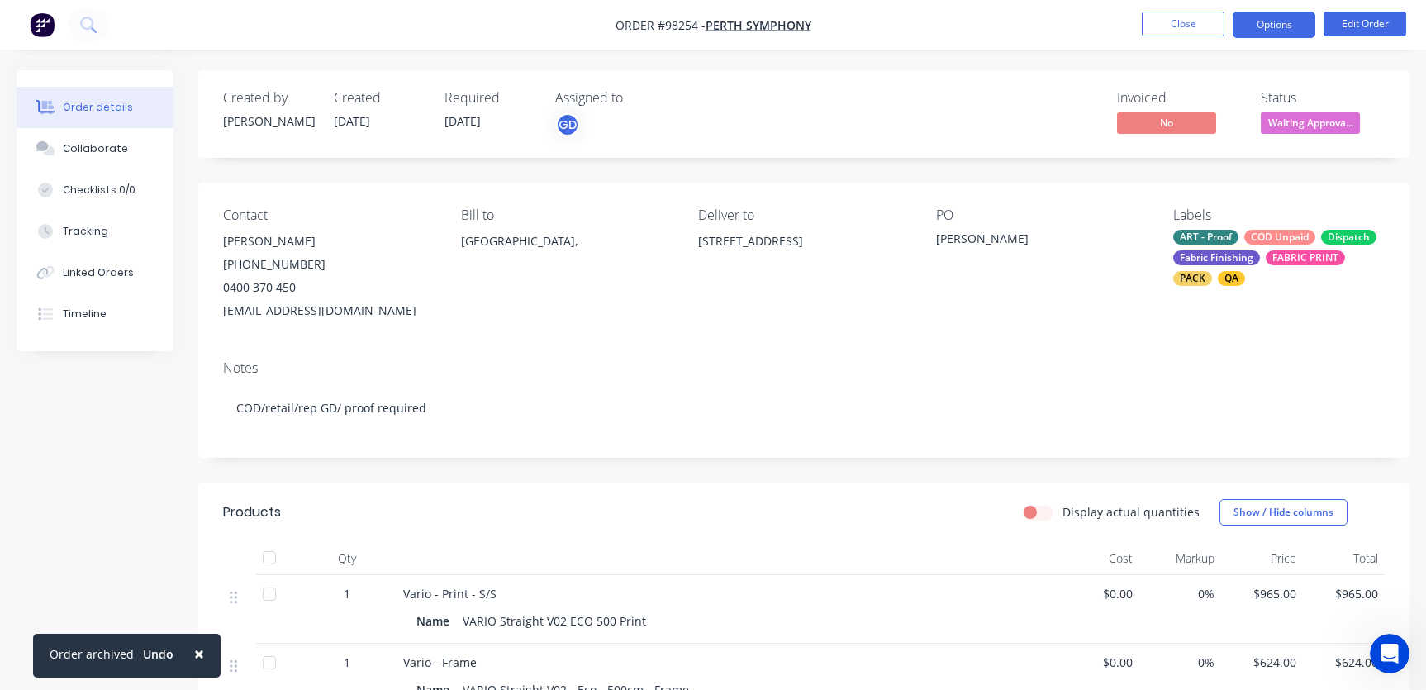
click at [1256, 18] on button "Options" at bounding box center [1274, 25] width 83 height 26
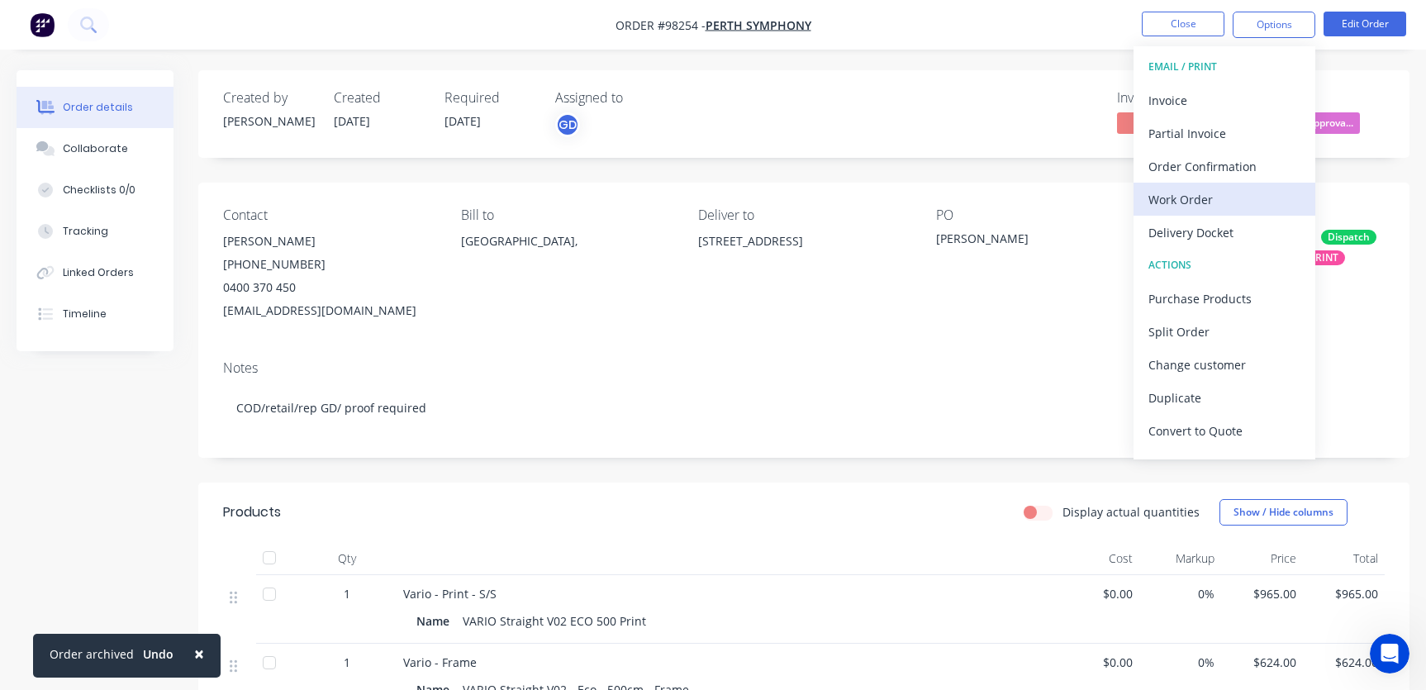
click at [1208, 197] on div "Work Order" at bounding box center [1225, 200] width 152 height 24
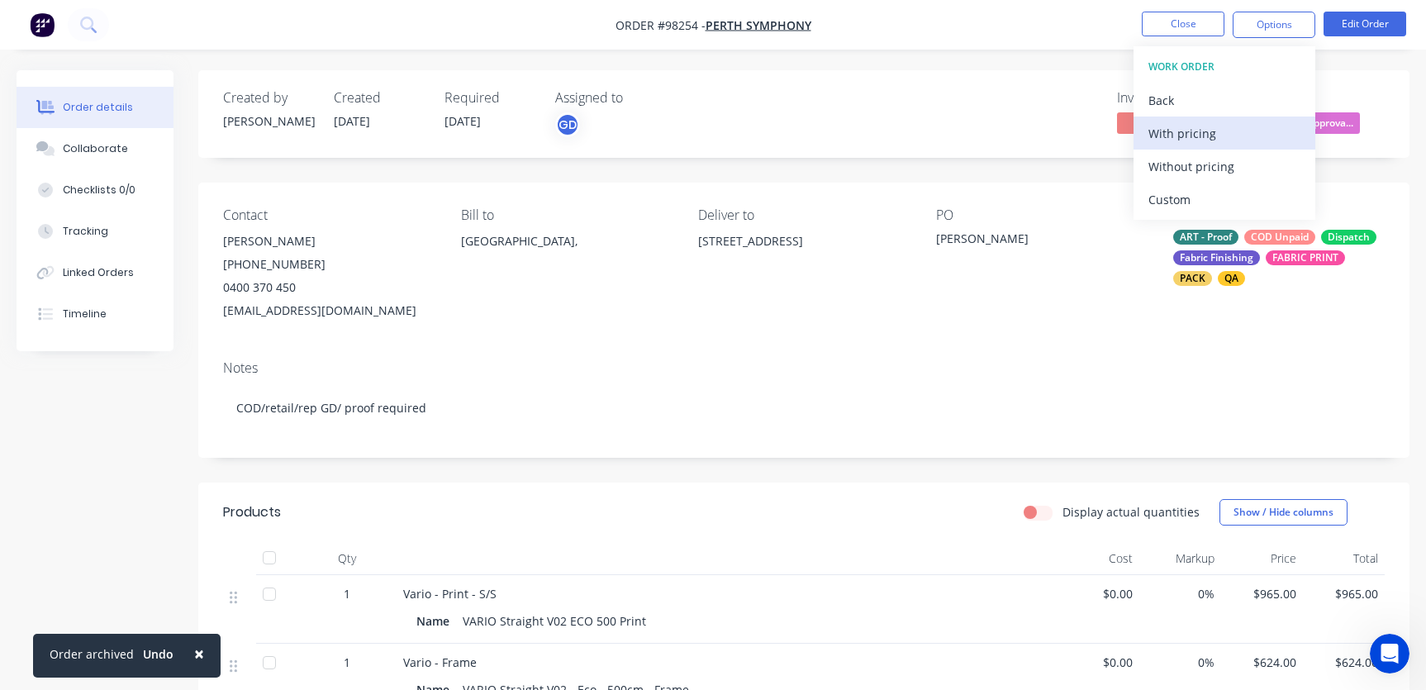
click at [1191, 136] on div "With pricing" at bounding box center [1225, 133] width 152 height 24
